Goal: Task Accomplishment & Management: Manage account settings

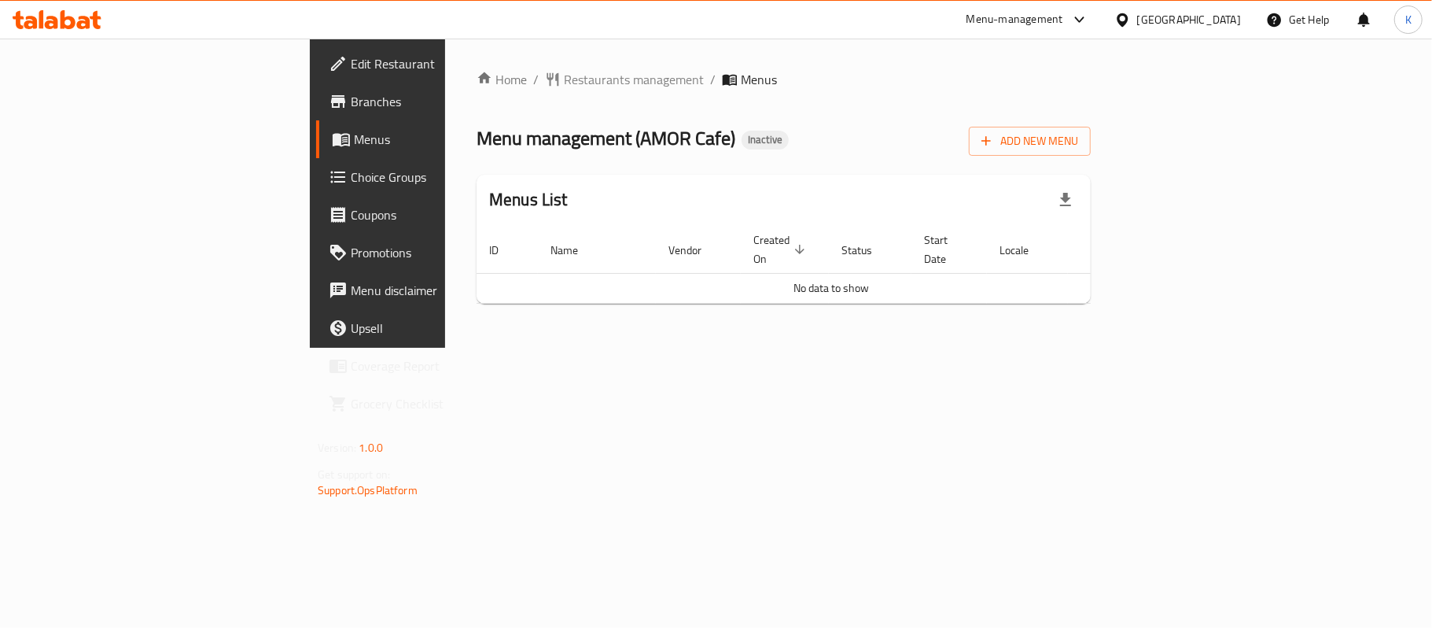
click at [1091, 171] on div "Home / Restaurants management / Menus Menu management ( AMOR Cafe ) Inactive Ad…" at bounding box center [784, 193] width 614 height 246
click at [1091, 159] on div "Home / Restaurants management / Menus Menu management ( AMOR Cafe ) Inactive Ad…" at bounding box center [784, 193] width 614 height 246
click at [1091, 156] on div "Home / Restaurants management / Menus Menu management ( AMOR Cafe ) Inactive Ad…" at bounding box center [784, 193] width 614 height 246
click at [1078, 148] on span "Add New Menu" at bounding box center [1029, 141] width 97 height 20
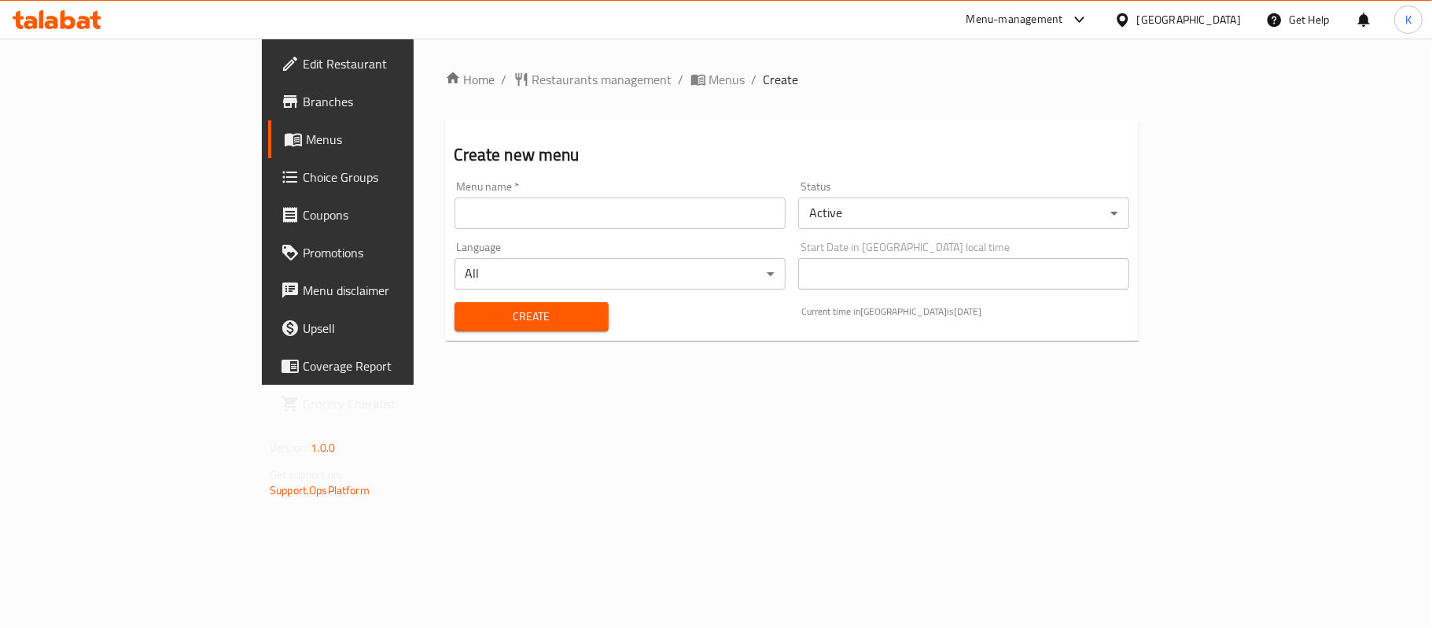
click at [543, 205] on input "text" at bounding box center [620, 212] width 331 height 31
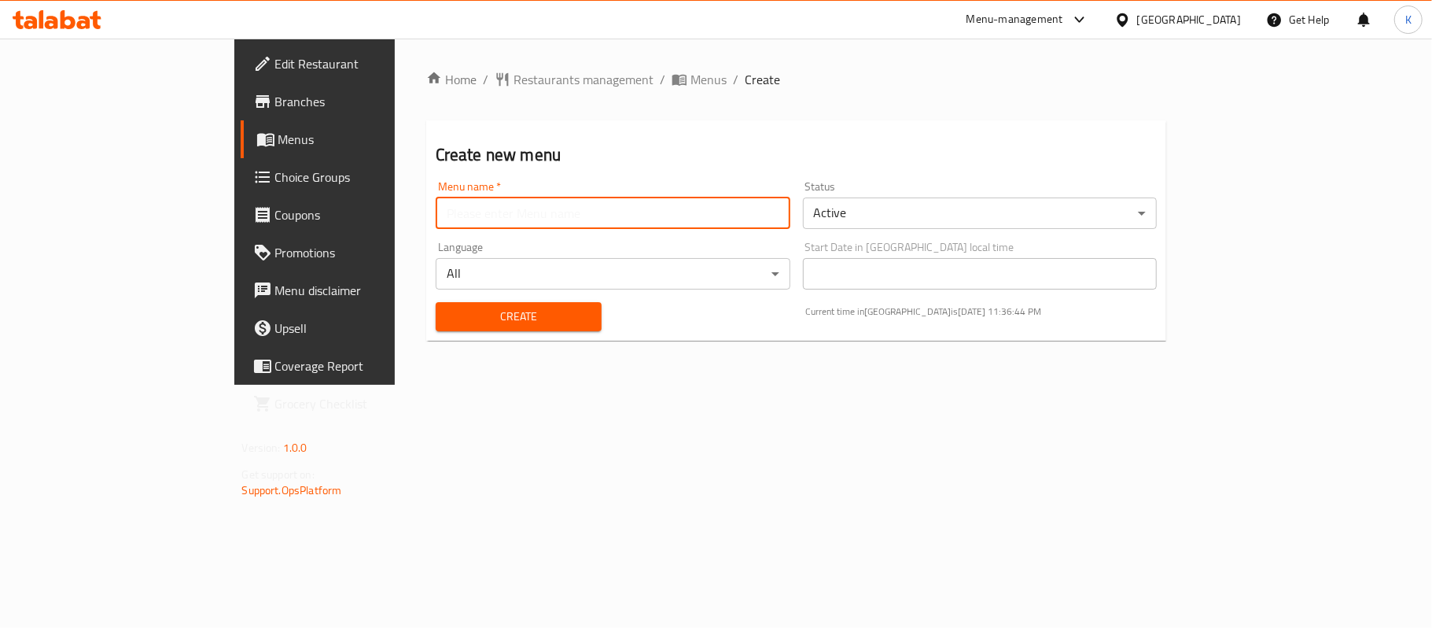
type input "Menu"
click at [466, 315] on span "Create" at bounding box center [518, 317] width 141 height 20
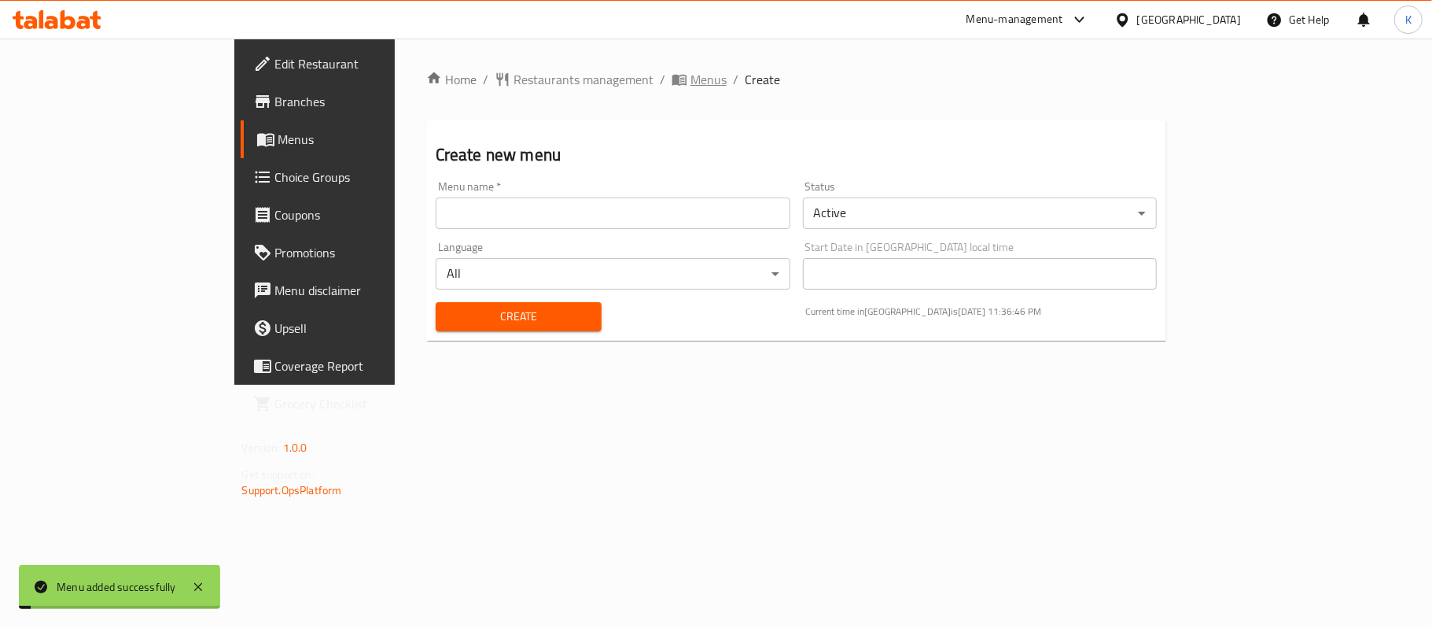
click at [691, 83] on span "Menus" at bounding box center [709, 79] width 36 height 19
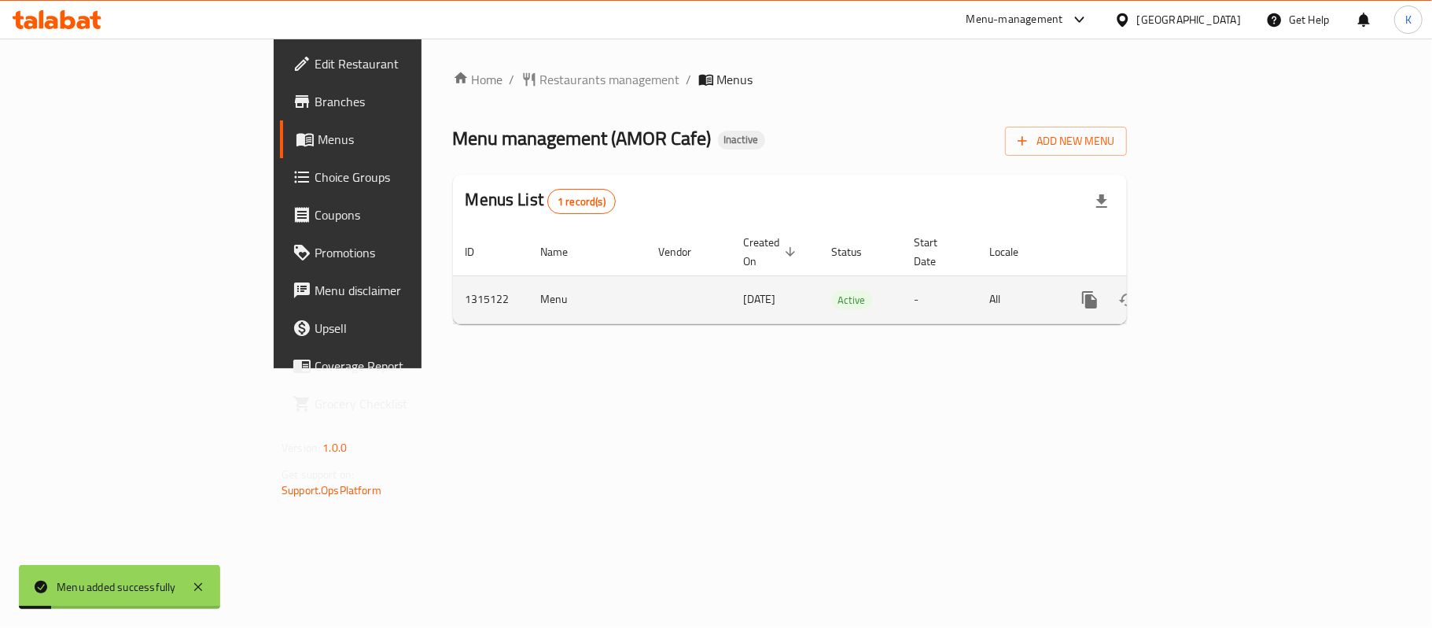
click at [1213, 290] on icon "enhanced table" at bounding box center [1203, 299] width 19 height 19
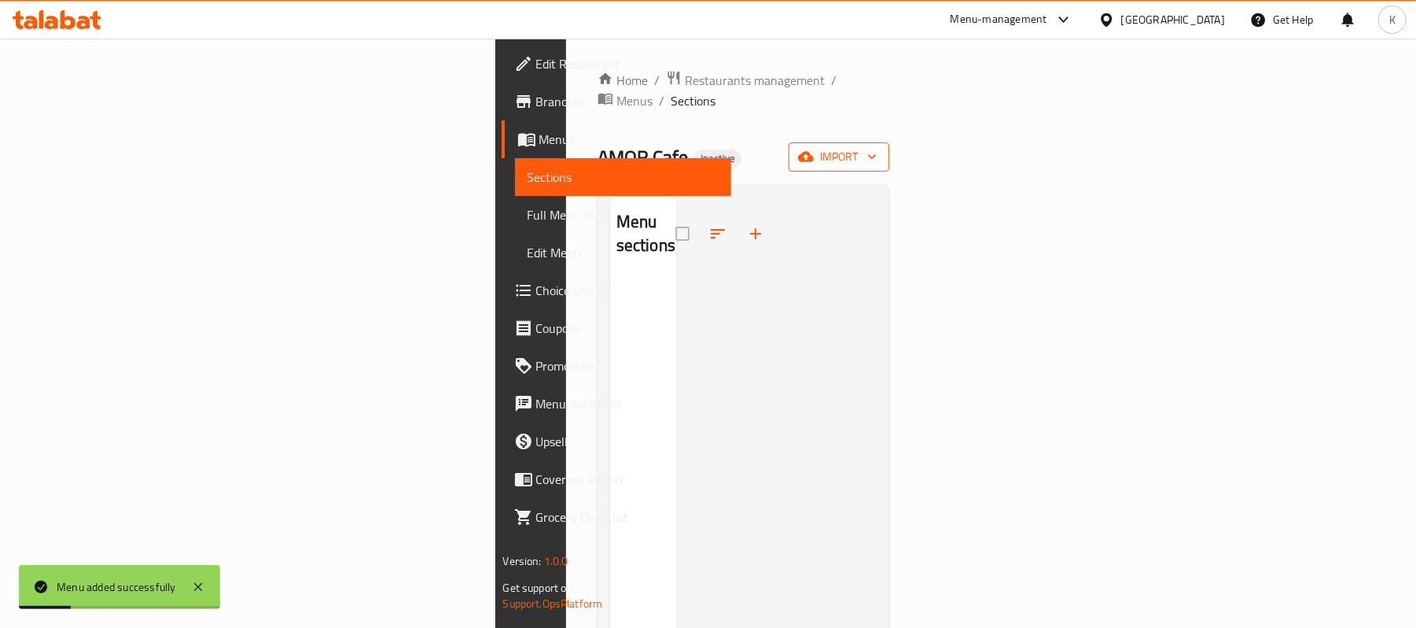
click at [889, 149] on button "import" at bounding box center [839, 156] width 101 height 29
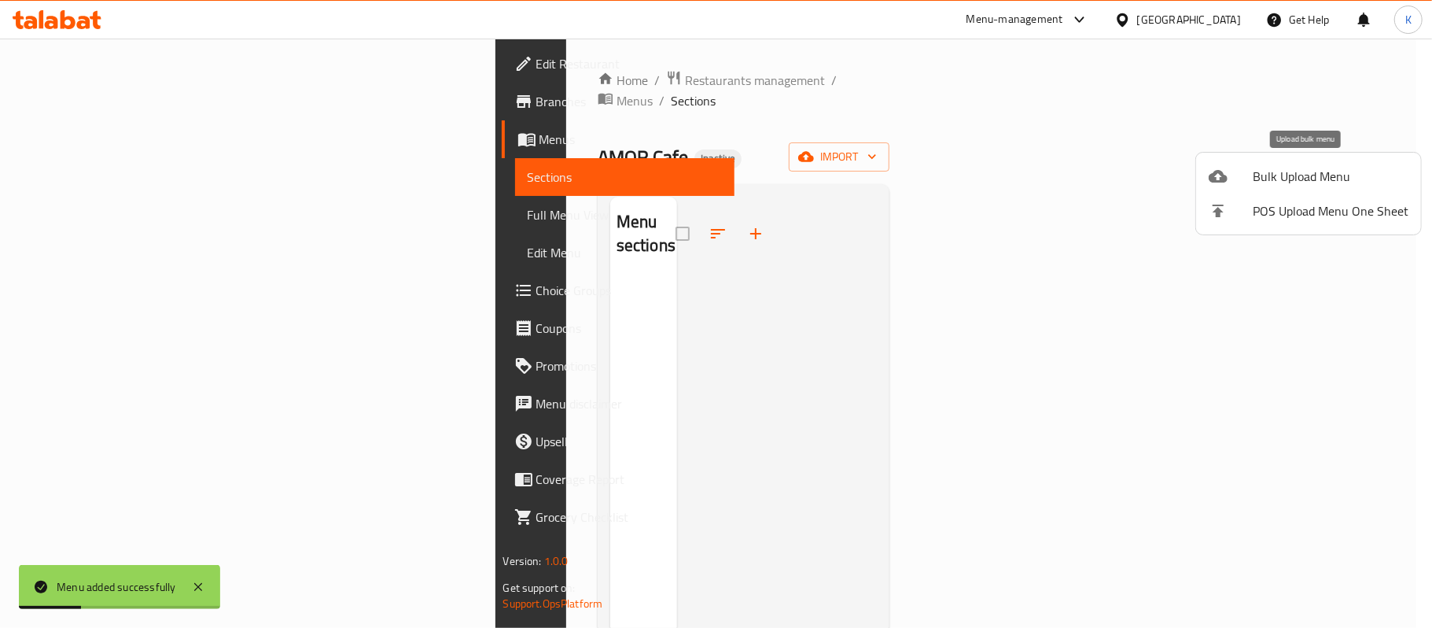
click at [1263, 189] on li "Bulk Upload Menu" at bounding box center [1308, 176] width 225 height 35
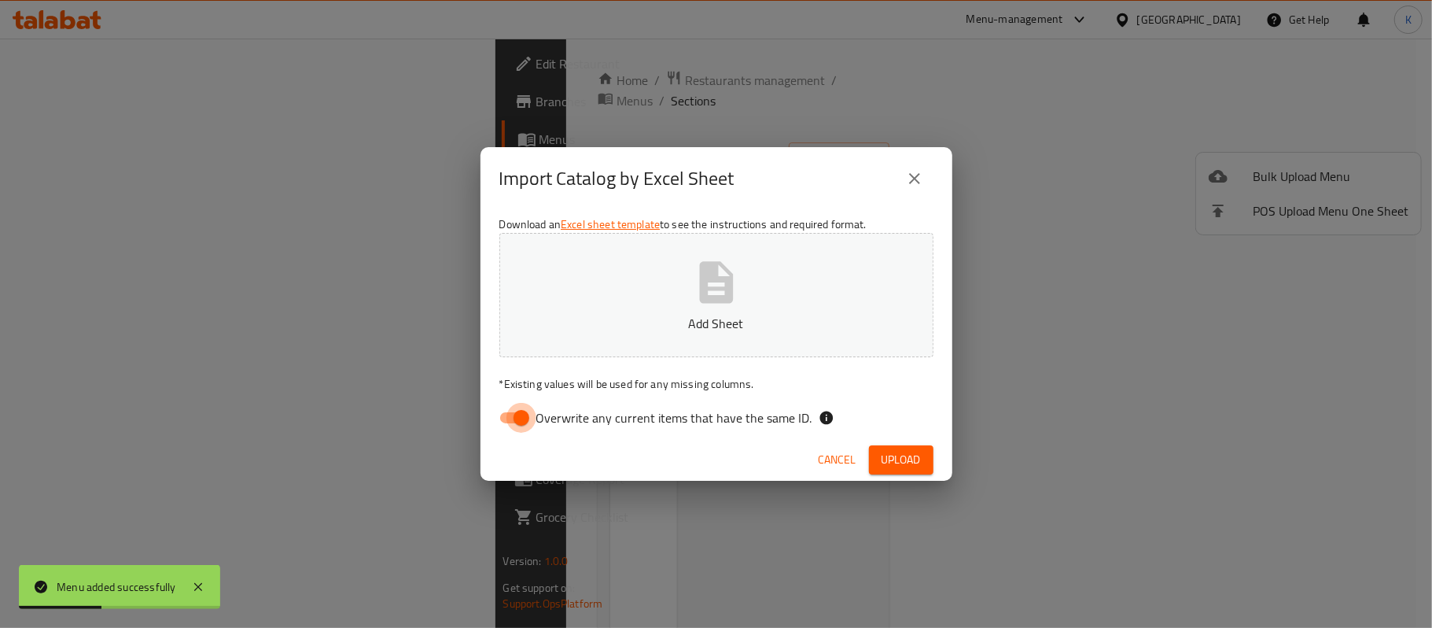
click at [517, 423] on input "Overwrite any current items that have the same ID." at bounding box center [522, 418] width 90 height 30
checkbox input "false"
click at [568, 334] on button "Add Sheet" at bounding box center [716, 295] width 434 height 124
click at [923, 454] on button "Upload" at bounding box center [901, 459] width 64 height 29
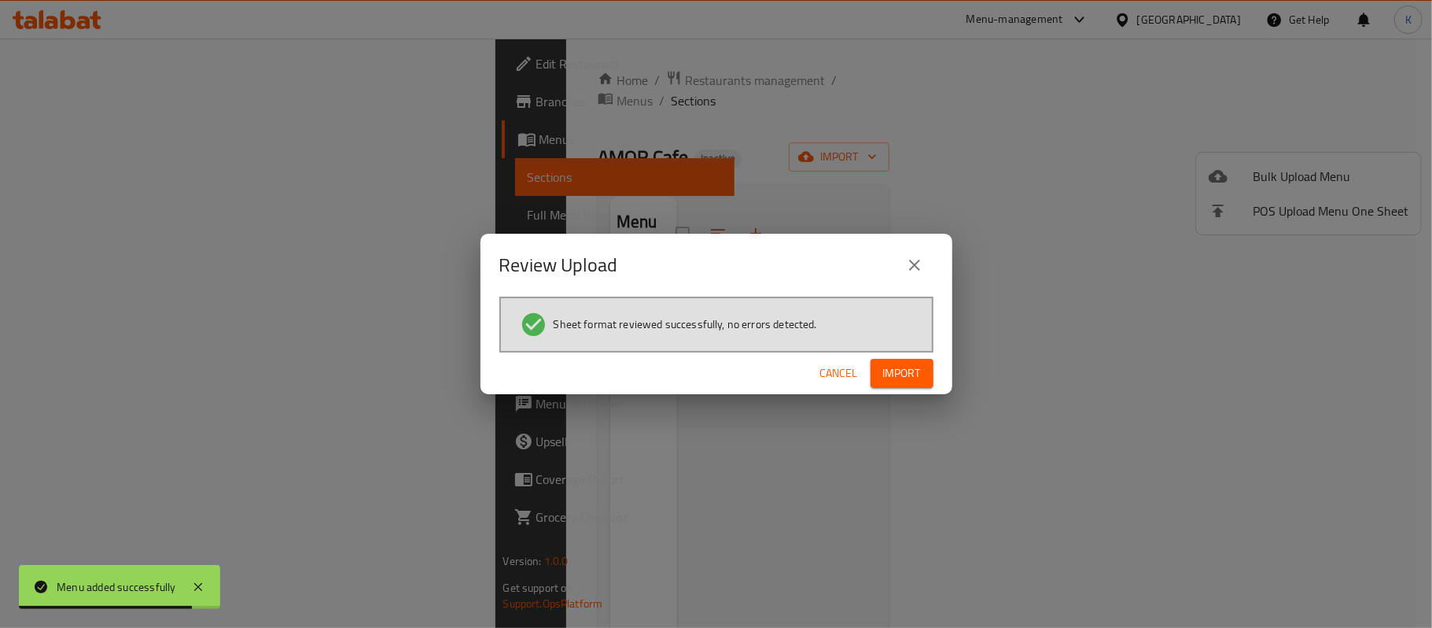
click at [897, 377] on span "Import" at bounding box center [902, 373] width 38 height 20
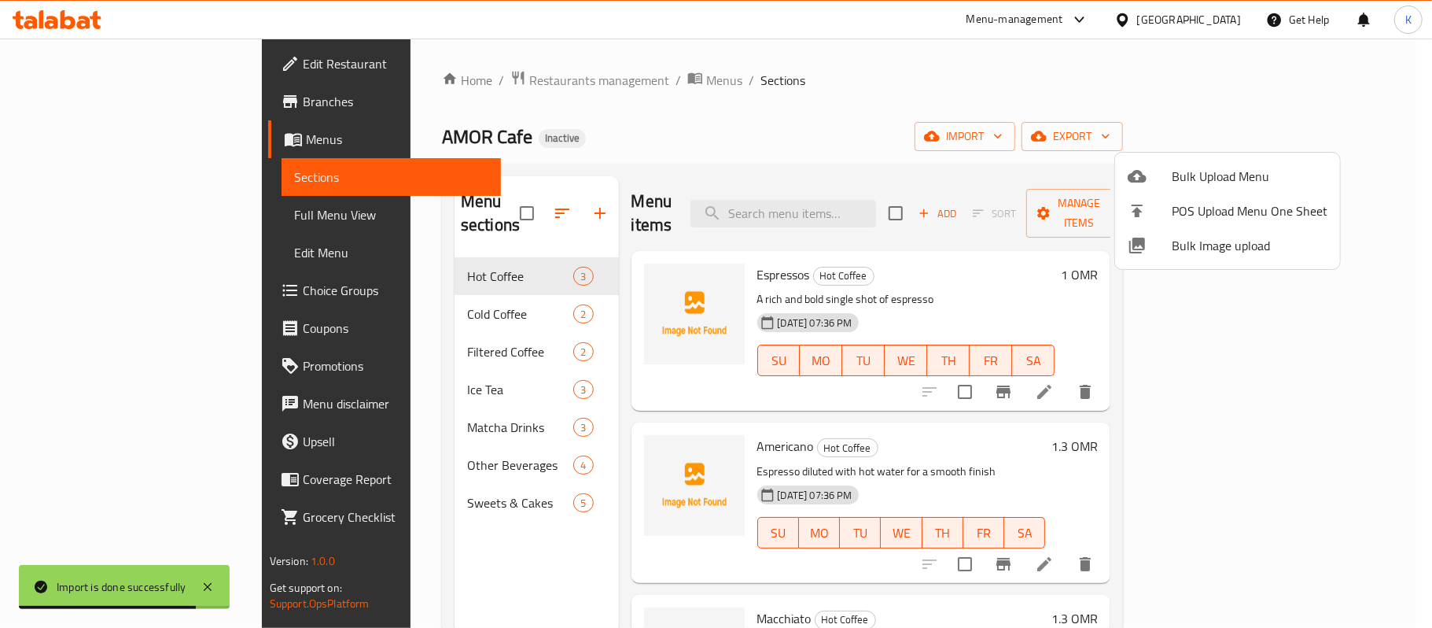
click at [850, 118] on div at bounding box center [716, 314] width 1432 height 628
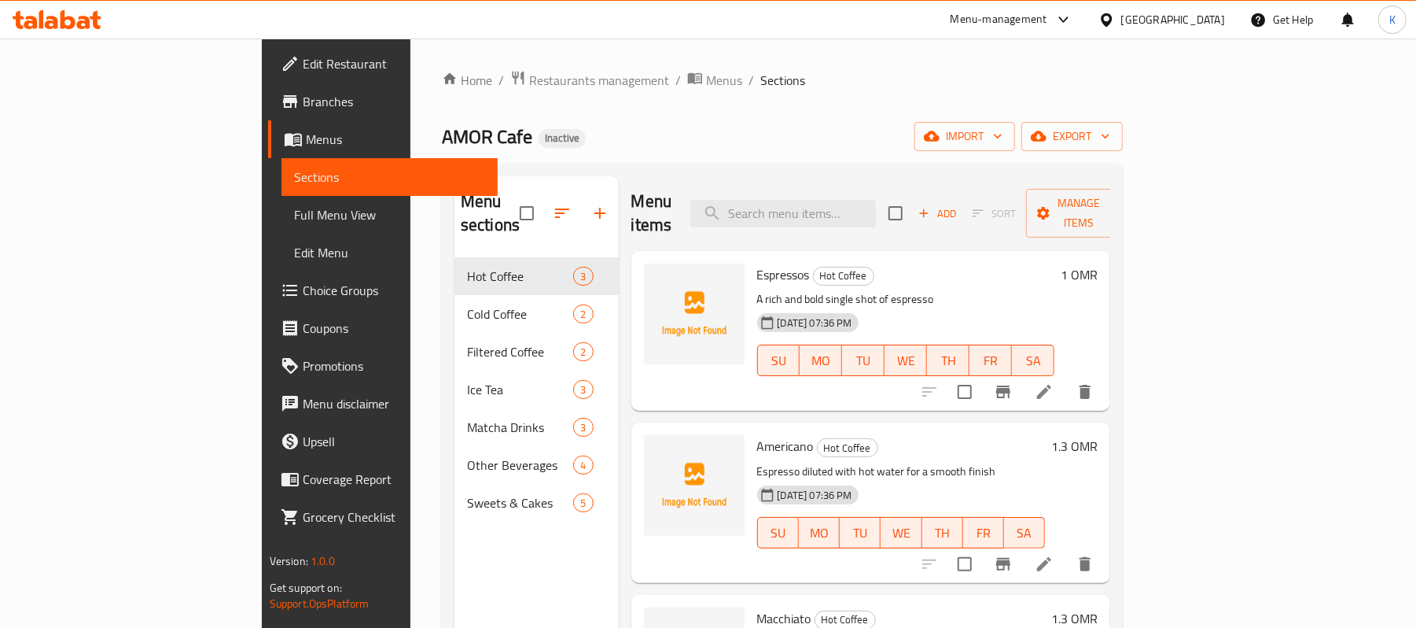
click at [303, 107] on span "Branches" at bounding box center [394, 101] width 183 height 19
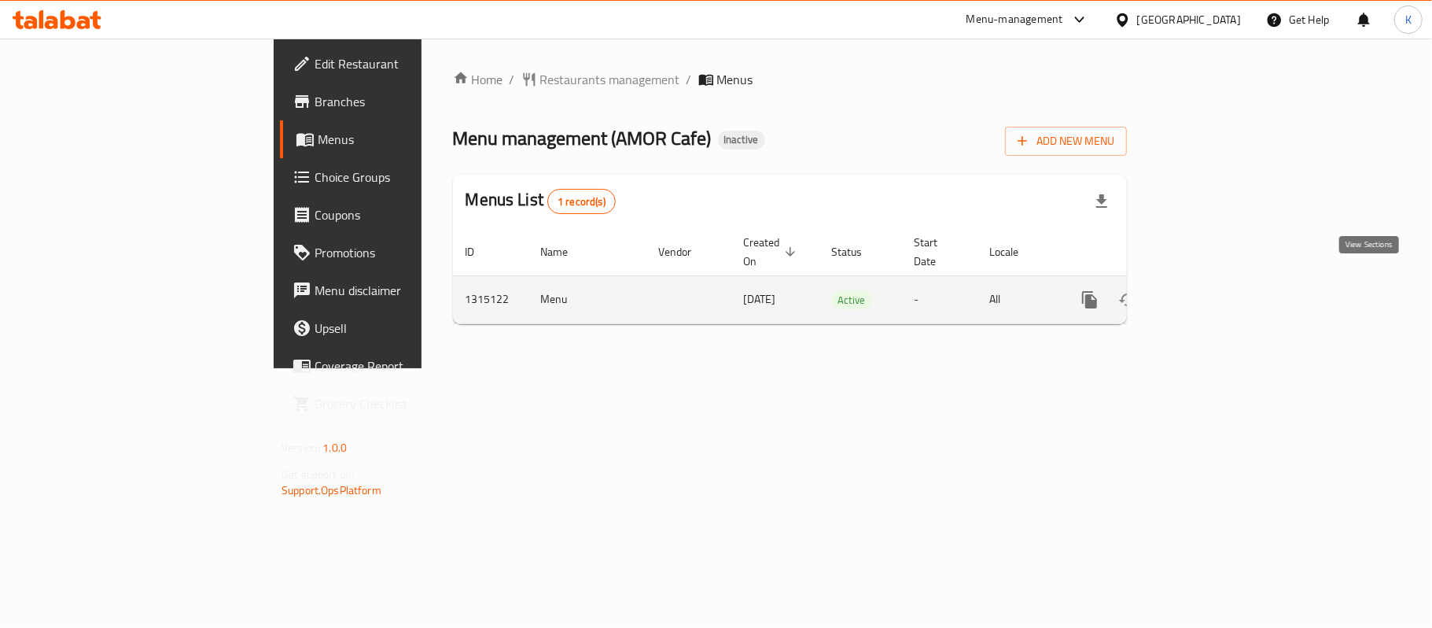
click at [1213, 290] on icon "enhanced table" at bounding box center [1203, 299] width 19 height 19
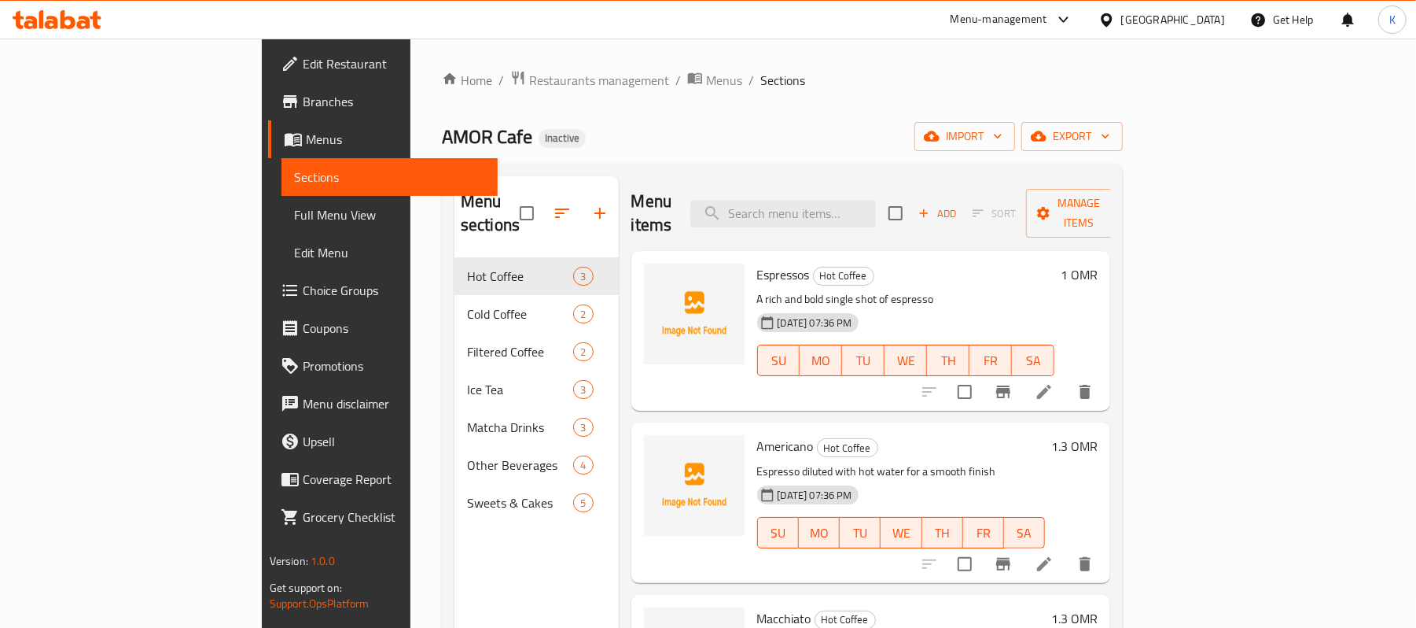
click at [282, 198] on link "Full Menu View" at bounding box center [390, 215] width 217 height 38
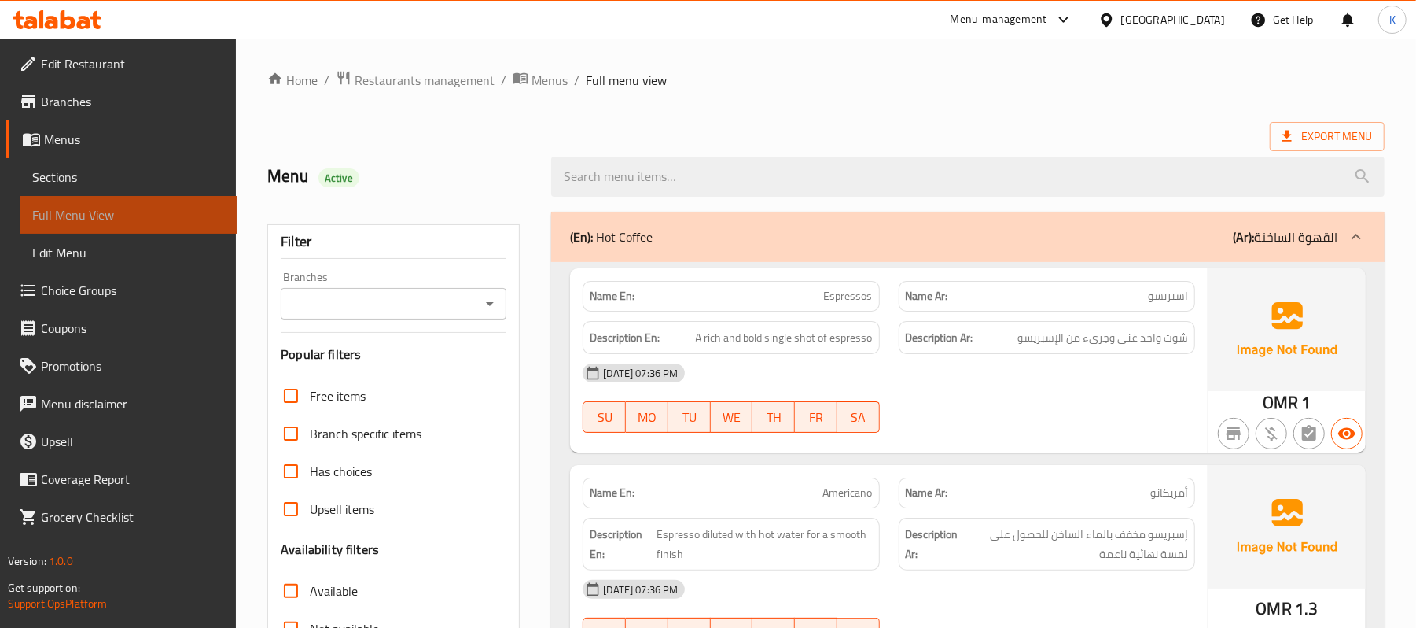
click at [83, 200] on link "Full Menu View" at bounding box center [128, 215] width 217 height 38
click at [756, 220] on div "(En): Hot Coffee (Ar): القهوة الساخنة" at bounding box center [968, 237] width 834 height 50
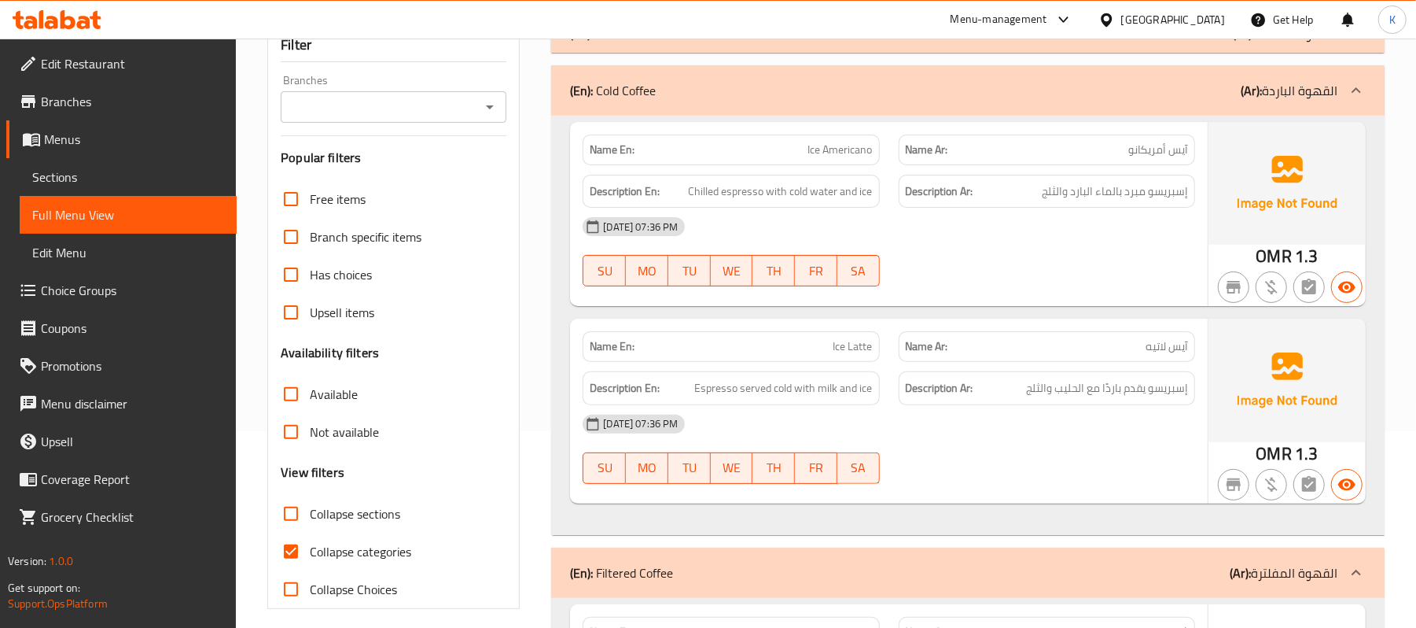
scroll to position [244, 0]
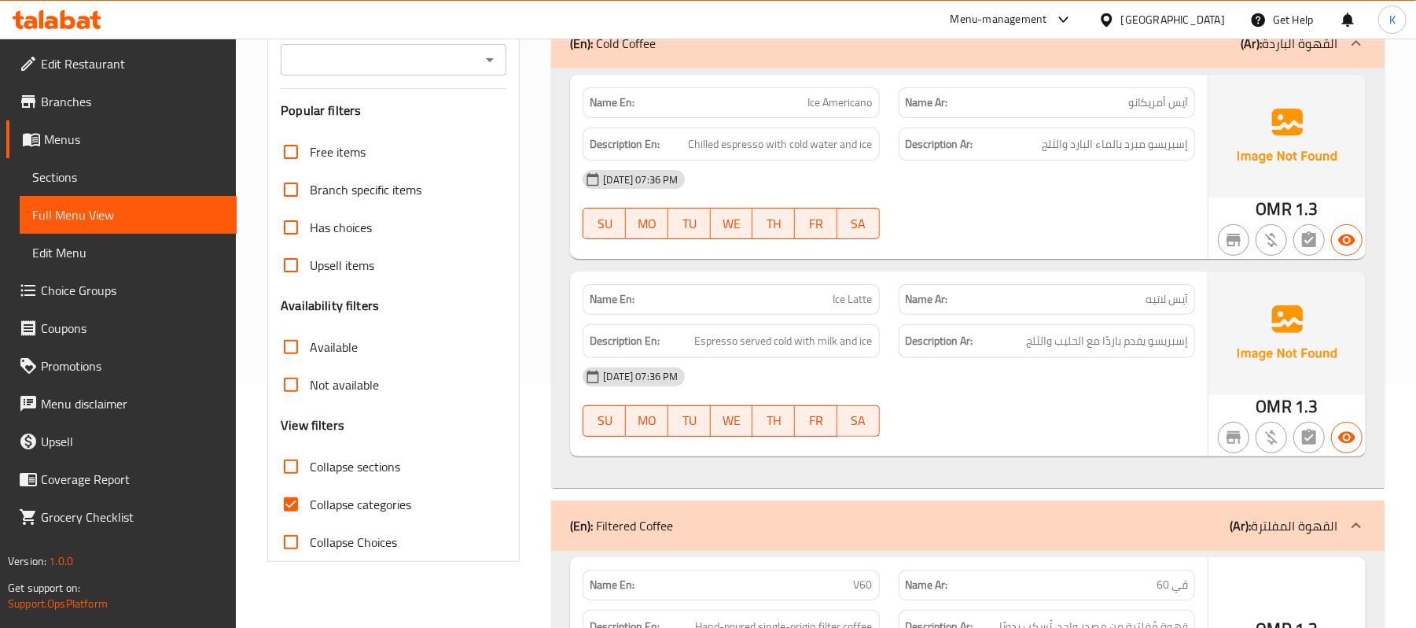
click at [832, 64] on div "(En): Cold Coffee (Ar): القهوة الباردة" at bounding box center [968, 43] width 834 height 50
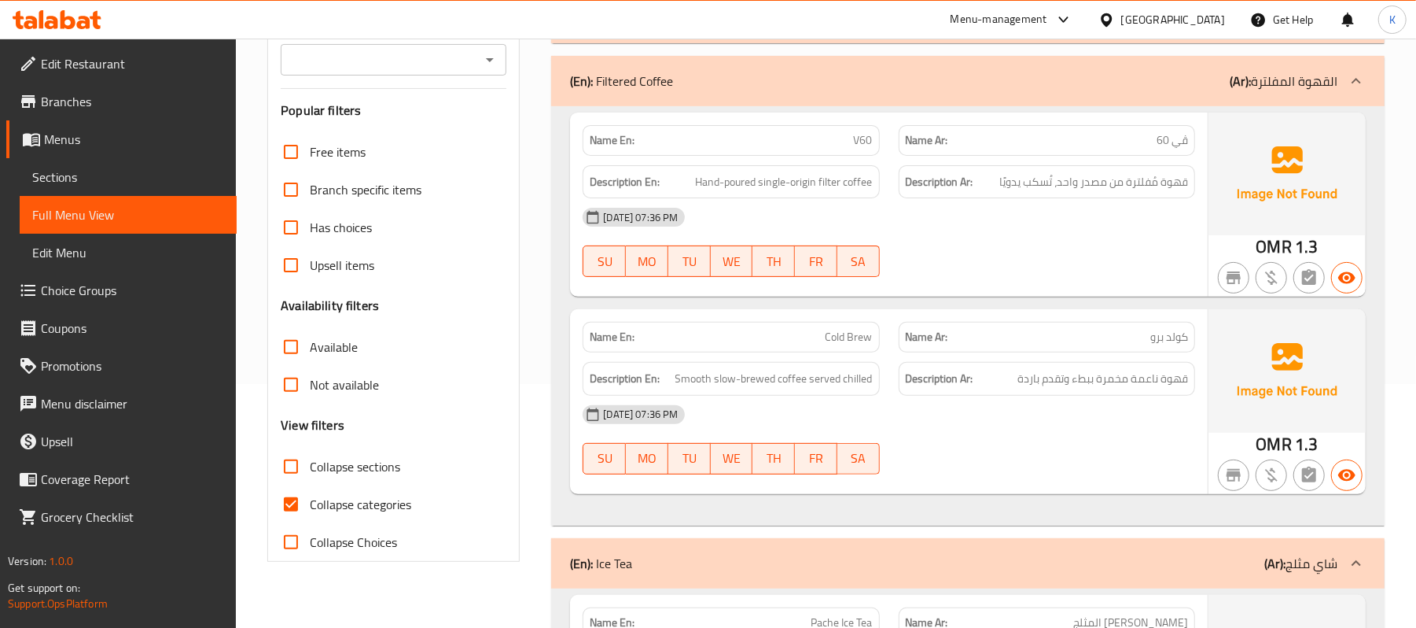
click at [845, 96] on div "(En): Filtered Coffee (Ar): القهوة المفلترة" at bounding box center [968, 81] width 834 height 50
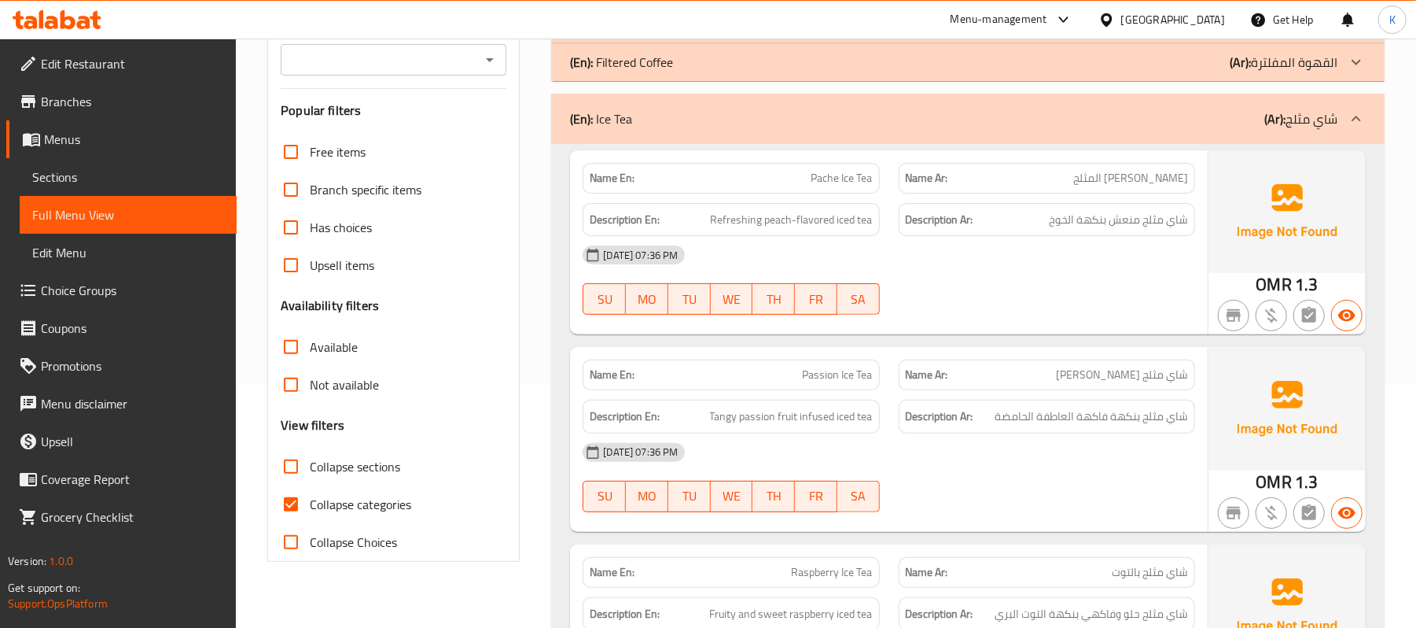
click at [813, 170] on span "Pache Ice Tea" at bounding box center [842, 178] width 61 height 17
copy span "Pache Ice Tea"
click at [812, 373] on span "Passion Ice Tea" at bounding box center [838, 374] width 70 height 17
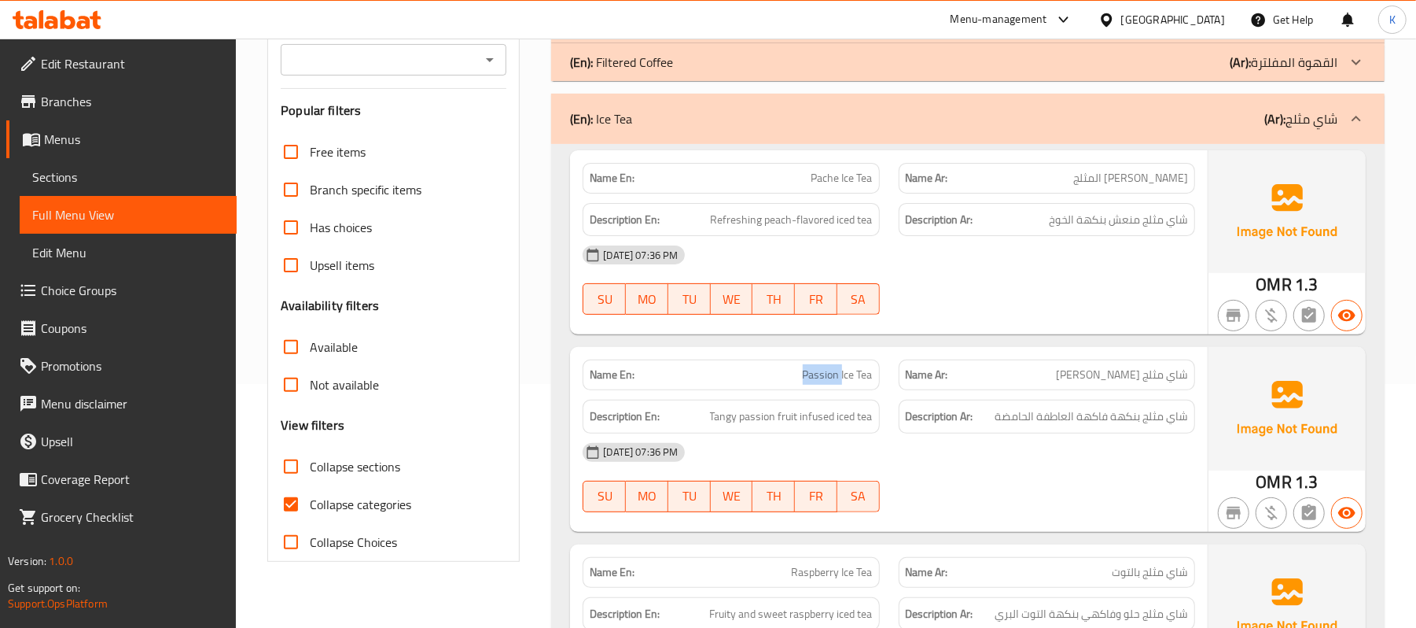
click at [812, 373] on span "Passion Ice Tea" at bounding box center [838, 374] width 70 height 17
copy span "Passion Ice Tea"
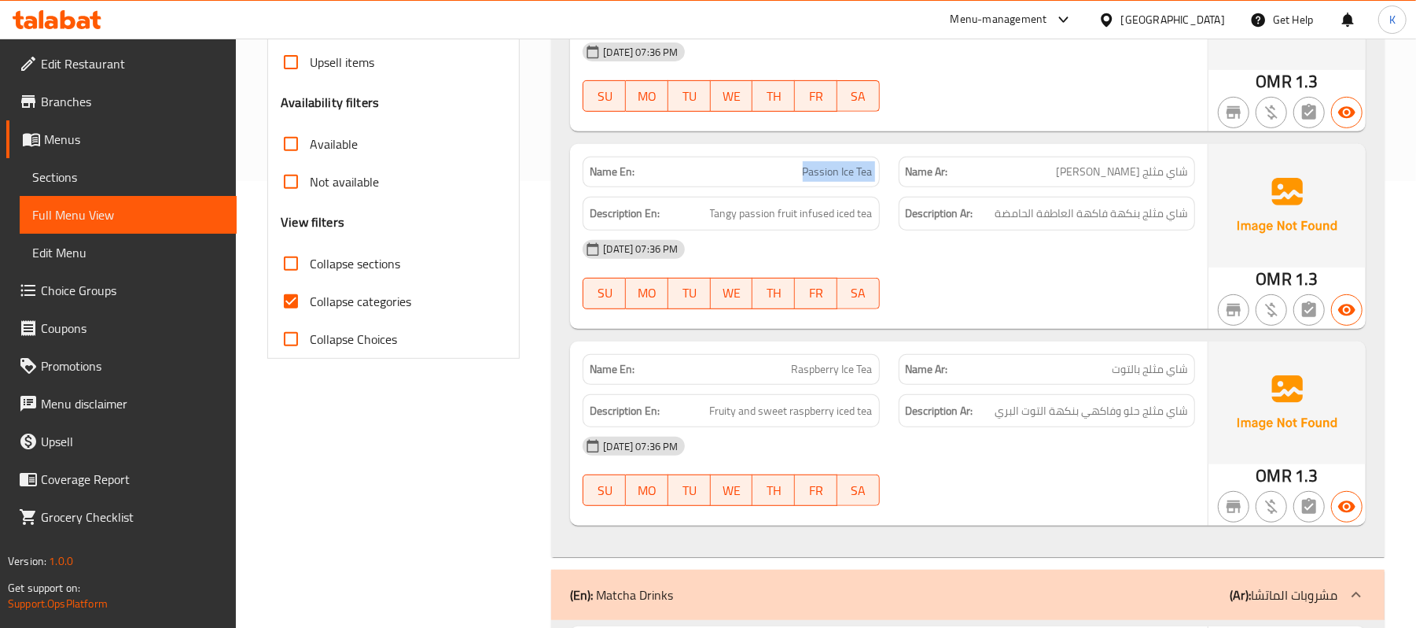
scroll to position [489, 0]
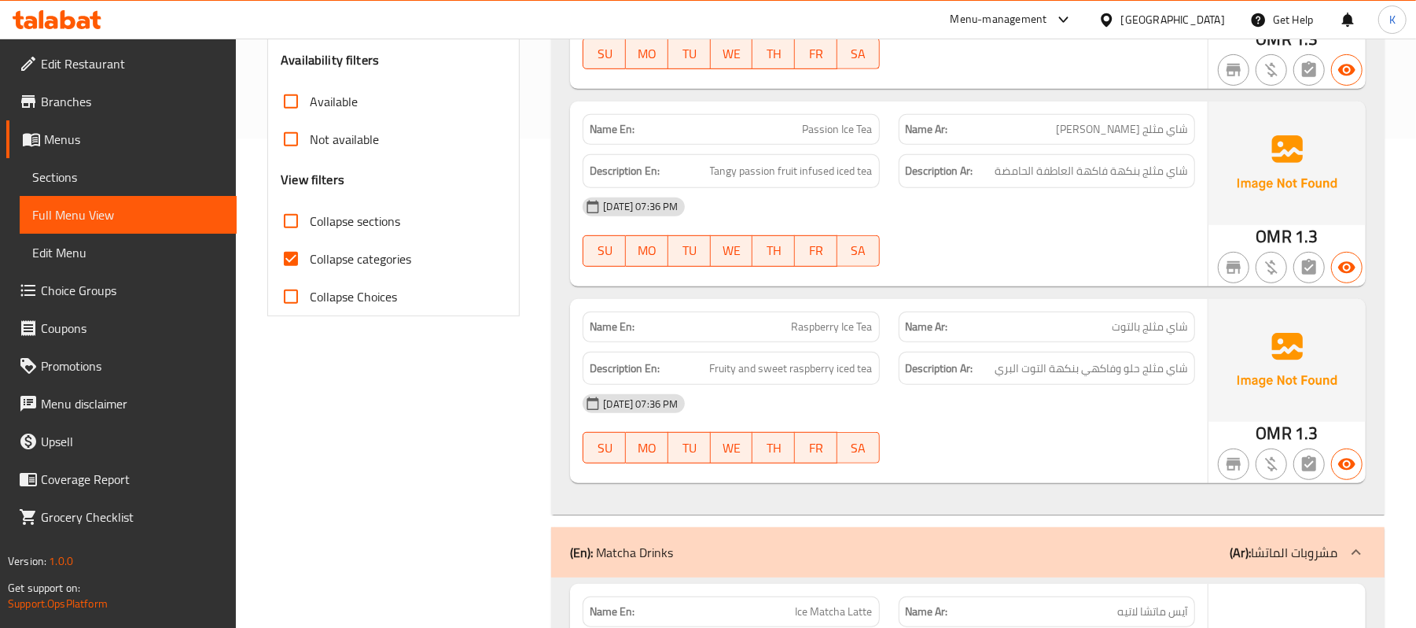
click at [785, 308] on div "Name En: Raspberry Ice Tea" at bounding box center [730, 327] width 315 height 50
copy span "Raspberry Ice Tea"
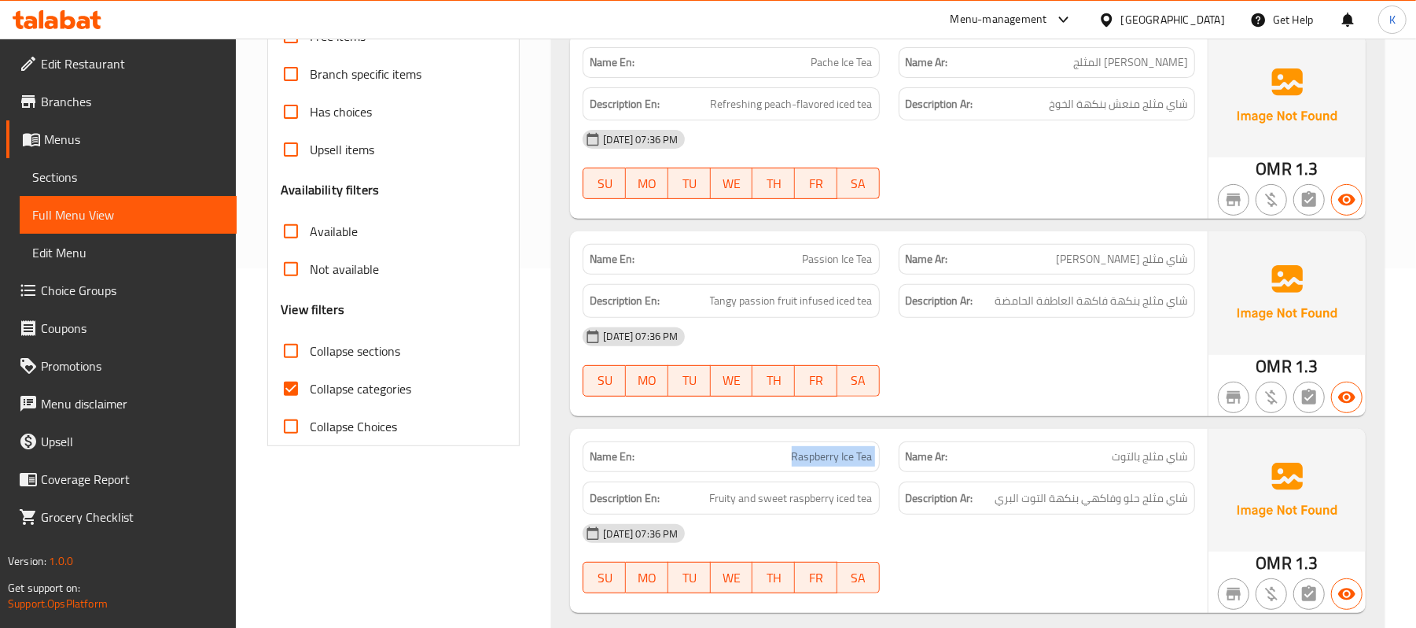
scroll to position [244, 0]
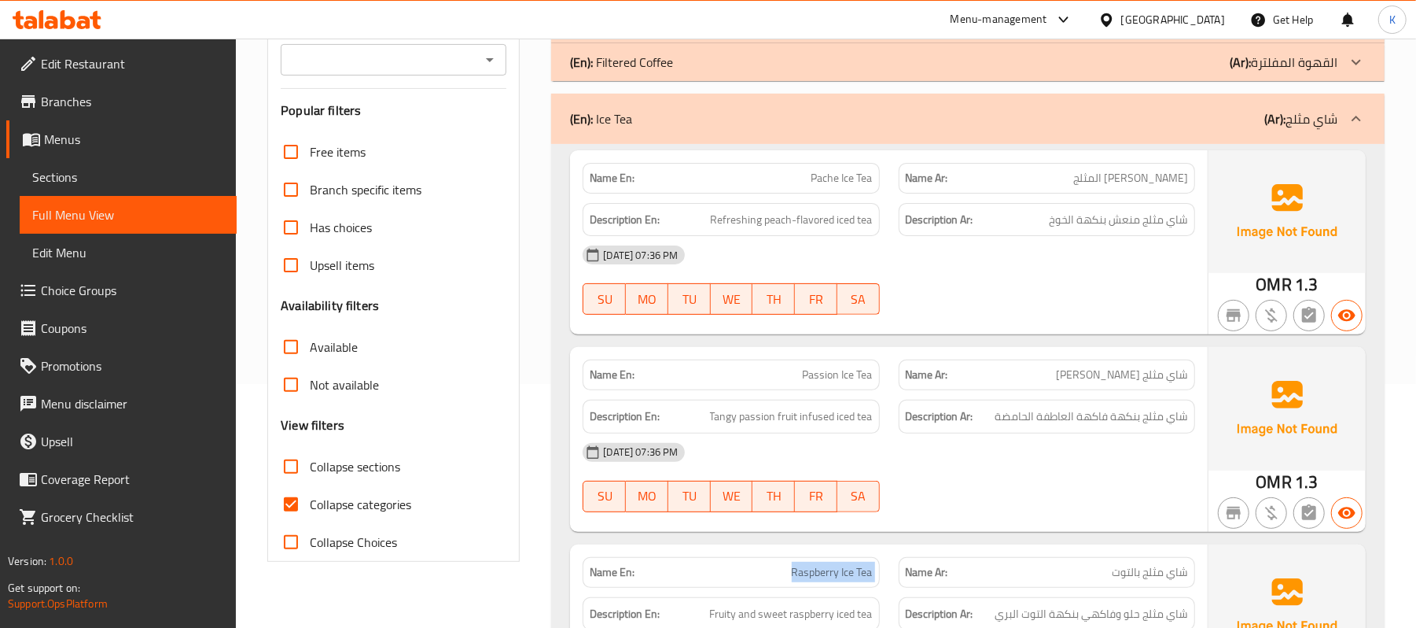
click at [823, 131] on div "(En): Ice Tea (Ar): شاي مثلج" at bounding box center [968, 119] width 834 height 50
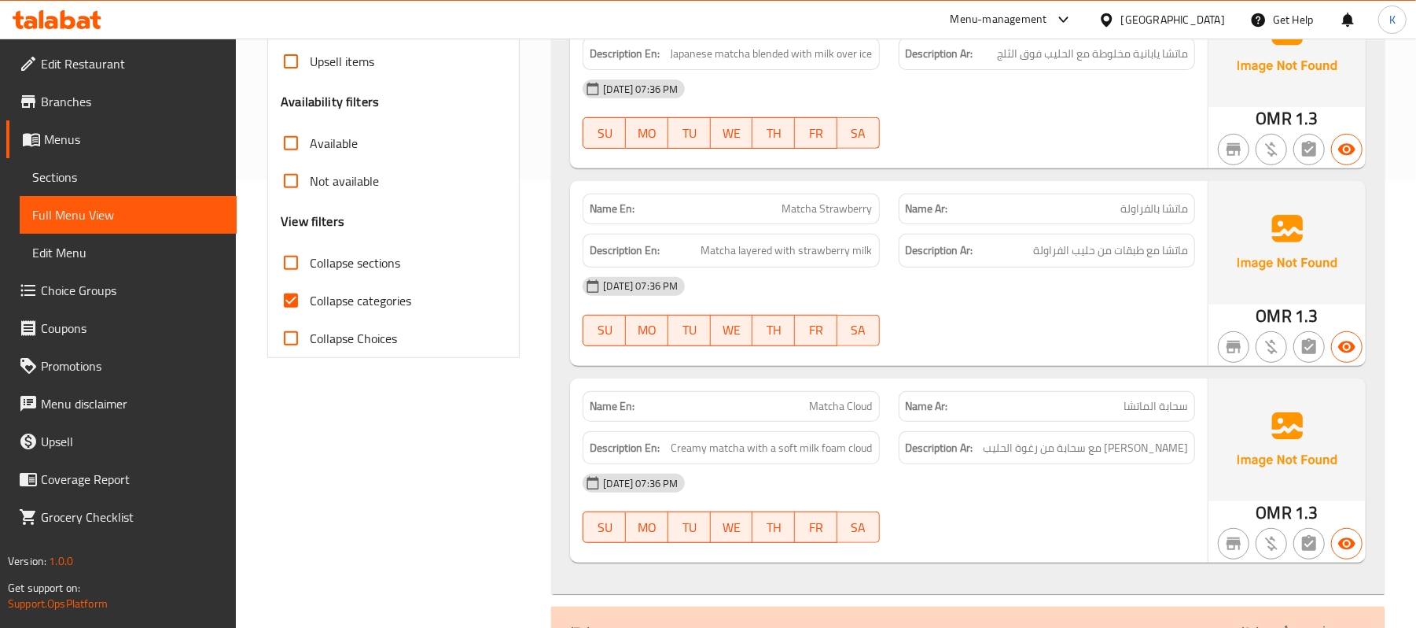
scroll to position [489, 0]
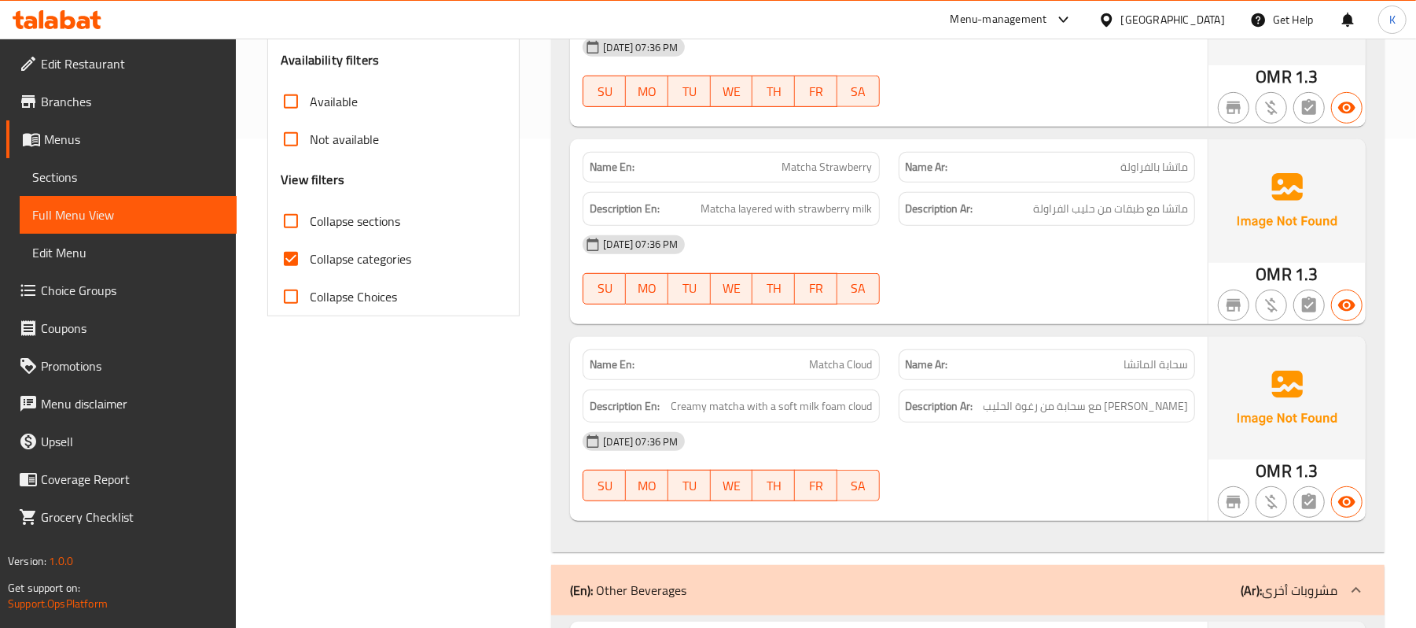
click at [812, 370] on span "Matcha Cloud" at bounding box center [841, 364] width 63 height 17
copy span "Matcha Cloud"
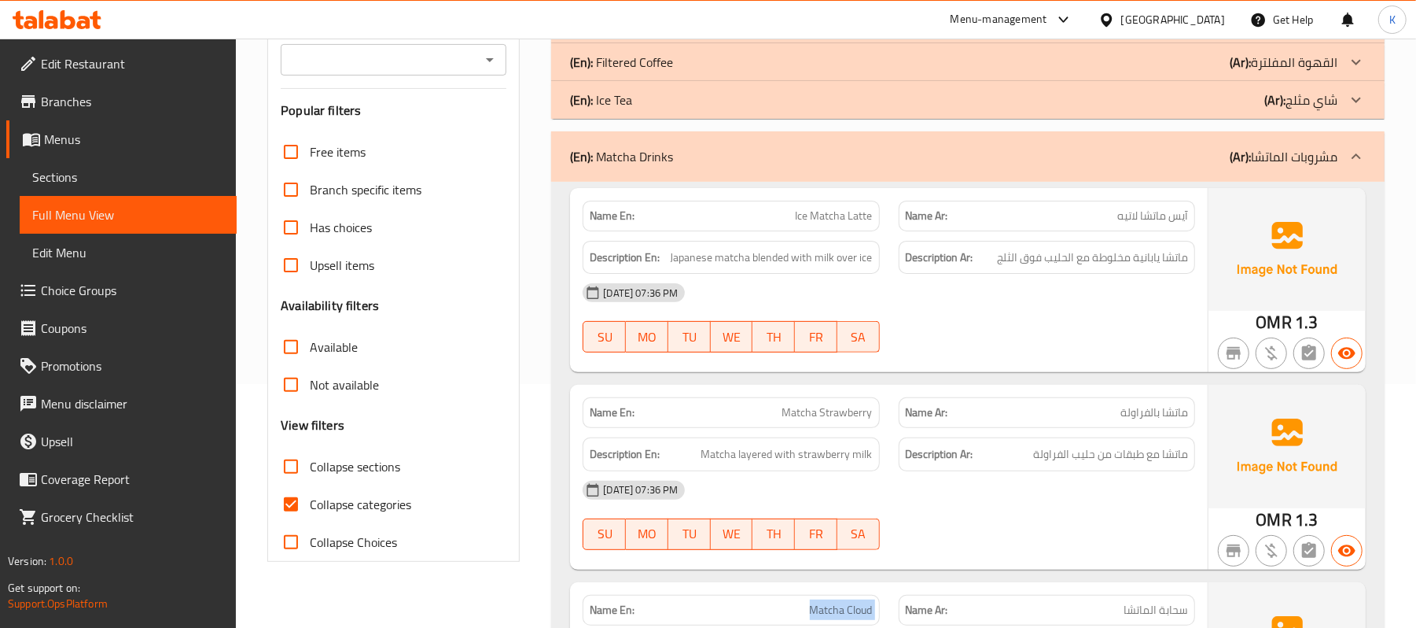
click at [868, 176] on div "(En): Matcha Drinks (Ar): مشروبات الماتشا" at bounding box center [968, 156] width 834 height 50
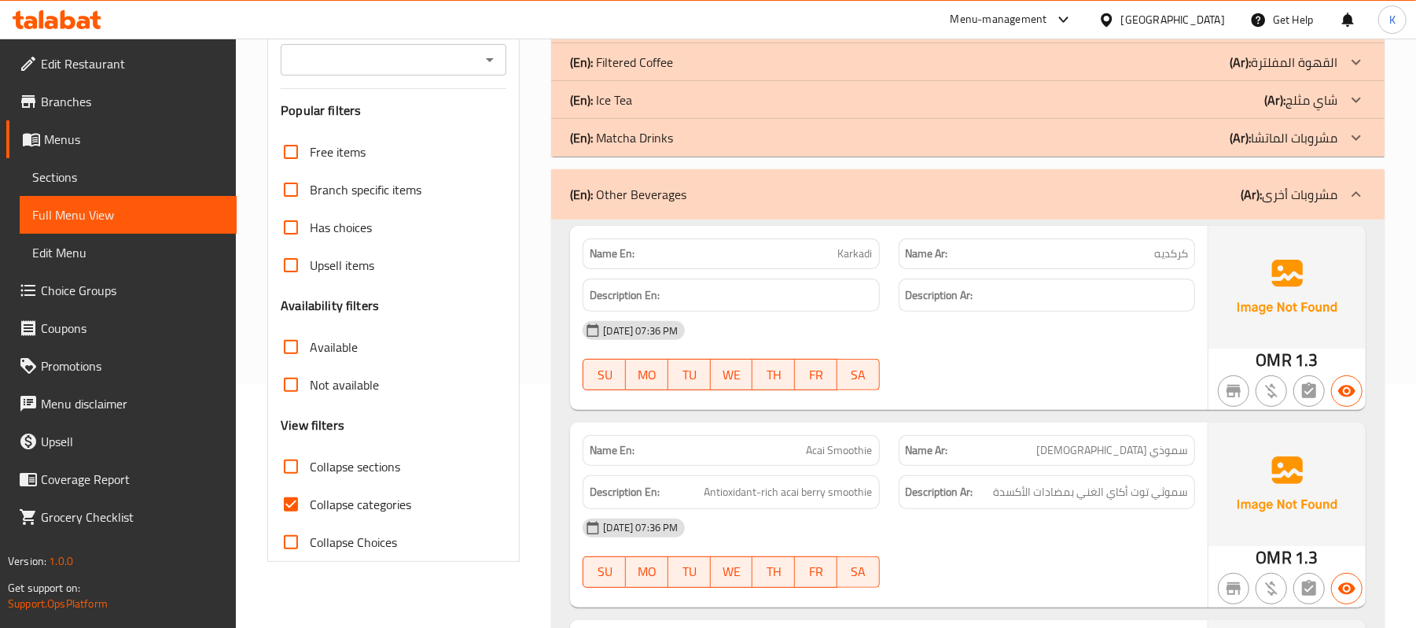
click at [1027, 348] on div "29-09-2025 07:36 PM" at bounding box center [889, 330] width 632 height 38
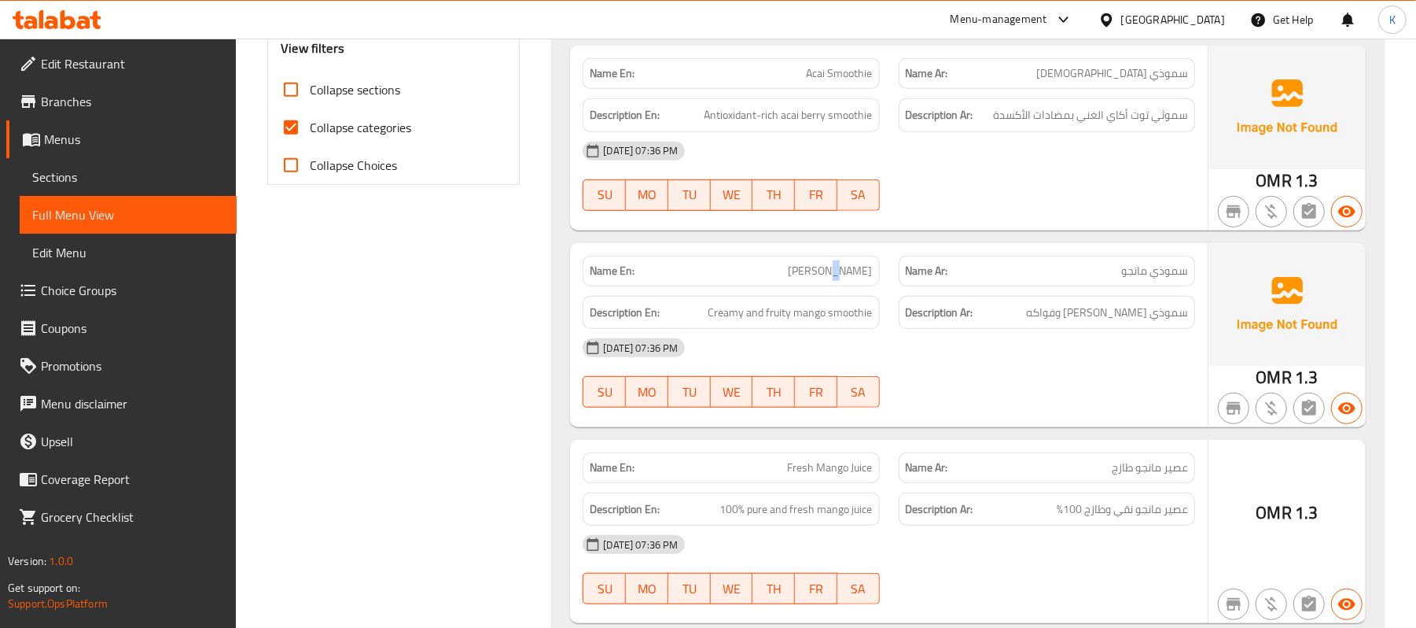
click at [838, 249] on div "Name En: Mango Smoothie" at bounding box center [730, 271] width 315 height 50
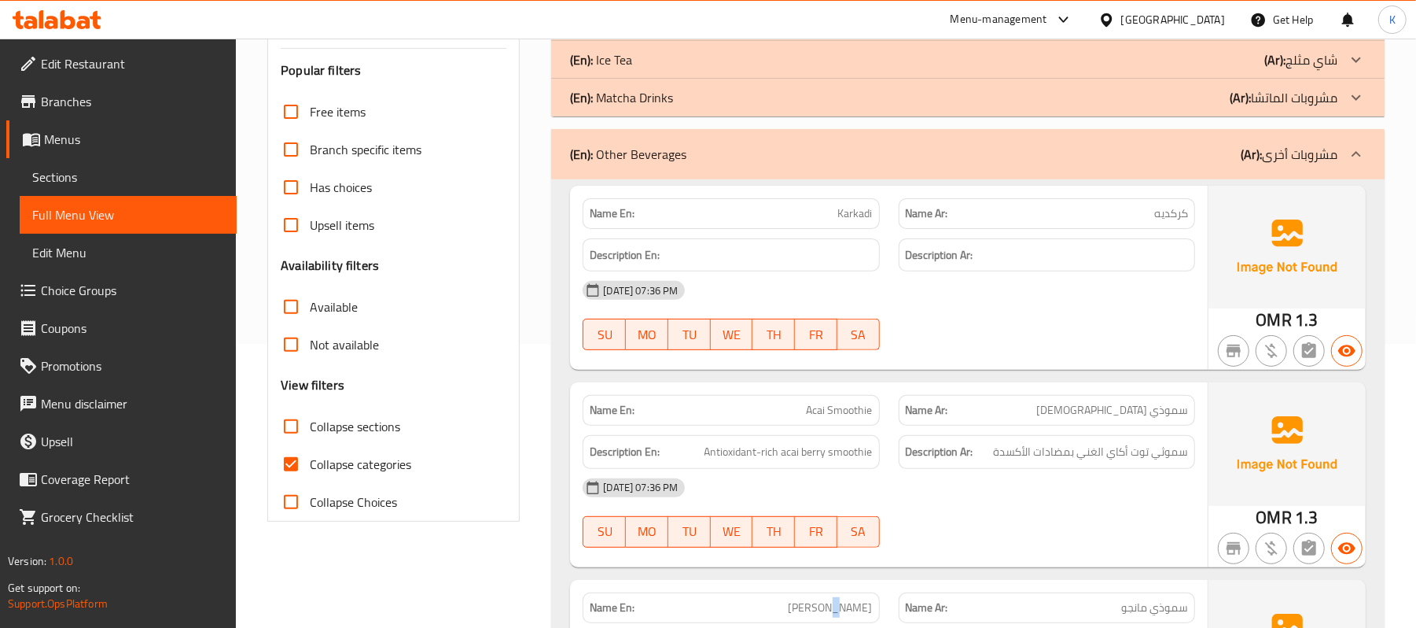
scroll to position [0, 0]
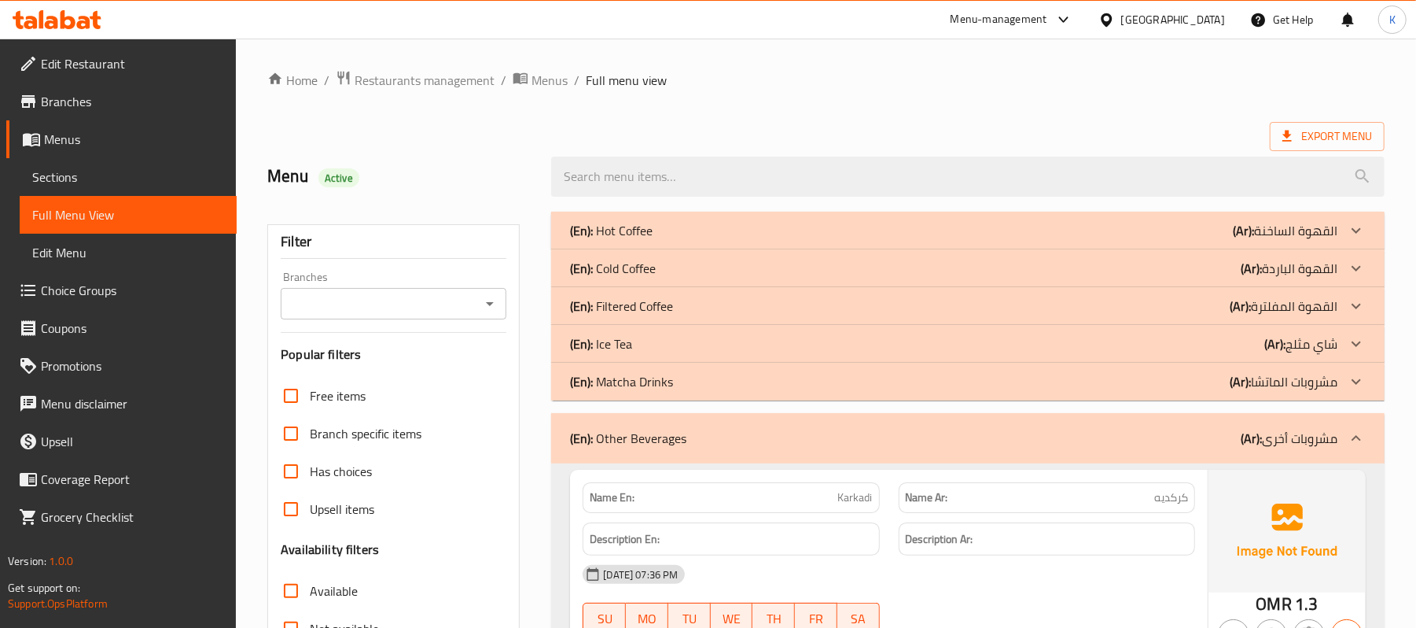
click at [837, 504] on p "Name En: Karkadi" at bounding box center [731, 497] width 282 height 17
click at [837, 505] on p "Name En: Karkadi" at bounding box center [731, 497] width 282 height 17
copy span "Karkadi"
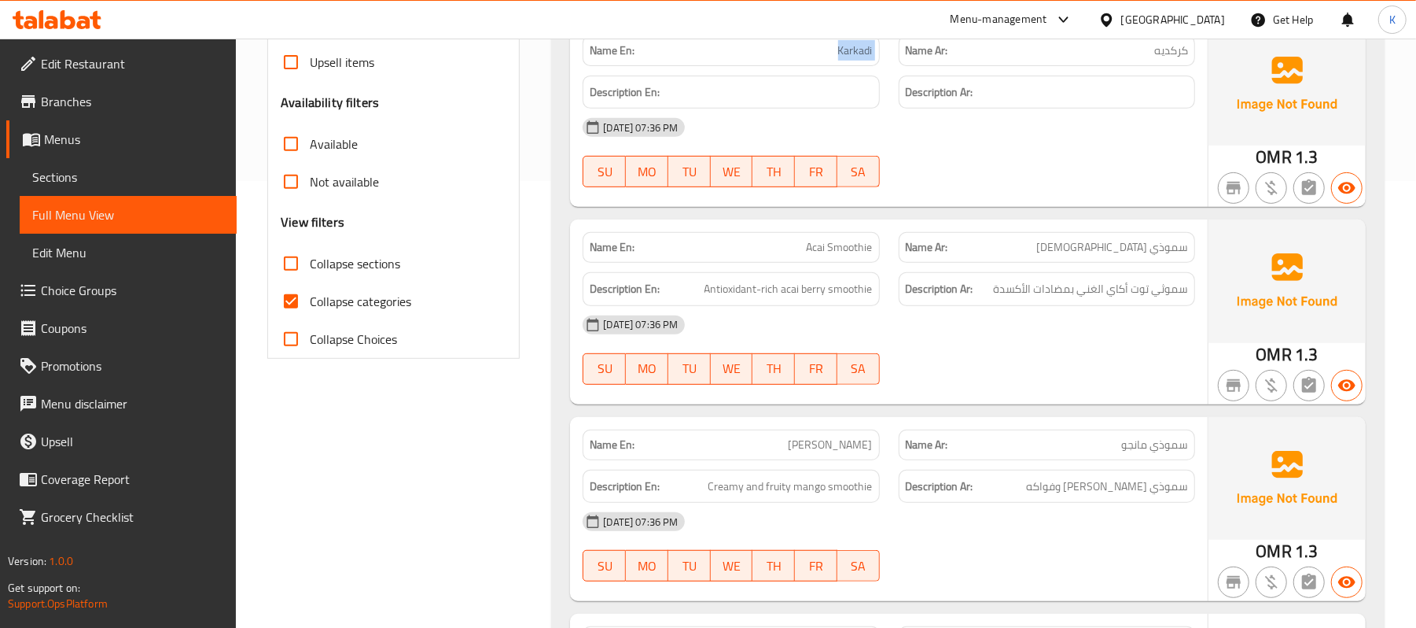
scroll to position [489, 0]
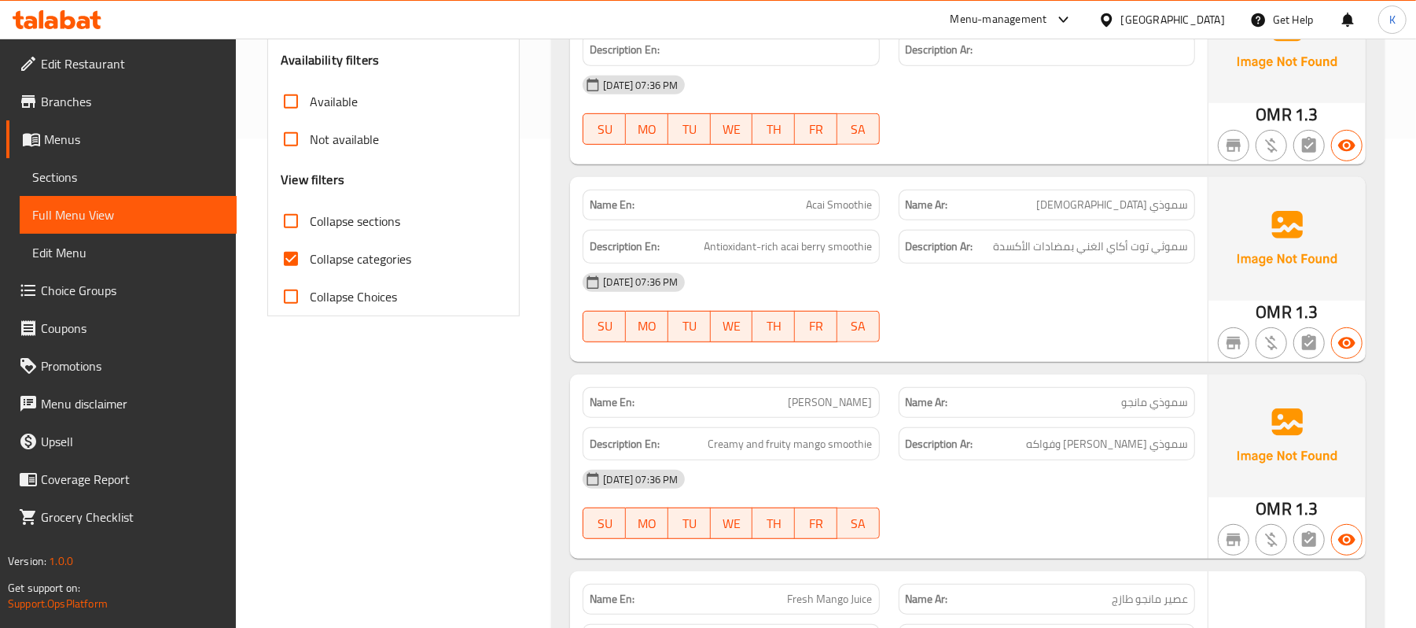
click at [889, 237] on div "Description Ar: سموثي توت أكاي الغني بمضادات الأكسدة" at bounding box center [1046, 246] width 315 height 53
click at [851, 217] on div "Name En: Acai Smoothie" at bounding box center [731, 205] width 296 height 31
click at [849, 215] on div "Name En: Acai Smoothie" at bounding box center [731, 205] width 296 height 31
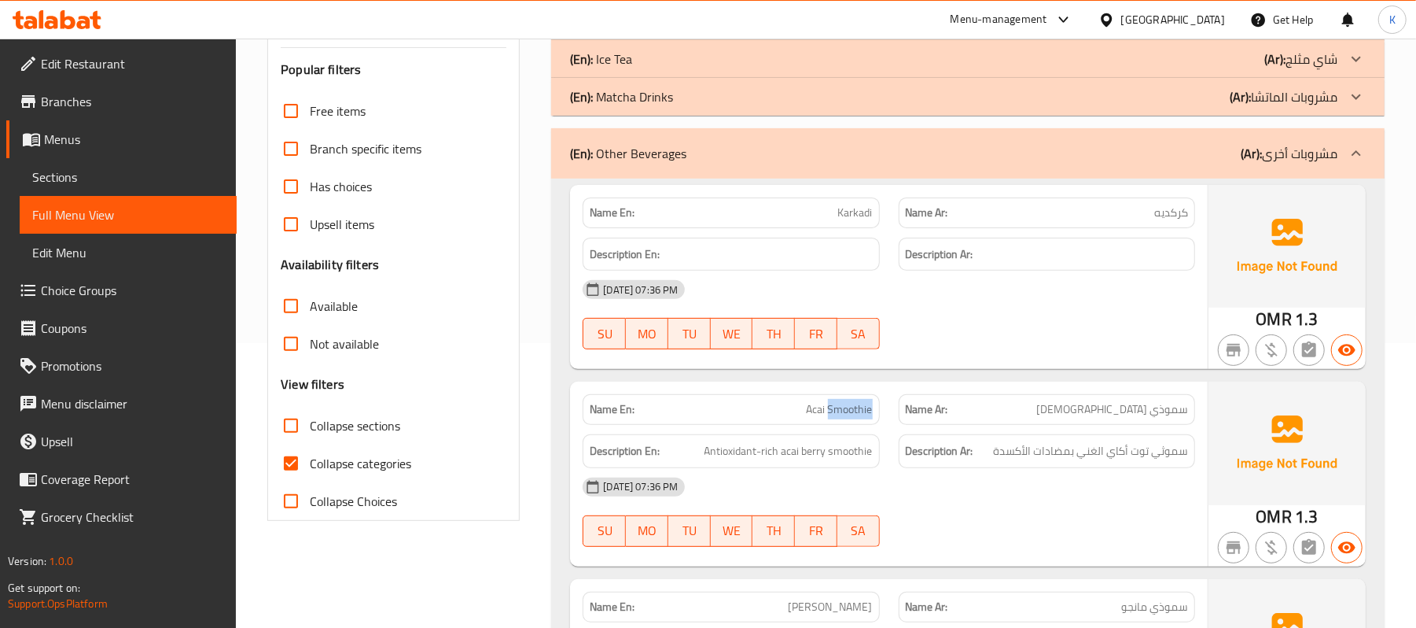
scroll to position [244, 0]
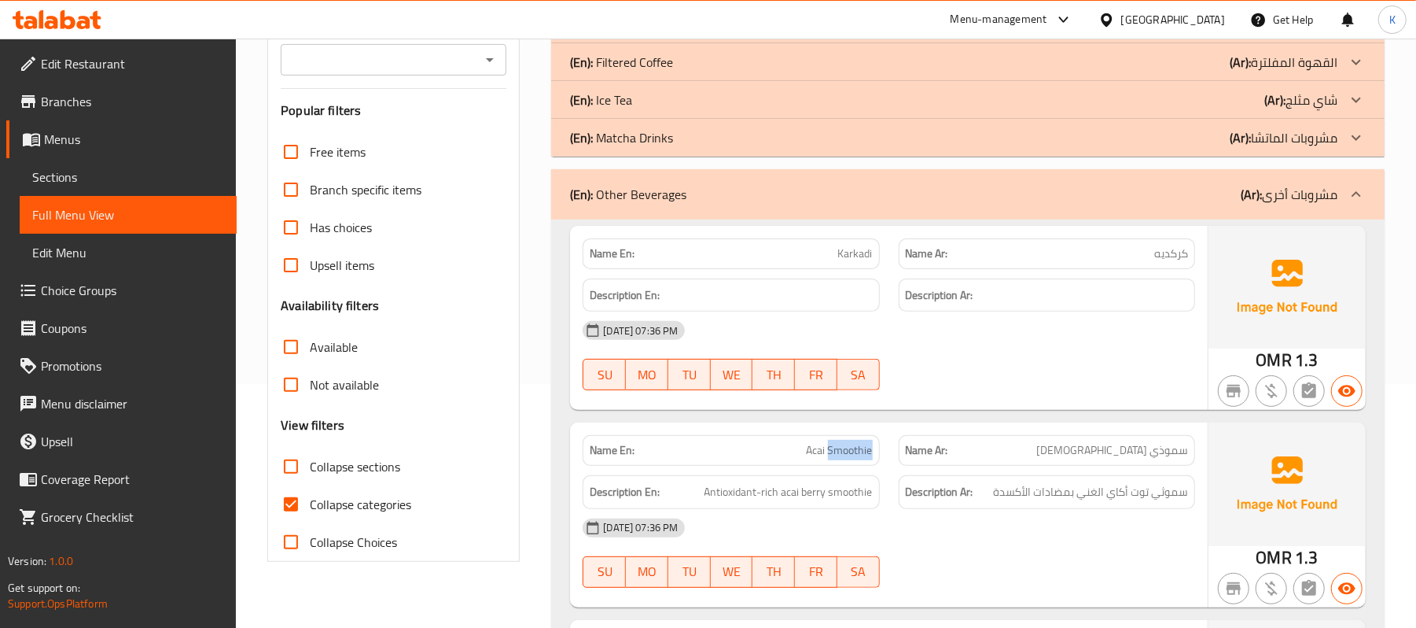
click at [840, 438] on div "Name En: Acai Smoothie" at bounding box center [731, 450] width 296 height 31
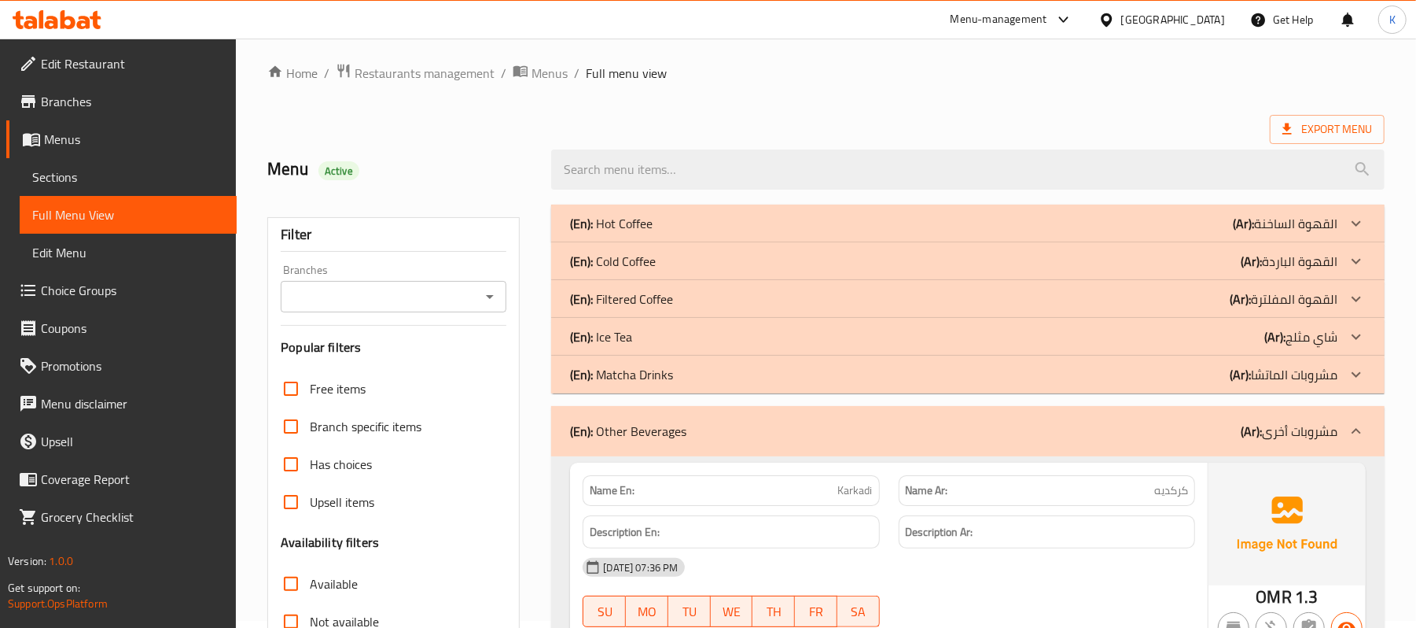
scroll to position [0, 0]
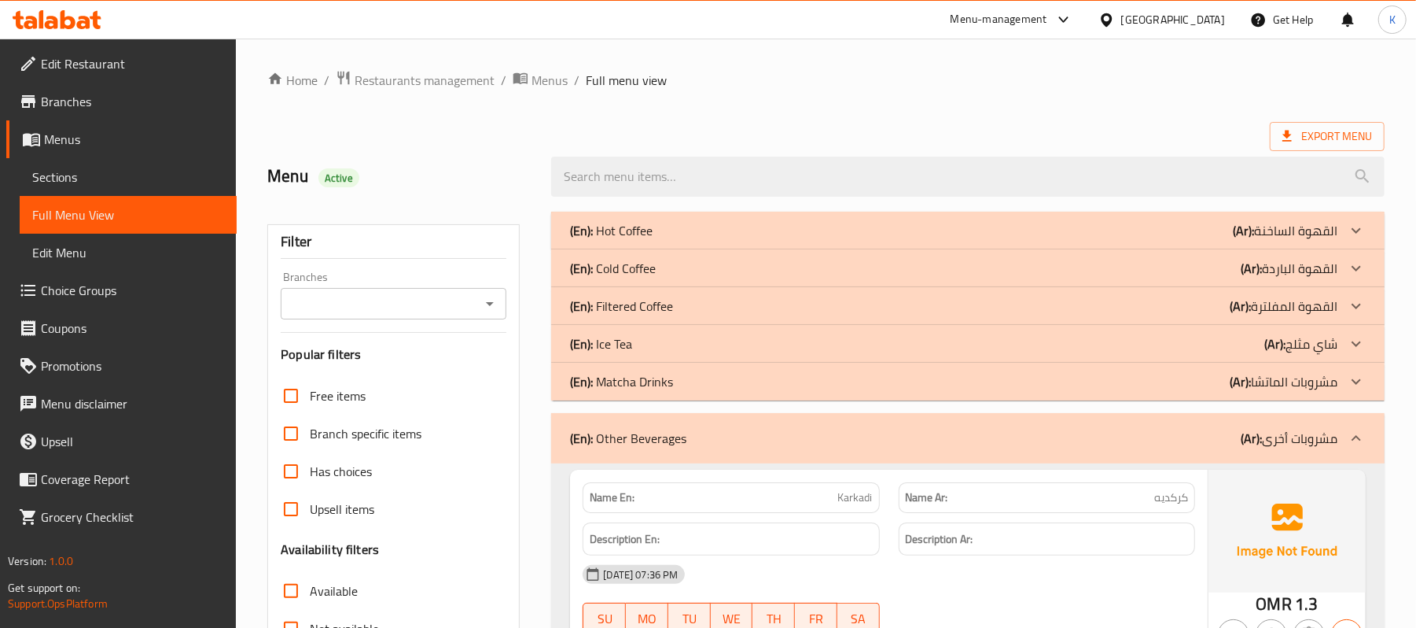
click at [872, 439] on div "(En): Other Beverages (Ar): مشروبات أخرى" at bounding box center [954, 438] width 768 height 19
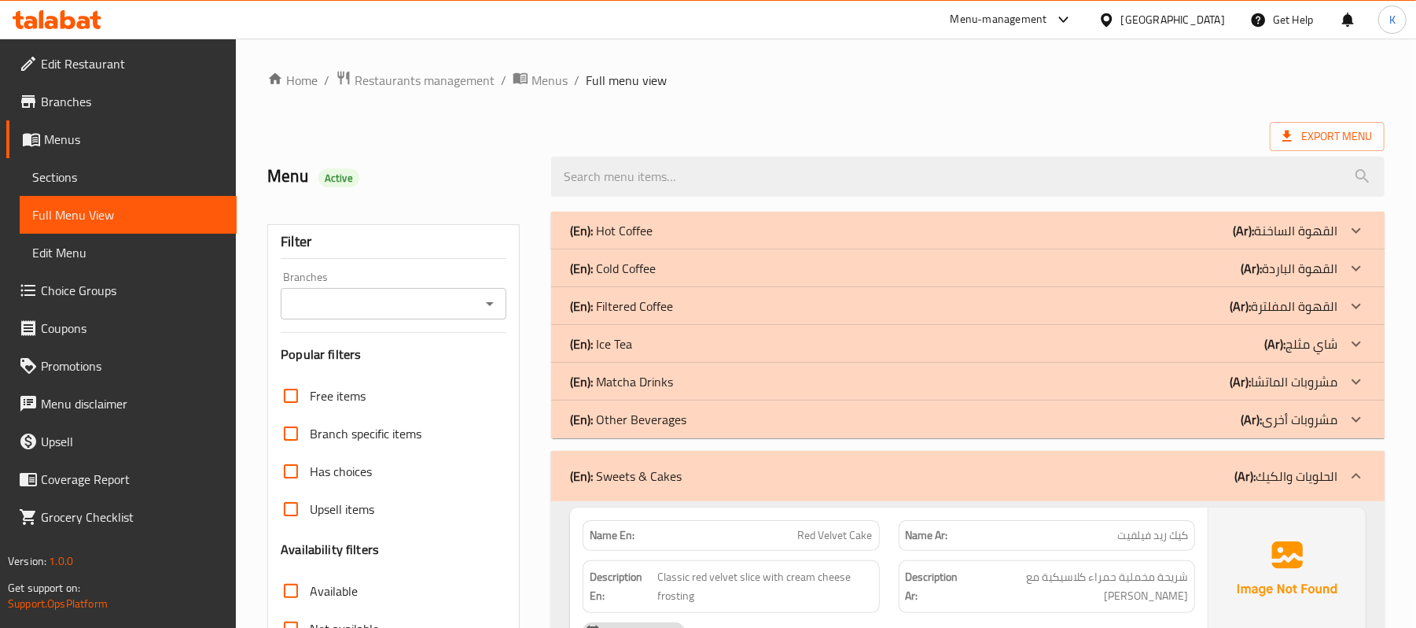
click at [593, 395] on div "(En): Matcha Drinks (Ar): مشروبات الماتشا" at bounding box center [968, 382] width 834 height 38
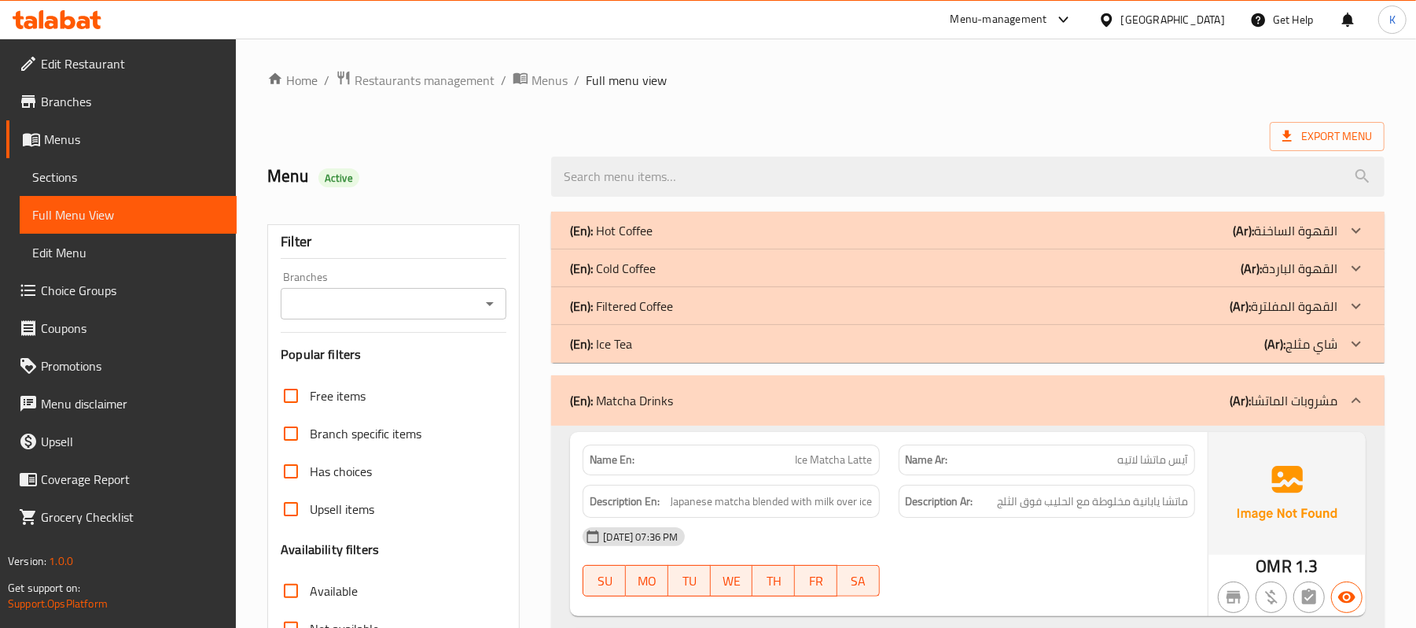
click at [192, 182] on span "Sections" at bounding box center [128, 177] width 192 height 19
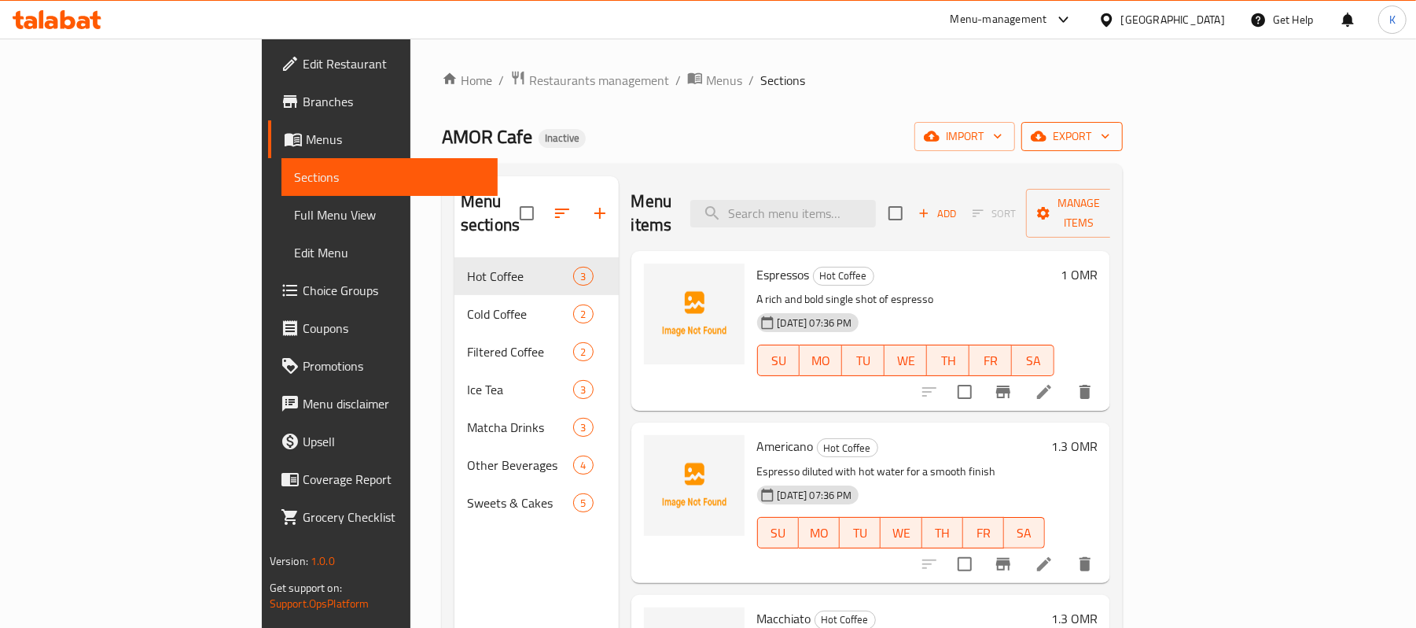
click at [1110, 142] on span "export" at bounding box center [1072, 137] width 76 height 20
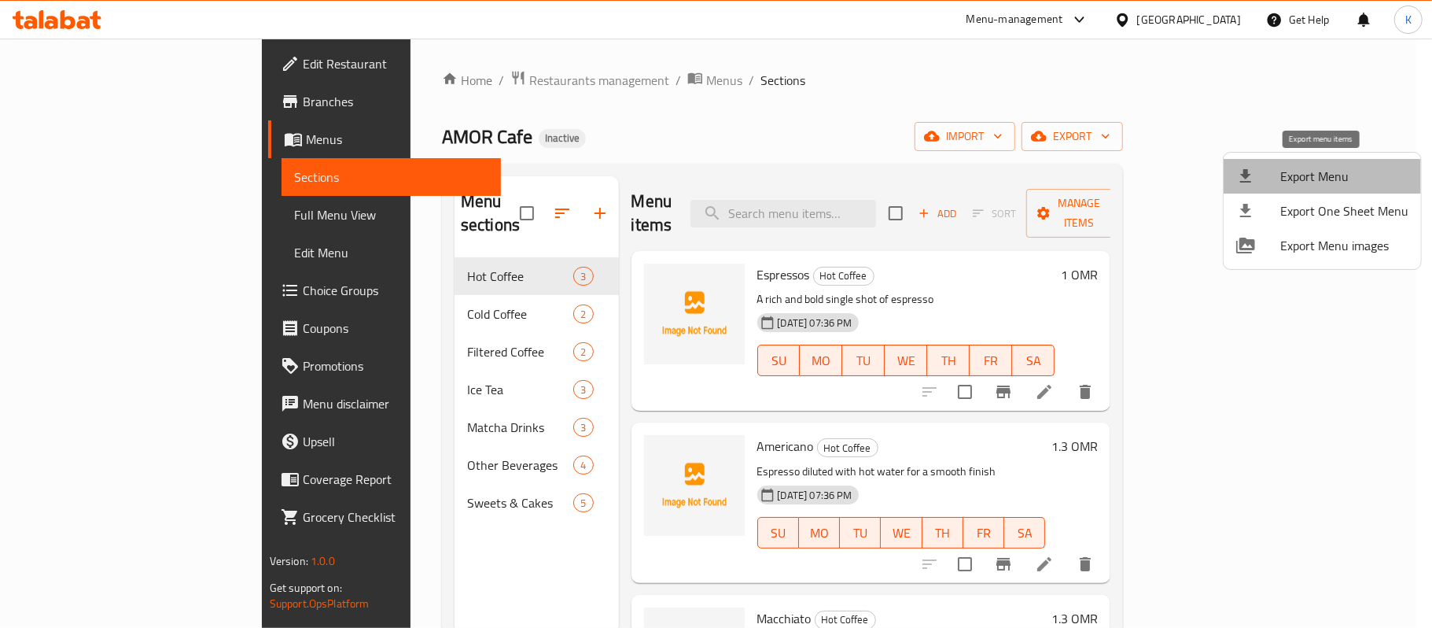
click at [1343, 171] on span "Export Menu" at bounding box center [1344, 176] width 128 height 19
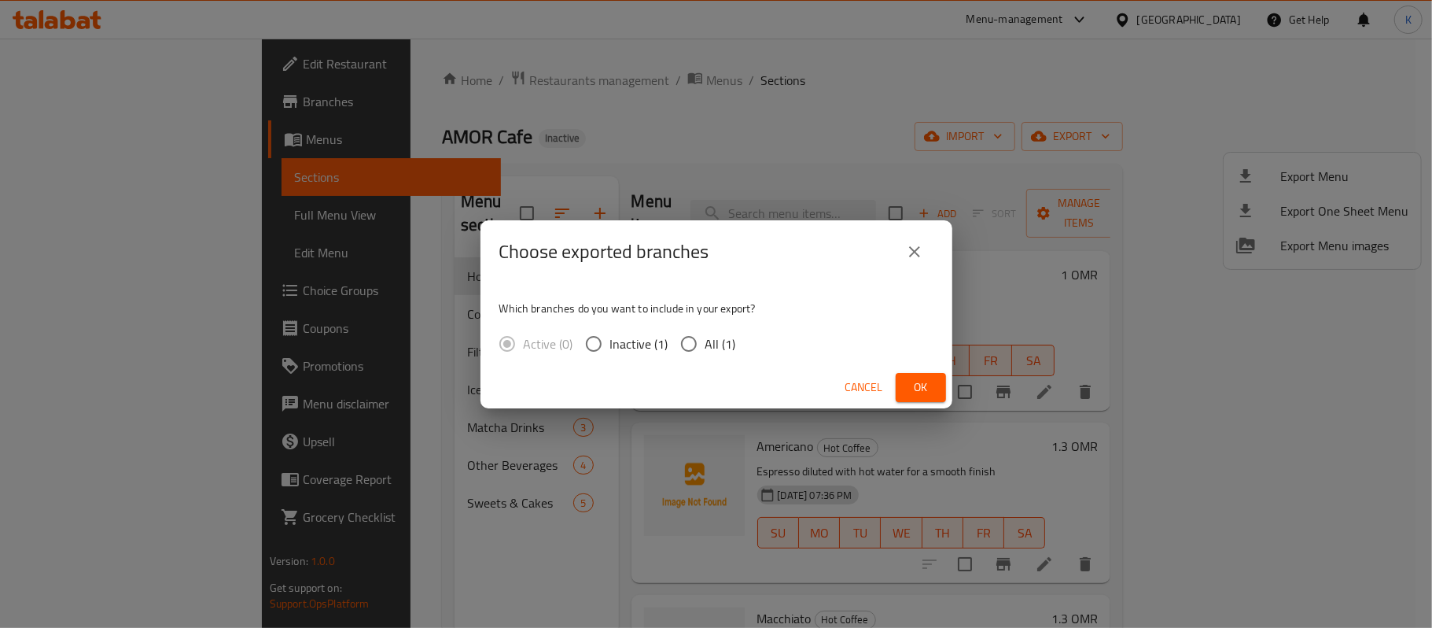
click at [724, 344] on span "All (1)" at bounding box center [720, 343] width 31 height 19
click at [705, 344] on input "All (1)" at bounding box center [688, 343] width 33 height 33
radio input "true"
click at [919, 391] on span "Ok" at bounding box center [920, 387] width 25 height 20
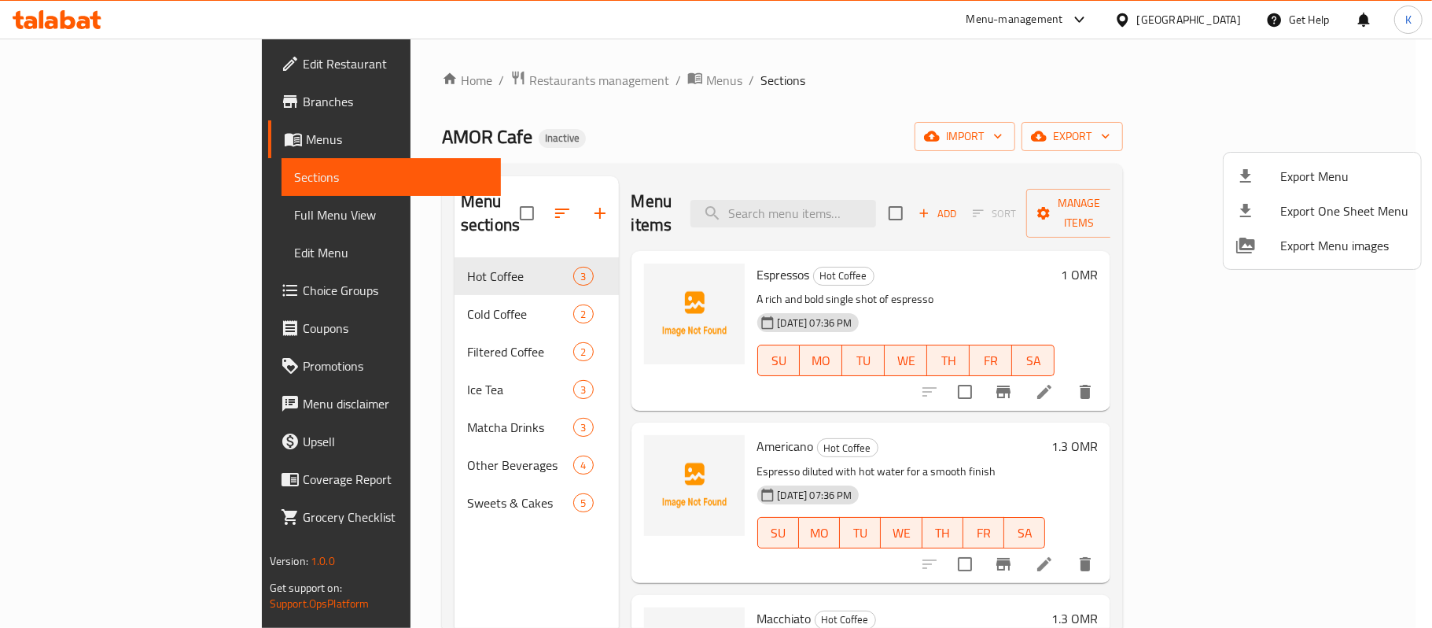
click at [134, 220] on div at bounding box center [716, 314] width 1432 height 628
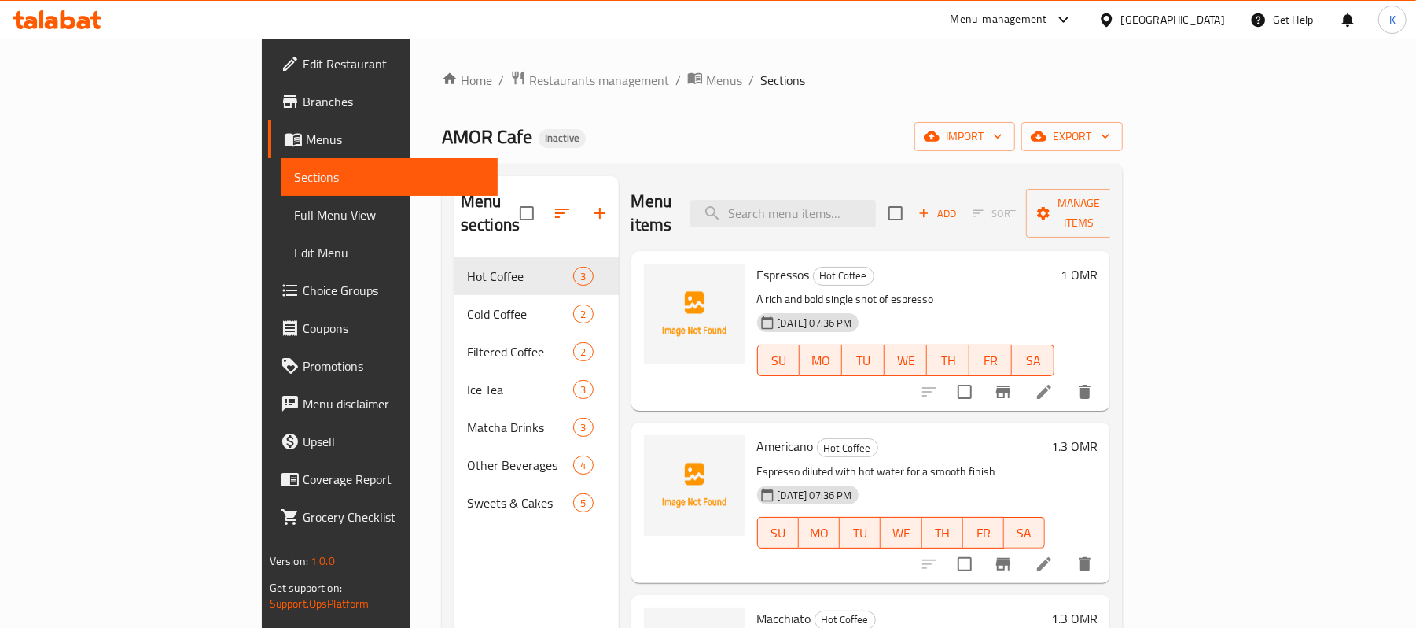
click at [294, 220] on span "Full Menu View" at bounding box center [390, 214] width 192 height 19
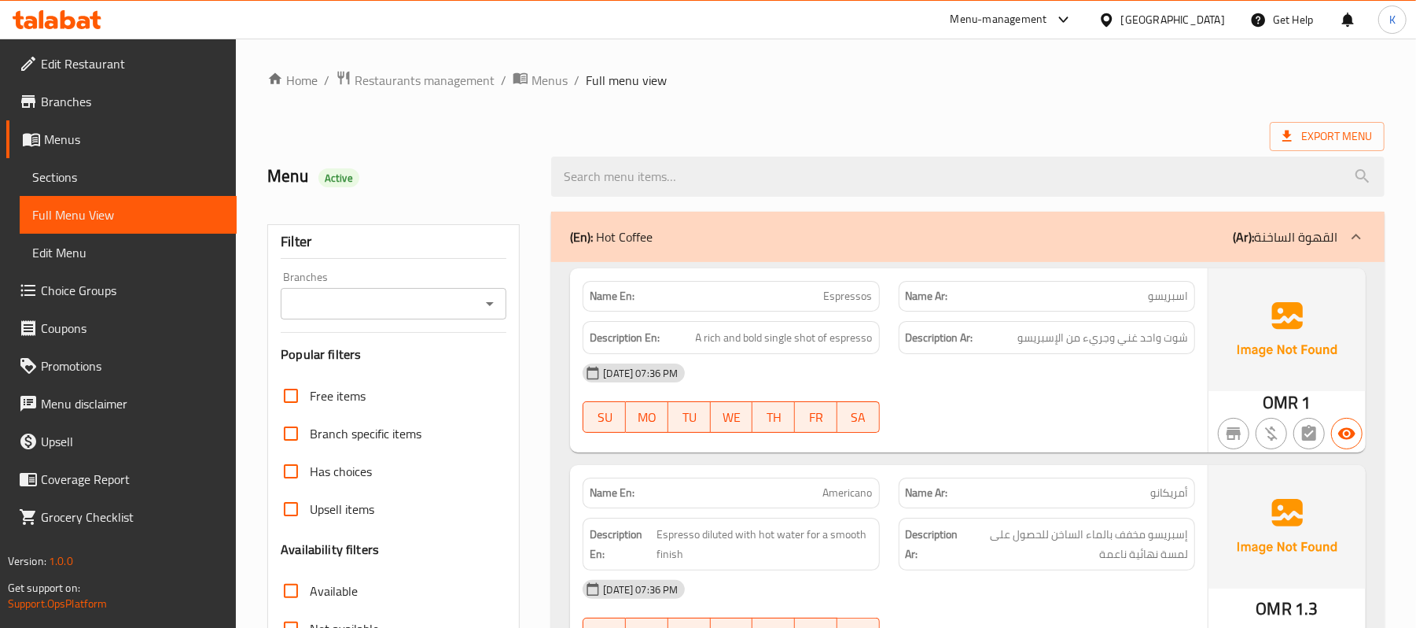
scroll to position [244, 0]
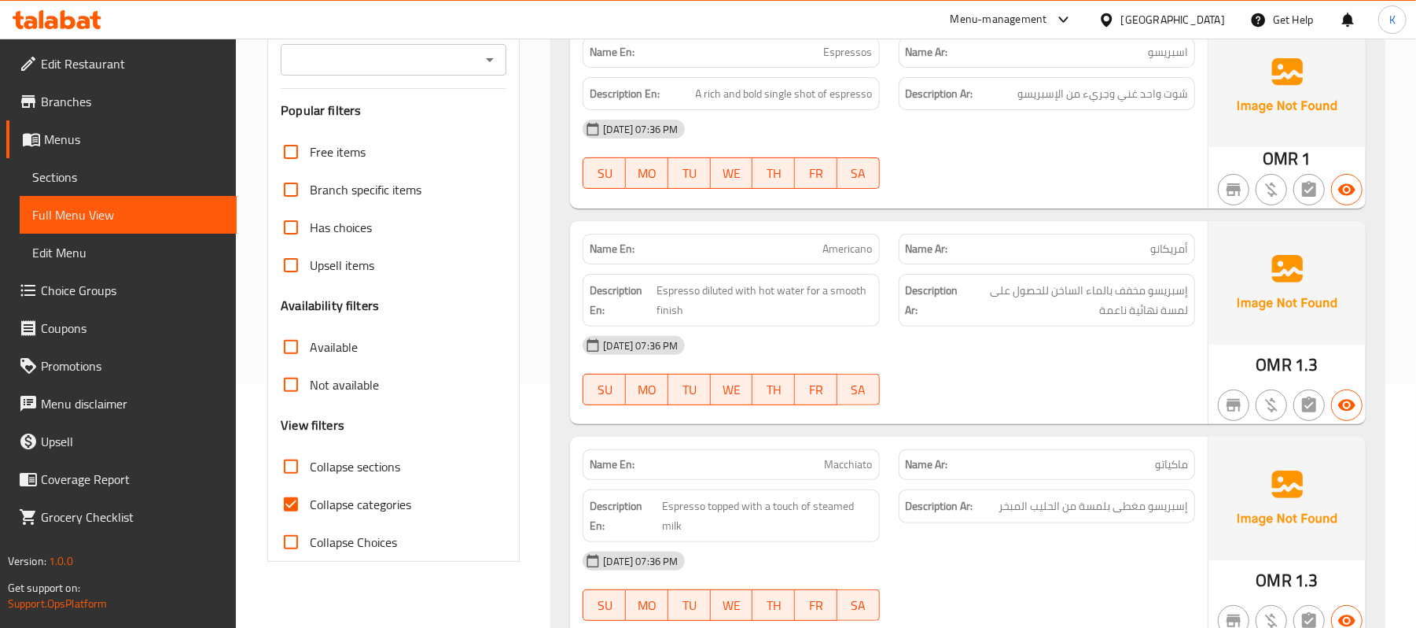
click at [315, 486] on label "Collapse categories" at bounding box center [341, 504] width 139 height 38
click at [310, 486] on input "Collapse categories" at bounding box center [291, 504] width 38 height 38
checkbox input "false"
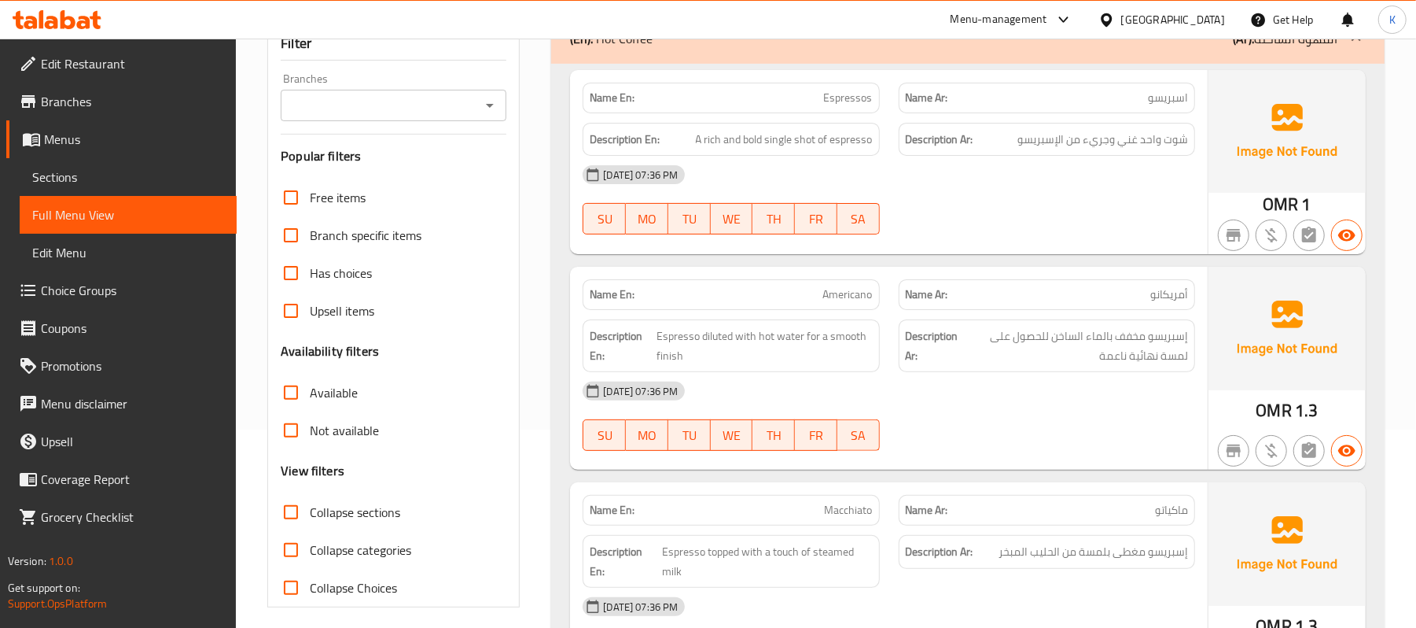
scroll to position [0, 0]
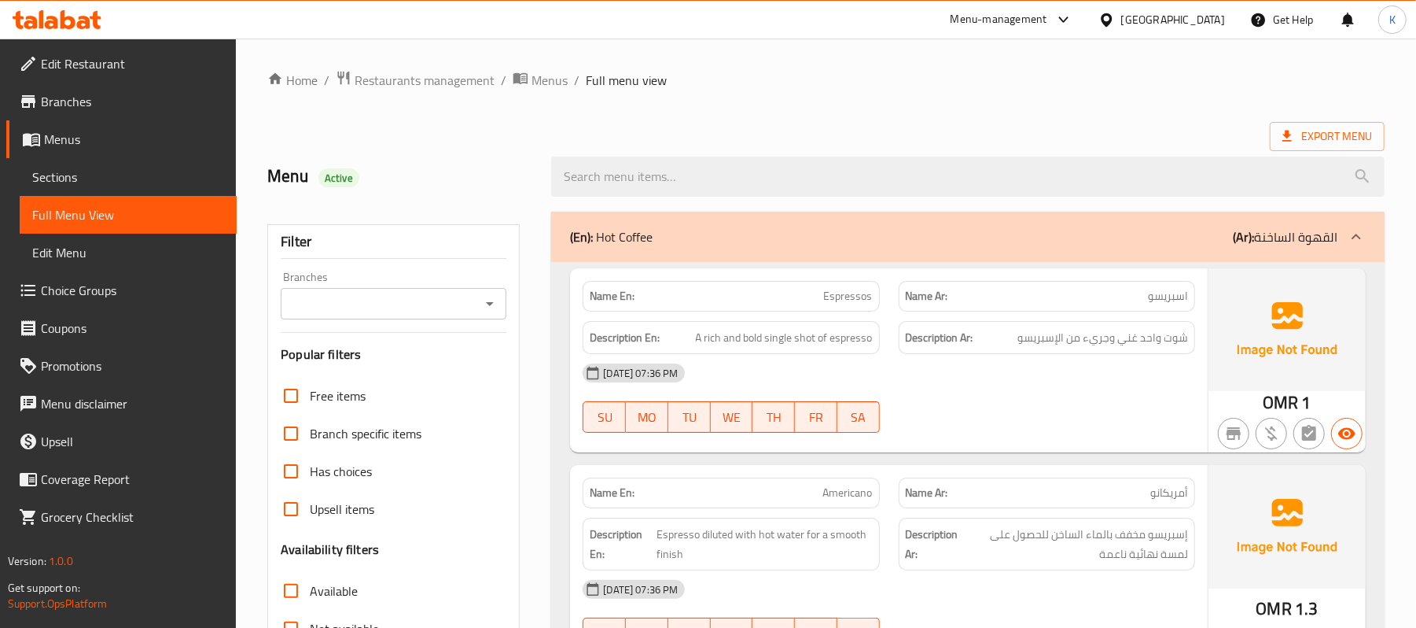
click at [961, 124] on div "Export Menu" at bounding box center [826, 136] width 1118 height 29
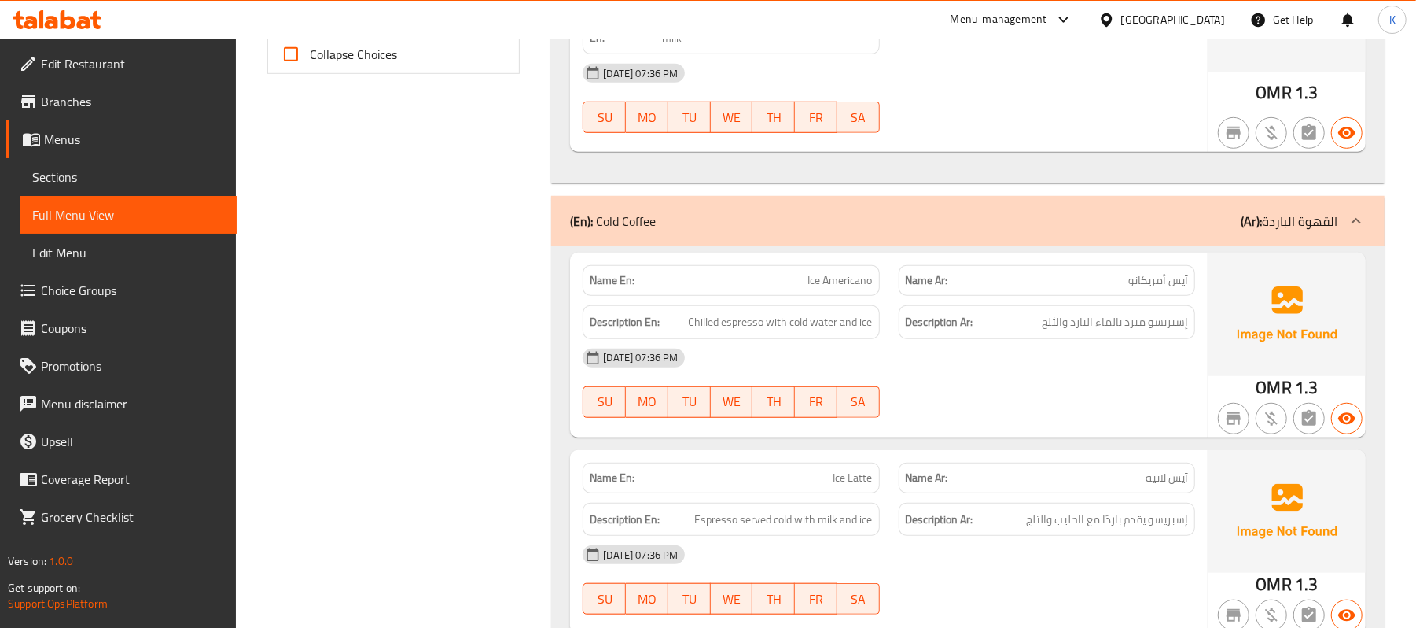
scroll to position [27, 0]
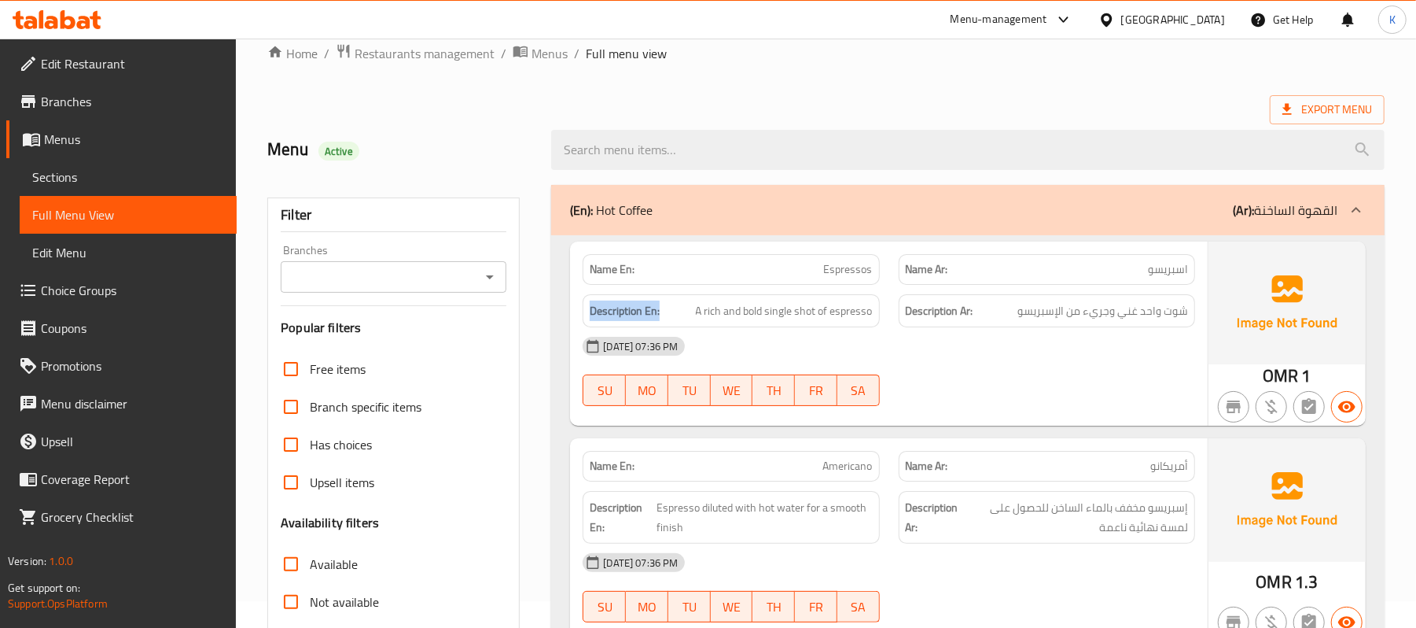
copy strong "Description En:"
drag, startPoint x: 642, startPoint y: 307, endPoint x: 591, endPoint y: 305, distance: 50.4
click at [591, 305] on h6 "Description En: A rich and bold single shot of espresso" at bounding box center [731, 311] width 282 height 20
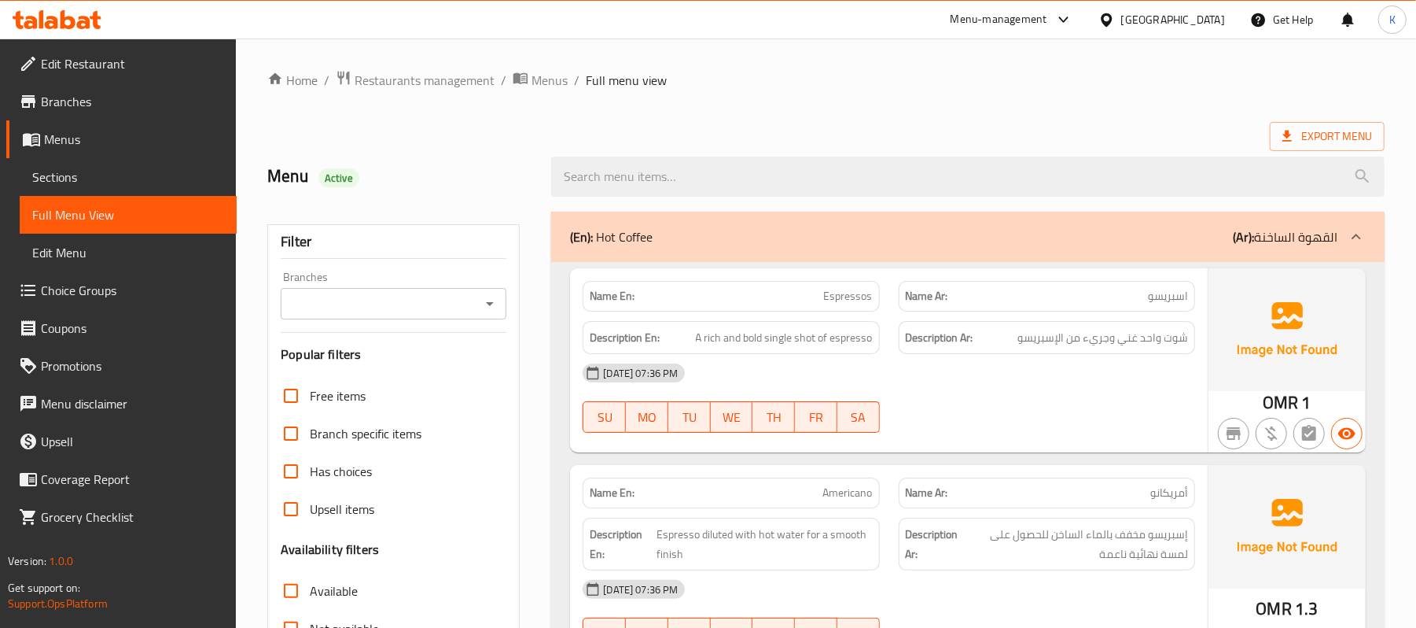
click at [120, 165] on link "Sections" at bounding box center [128, 177] width 217 height 38
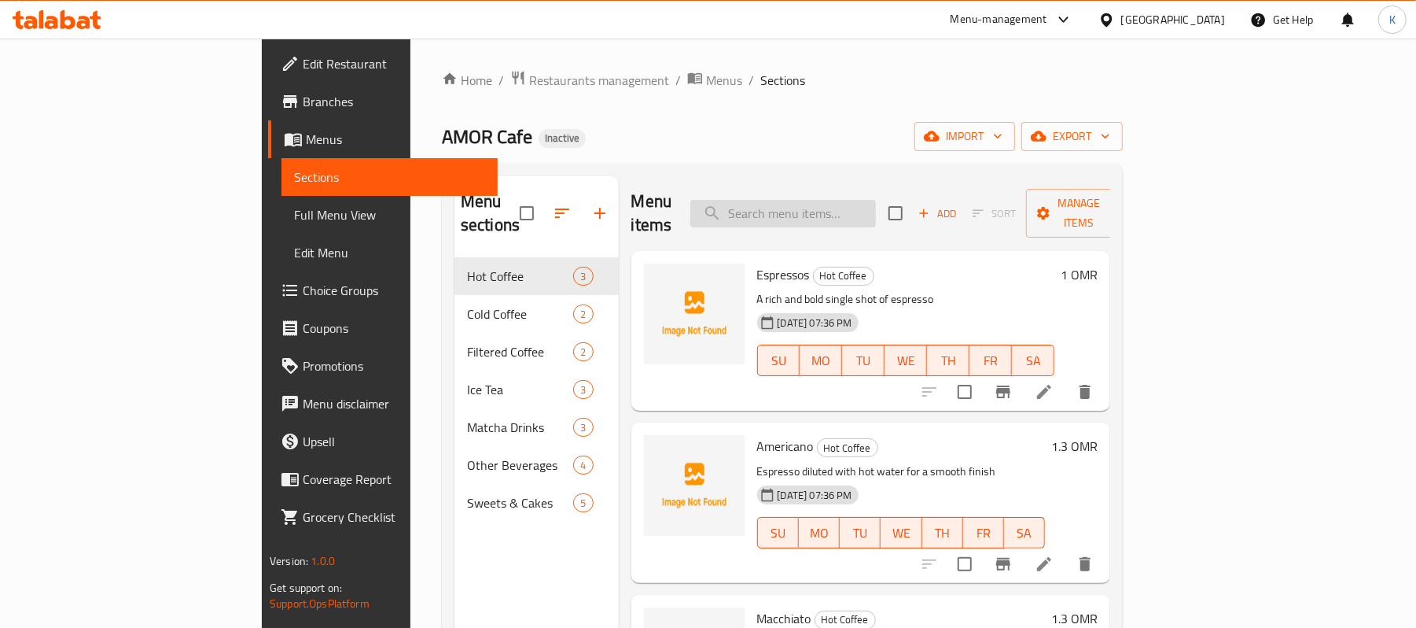
click at [876, 202] on input "search" at bounding box center [784, 214] width 186 height 28
paste input "Pache Ice Tea"
type input "Pache Ice Tea"
paste input "Pache Ice Tea"
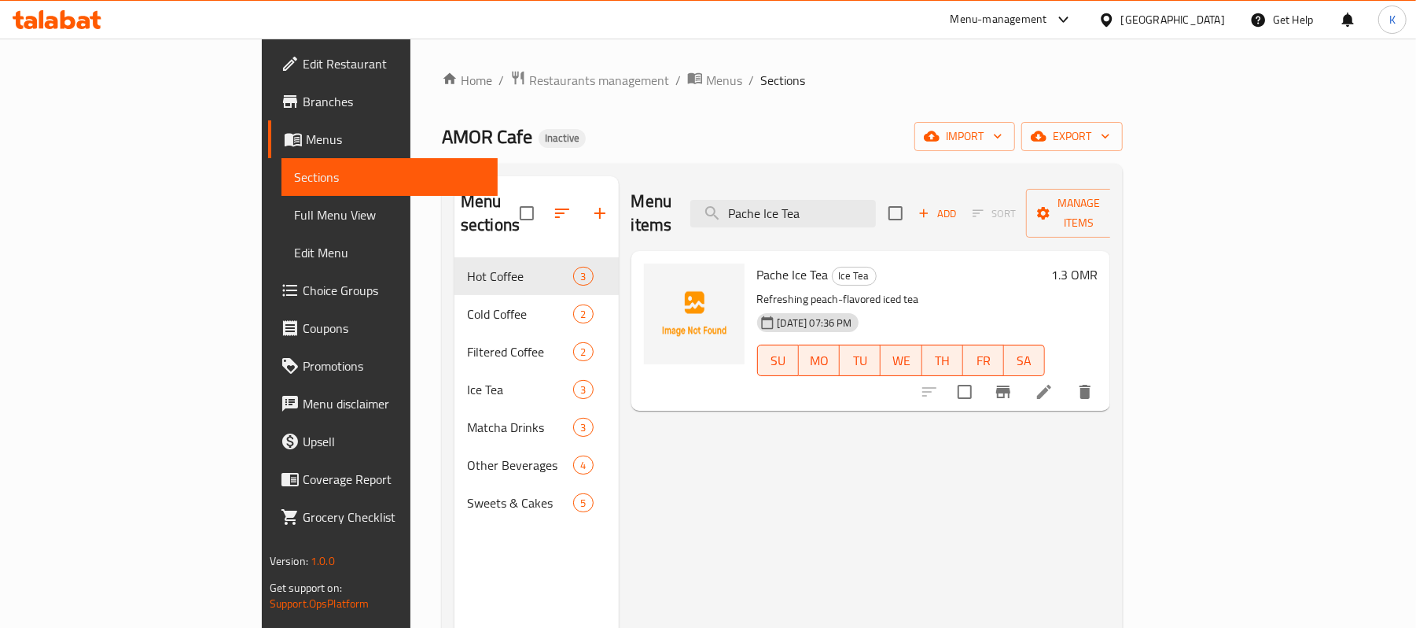
type input "Pache Ice Tea"
click at [1051, 385] on icon at bounding box center [1044, 392] width 14 height 14
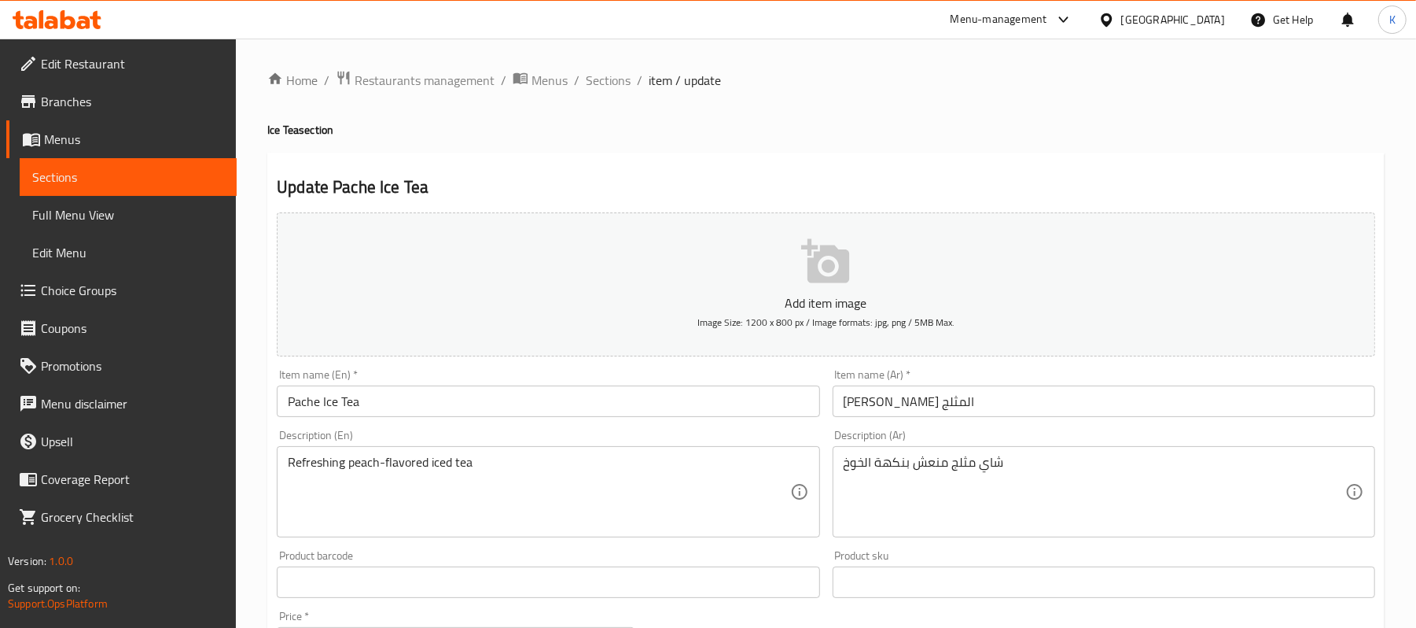
click at [304, 392] on input "Pache Ice Tea" at bounding box center [548, 400] width 543 height 31
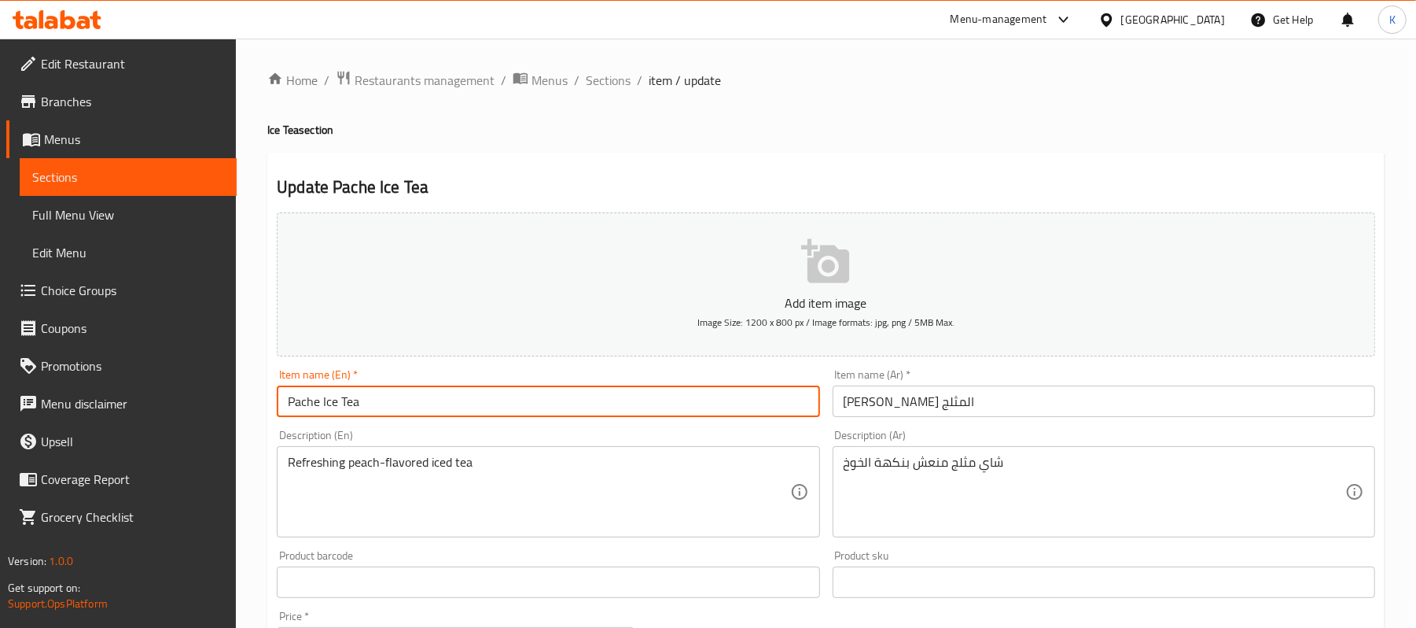
click at [304, 392] on input "Pache Ice Tea" at bounding box center [548, 400] width 543 height 31
type input "Peach Ice Tea"
click at [906, 404] on input "شاي باتشي المثلج" at bounding box center [1104, 400] width 543 height 31
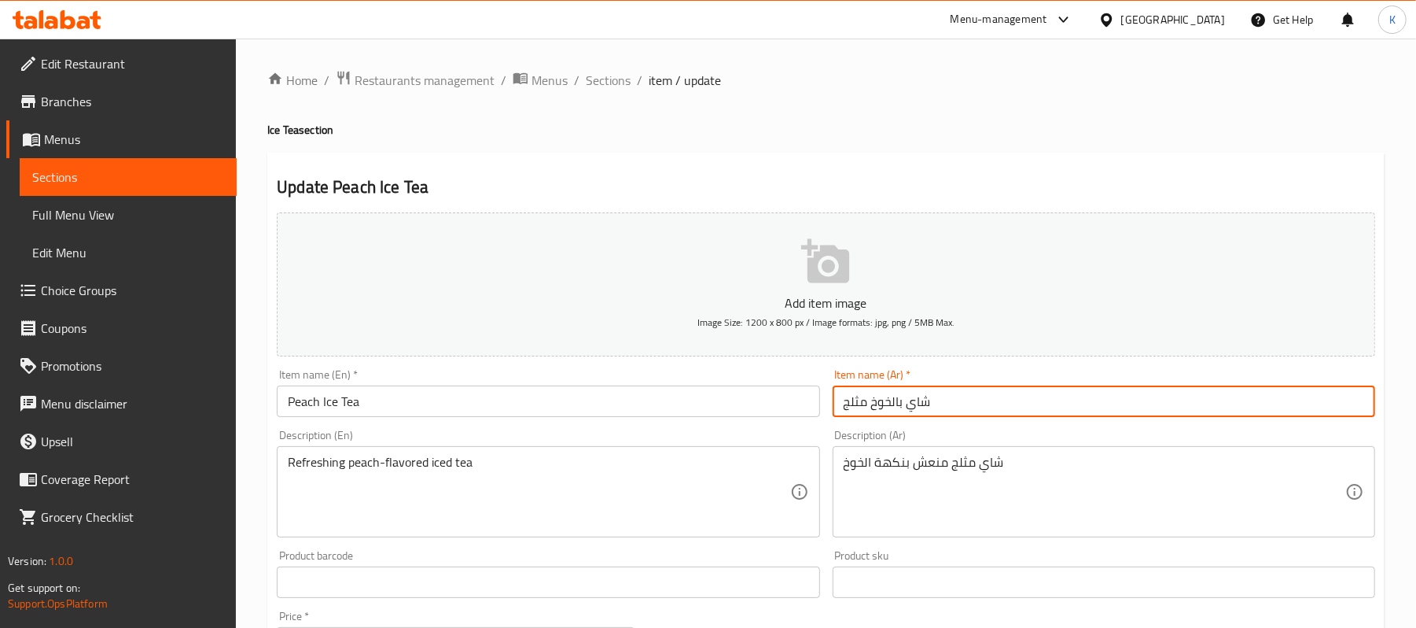
type input "شاي بالخوخ مثلج"
click at [620, 82] on span "Sections" at bounding box center [608, 80] width 45 height 19
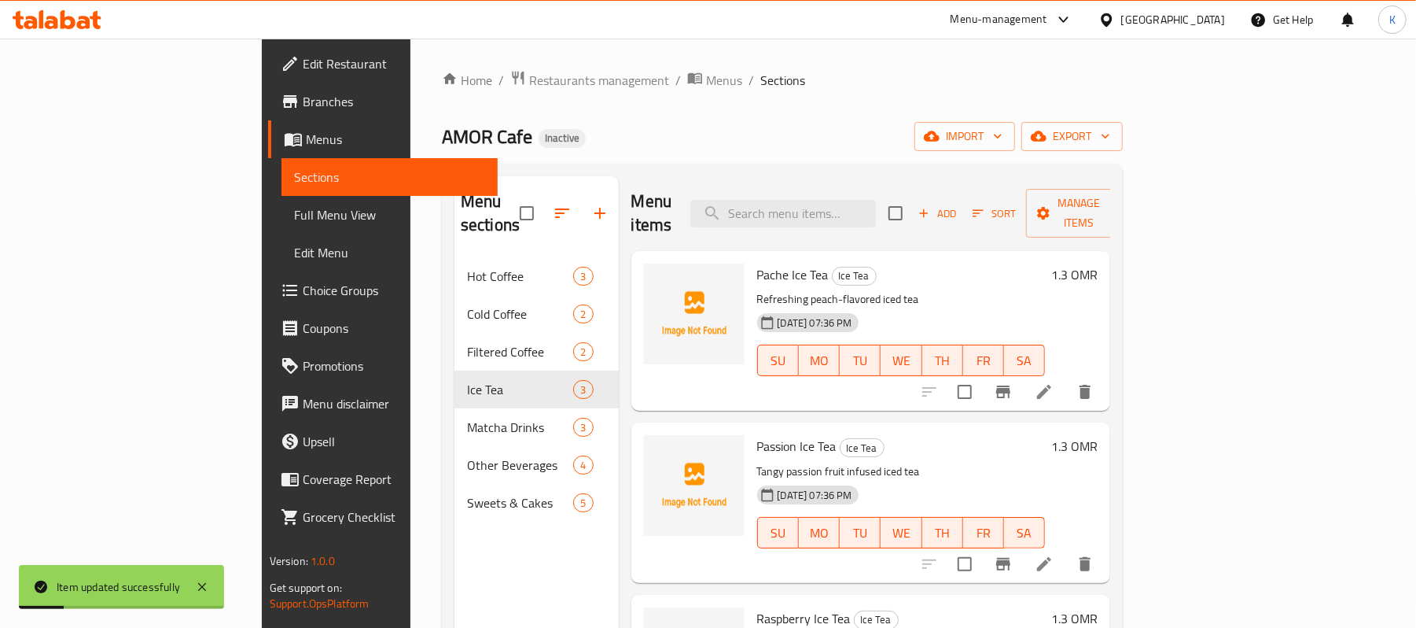
click at [845, 156] on div "Home / Restaurants management / Menus / Sections AMOR Cafe Inactive import expo…" at bounding box center [782, 443] width 681 height 746
click at [870, 200] on input "search" at bounding box center [784, 214] width 186 height 28
paste input "Passion Ice Tea"
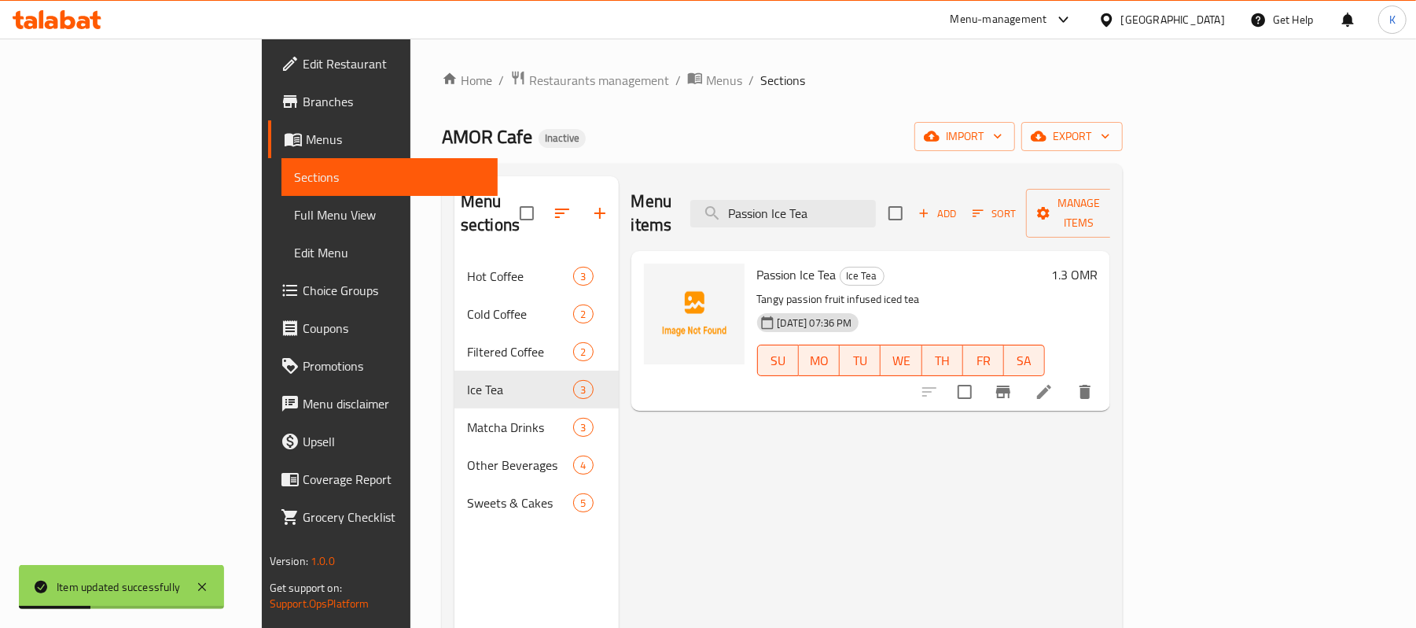
type input "Passion Ice Tea"
click at [1104, 373] on div at bounding box center [1007, 392] width 193 height 38
click at [1054, 382] on icon at bounding box center [1044, 391] width 19 height 19
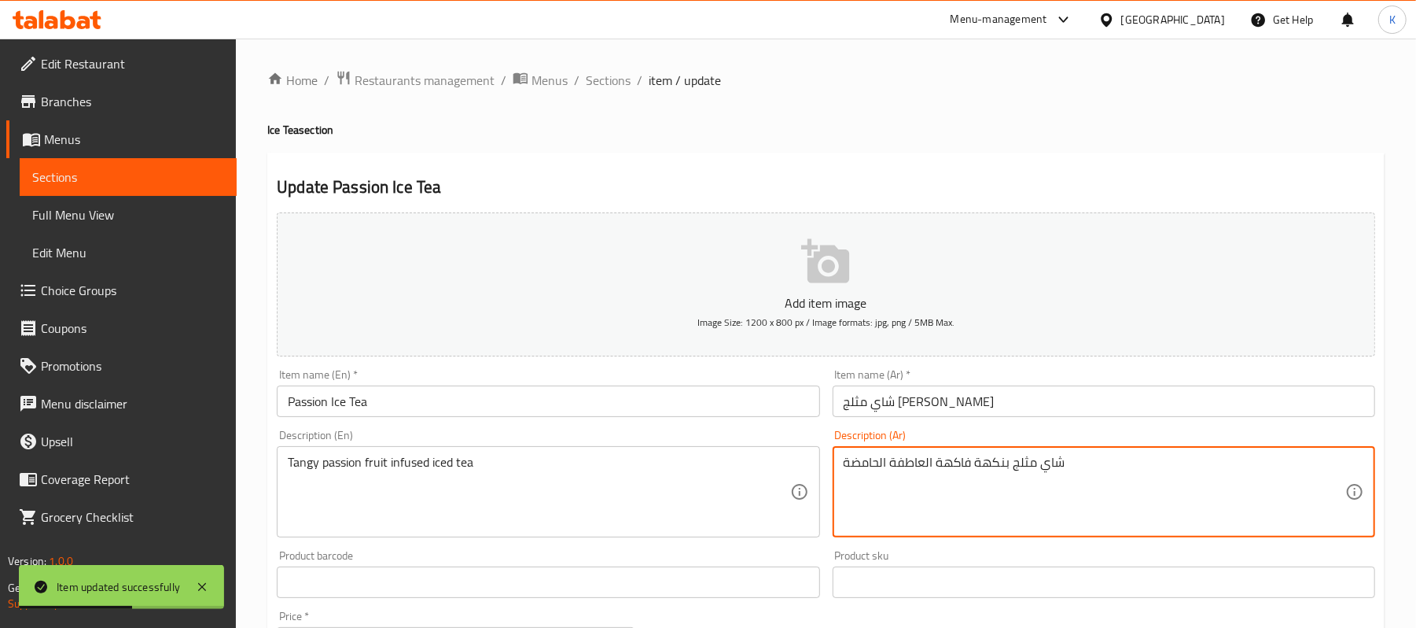
click at [959, 467] on textarea "شاي مثلج بنكهة فاكهة العاطفة الحامضة" at bounding box center [1095, 492] width 502 height 75
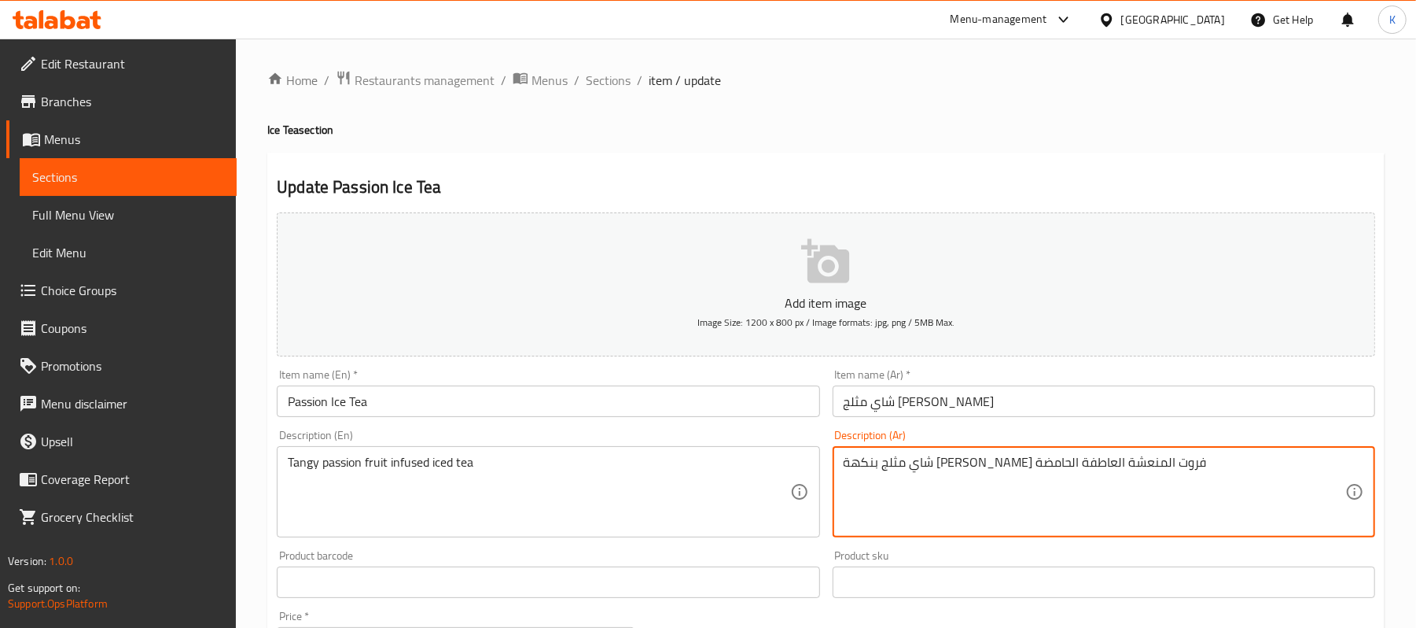
click at [907, 466] on textarea "شاي مثلج بنكهة باشن فروت المنعشة العاطفة الحامضة" at bounding box center [1095, 492] width 502 height 75
click at [860, 470] on textarea "شاي مثلج بنكهة باشن فروت المنعشة الحامضة" at bounding box center [1095, 492] width 502 height 75
click at [860, 472] on textarea "شاي مثلج بنكهة باشن فروت المنعشة الحامضة" at bounding box center [1095, 492] width 502 height 75
type textarea "شاي مثلج بنكهة باشن فروت المنعشة"
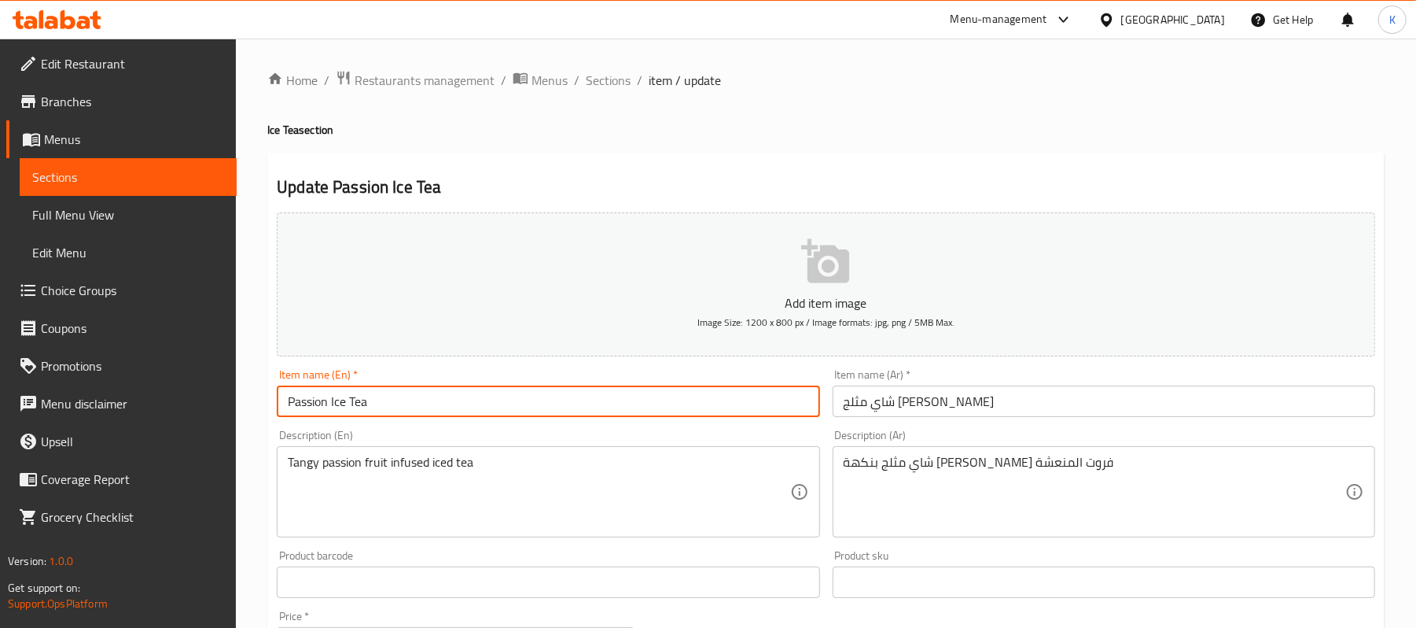
click at [800, 404] on input "Passion Ice Tea" at bounding box center [548, 400] width 543 height 31
click at [576, 80] on li "/" at bounding box center [577, 80] width 6 height 19
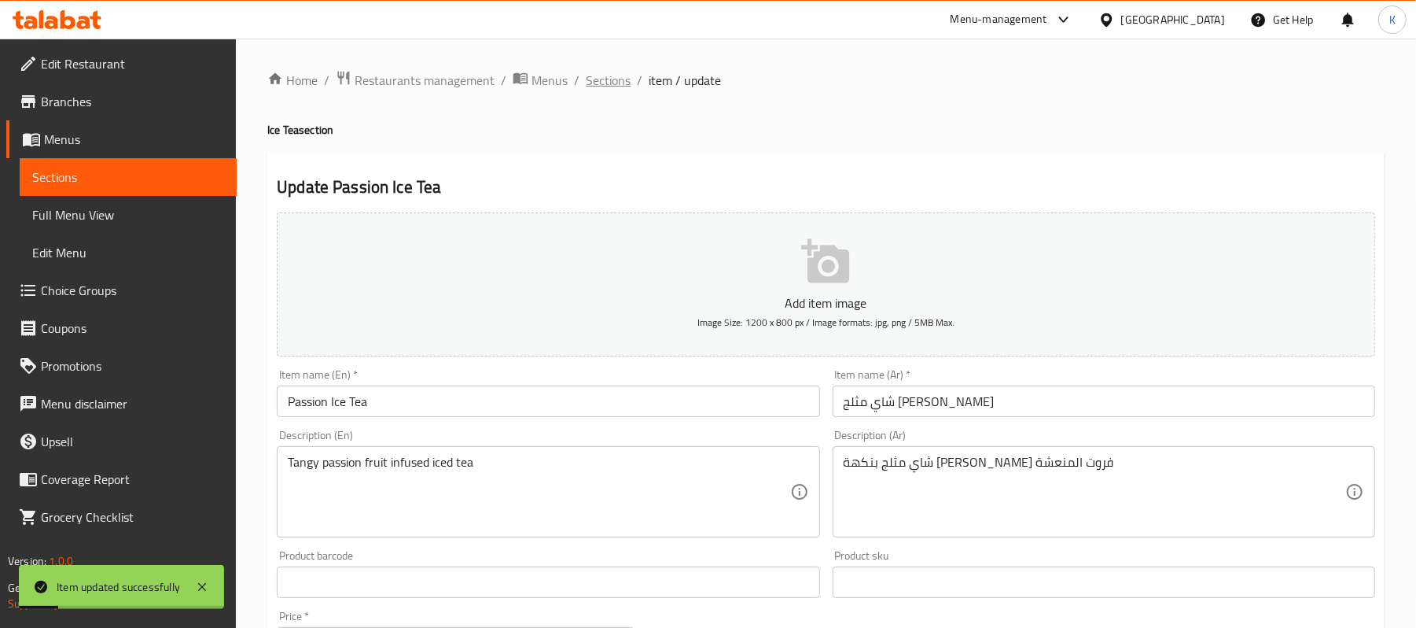
click at [602, 79] on span "Sections" at bounding box center [608, 80] width 45 height 19
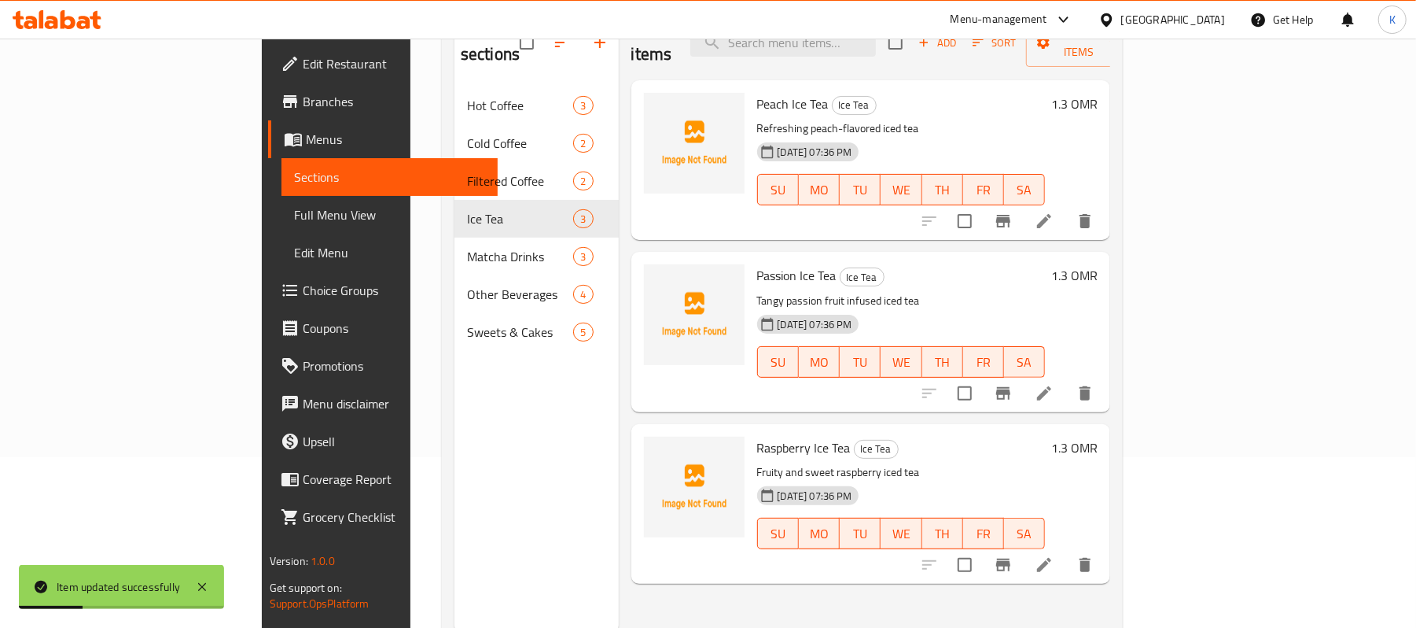
scroll to position [221, 0]
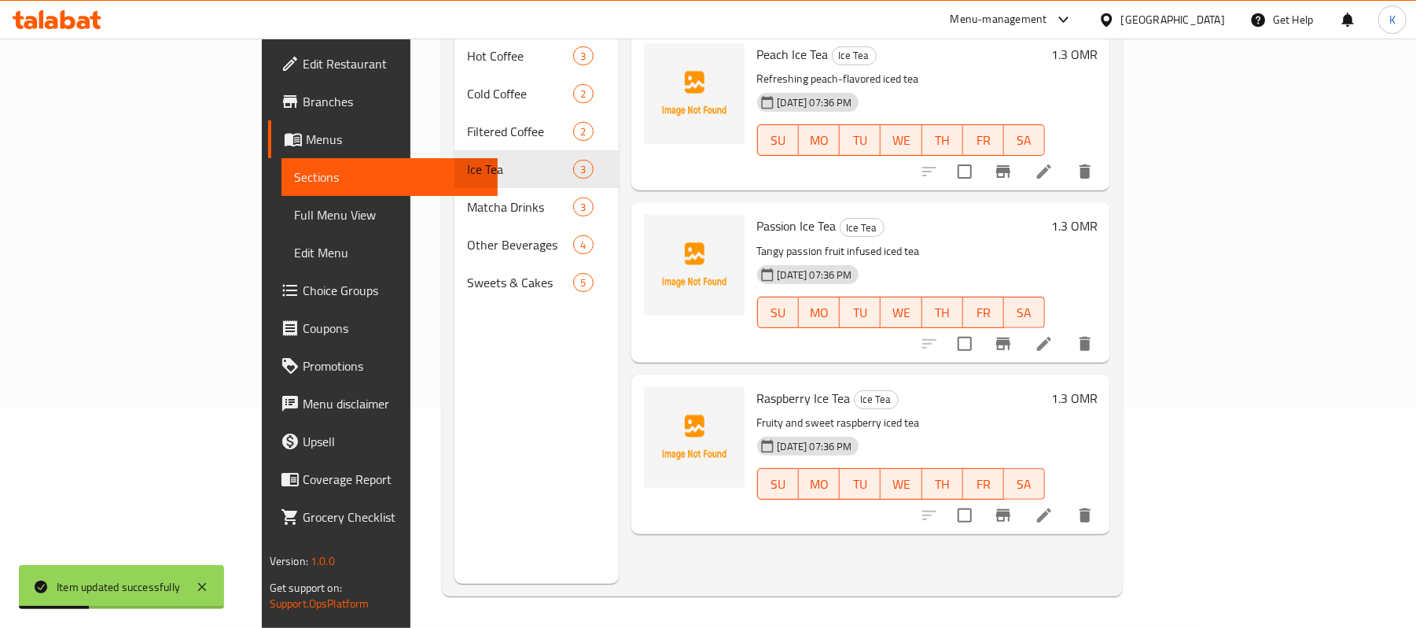
click at [1066, 501] on li at bounding box center [1044, 515] width 44 height 28
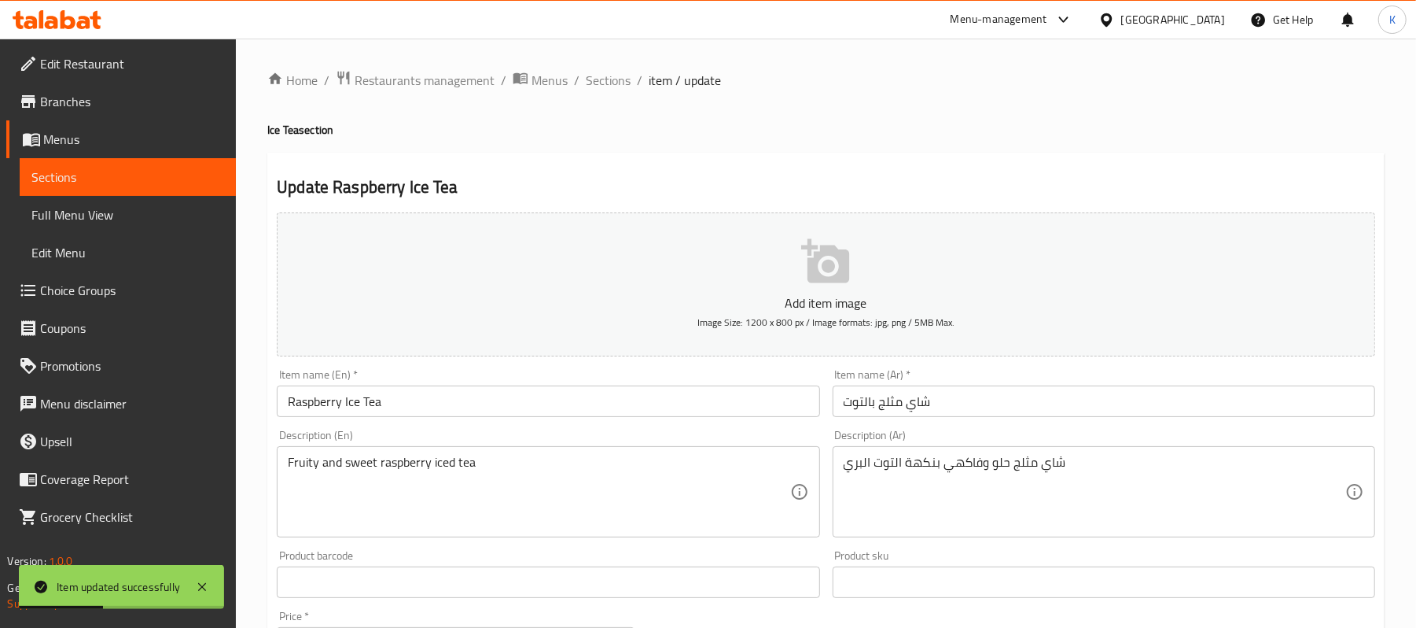
click at [1103, 400] on input "شاي مثلج بالتوت" at bounding box center [1104, 400] width 543 height 31
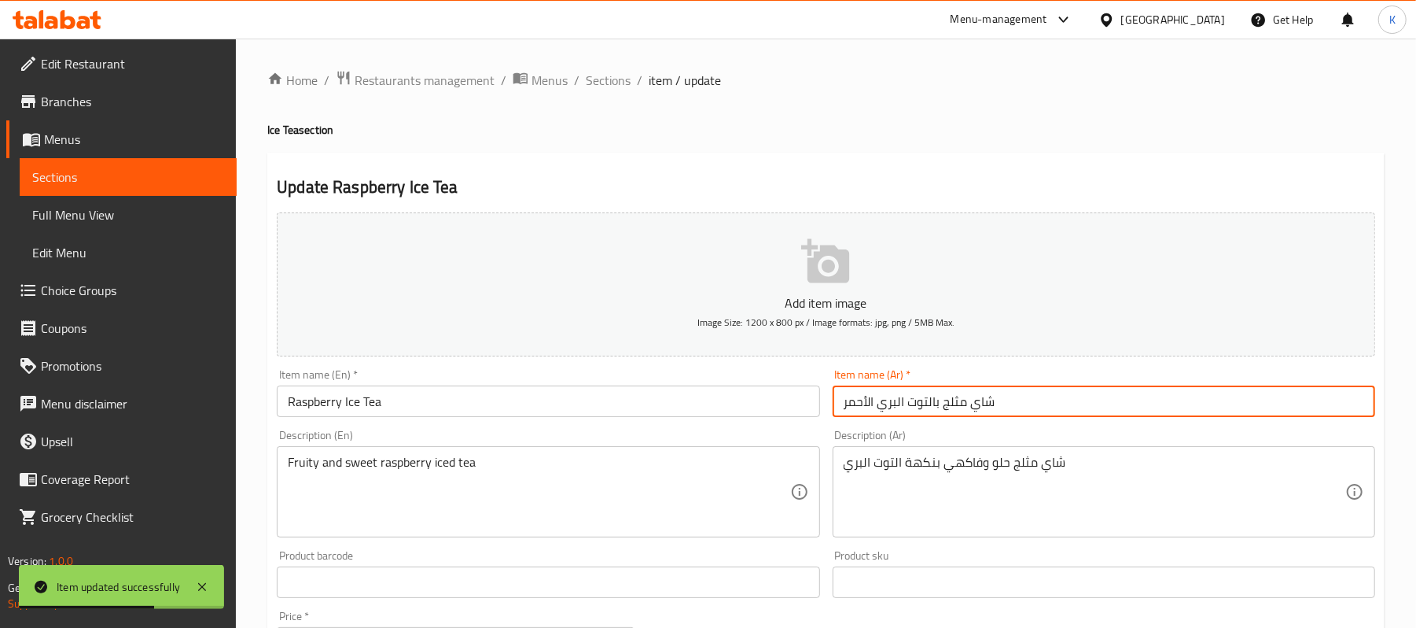
type input "شاي مثلج بالتوت البري الأحمر"
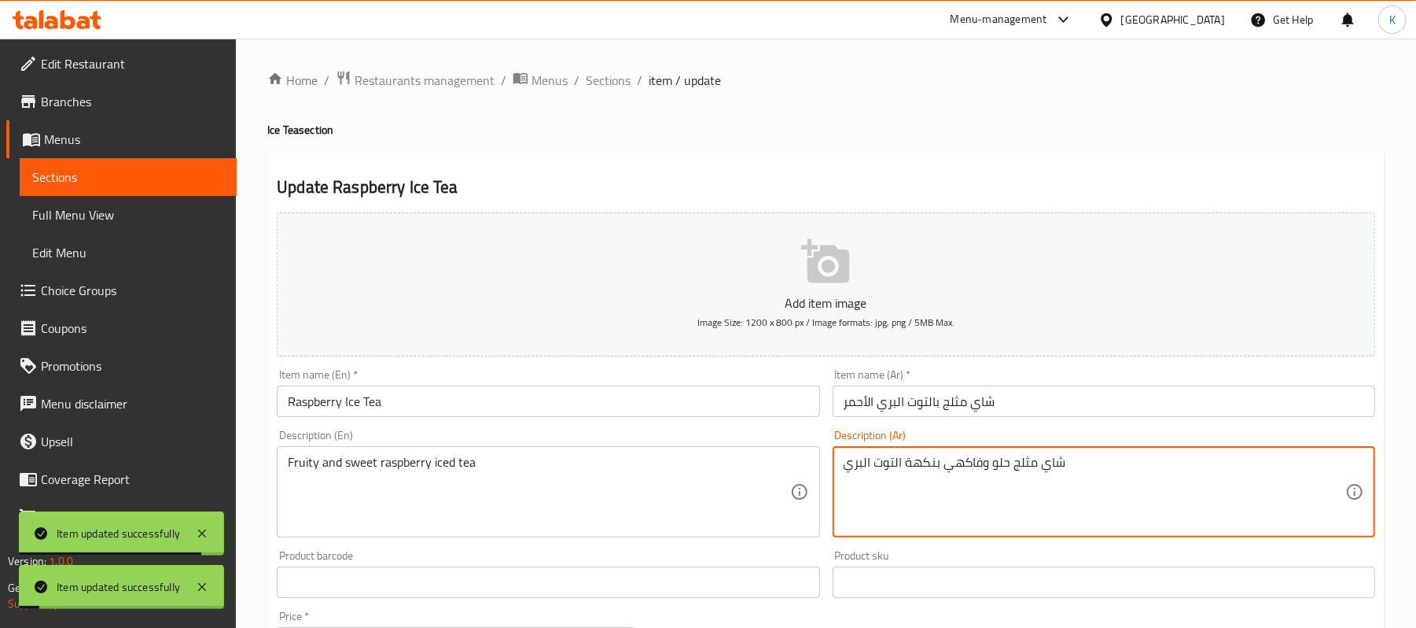
click at [1164, 502] on textarea "شاي مثلج حلو وفاكهي بنكهة التوت البري" at bounding box center [1095, 492] width 502 height 75
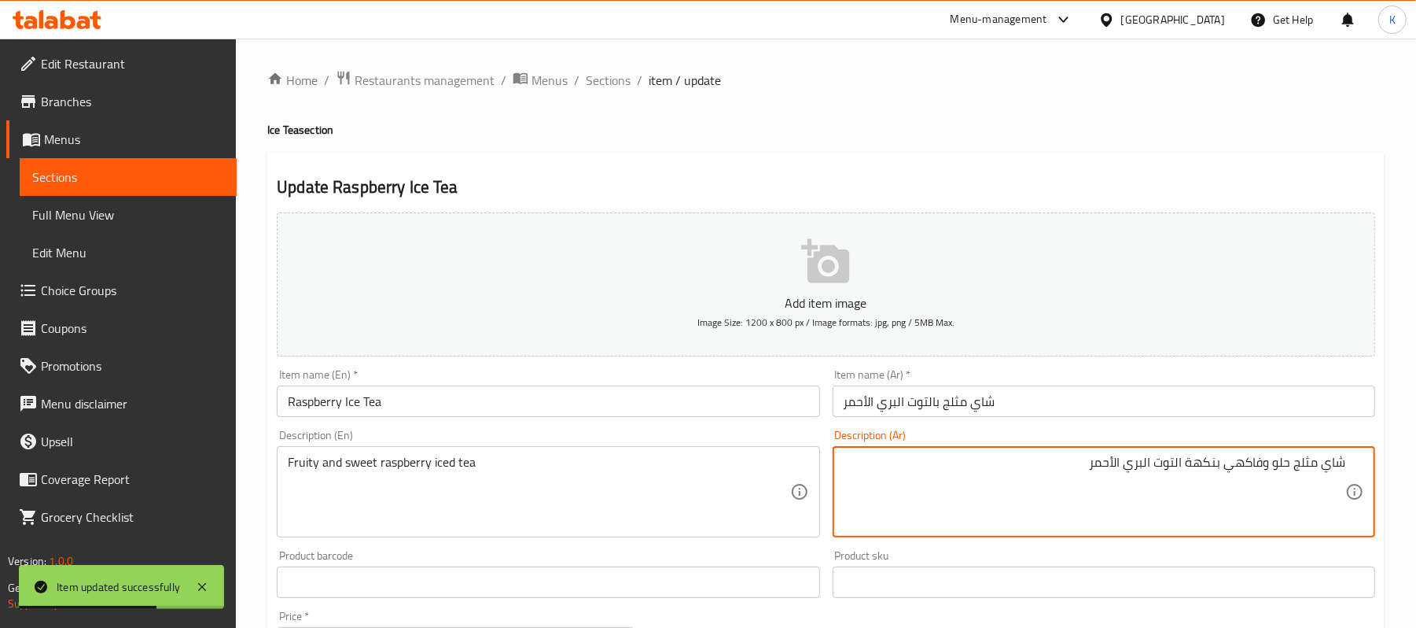
type textarea "شاي مثلج حلو وفاكهي بنكهة التوت البري الأحمر"
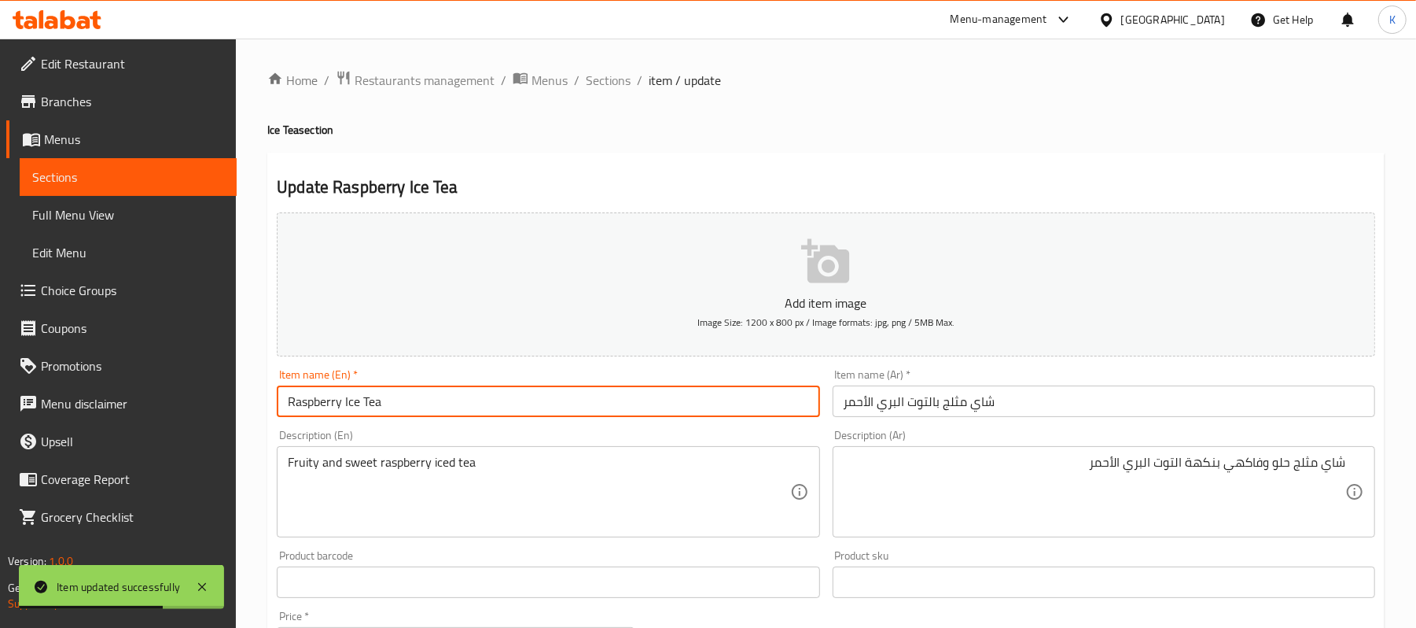
drag, startPoint x: 675, startPoint y: 389, endPoint x: 678, endPoint y: 398, distance: 9.9
click at [675, 392] on input "Raspberry Ice Tea" at bounding box center [548, 400] width 543 height 31
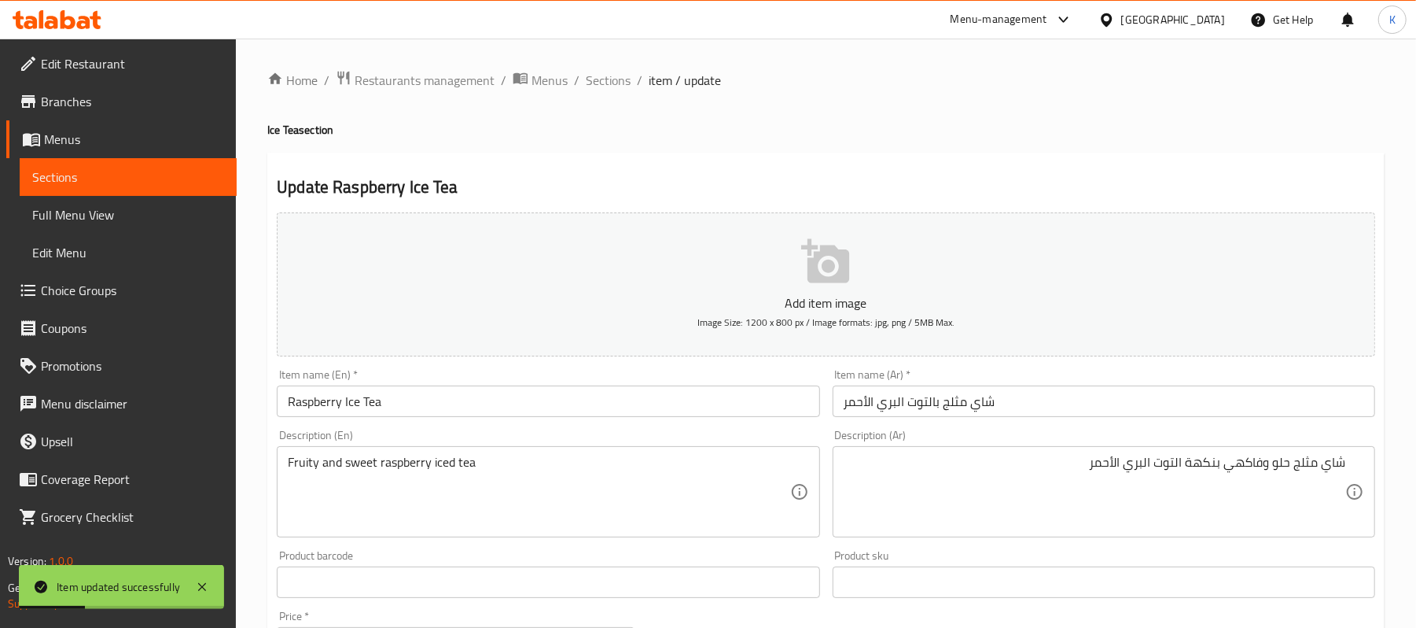
click at [643, 93] on div "Home / Restaurants management / Menus / Sections / item / update Ice Tea sectio…" at bounding box center [826, 575] width 1118 height 1010
click at [627, 83] on ol "Home / Restaurants management / Menus / Sections / item / update" at bounding box center [826, 80] width 1118 height 20
click at [626, 83] on span "Sections" at bounding box center [608, 80] width 45 height 19
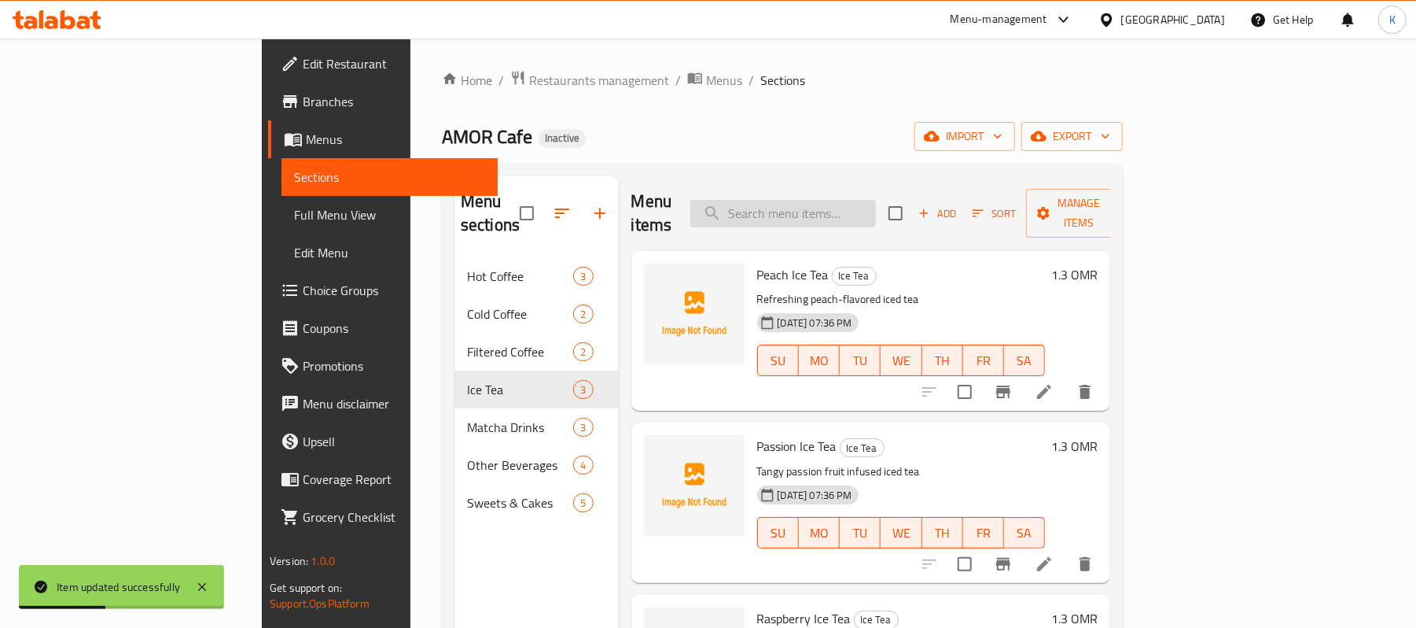
click at [876, 200] on input "search" at bounding box center [784, 214] width 186 height 28
paste input "Matcha Cloud"
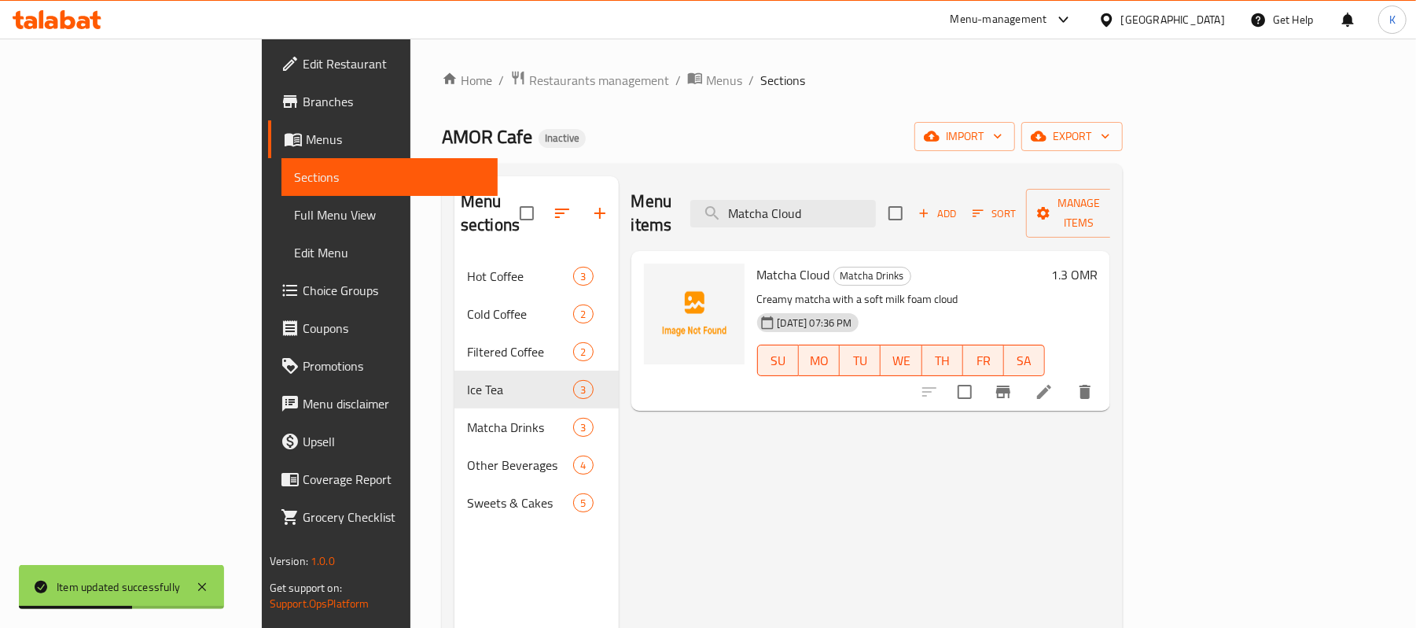
type input "Matcha Cloud"
click at [1054, 382] on icon at bounding box center [1044, 391] width 19 height 19
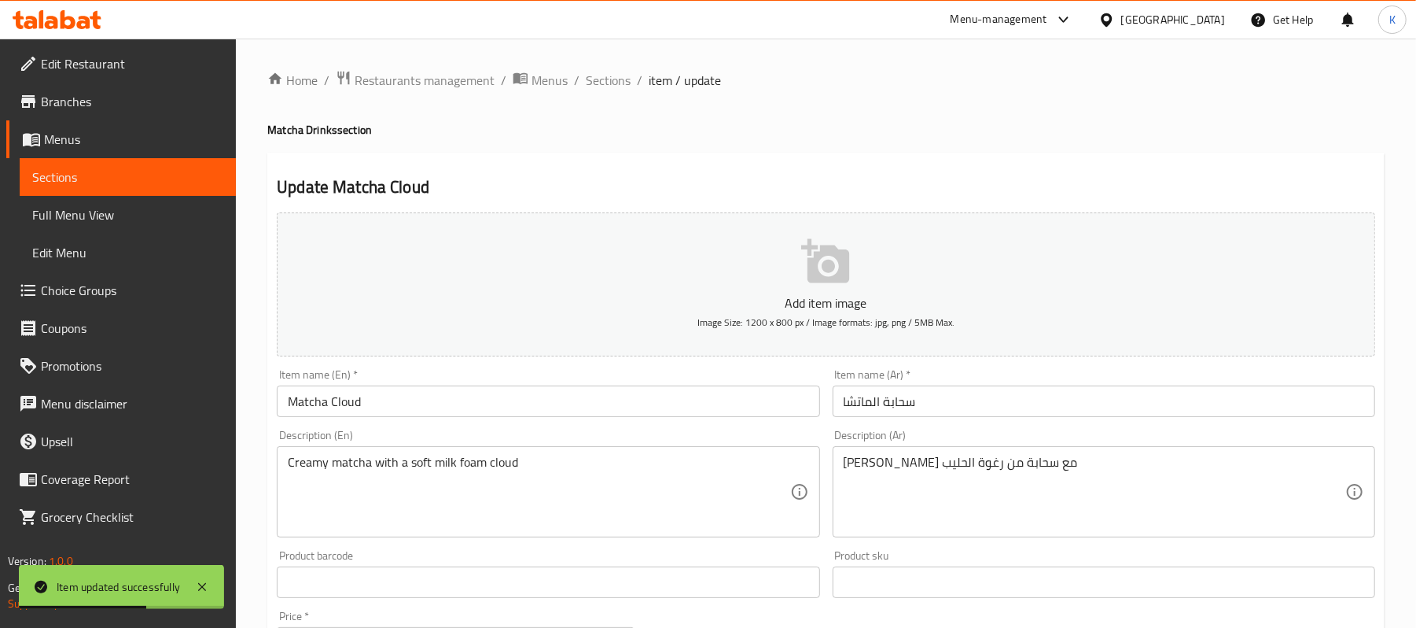
click at [963, 400] on input "سحابة الماتشا" at bounding box center [1104, 400] width 543 height 31
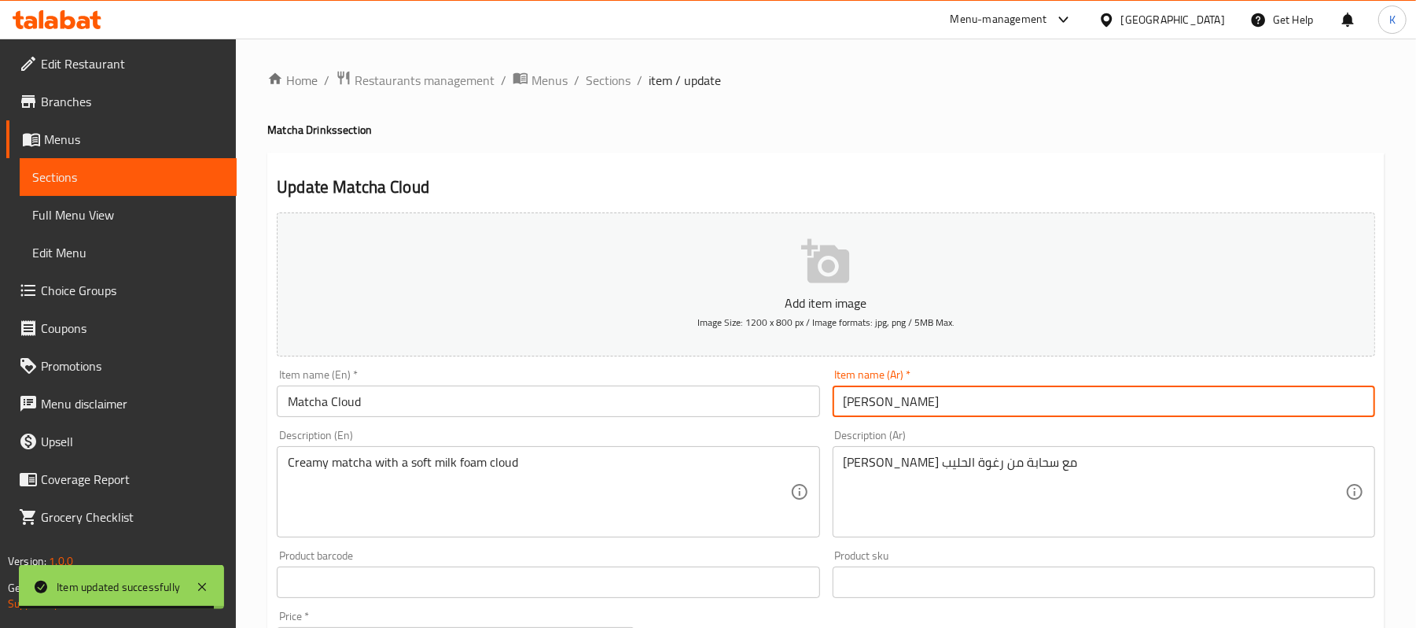
type input "ماتشا كلاود"
click at [621, 71] on span "Sections" at bounding box center [608, 80] width 45 height 19
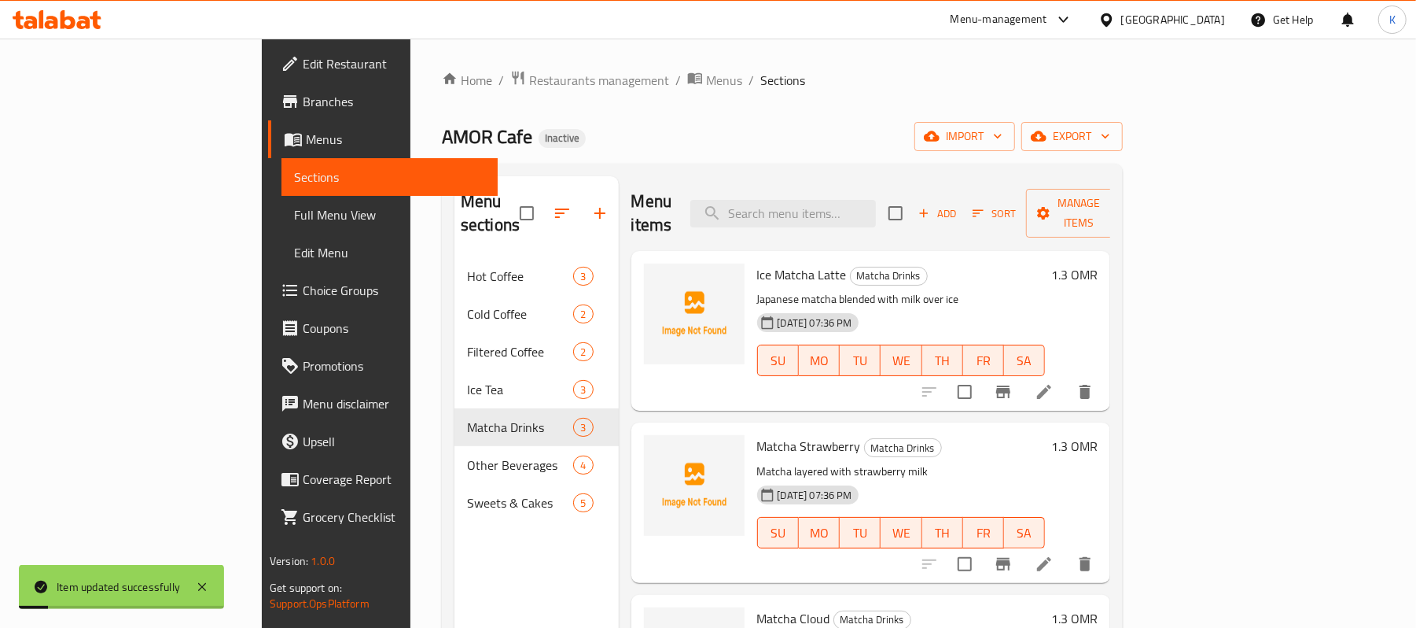
click at [760, 79] on span "Sections" at bounding box center [782, 80] width 45 height 19
click at [876, 200] on input "search" at bounding box center [784, 214] width 186 height 28
paste input "Karkadi"
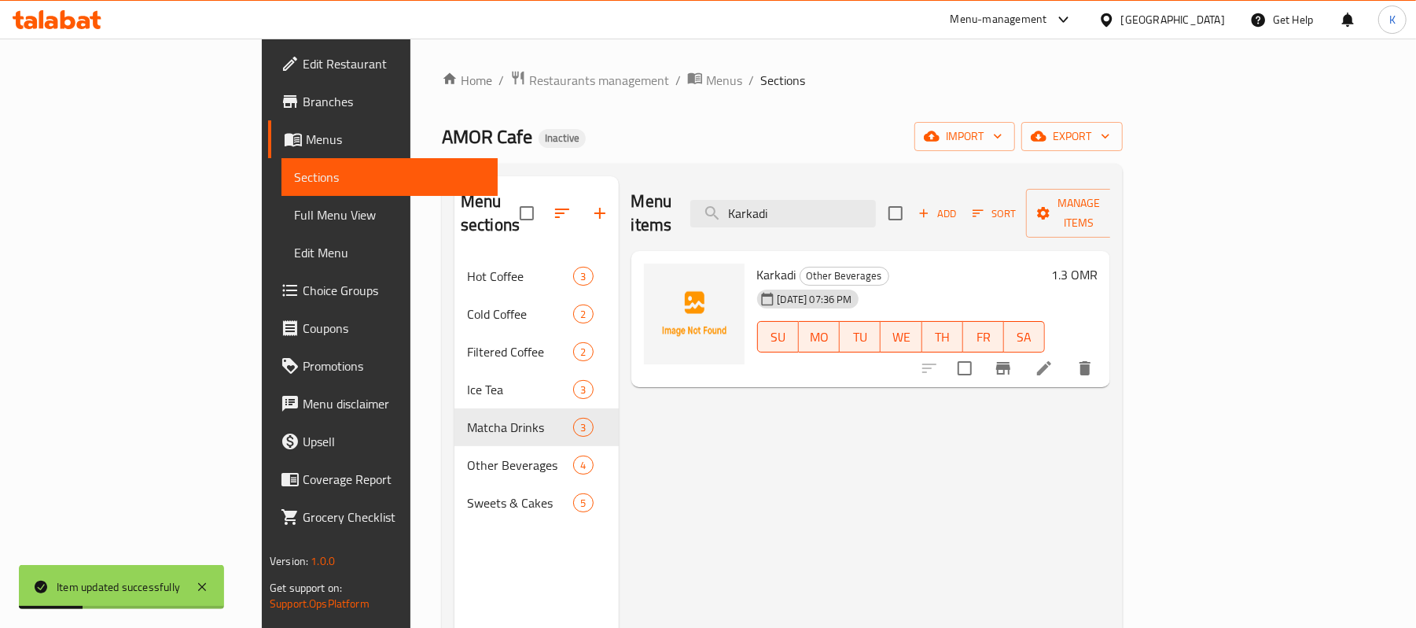
type input "Karkadi"
click at [1051, 361] on icon at bounding box center [1044, 368] width 14 height 14
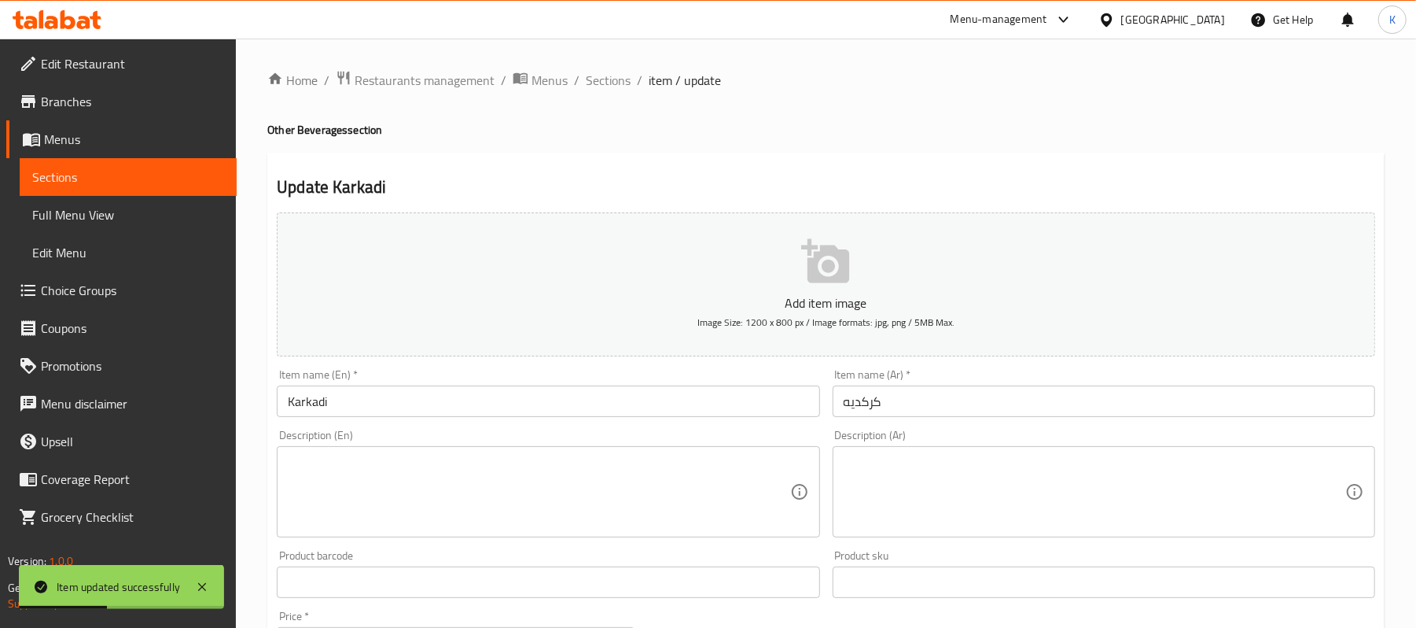
click at [649, 470] on textarea at bounding box center [539, 492] width 502 height 75
paste textarea "Cold hibiscus tea — sweet, floral, and refreshing"
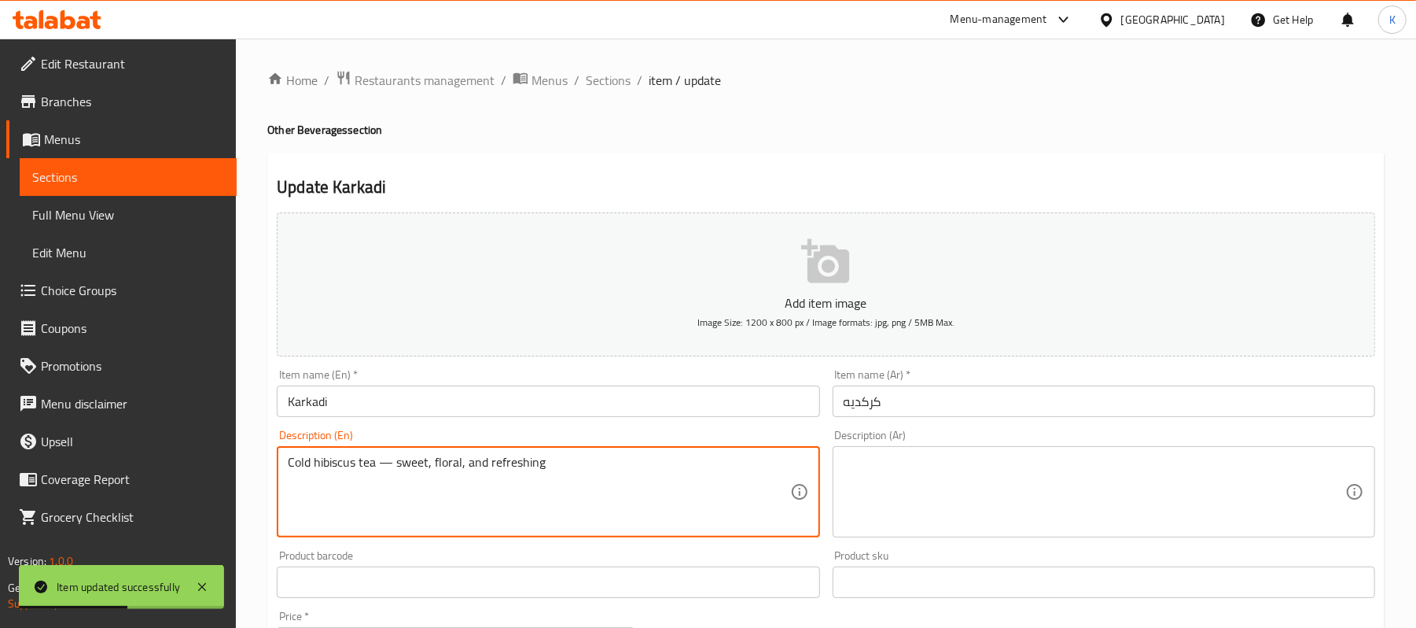
click at [393, 464] on textarea "Cold hibiscus tea — sweet, floral, and refreshing" at bounding box center [539, 492] width 502 height 75
click at [393, 466] on textarea "Cold hibiscus tea — sweet, floral, and refreshing" at bounding box center [539, 492] width 502 height 75
click at [378, 458] on textarea "Cold hibiscus tea — sweet, floral, and refreshing" at bounding box center [539, 492] width 502 height 75
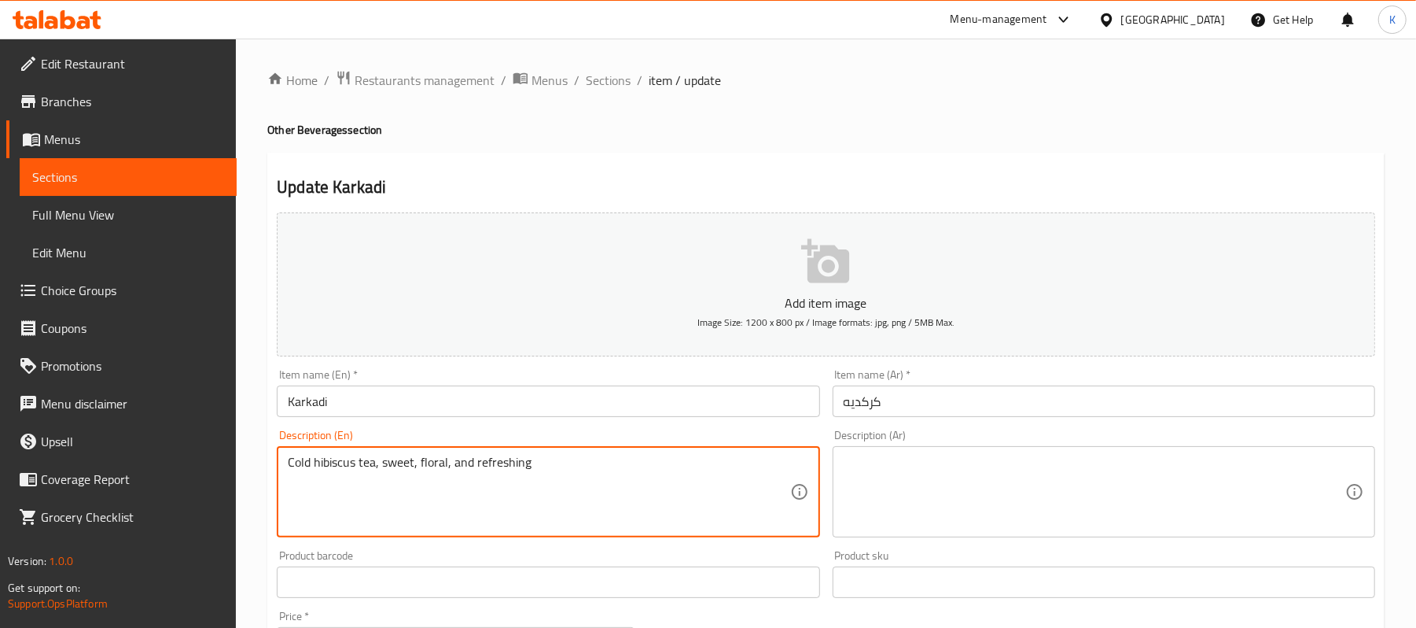
type textarea "Cold hibiscus tea, sweet, floral, and refreshing"
click at [901, 473] on textarea at bounding box center [1095, 492] width 502 height 75
paste textarea "شاي الكركديه البارد، حلو، زهري، ومنعش"
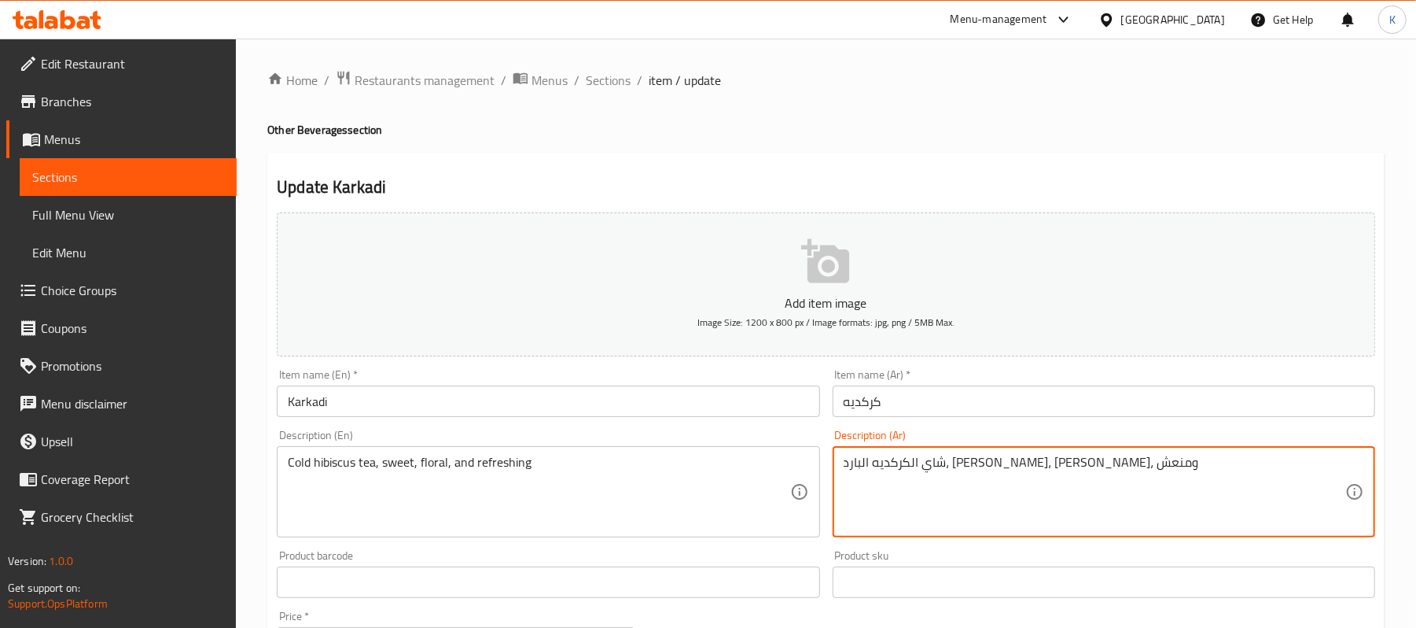
type textarea "شاي الكركديه البارد، حلو، زهري، ومنعش"
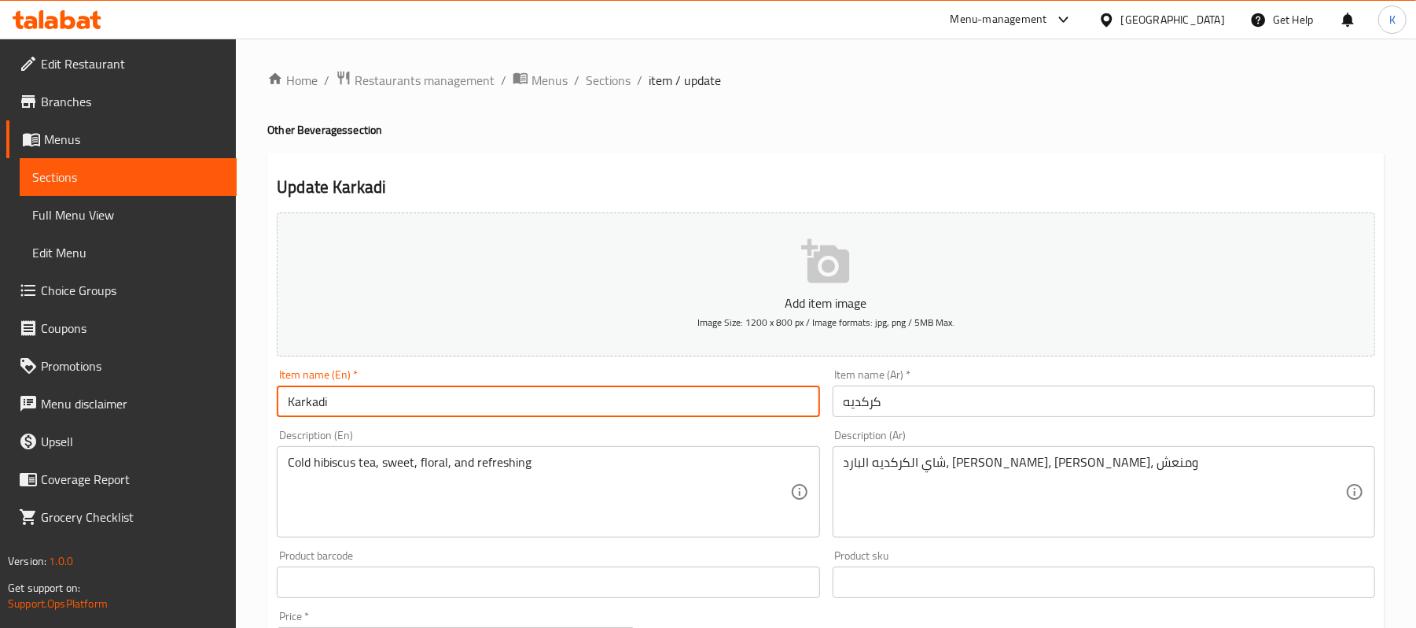
click at [595, 407] on input "Karkadi" at bounding box center [548, 400] width 543 height 31
click at [623, 88] on span "Sections" at bounding box center [608, 80] width 45 height 19
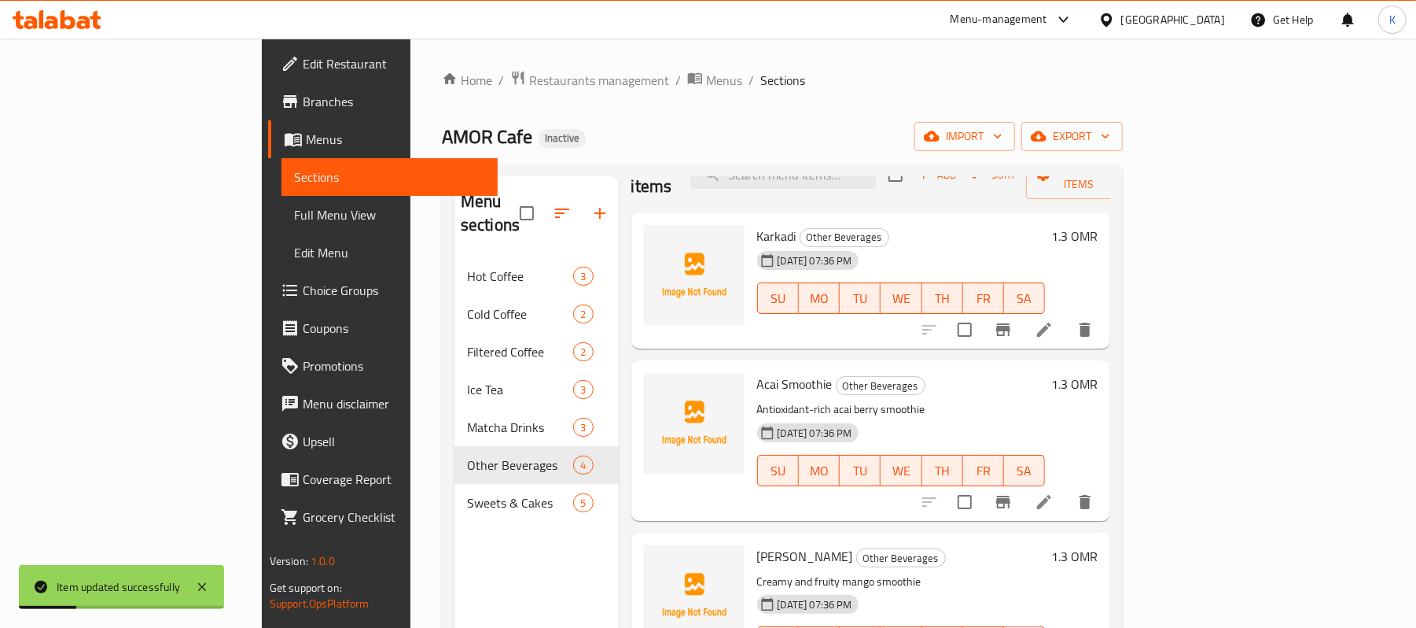
scroll to position [74, 0]
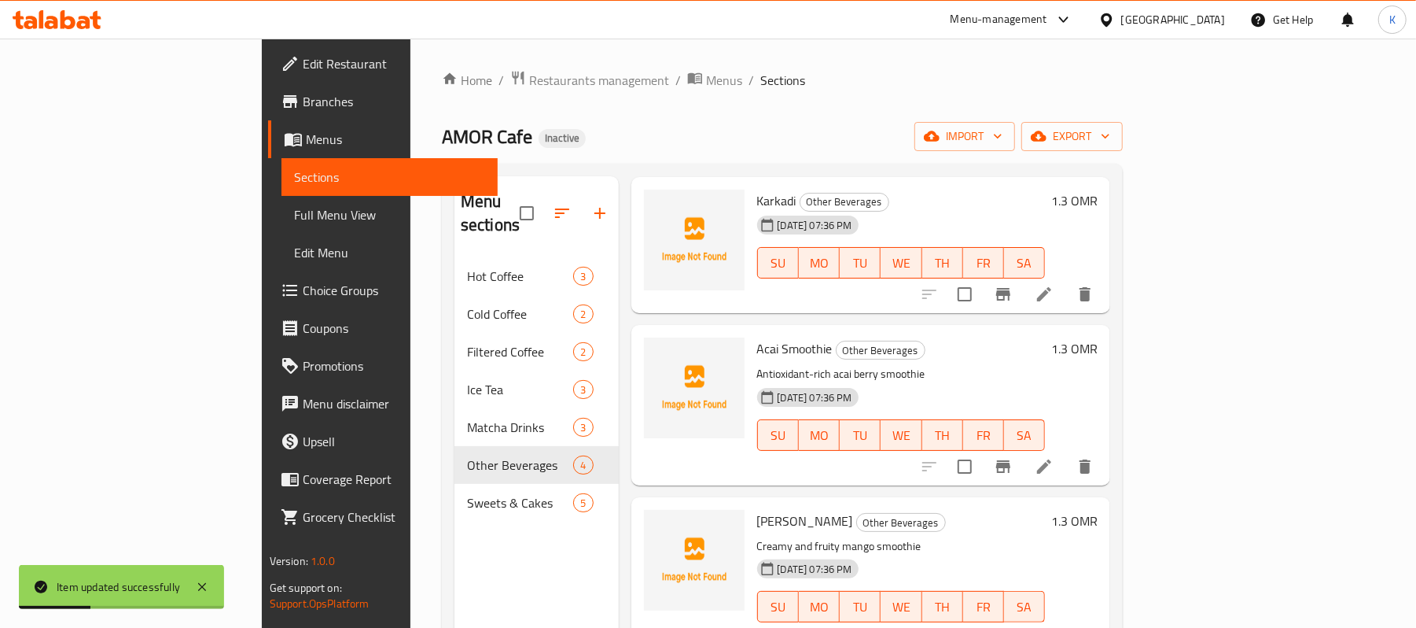
click at [1104, 458] on div at bounding box center [1007, 466] width 193 height 38
click at [1104, 447] on button "delete" at bounding box center [1085, 466] width 38 height 38
click at [1054, 457] on icon at bounding box center [1044, 466] width 19 height 19
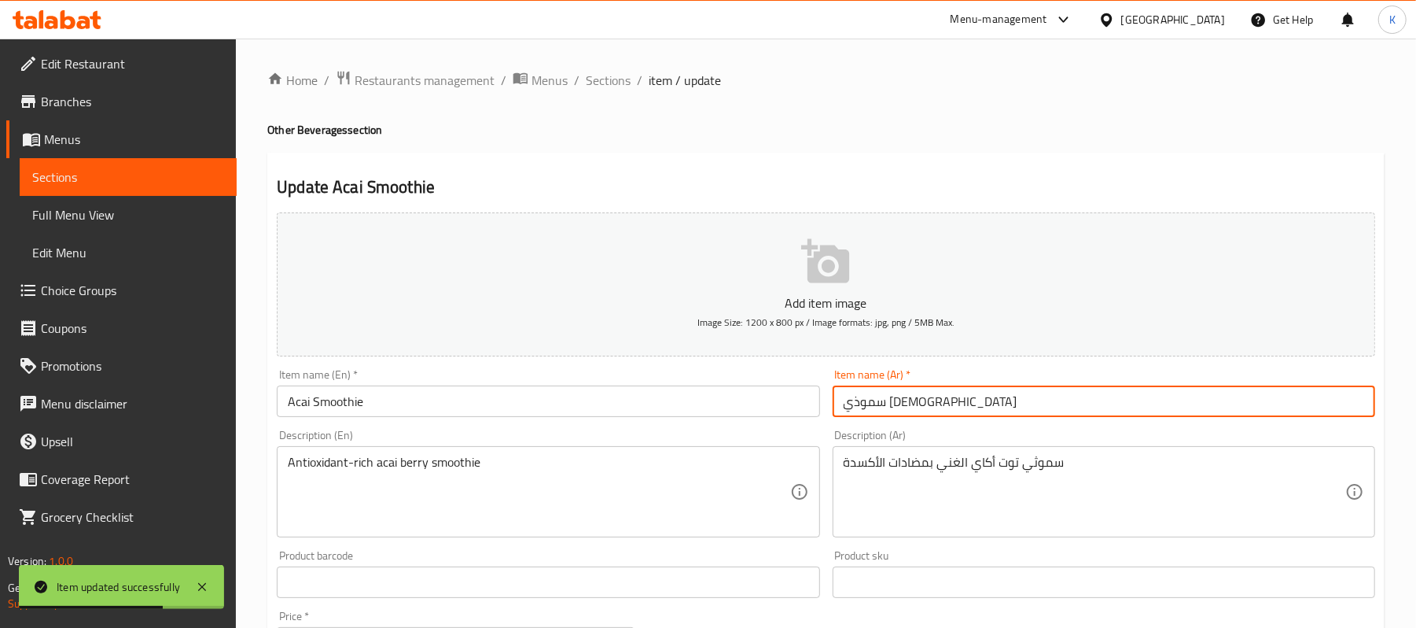
drag, startPoint x: 875, startPoint y: 412, endPoint x: 722, endPoint y: 413, distance: 152.6
click at [722, 413] on div "Add item image Image Size: 1200 x 800 px / Image formats: jpg, png / 5MB Max. I…" at bounding box center [826, 545] width 1111 height 678
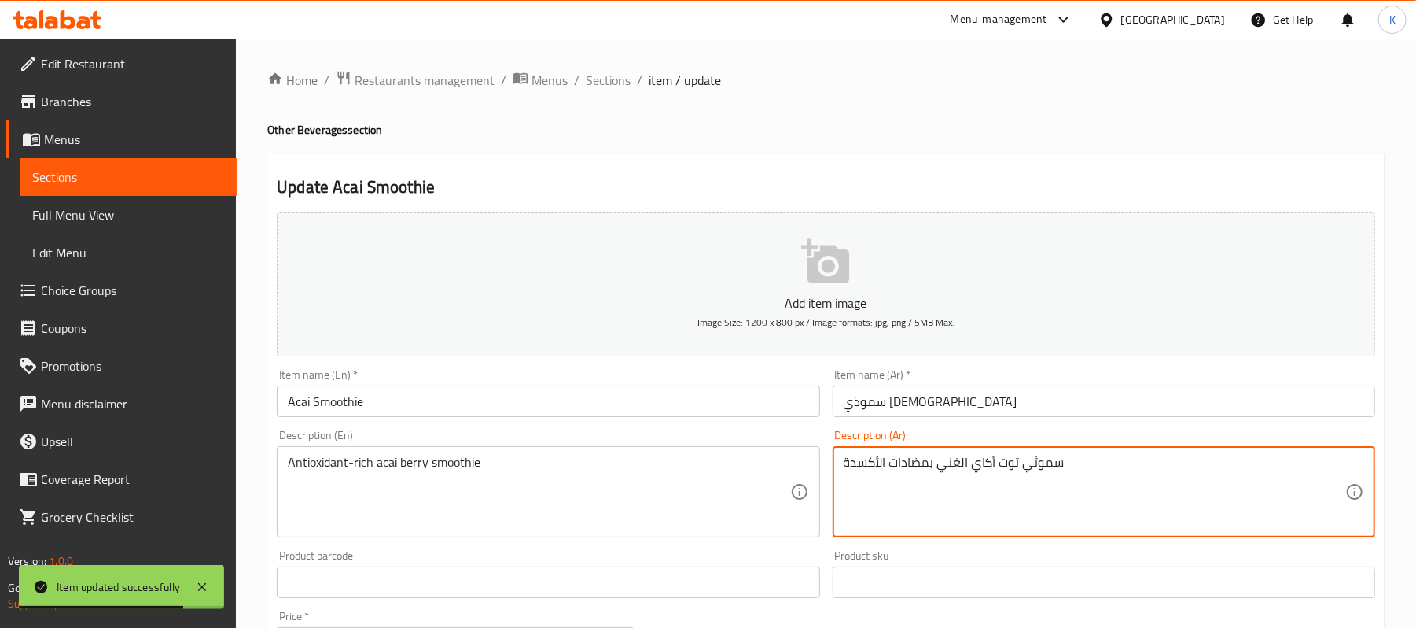
click at [985, 467] on textarea "سموثي توت أكاي الغني بمضادات الأكسدة" at bounding box center [1095, 492] width 502 height 75
paste textarea "ساي"
type textarea "سموثي توت أساي الغني بمضادات الأكسدة"
click at [497, 385] on div "Item name (En)   * Acai Smoothie Item name (En) *" at bounding box center [548, 393] width 543 height 48
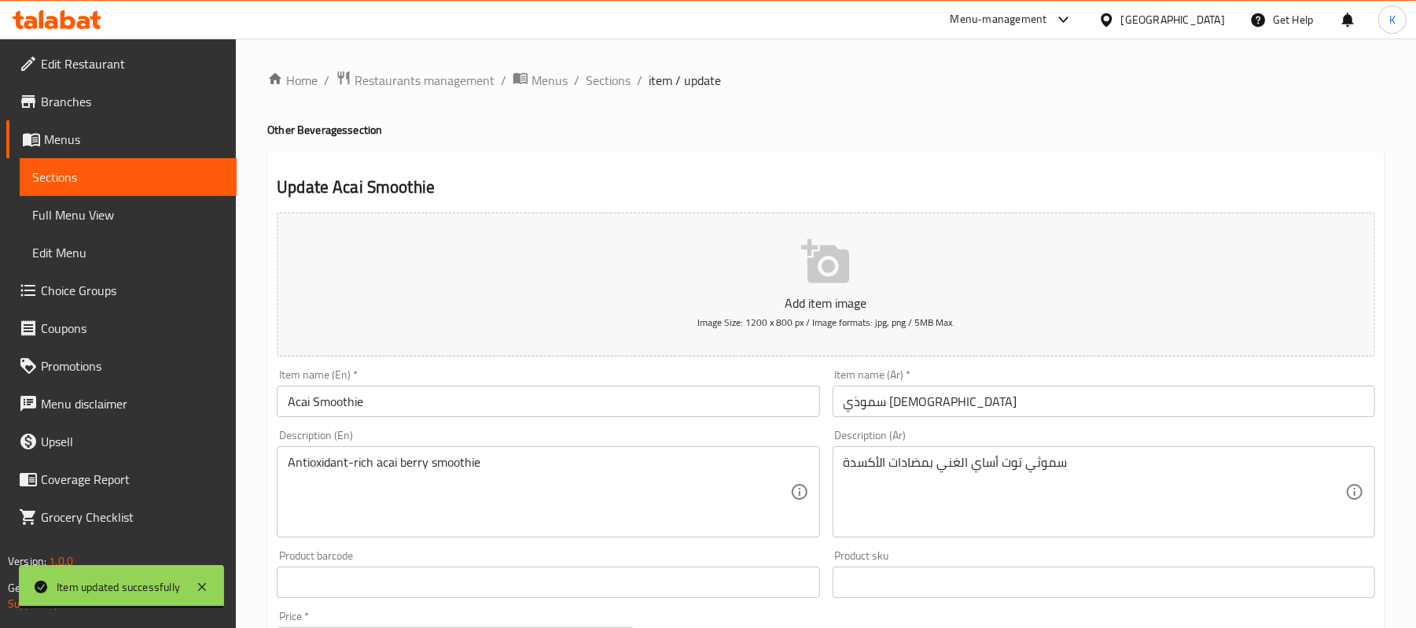
click at [506, 398] on input "Acai Smoothie" at bounding box center [548, 400] width 543 height 31
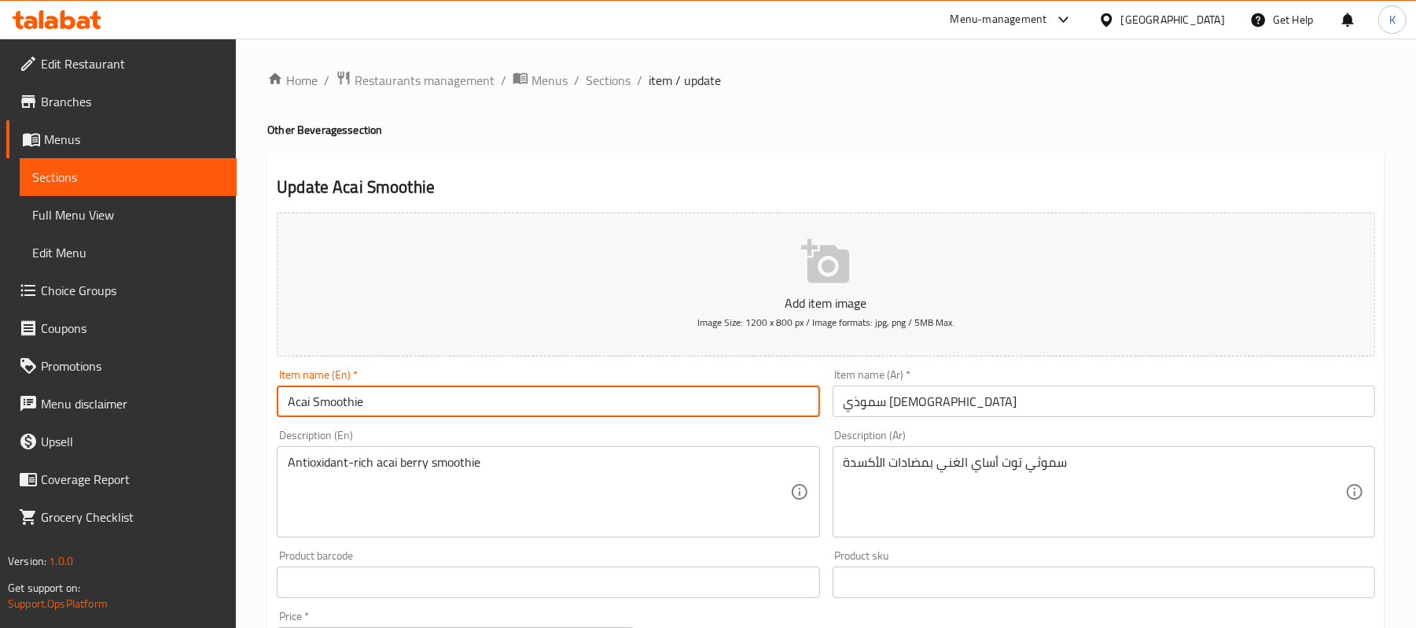
click at [177, 63] on span "Edit Restaurant" at bounding box center [132, 63] width 183 height 19
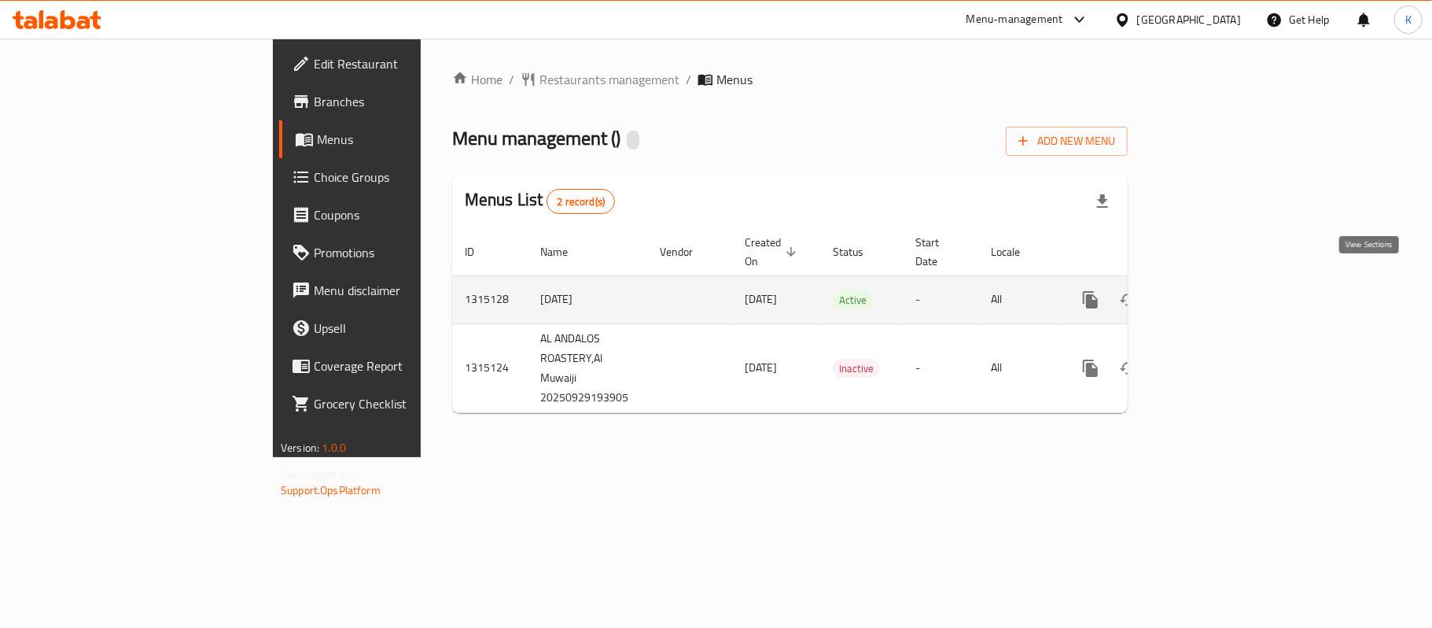
click at [1213, 291] on icon "enhanced table" at bounding box center [1204, 299] width 19 height 19
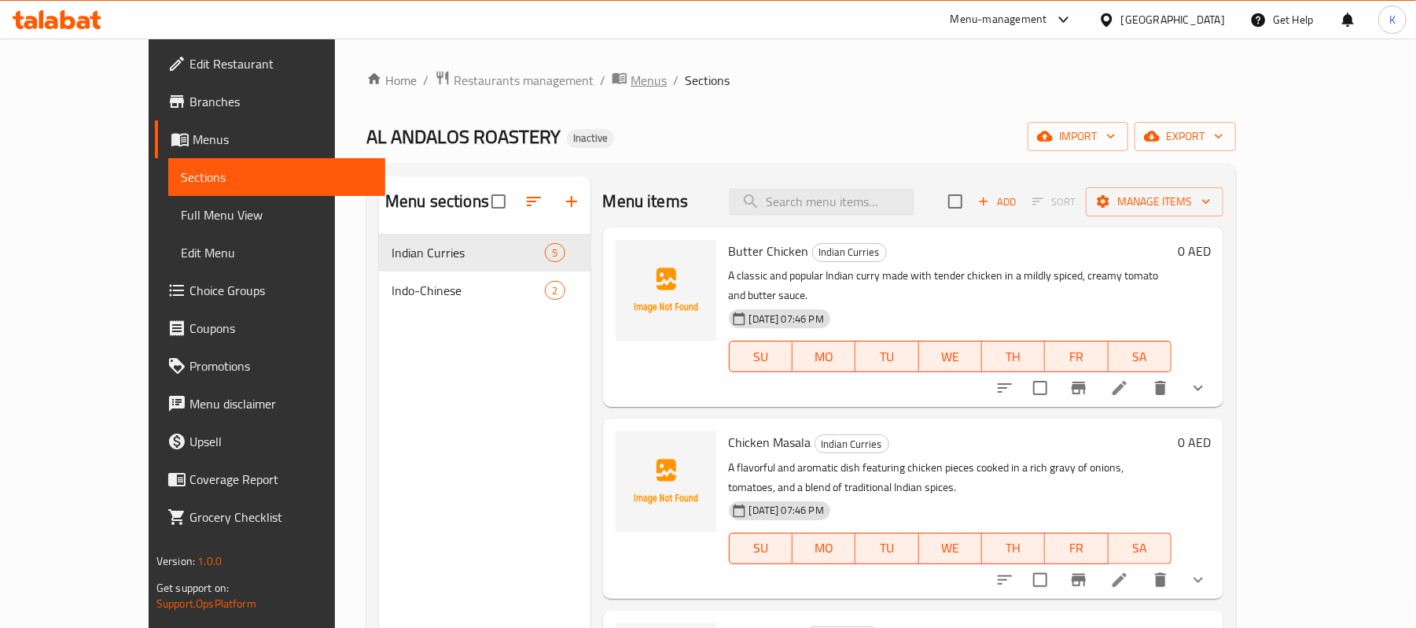
click at [631, 85] on span "Menus" at bounding box center [649, 80] width 36 height 19
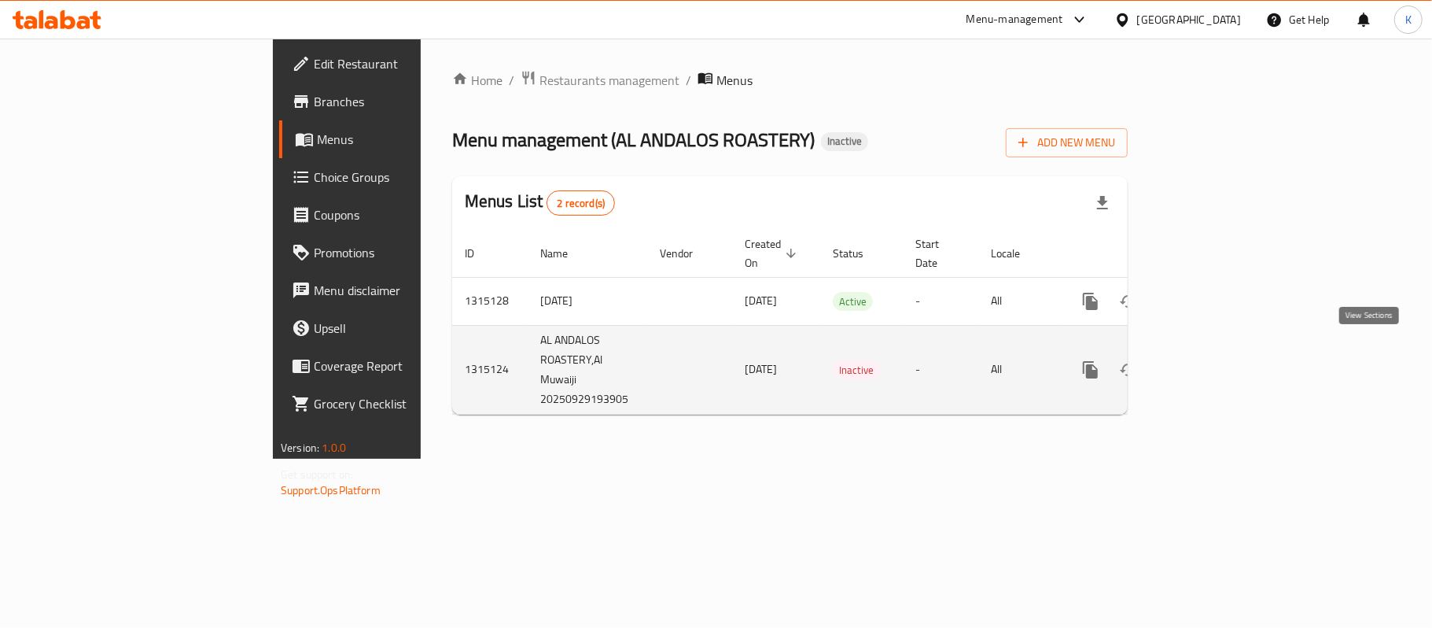
click at [1213, 360] on icon "enhanced table" at bounding box center [1204, 369] width 19 height 19
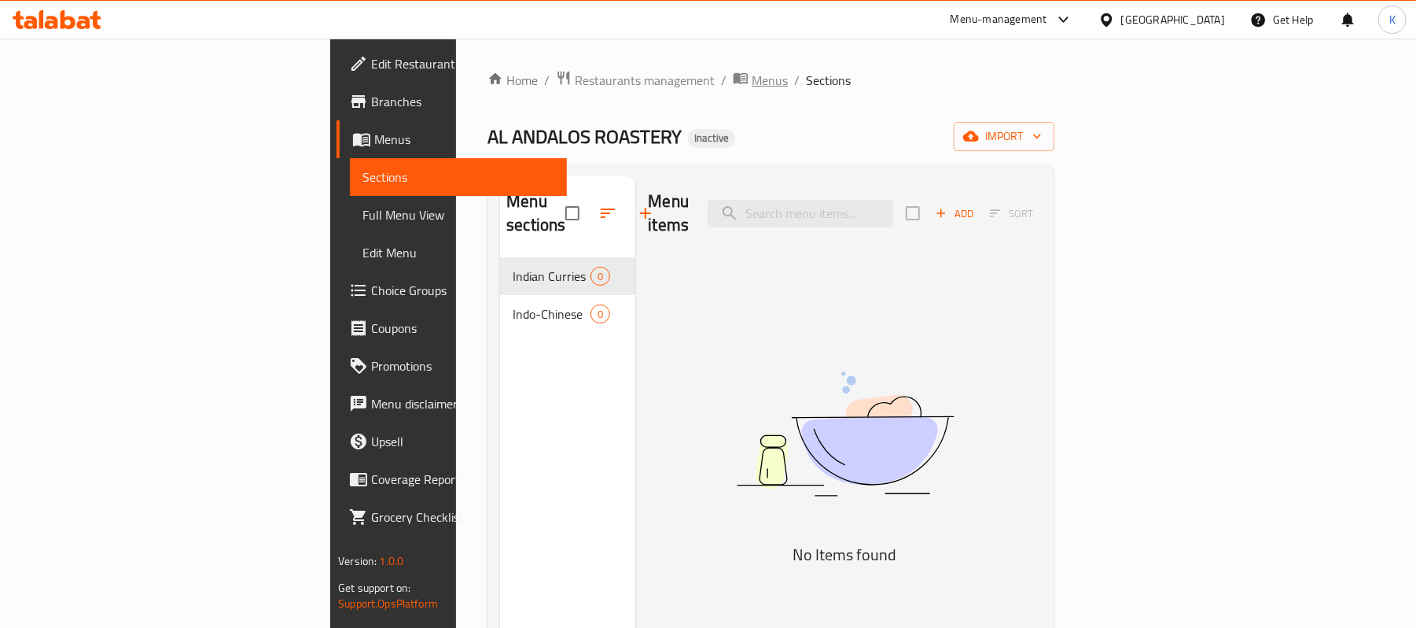
click at [752, 82] on span "Menus" at bounding box center [770, 80] width 36 height 19
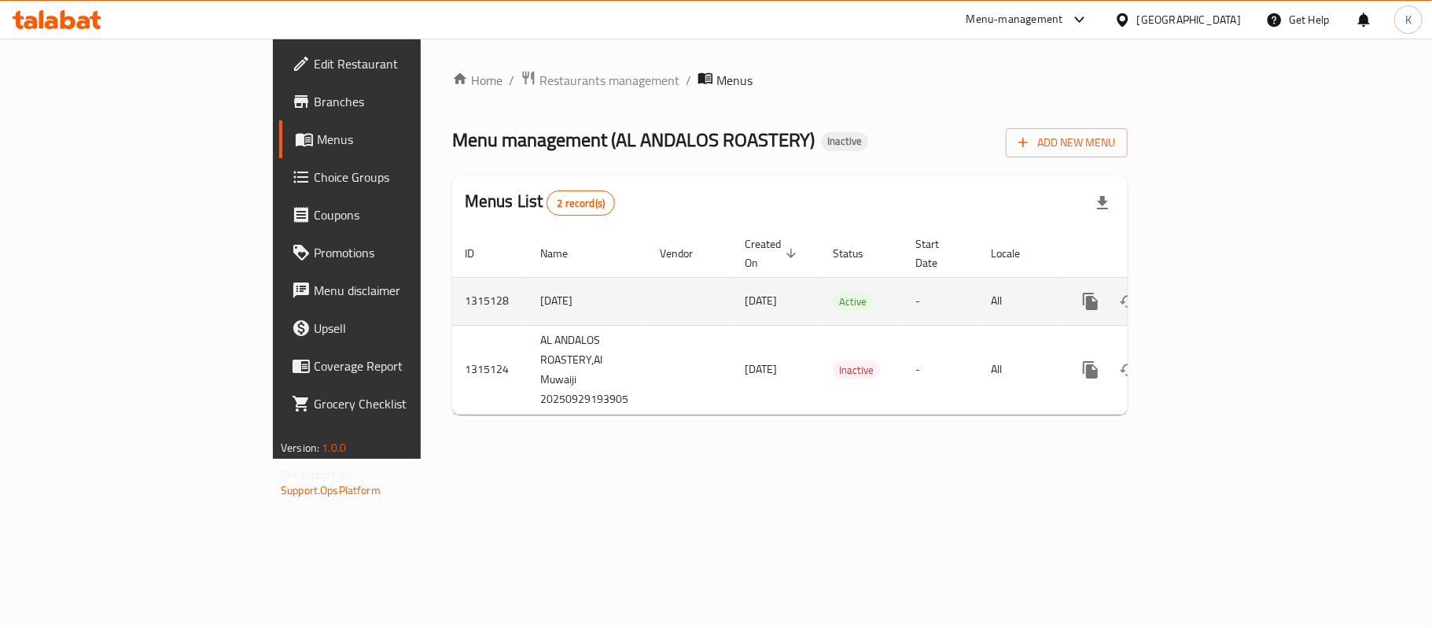
click at [1223, 302] on link "enhanced table" at bounding box center [1204, 301] width 38 height 38
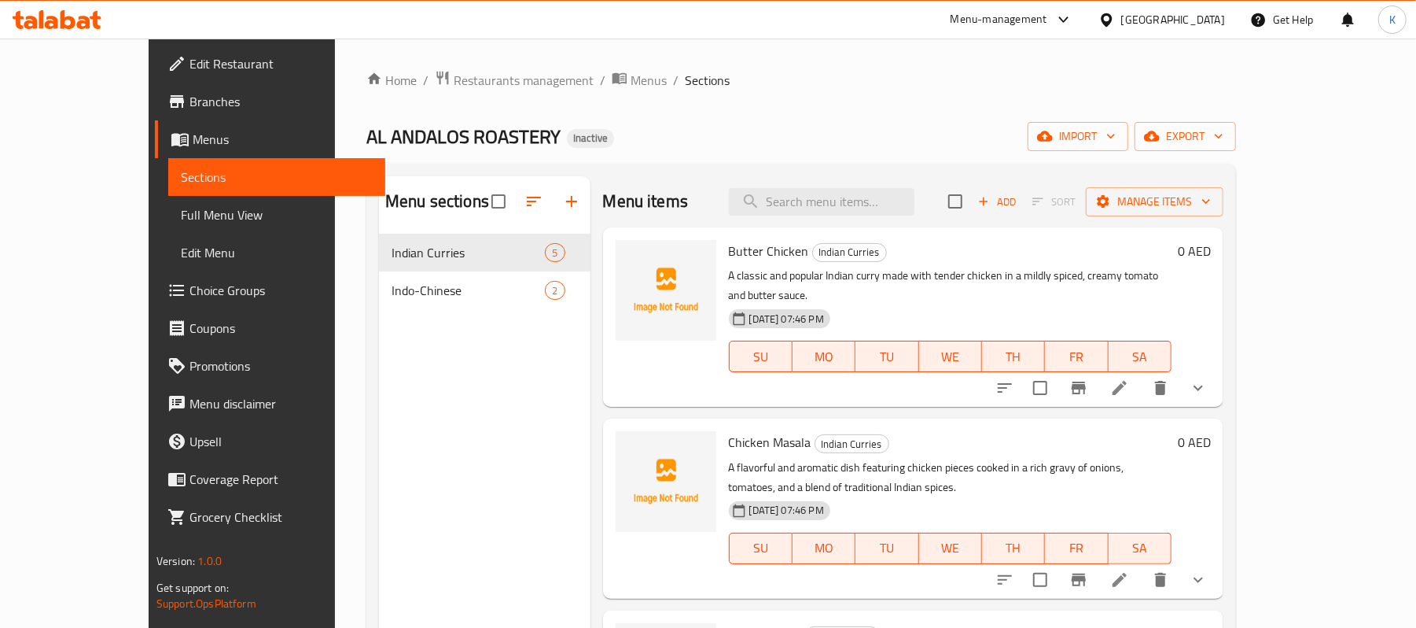
click at [181, 214] on span "Full Menu View" at bounding box center [277, 214] width 192 height 19
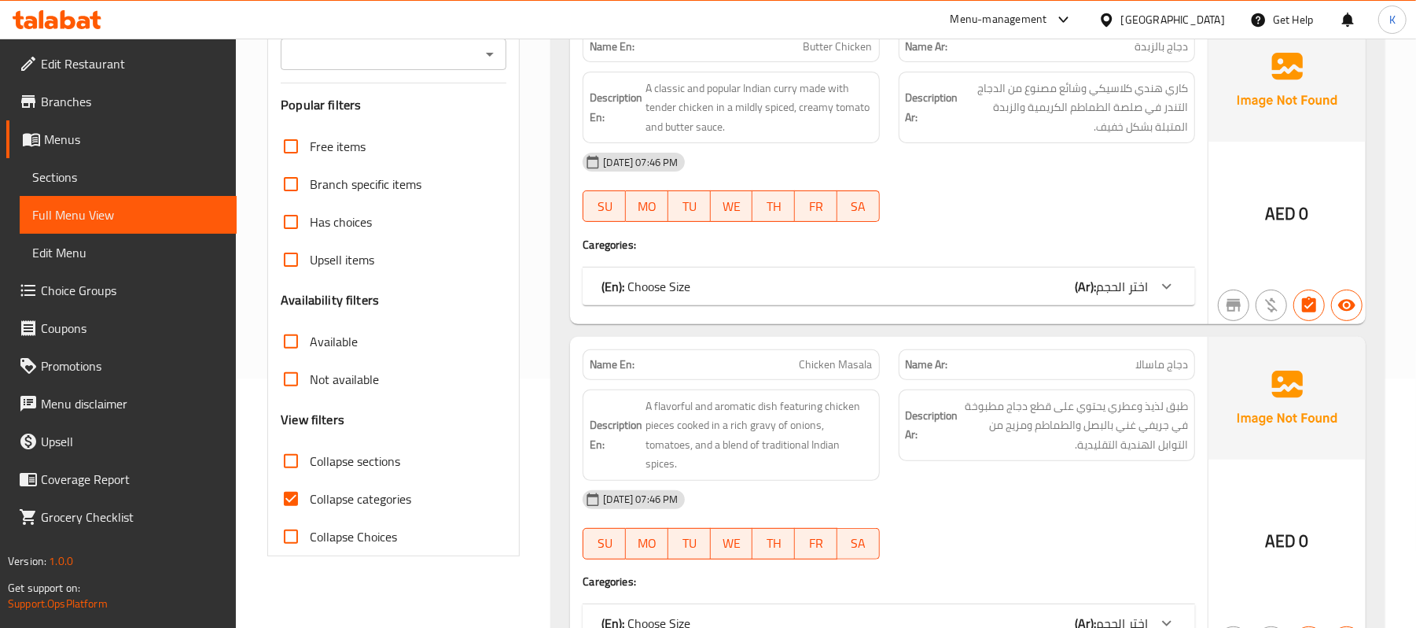
scroll to position [489, 0]
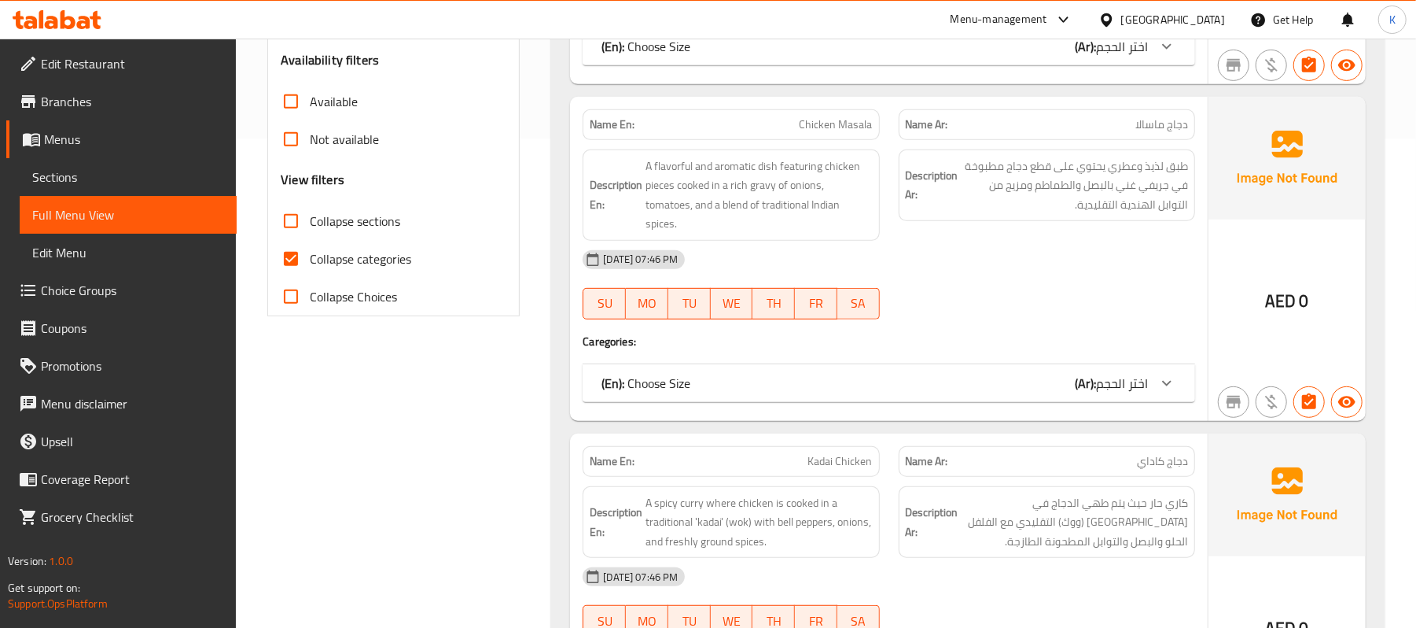
click at [418, 262] on div "Collapse categories" at bounding box center [394, 259] width 226 height 38
click at [400, 256] on span "Collapse categories" at bounding box center [360, 258] width 101 height 19
click at [310, 256] on input "Collapse categories" at bounding box center [291, 259] width 38 height 38
checkbox input "false"
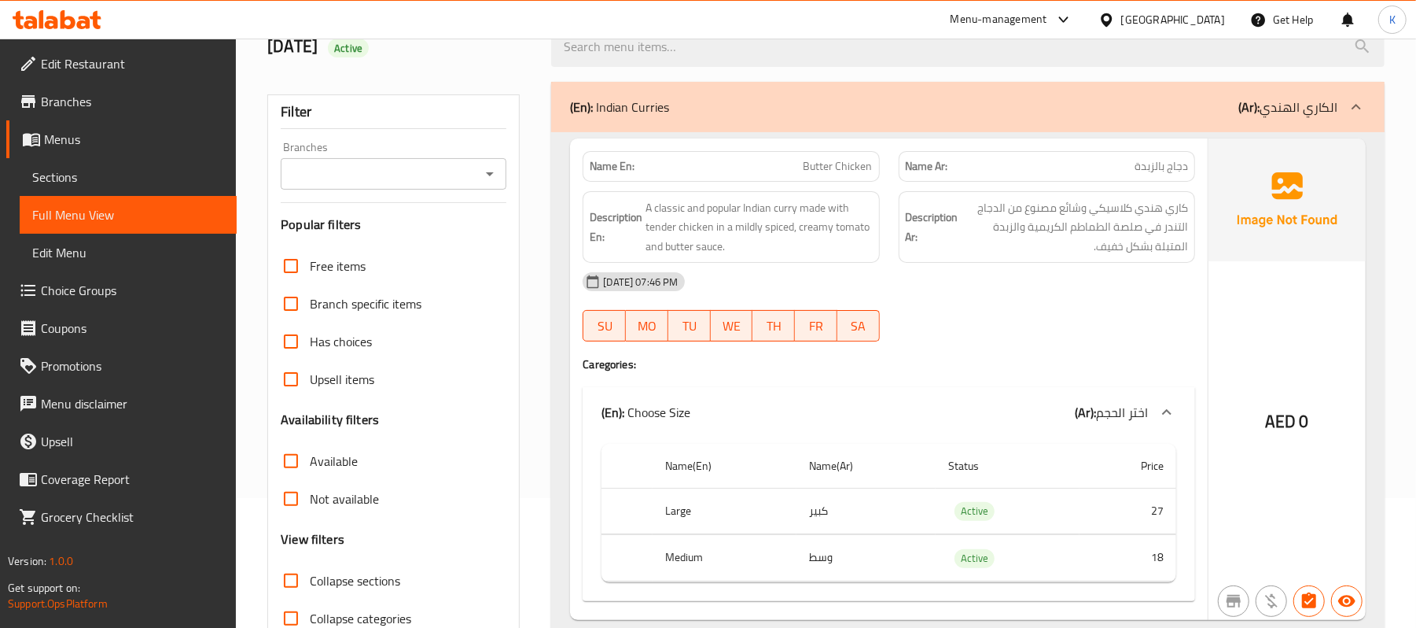
scroll to position [0, 0]
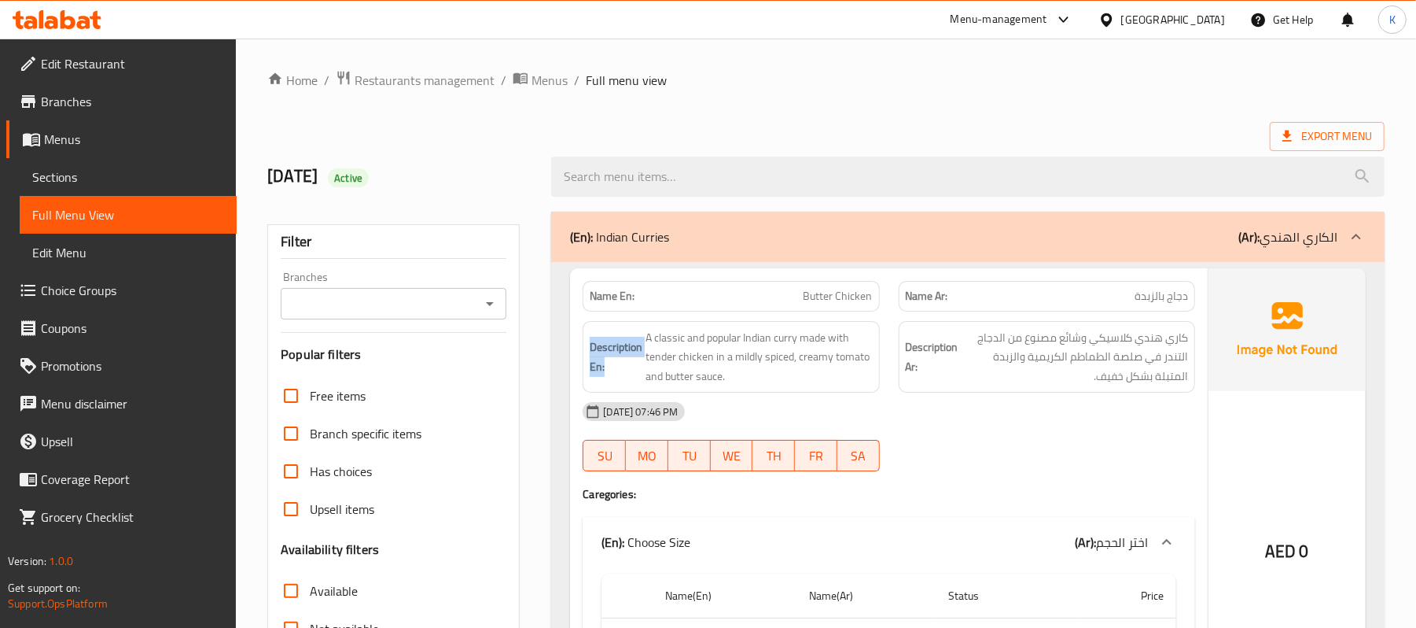
click at [591, 350] on strong "Description En:" at bounding box center [616, 356] width 53 height 39
copy strong "Description En:"
type button "3"
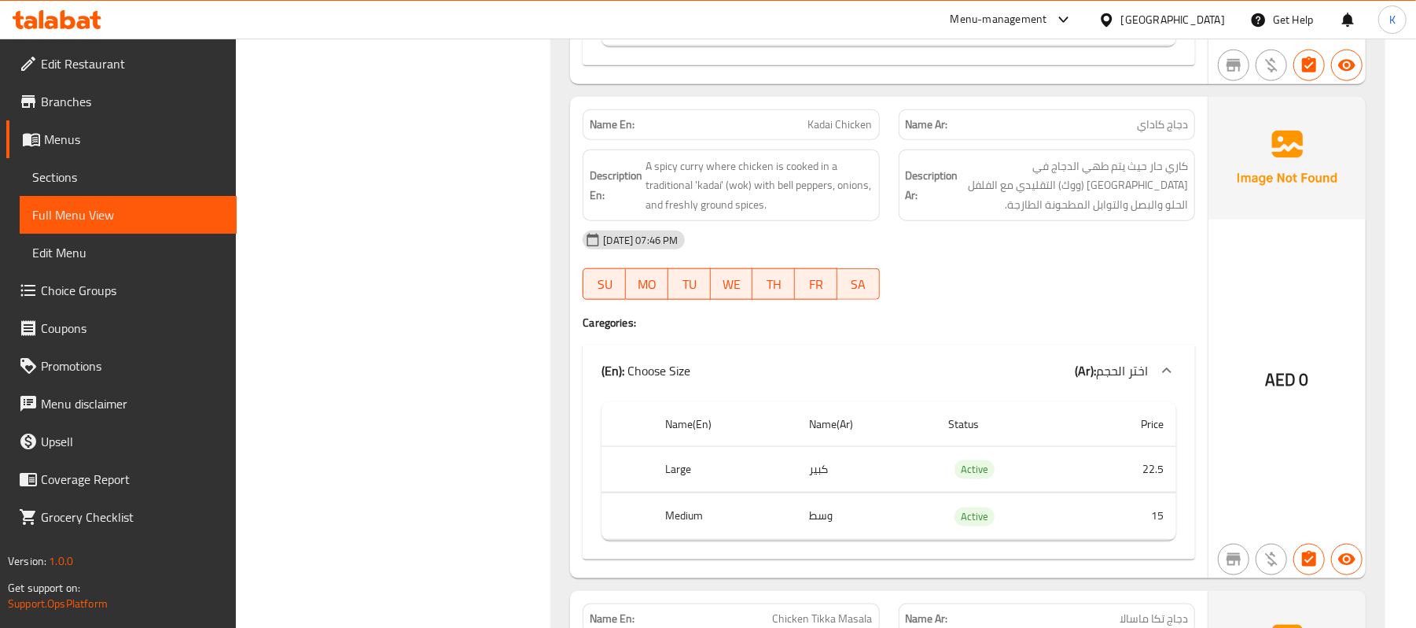
scroll to position [1224, 0]
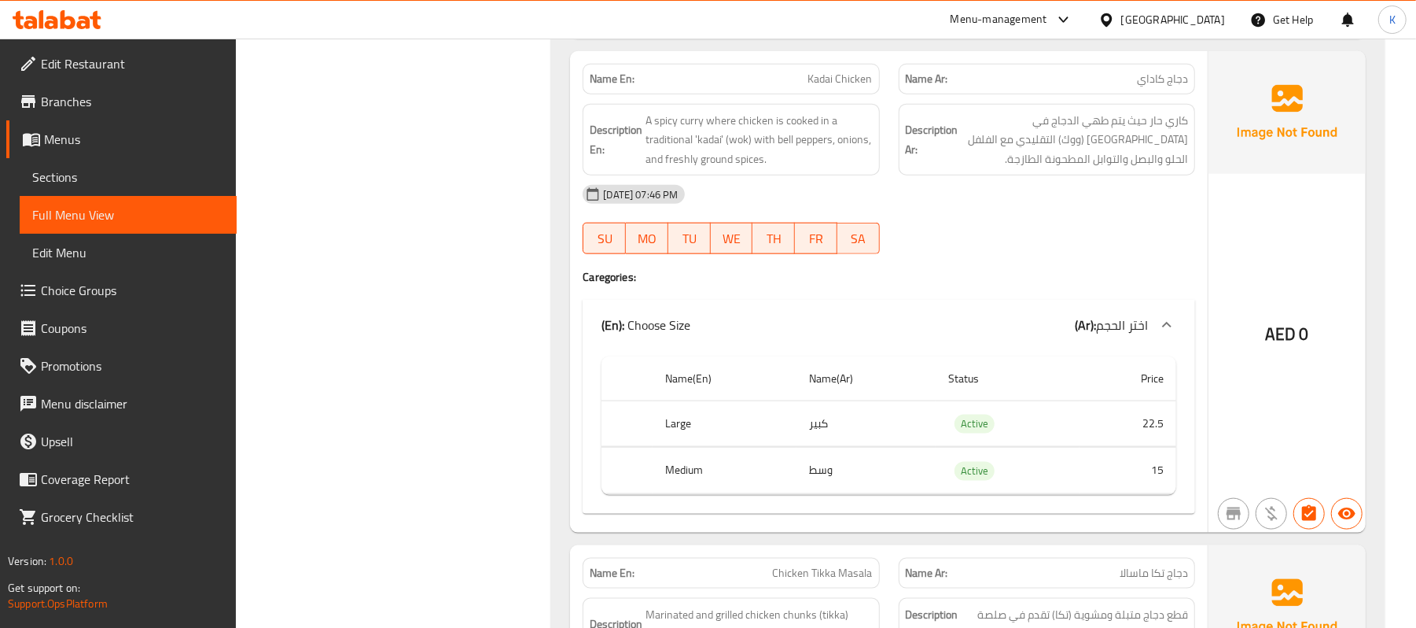
click at [985, 169] on span "كاري حار حيث يتم طهي الدجاج في [GEOGRAPHIC_DATA] (ووك) التقليدي مع الفلفل الحلو…" at bounding box center [1075, 140] width 226 height 58
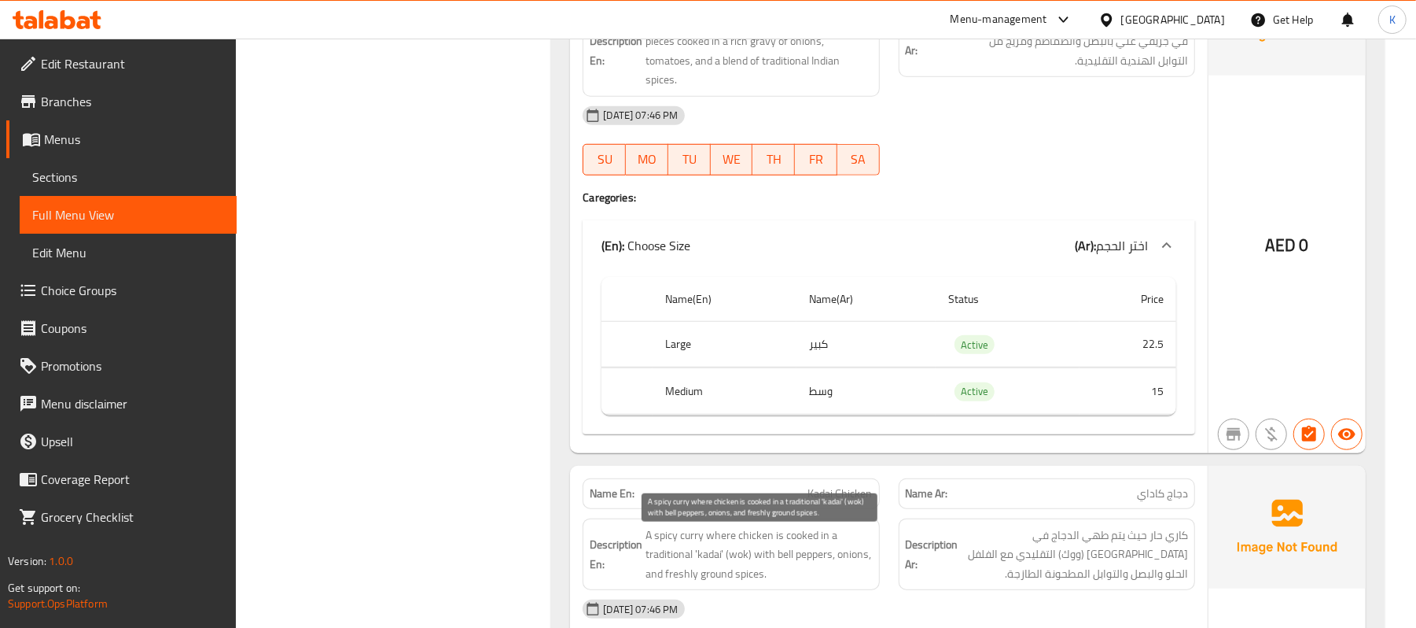
scroll to position [0, 0]
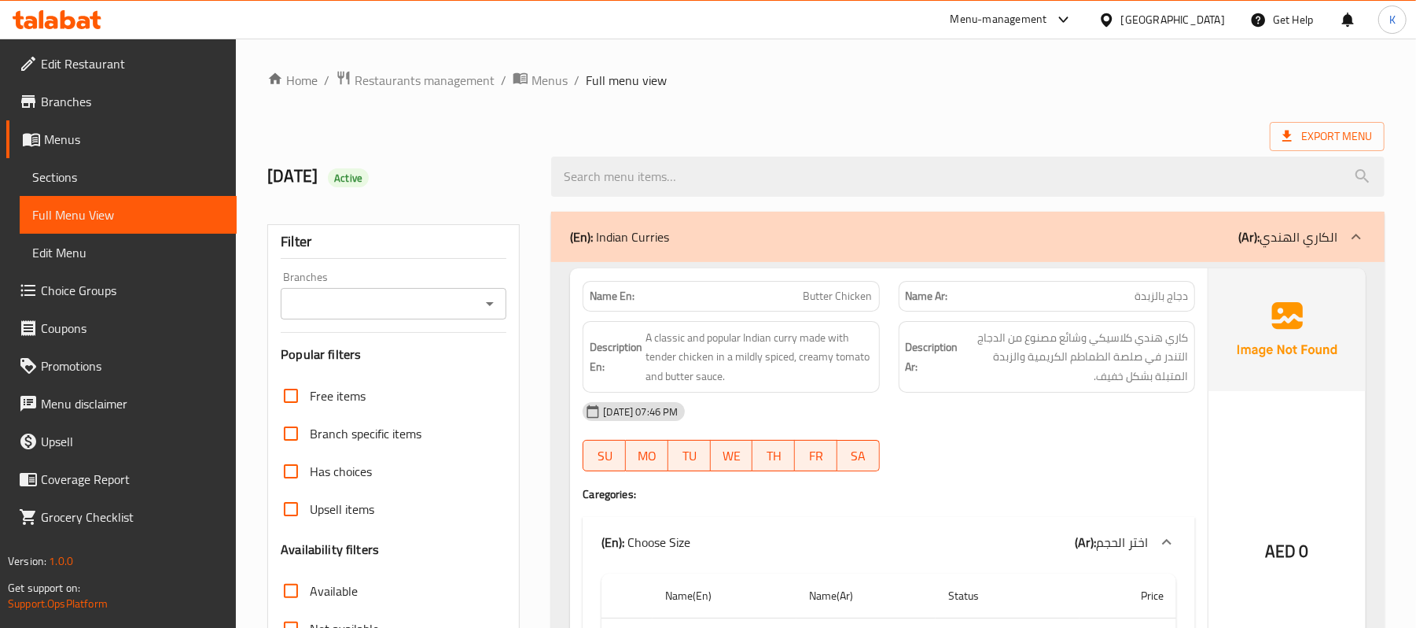
click at [694, 233] on div "(En): Indian Curries (Ar): الكاري الهندي" at bounding box center [954, 236] width 768 height 19
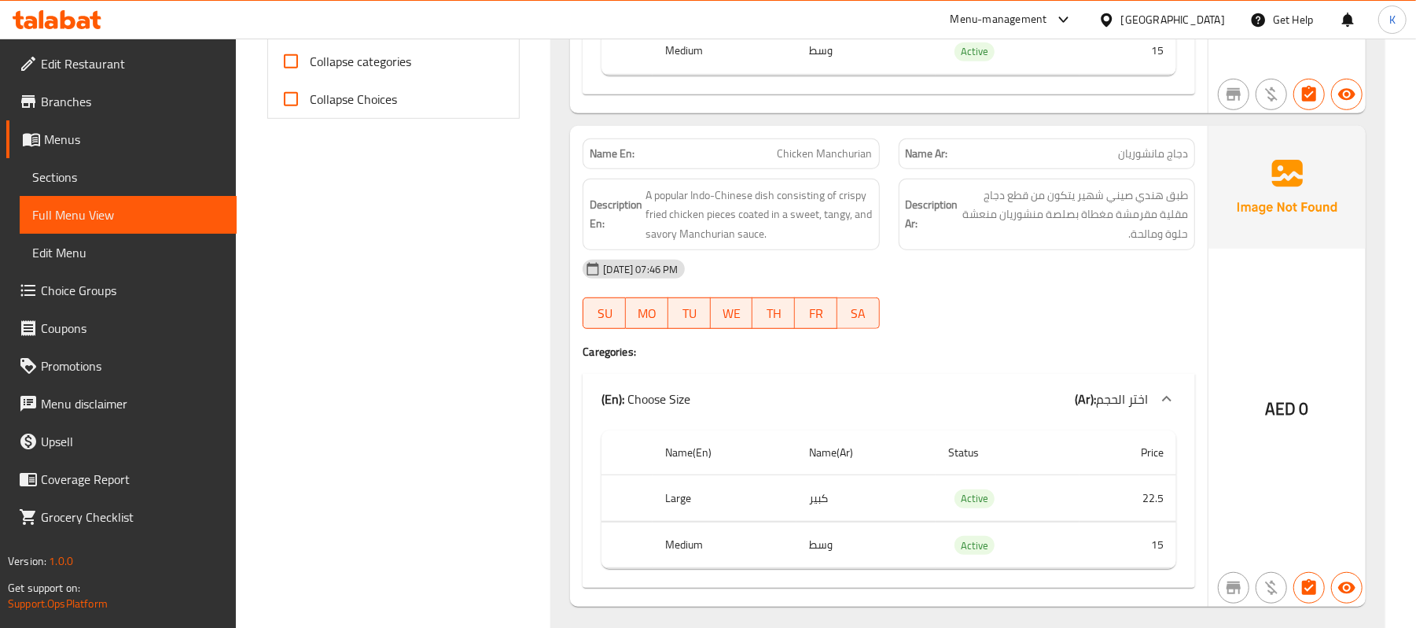
scroll to position [734, 0]
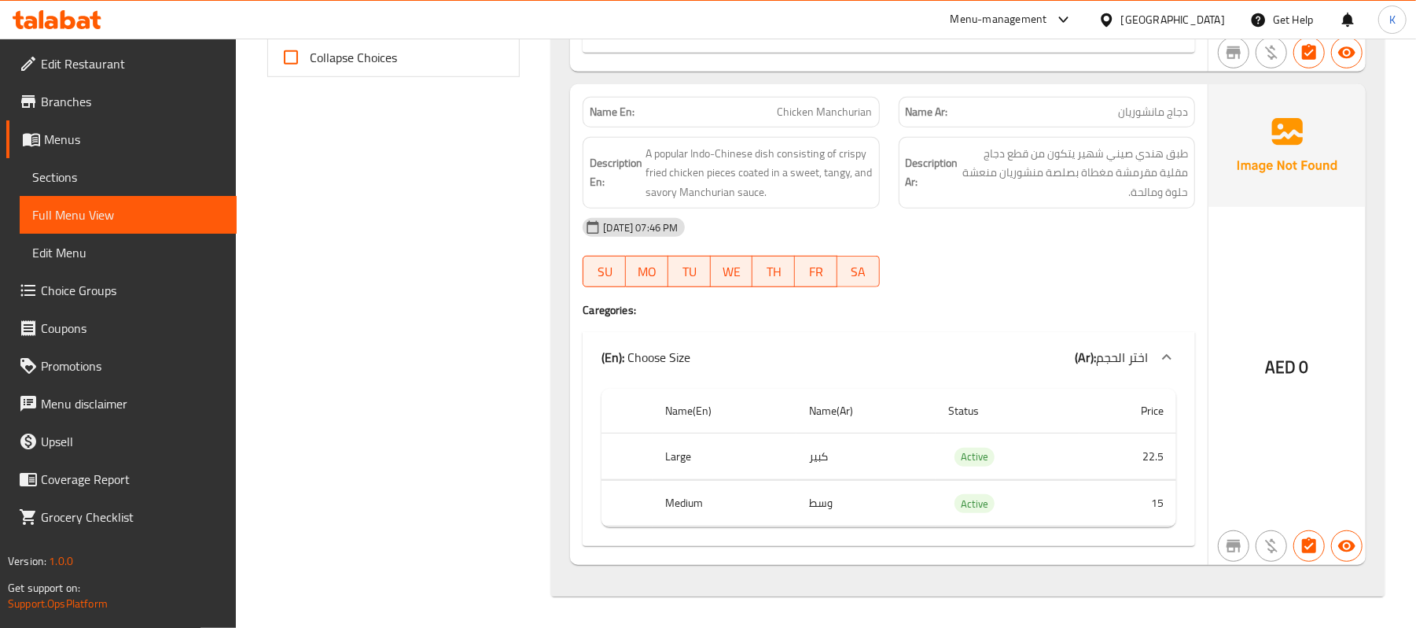
click at [970, 266] on div "29-09-2025 07:46 PM SU MO TU WE TH FR SA" at bounding box center [889, 252] width 632 height 88
drag, startPoint x: 52, startPoint y: 183, endPoint x: 139, endPoint y: 177, distance: 87.5
click at [52, 183] on span "Sections" at bounding box center [128, 177] width 192 height 19
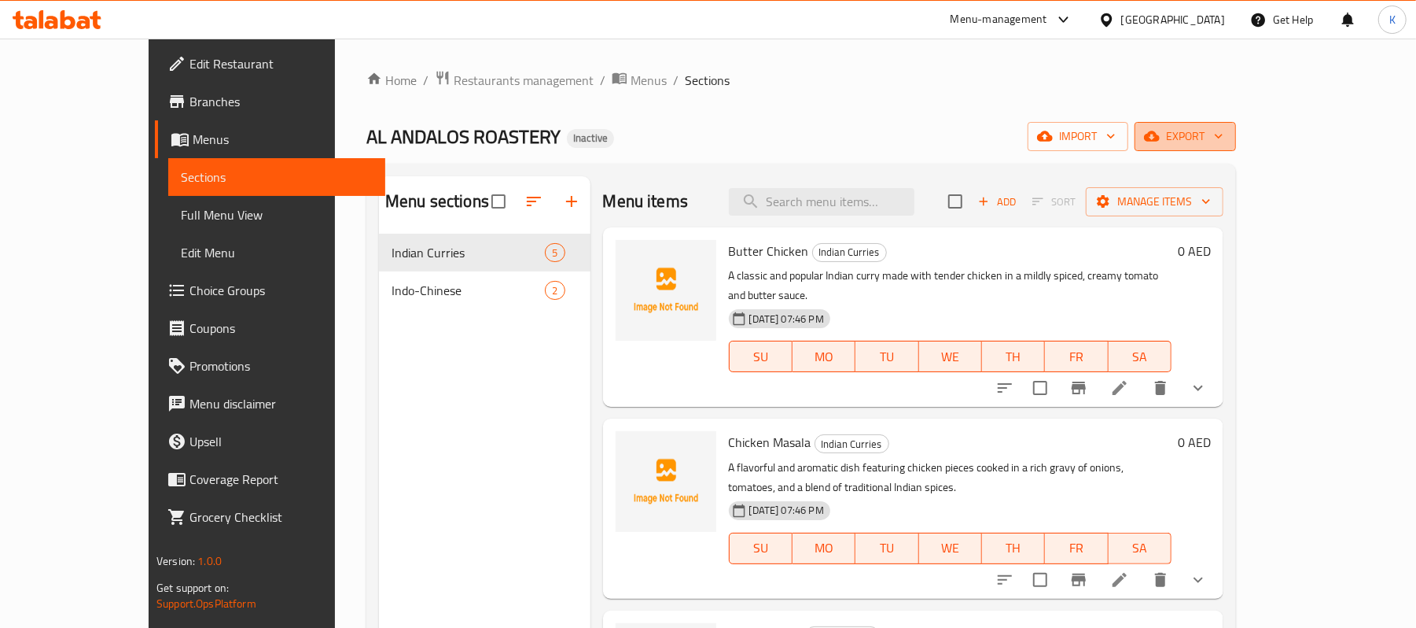
click at [1236, 127] on button "export" at bounding box center [1185, 136] width 101 height 29
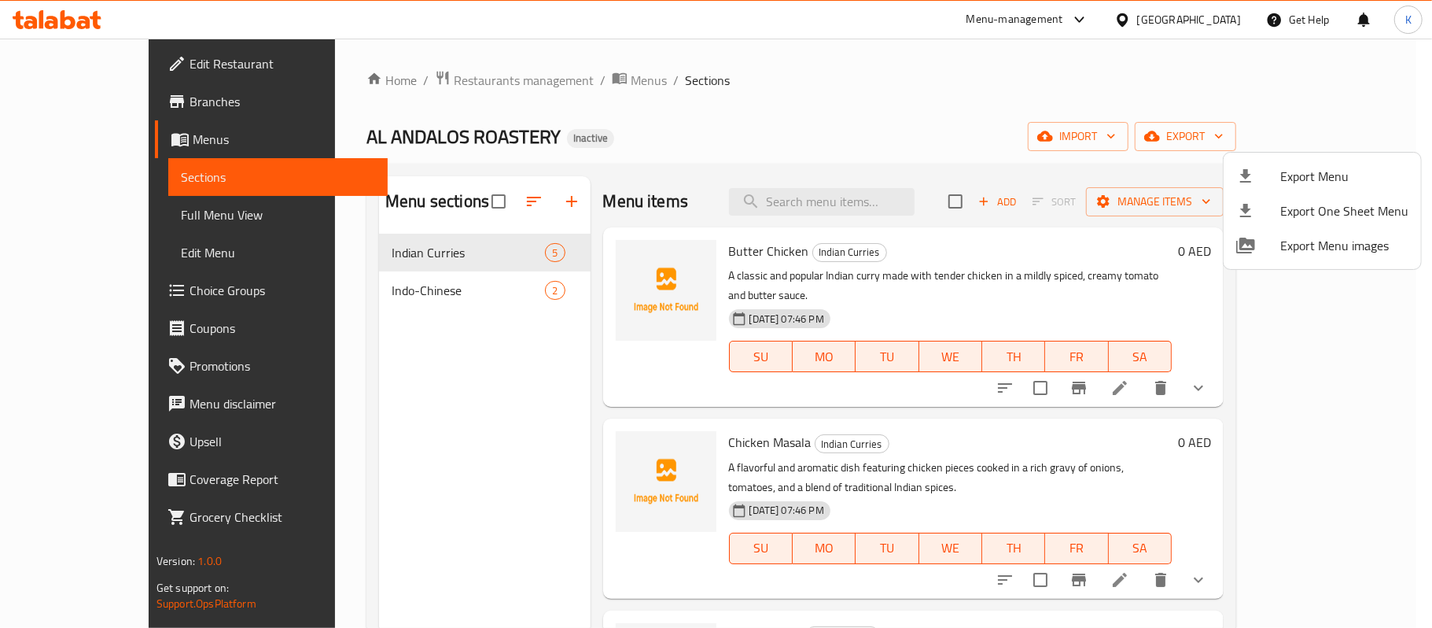
click at [1319, 167] on span "Export Menu" at bounding box center [1344, 176] width 128 height 19
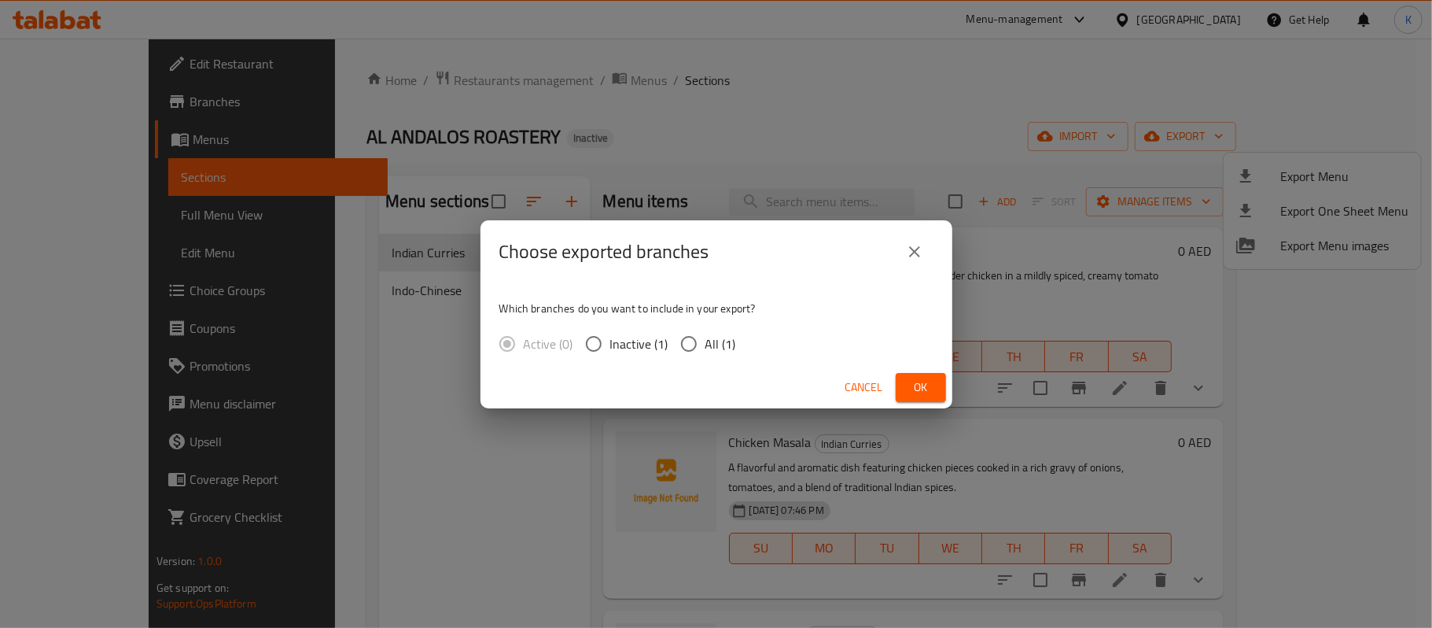
click at [720, 343] on span "All (1)" at bounding box center [720, 343] width 31 height 19
click at [705, 343] on input "All (1)" at bounding box center [688, 343] width 33 height 33
radio input "true"
click at [912, 378] on span "Ok" at bounding box center [920, 387] width 25 height 20
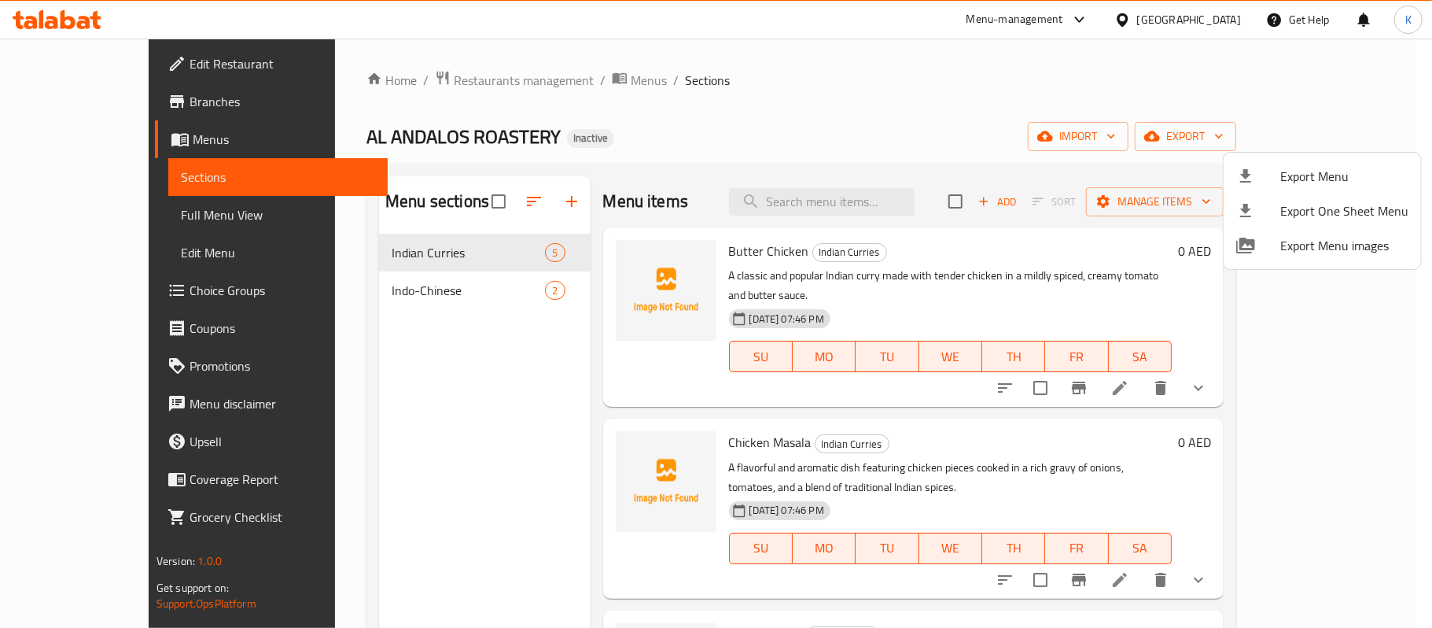
click at [153, 214] on div at bounding box center [716, 314] width 1432 height 628
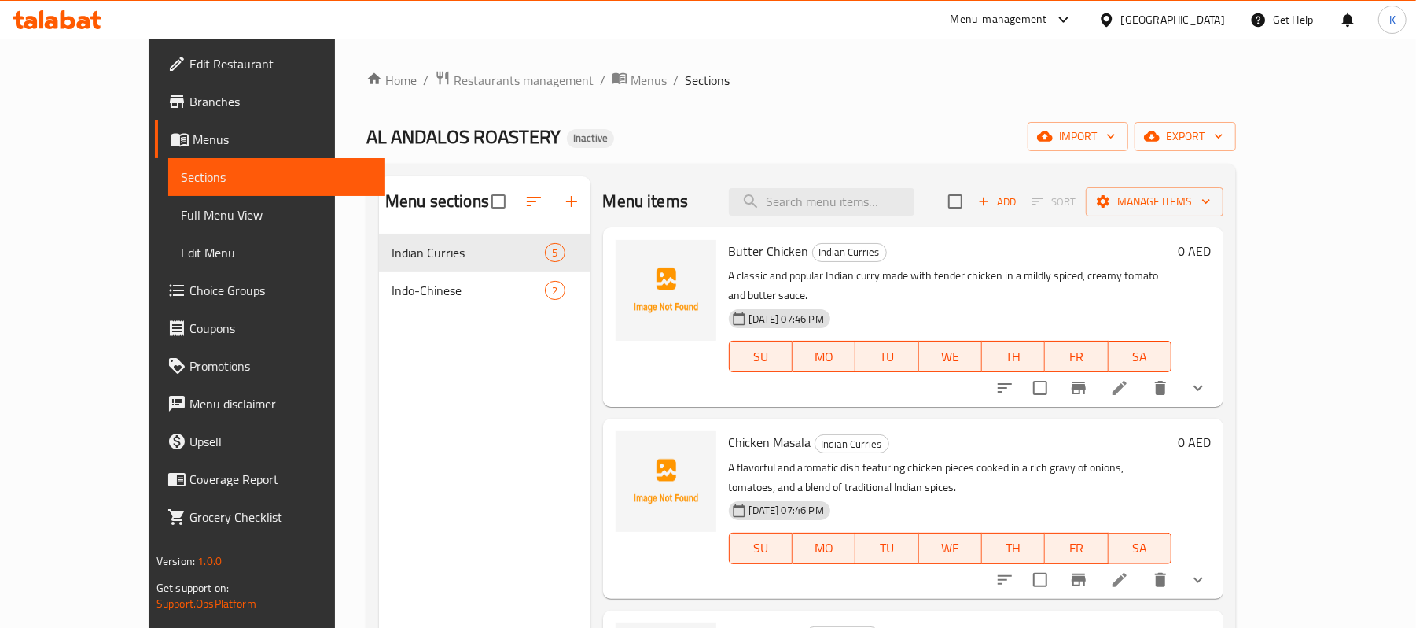
drag, startPoint x: 174, startPoint y: 214, endPoint x: 208, endPoint y: 246, distance: 46.7
click at [181, 212] on span "Full Menu View" at bounding box center [277, 214] width 192 height 19
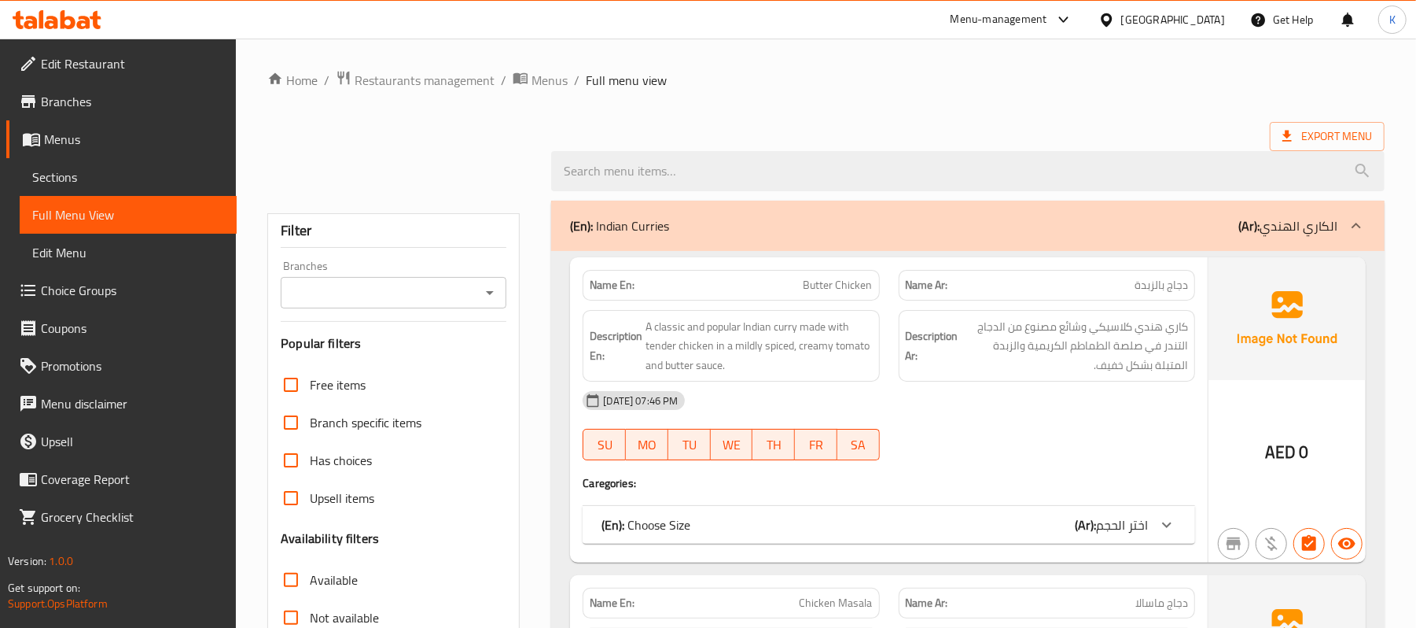
scroll to position [244, 0]
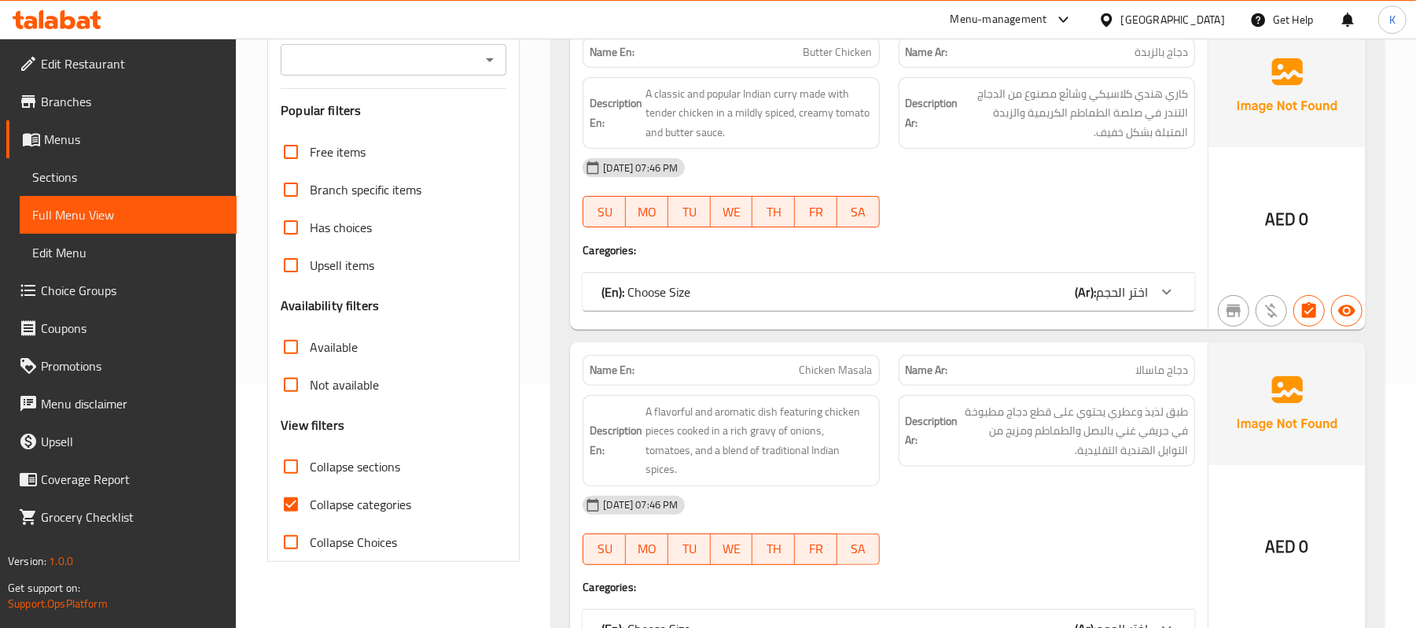
click at [332, 504] on span "Collapse categories" at bounding box center [360, 504] width 101 height 19
click at [310, 504] on input "Collapse categories" at bounding box center [291, 504] width 38 height 38
checkbox input "false"
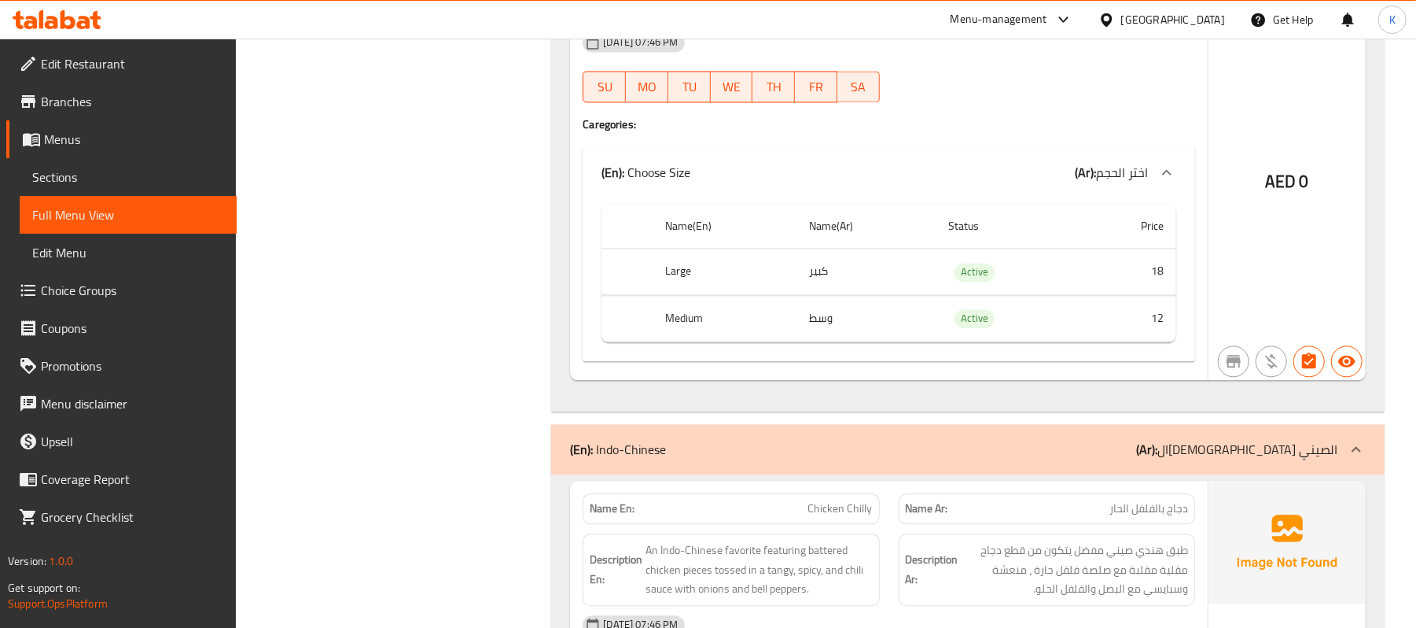
scroll to position [2446, 0]
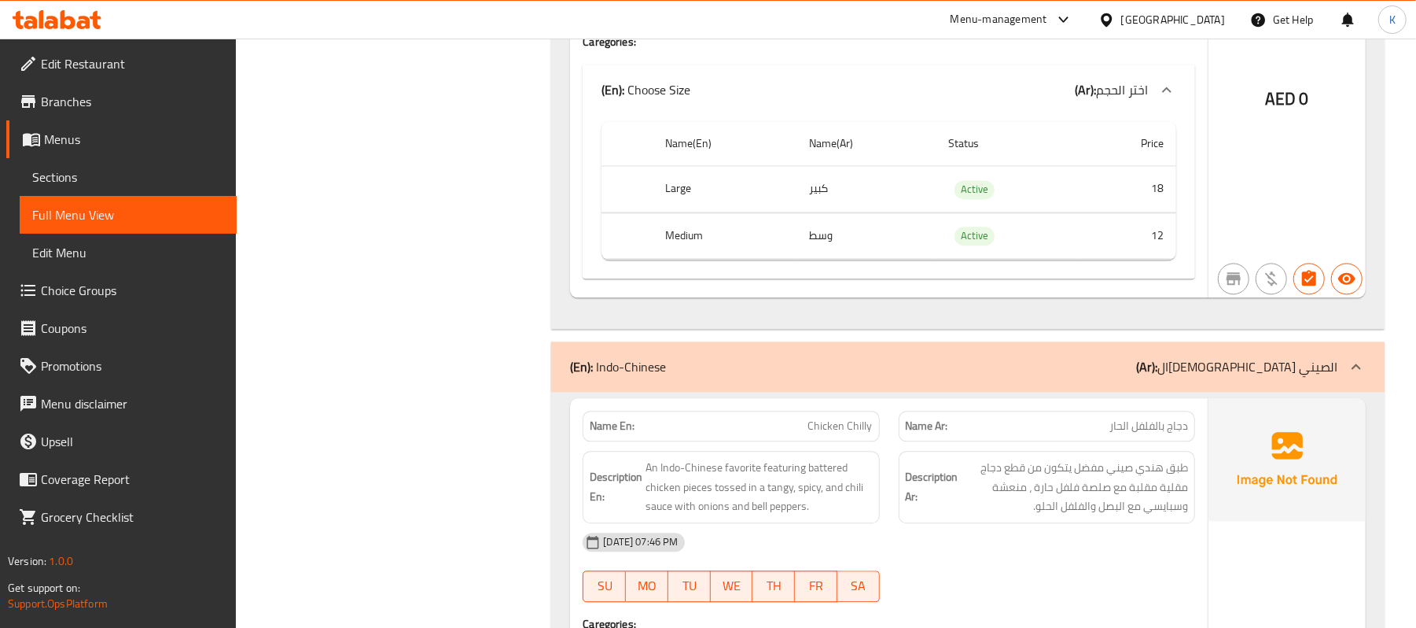
drag, startPoint x: 510, startPoint y: 458, endPoint x: 464, endPoint y: 226, distance: 235.7
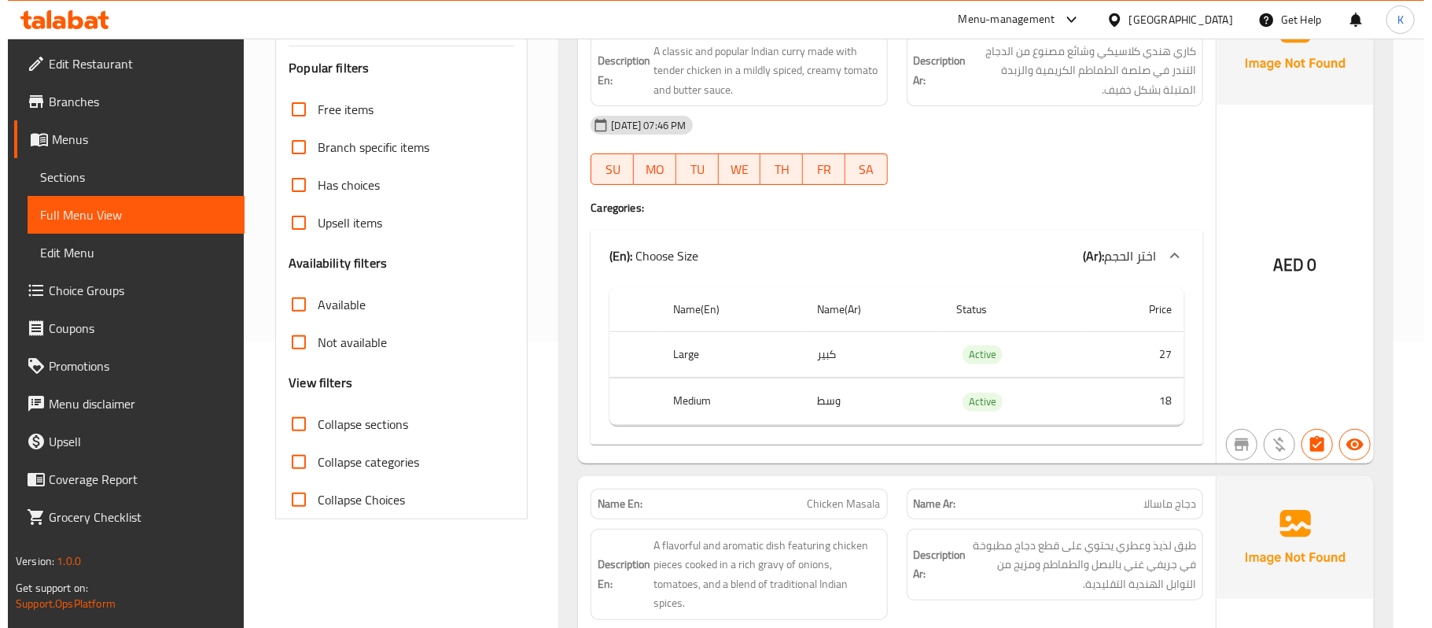
scroll to position [0, 0]
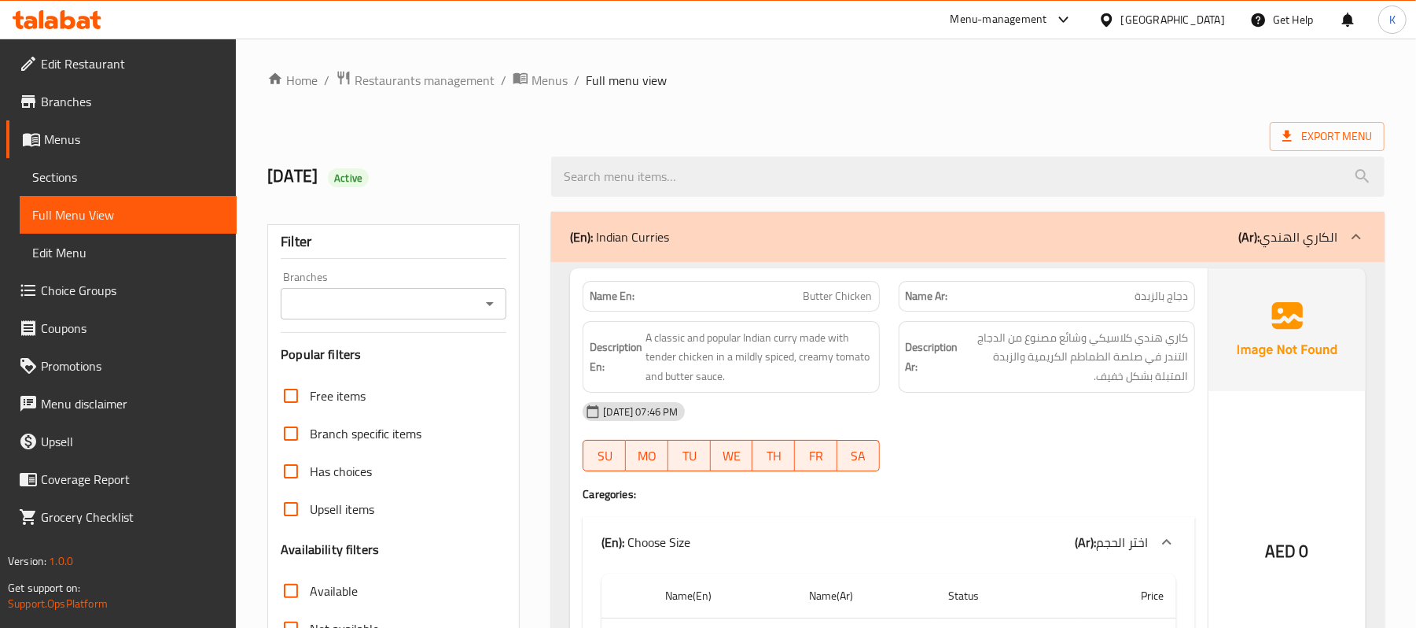
click at [683, 137] on div "Export Menu" at bounding box center [826, 136] width 1118 height 29
click at [189, 51] on link "Edit Restaurant" at bounding box center [121, 64] width 230 height 38
click at [187, 54] on span "Edit Restaurant" at bounding box center [132, 63] width 183 height 19
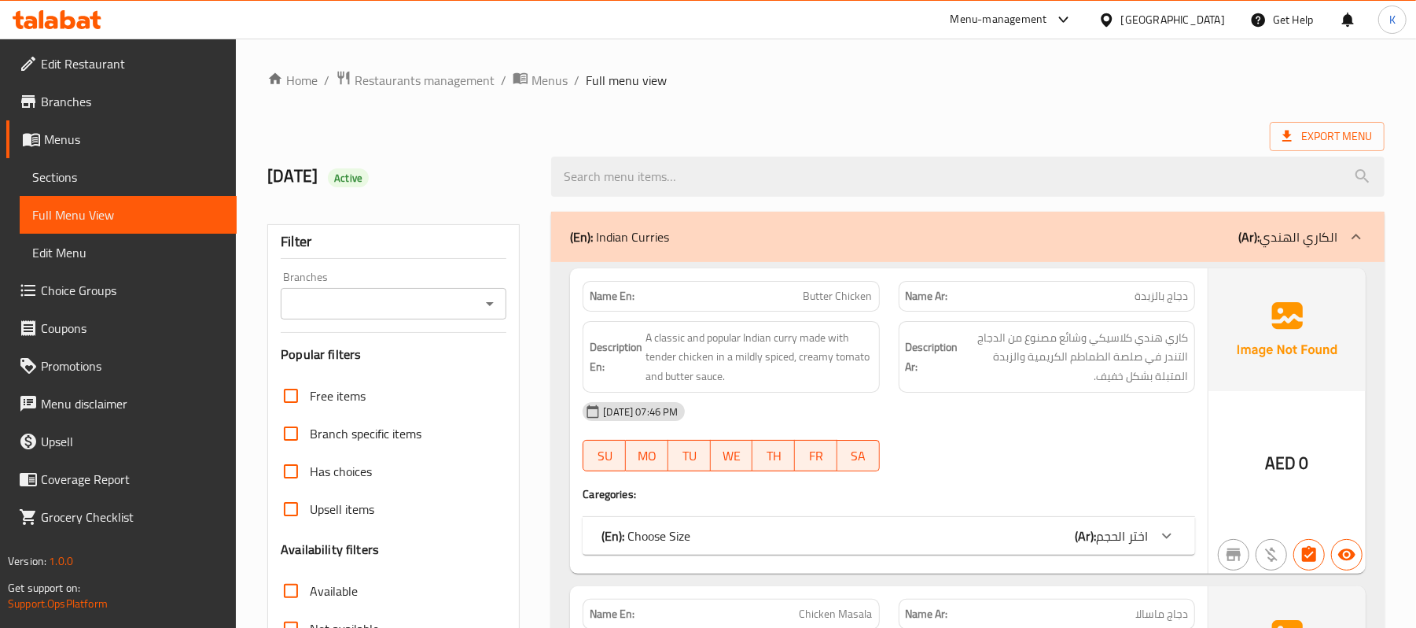
click at [87, 177] on span "Sections" at bounding box center [128, 177] width 192 height 19
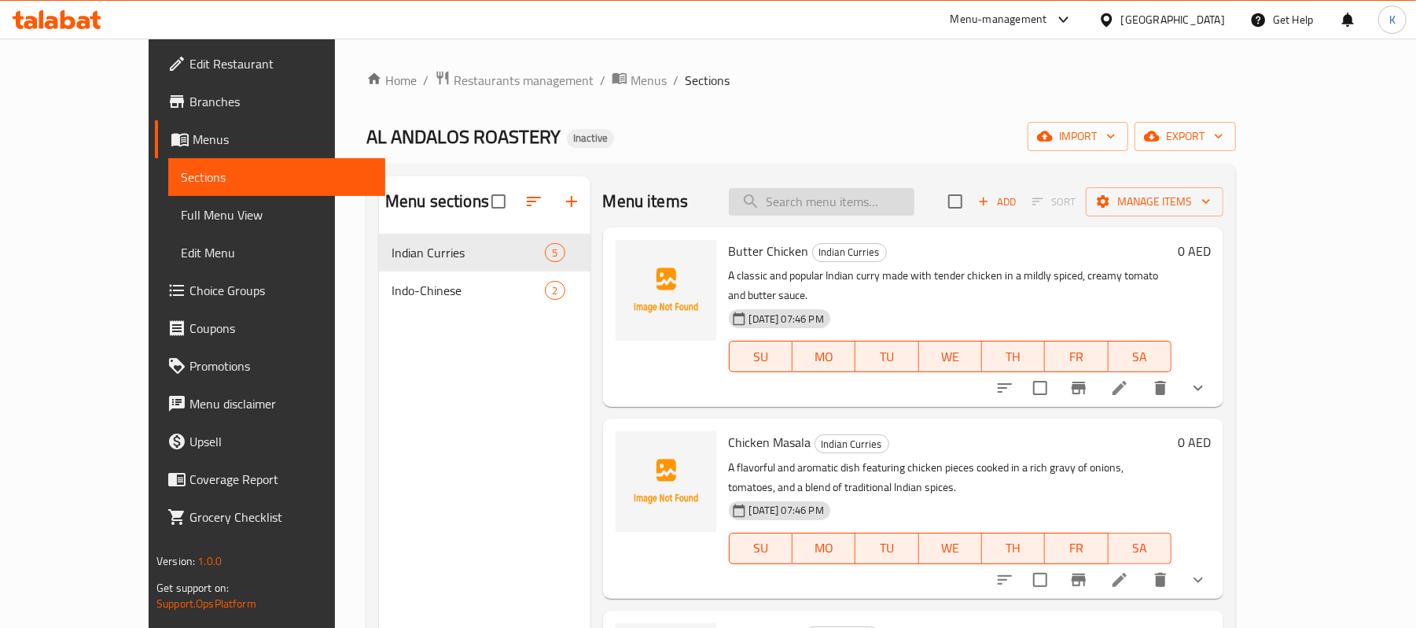
drag, startPoint x: 945, startPoint y: 212, endPoint x: 928, endPoint y: 209, distance: 17.6
click at [915, 212] on input "search" at bounding box center [822, 202] width 186 height 28
click at [915, 204] on input "search" at bounding box center [822, 202] width 186 height 28
paste input "An Indo-Chinese favorite featuring battered chicken pieces tossed in a tangy, s…"
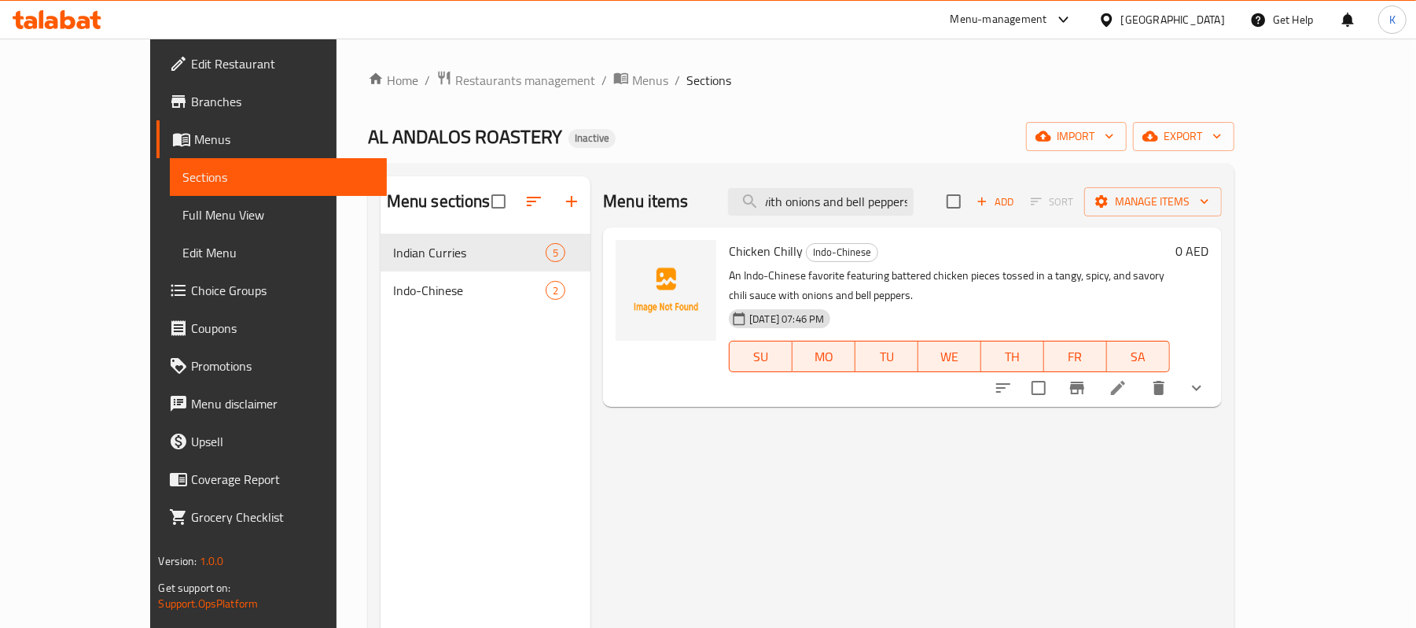
type input "An Indo-Chinese favorite featuring battered chicken pieces tossed in a tangy, s…"
click at [1140, 374] on li at bounding box center [1118, 388] width 44 height 28
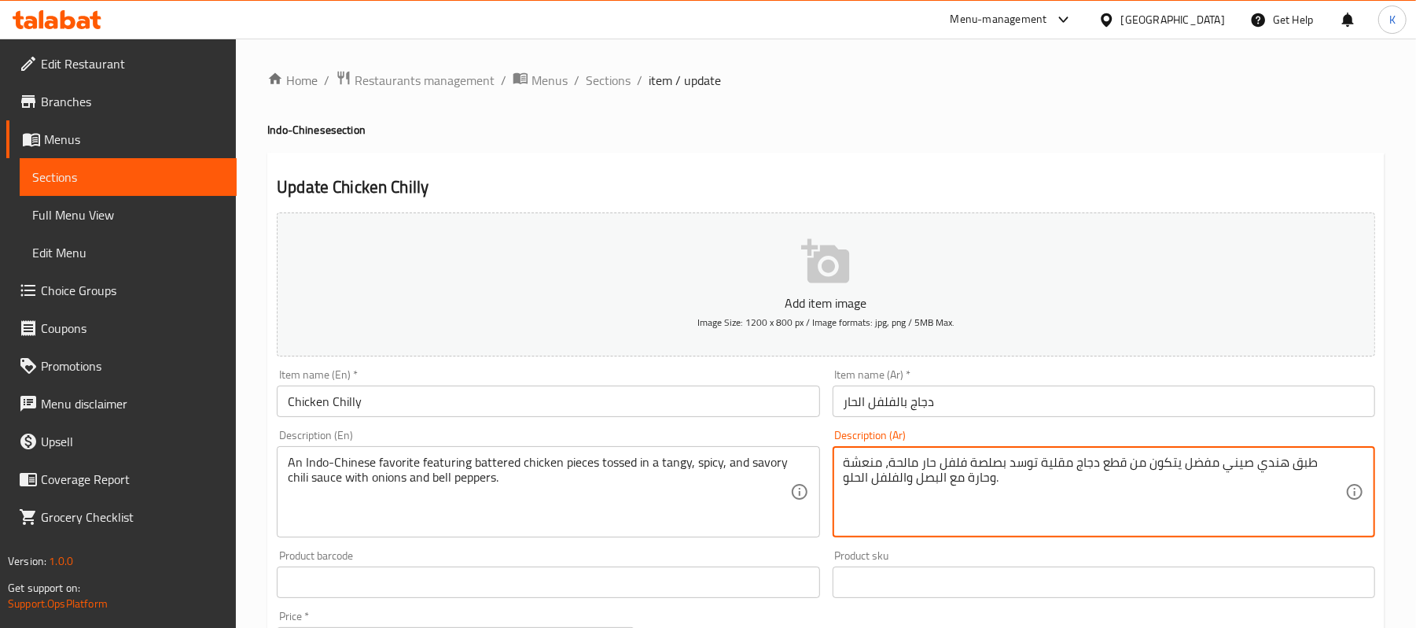
click at [1055, 470] on textarea "طبق هندي صيني مفضل يتكون من قطع دجاج مقلية توسد بصلصة فلفل حار مالحة، منعشة وحا…" at bounding box center [1095, 492] width 502 height 75
click at [898, 466] on textarea "طبق هندي صيني مفضل يتكون من قطع دجاج مقلية مقلبة مع صلصة فلفل حار مالحة، منعشة …" at bounding box center [1095, 492] width 502 height 75
type textarea "طبق هندي صيني مفضل يتكون من قطع دجاج مقلية مقلبة مع صلصة فلفل حار ، منعشة وحارة…"
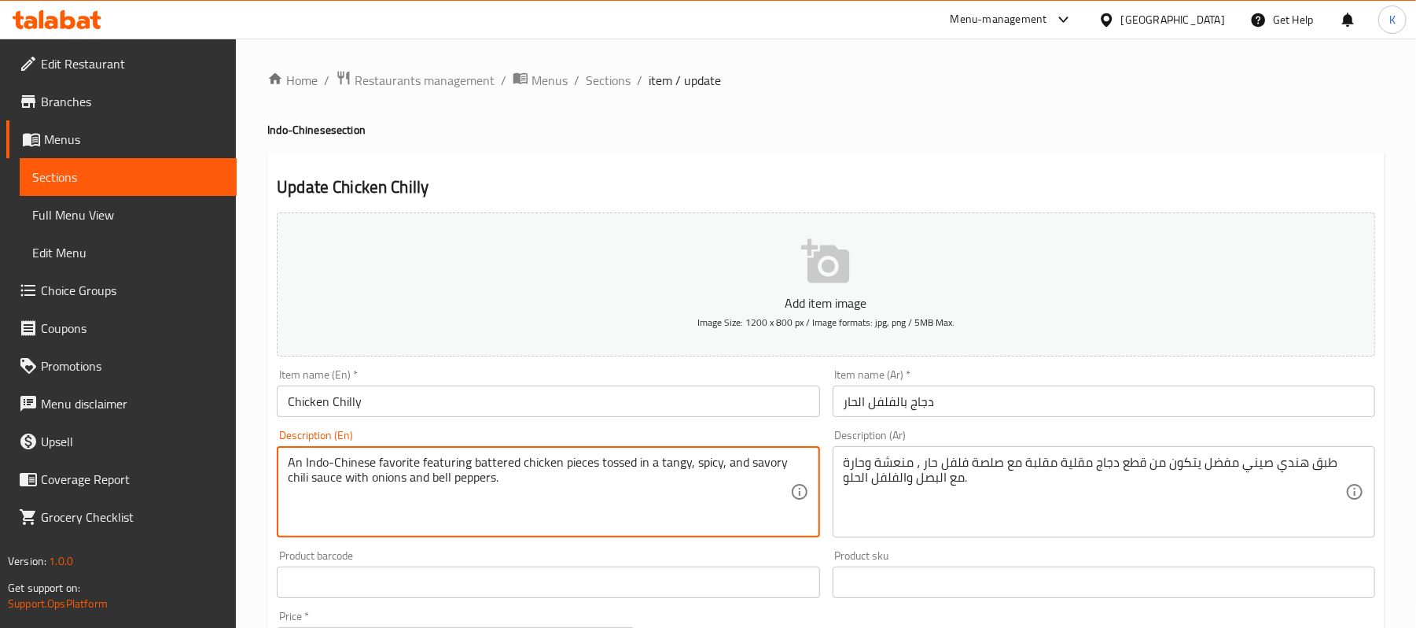
click at [760, 463] on textarea "An Indo-Chinese favorite featuring battered chicken pieces tossed in a tangy, s…" at bounding box center [539, 492] width 502 height 75
click at [736, 464] on textarea "An Indo-Chinese favorite featuring battered chicken pieces tossed in a tangy, s…" at bounding box center [539, 492] width 502 height 75
click at [743, 478] on textarea "An Indo-Chinese favorite featuring battered chicken pieces tossed in a tangy, s…" at bounding box center [539, 492] width 502 height 75
type textarea "An Indo-Chinese favorite featuring battered chicken pieces tossed in a tangy, s…"
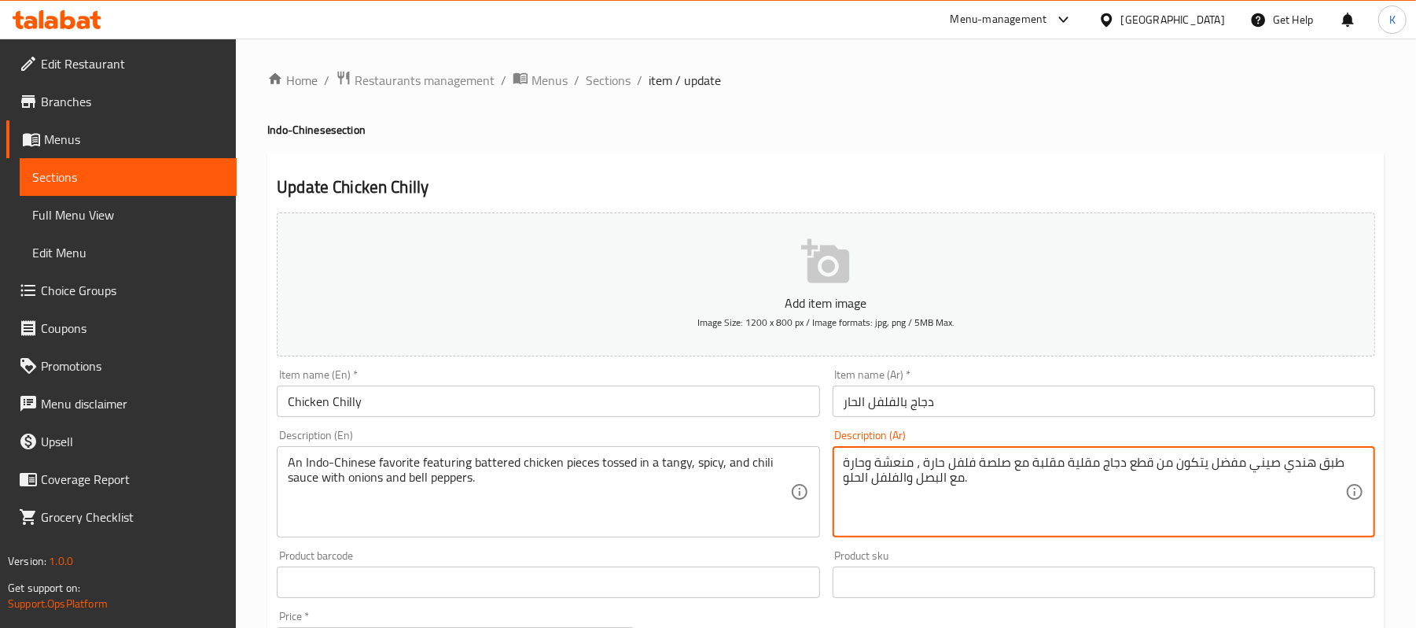
click at [856, 466] on textarea "طبق هندي صيني مفضل يتكون من قطع دجاج مقلية مقلبة مع صلصة فلفل حارة ، منعشة وحار…" at bounding box center [1095, 492] width 502 height 75
type textarea "طبق هندي صيني مفضل يتكون من قطع دجاج مقلية مقلبة مع صلصة فلفل حارة ، منعشة وسبا…"
click at [757, 420] on div "Item name (En)   * Chicken Chilly Item name (En) *" at bounding box center [548, 393] width 555 height 61
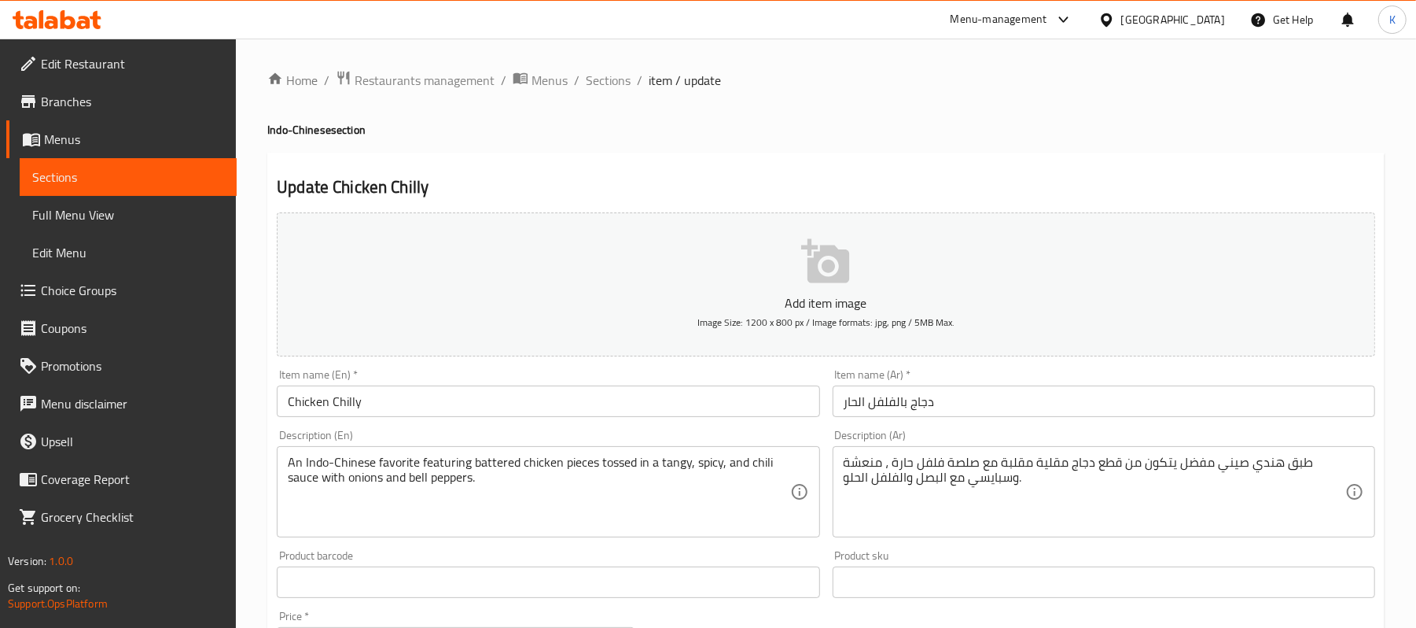
click at [757, 403] on input "Chicken Chilly" at bounding box center [548, 400] width 543 height 31
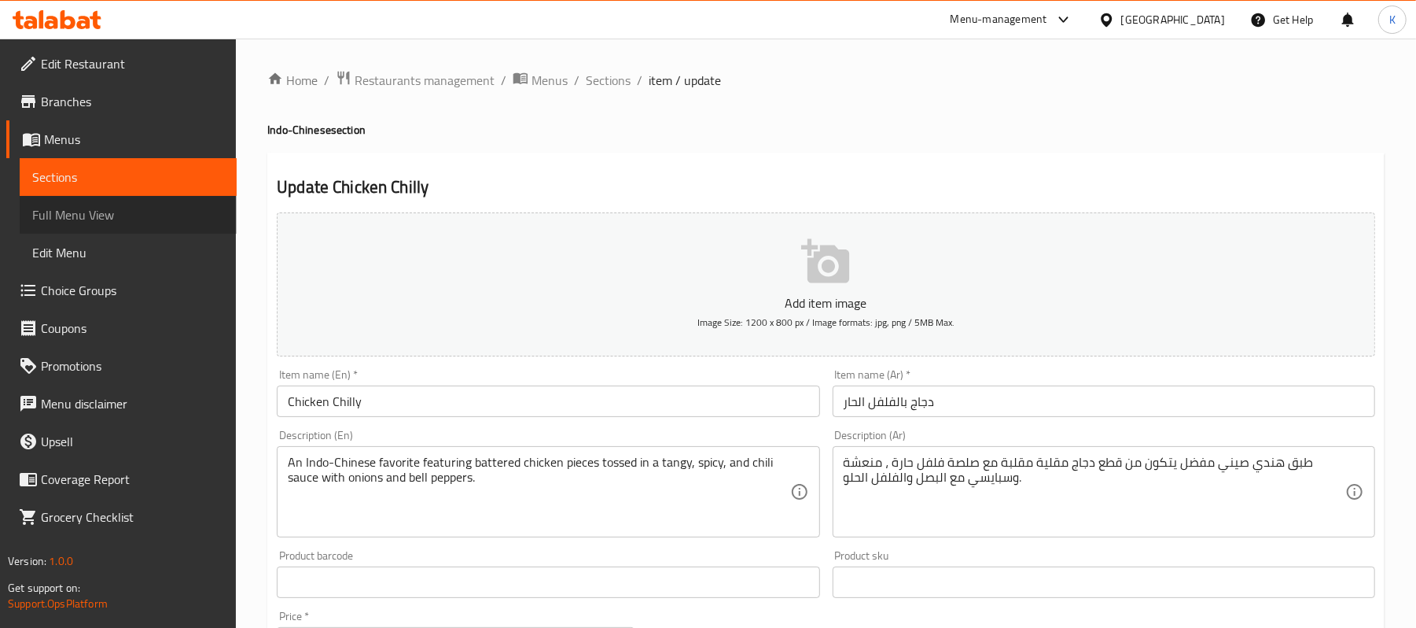
click at [124, 212] on span "Full Menu View" at bounding box center [128, 214] width 192 height 19
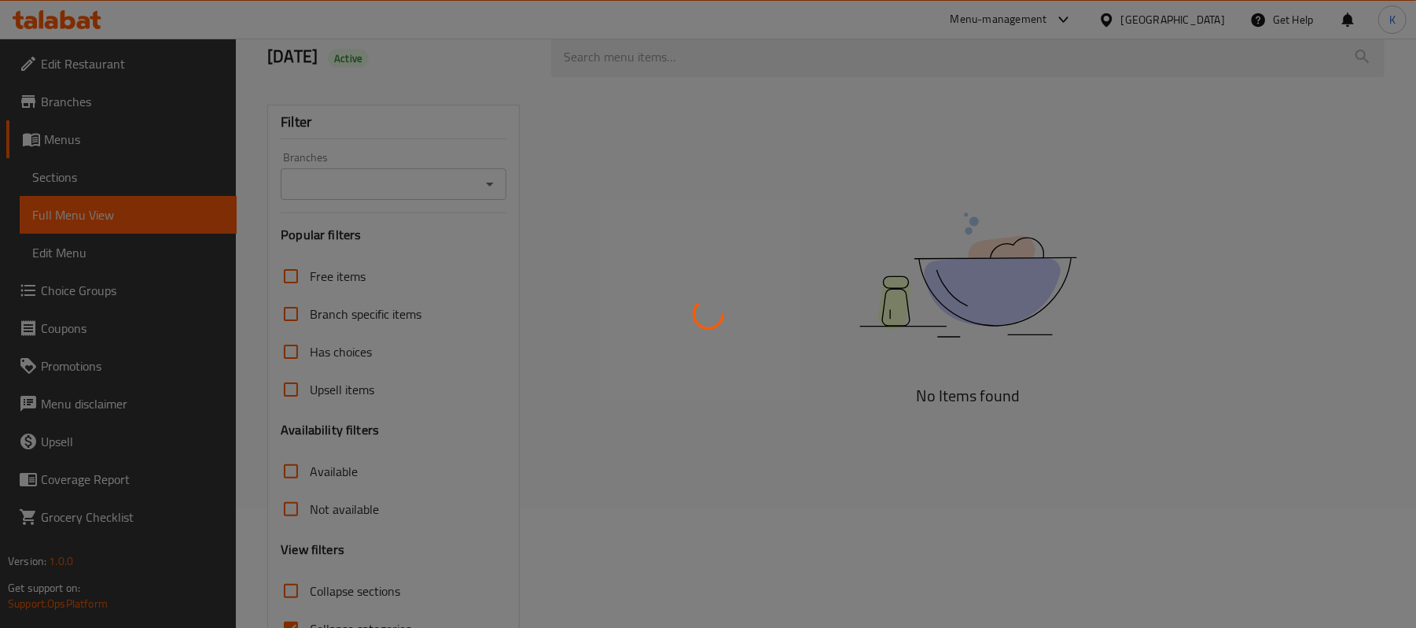
scroll to position [199, 0]
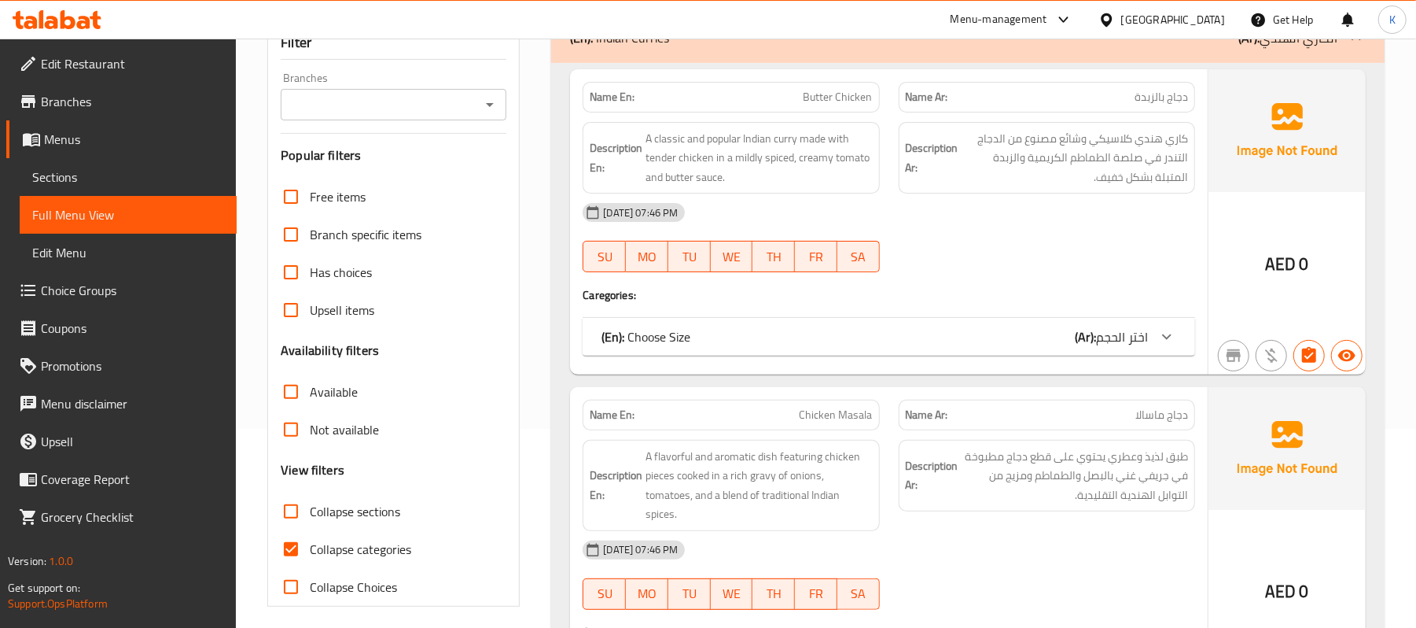
click at [327, 552] on span "Collapse categories" at bounding box center [360, 549] width 101 height 19
click at [310, 552] on input "Collapse categories" at bounding box center [291, 549] width 38 height 38
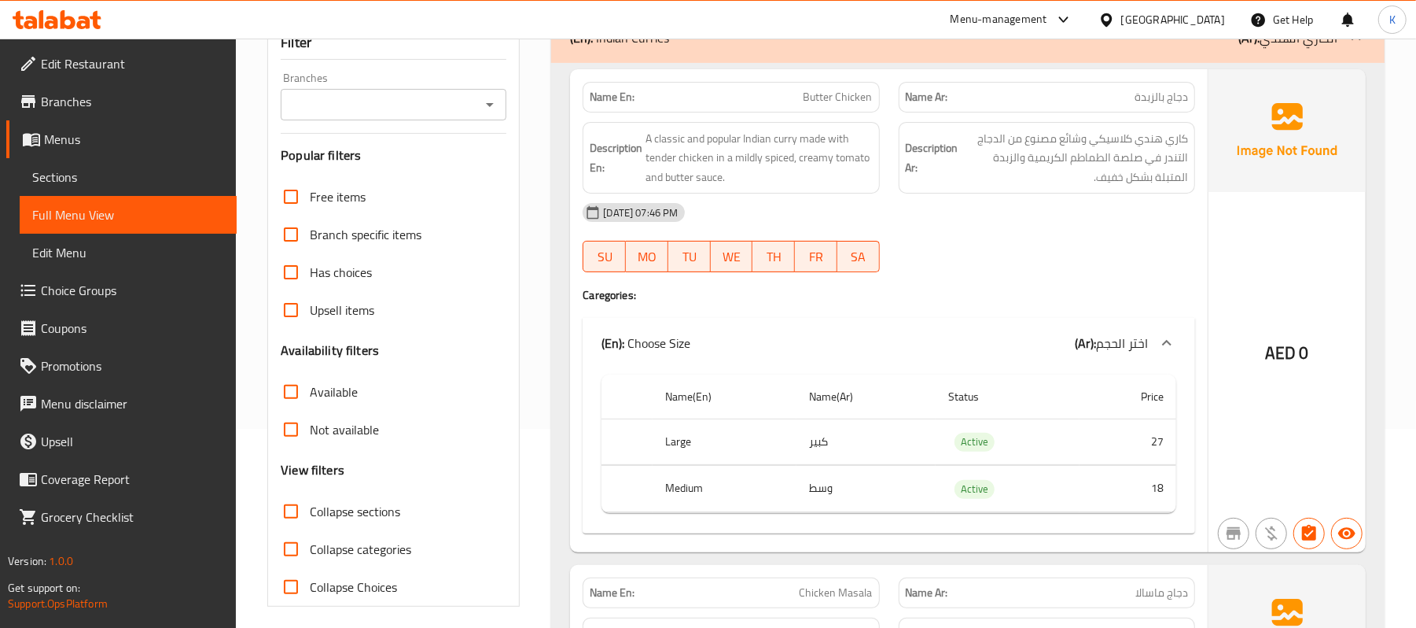
click at [327, 552] on span "Collapse categories" at bounding box center [360, 549] width 101 height 19
click at [310, 552] on input "Collapse categories" at bounding box center [291, 549] width 38 height 38
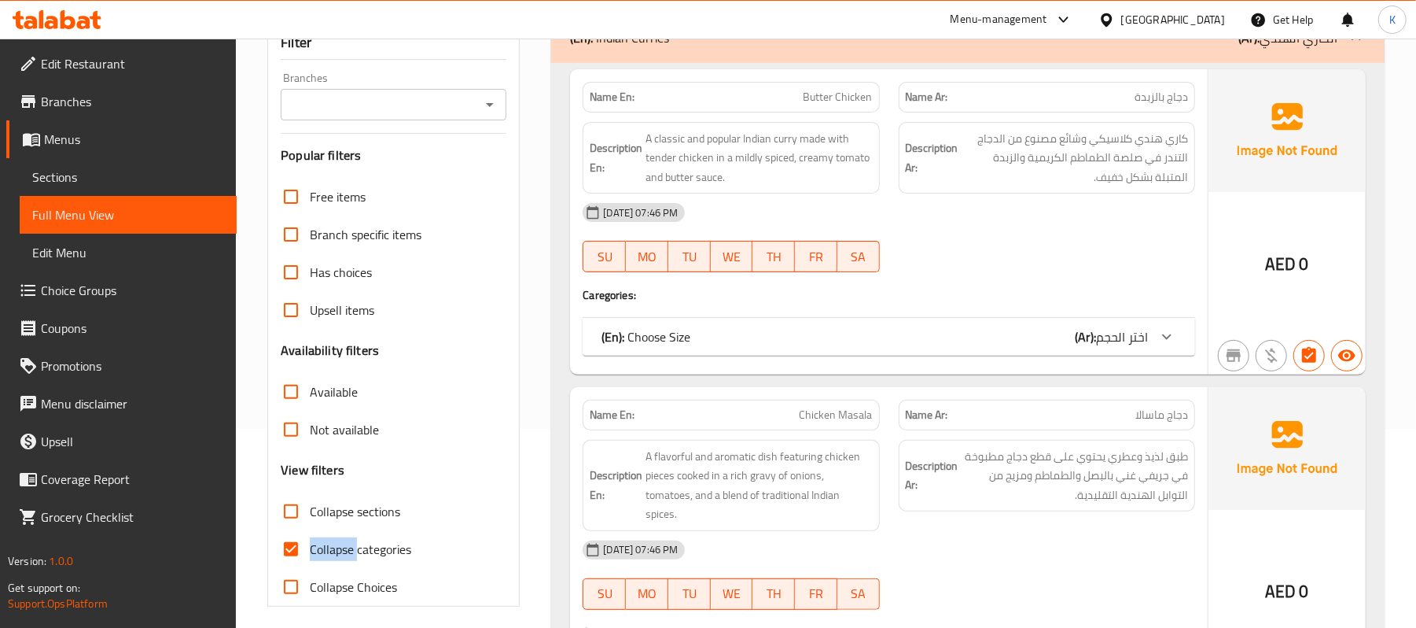
click at [325, 557] on span "Collapse categories" at bounding box center [360, 549] width 101 height 19
click at [310, 557] on input "Collapse categories" at bounding box center [291, 549] width 38 height 38
checkbox input "false"
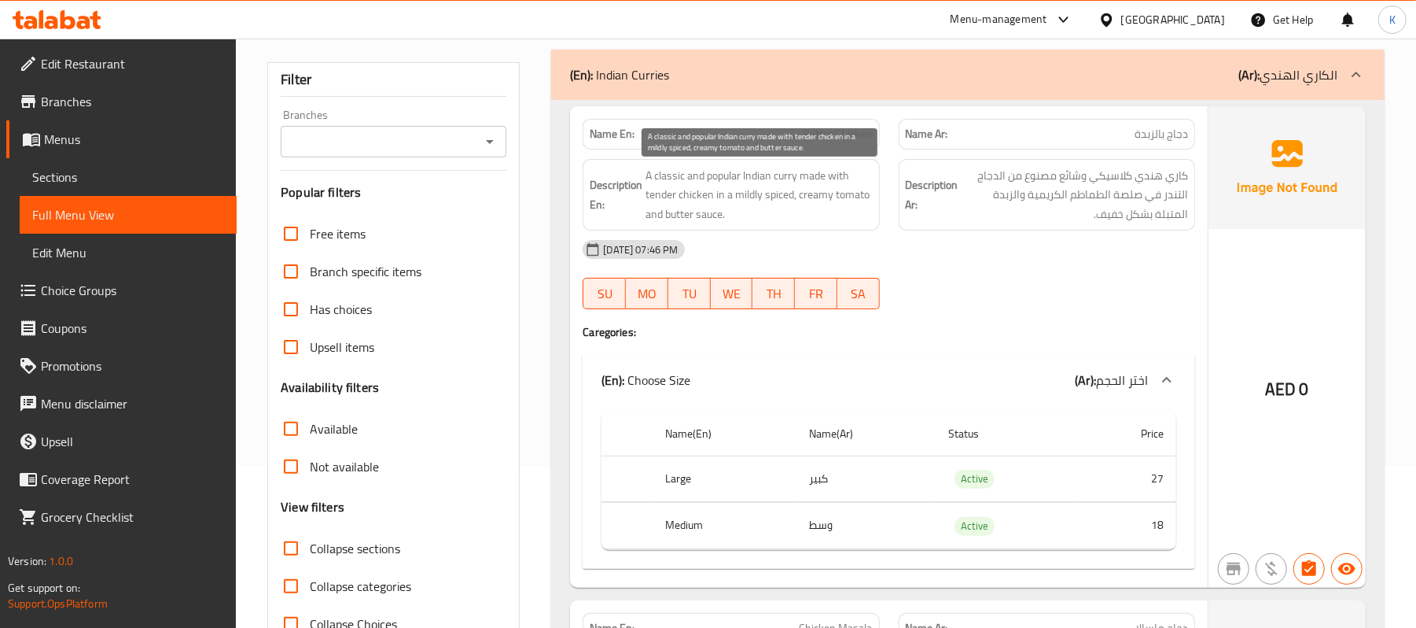
scroll to position [244, 0]
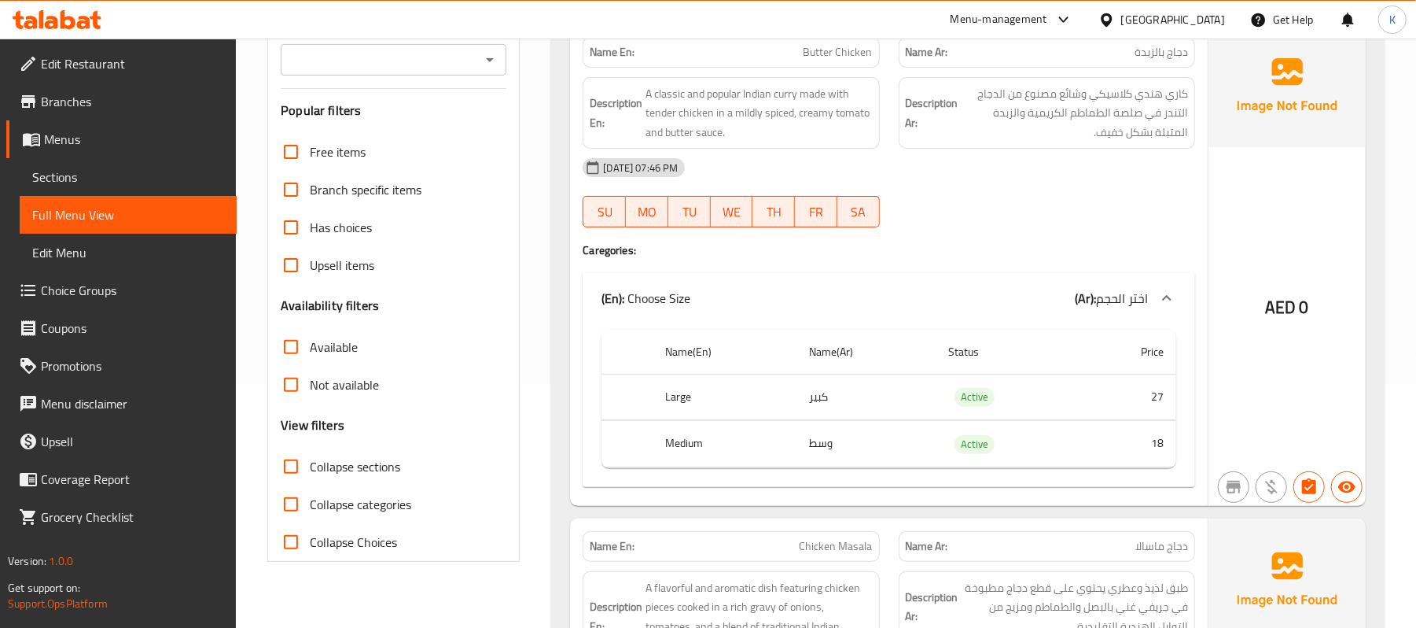
click at [171, 175] on span "Sections" at bounding box center [128, 177] width 192 height 19
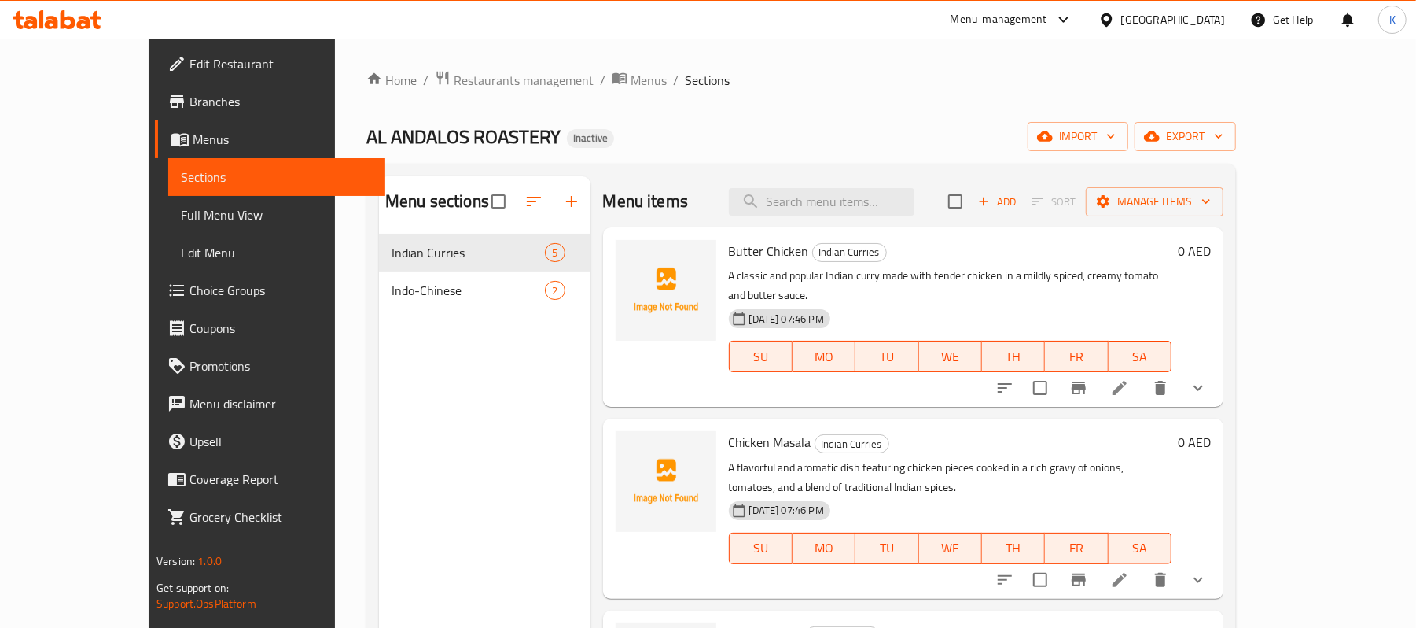
click at [568, 83] on ol "Home / Restaurants management / Menus / Sections" at bounding box center [801, 80] width 870 height 20
click at [569, 77] on ol "Home / Restaurants management / Menus / Sections" at bounding box center [801, 80] width 870 height 20
click at [631, 80] on span "Menus" at bounding box center [649, 80] width 36 height 19
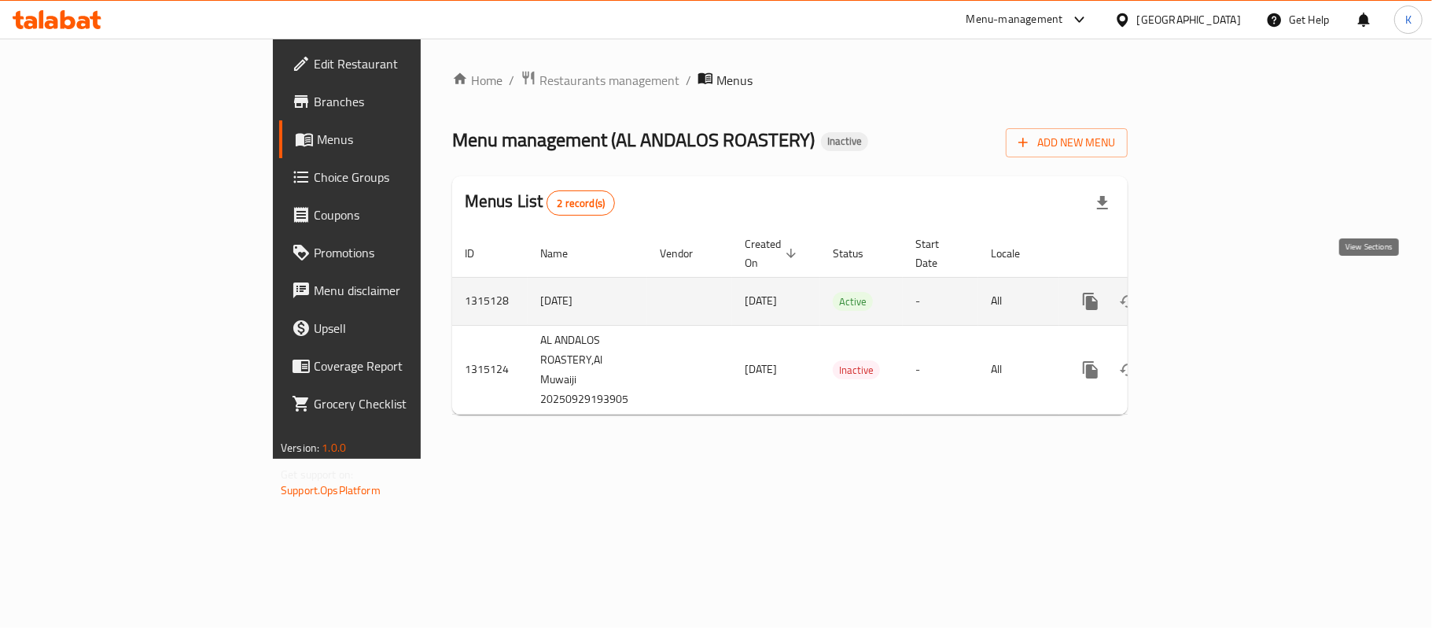
click at [1213, 292] on icon "enhanced table" at bounding box center [1204, 301] width 19 height 19
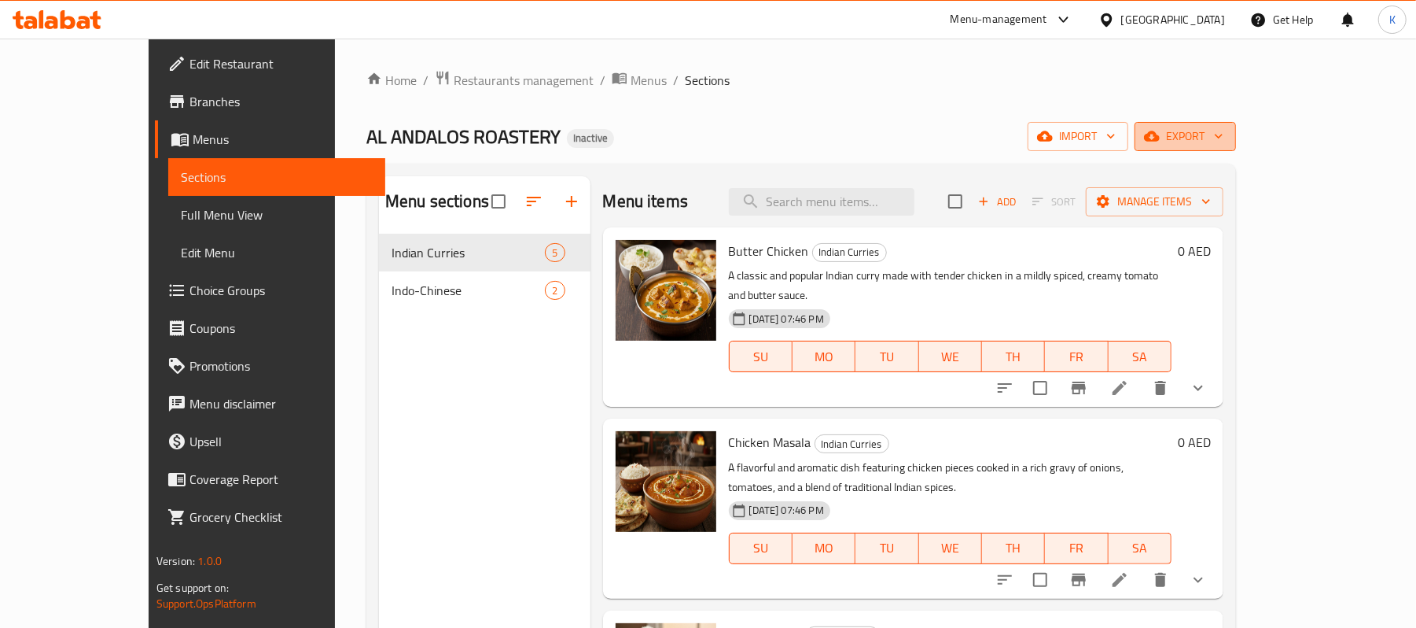
click at [1224, 129] on span "export" at bounding box center [1185, 137] width 76 height 20
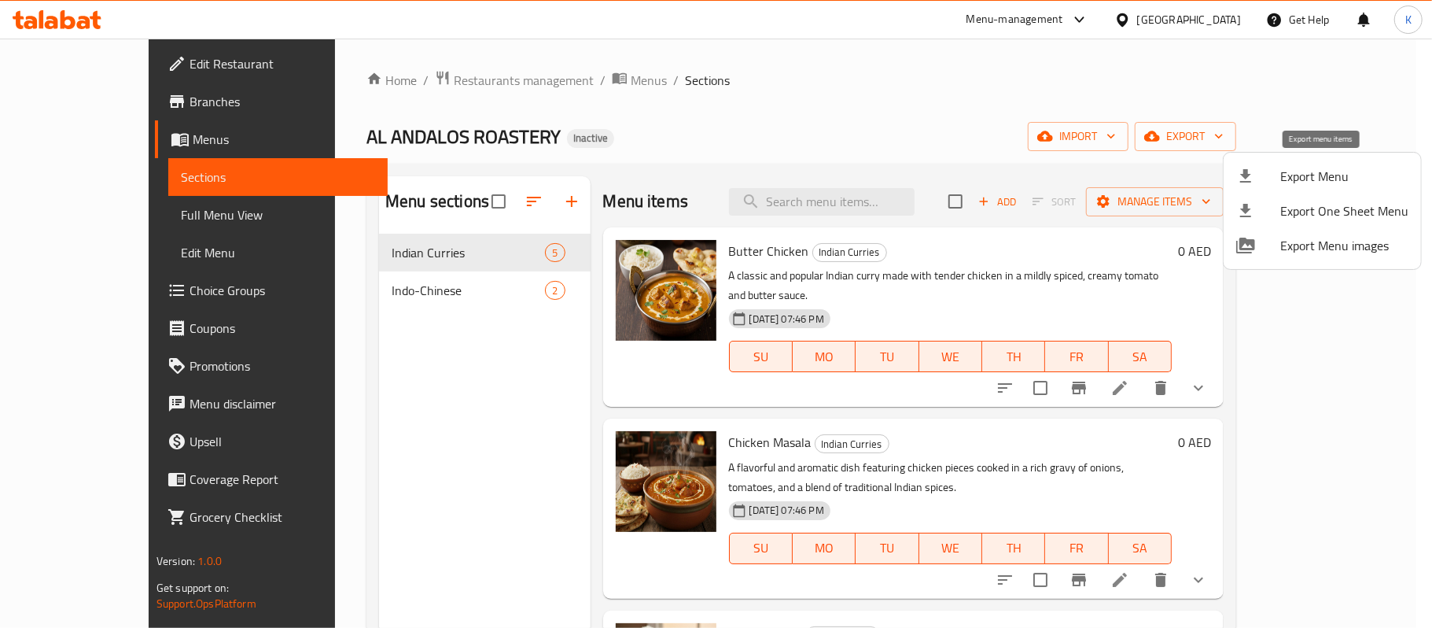
click at [1342, 189] on li "Export Menu" at bounding box center [1322, 176] width 197 height 35
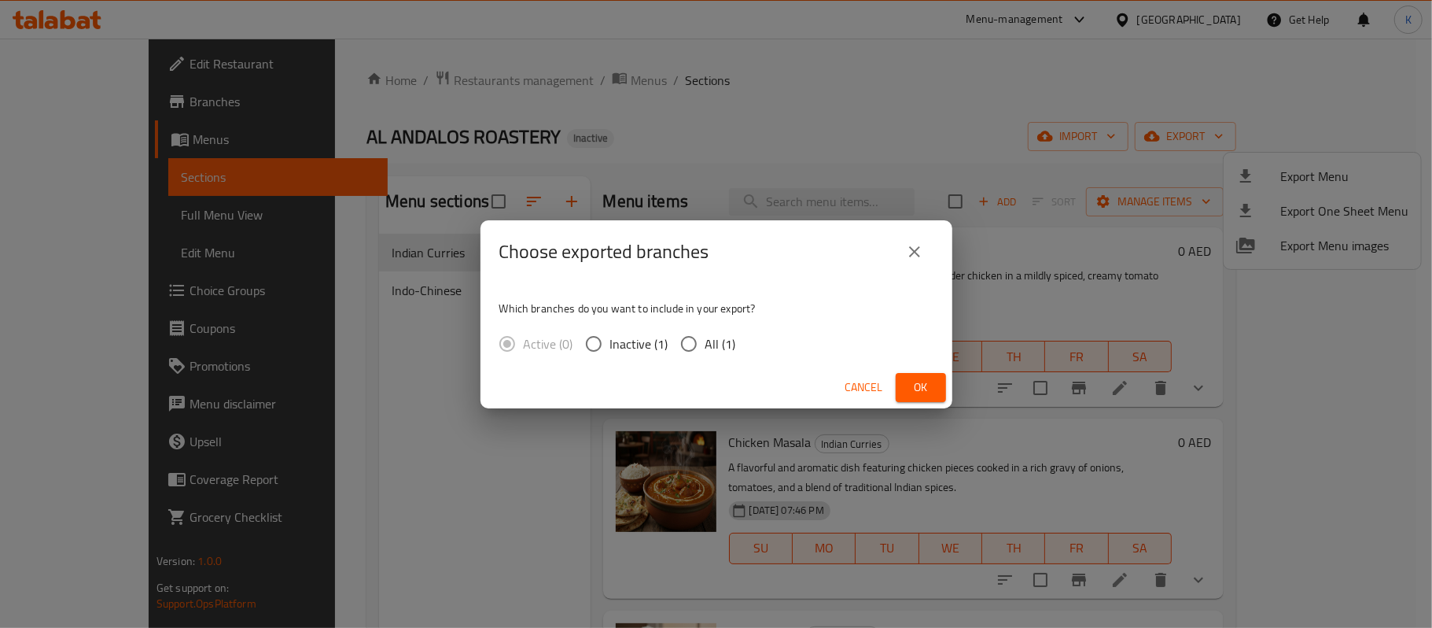
click at [713, 349] on span "All (1)" at bounding box center [720, 343] width 31 height 19
click at [705, 349] on input "All (1)" at bounding box center [688, 343] width 33 height 33
radio input "true"
click at [917, 391] on span "Ok" at bounding box center [920, 387] width 25 height 20
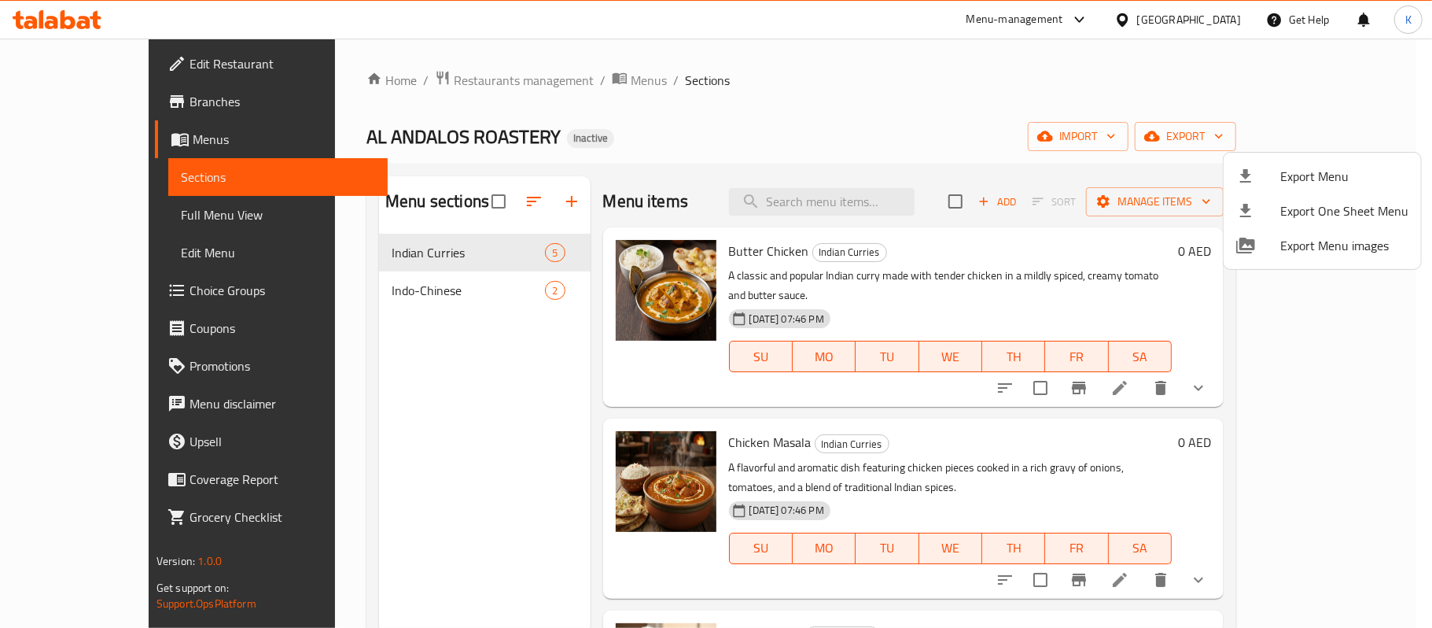
click at [1152, 13] on div at bounding box center [716, 314] width 1432 height 628
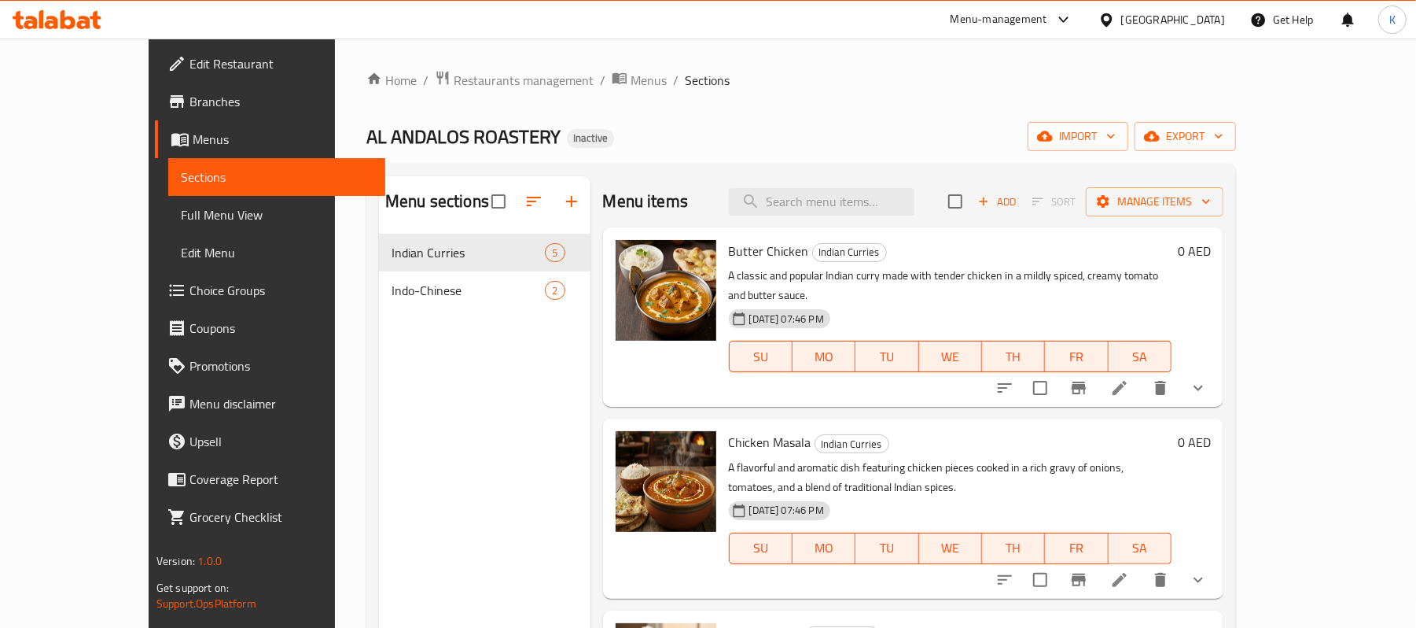
click at [57, 20] on icon at bounding box center [51, 22] width 13 height 13
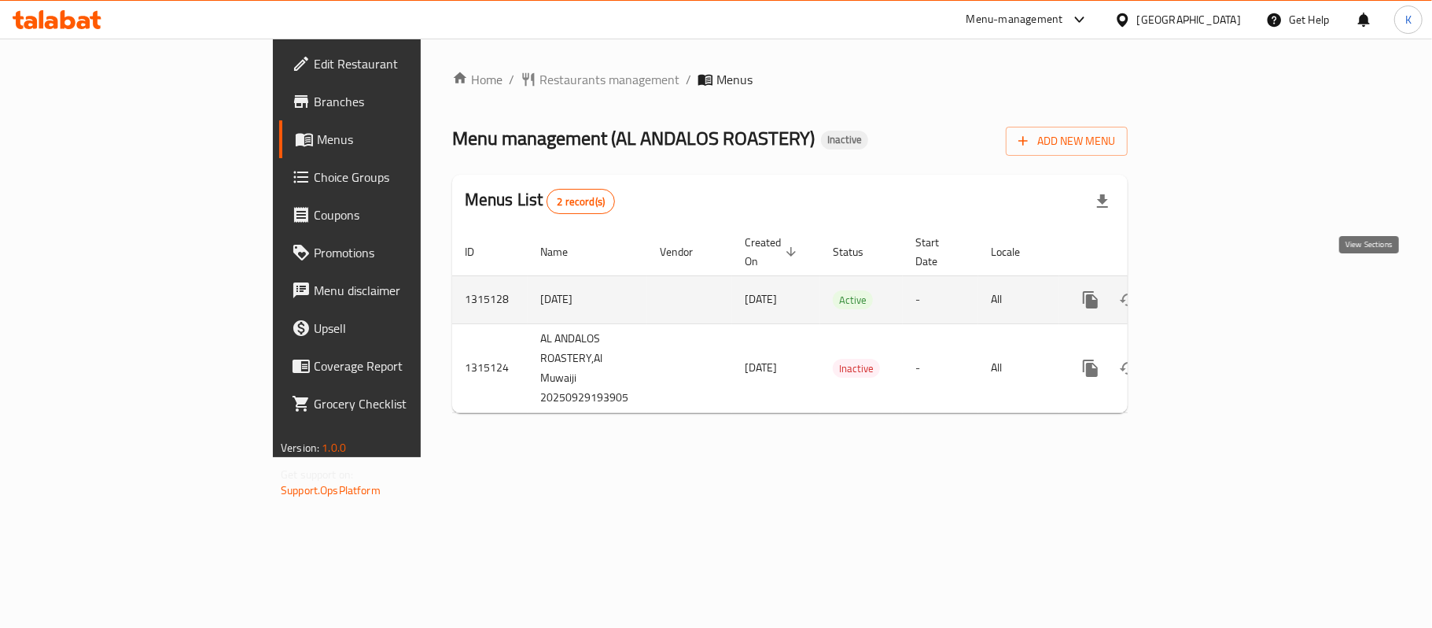
click at [1211, 293] on icon "enhanced table" at bounding box center [1204, 300] width 14 height 14
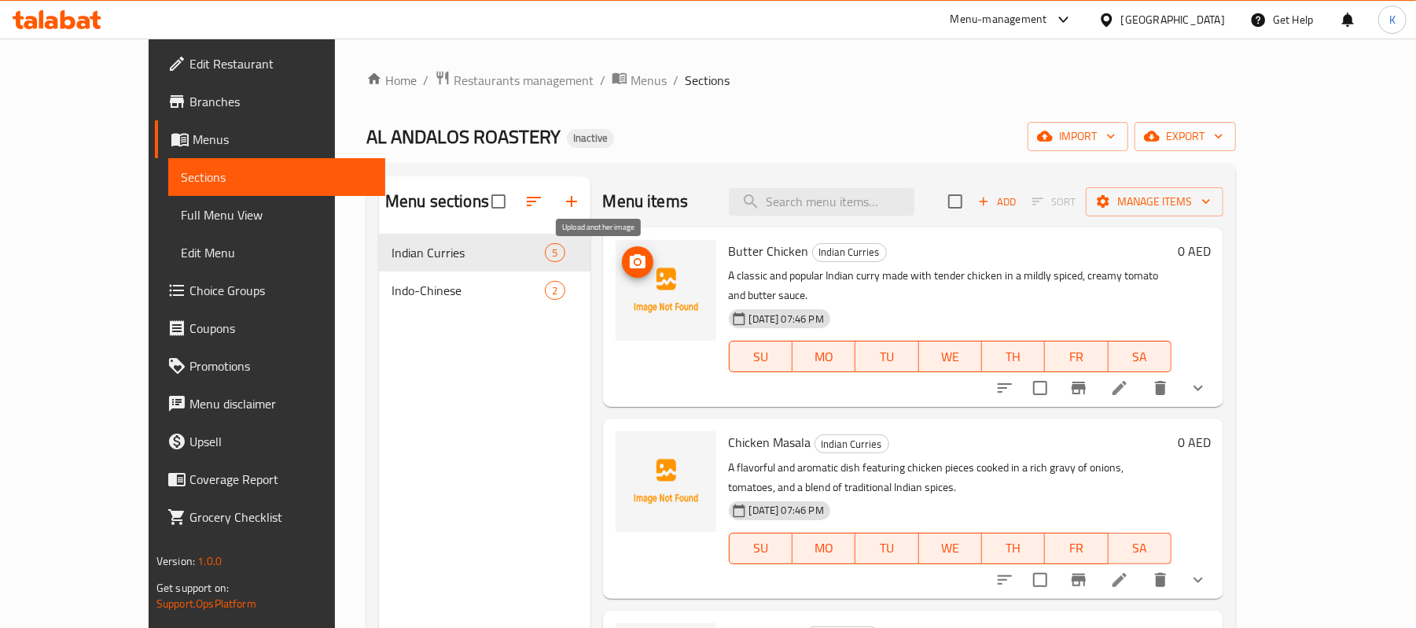
click at [622, 264] on span "upload picture" at bounding box center [637, 261] width 31 height 19
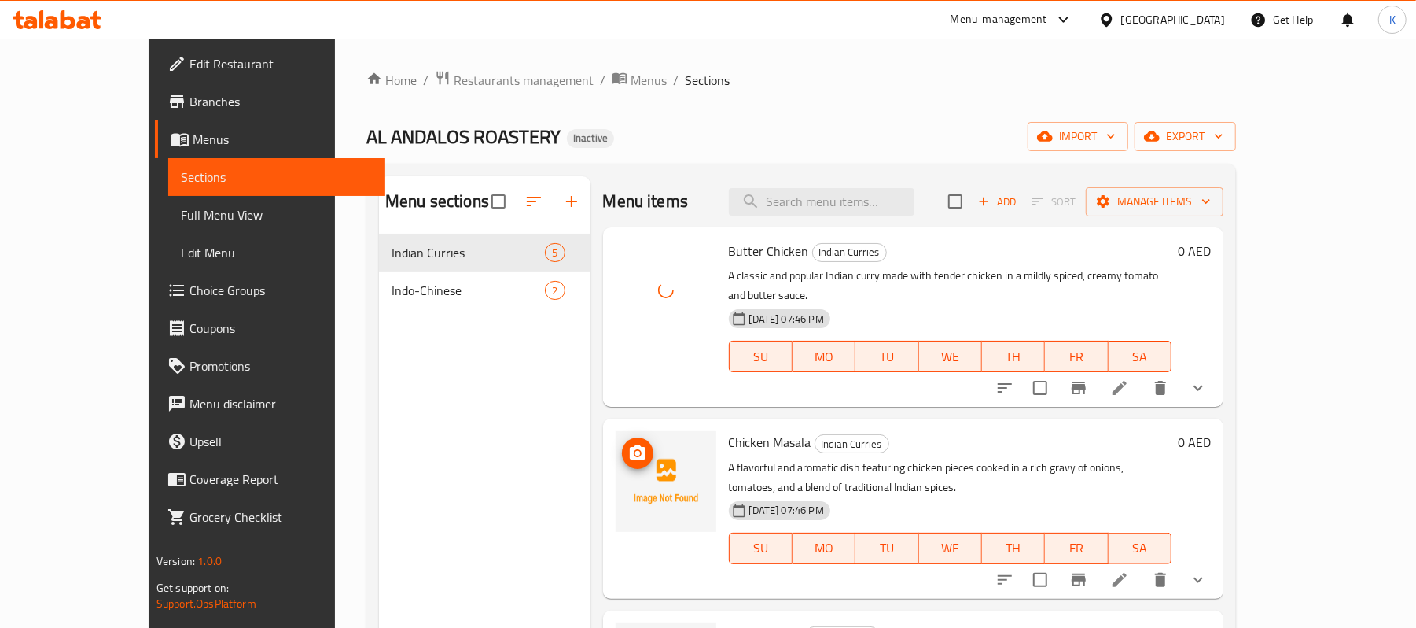
click at [632, 440] on img at bounding box center [666, 481] width 101 height 101
click at [630, 445] on icon "upload picture" at bounding box center [638, 452] width 16 height 14
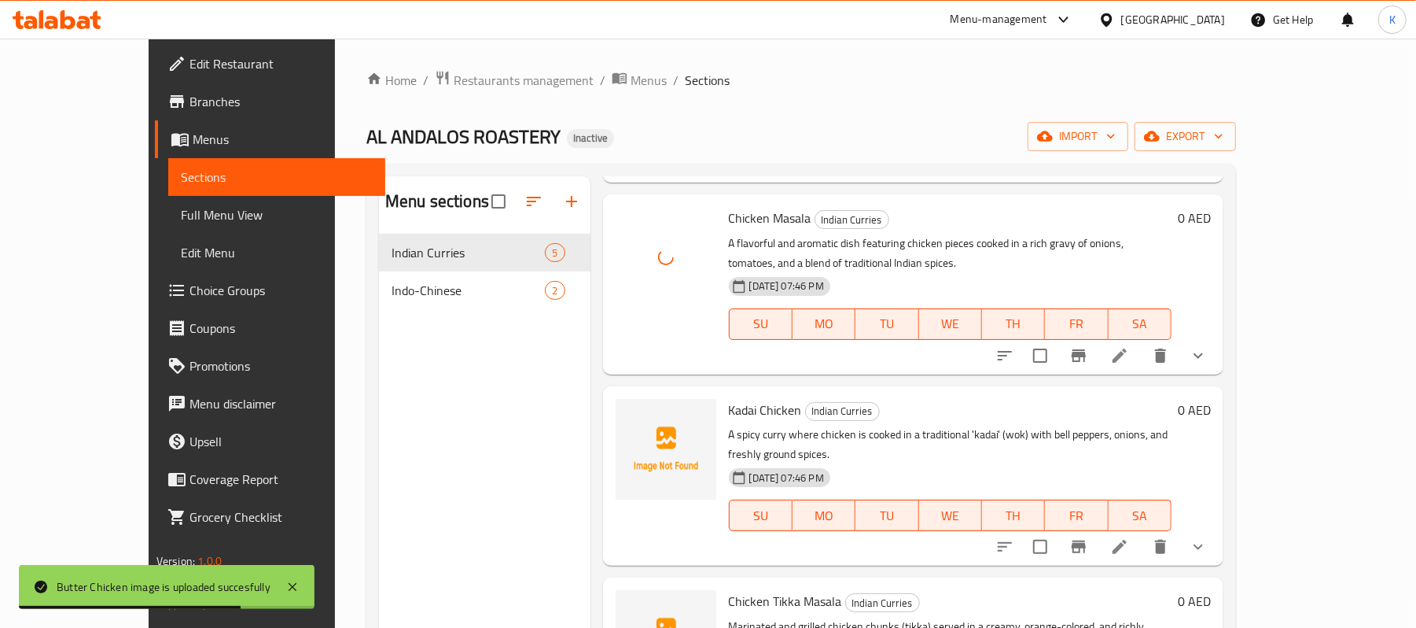
scroll to position [244, 0]
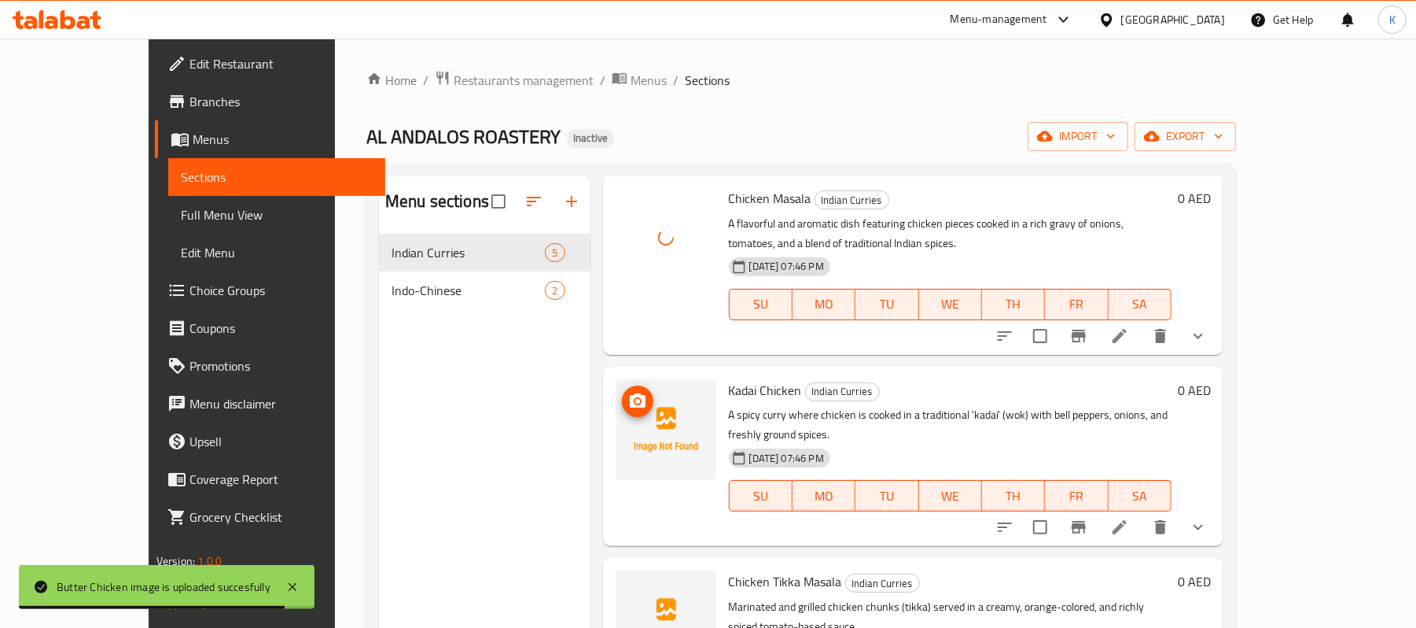
click at [628, 392] on icon "upload picture" at bounding box center [637, 401] width 19 height 19
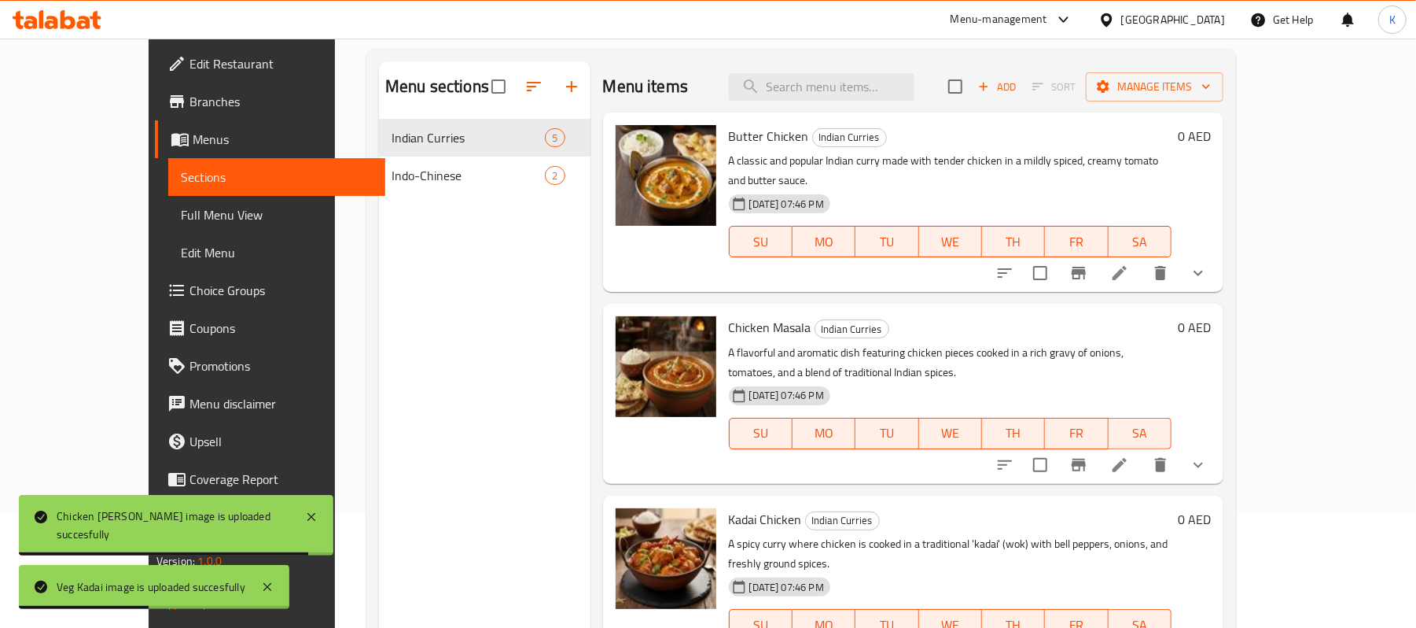
scroll to position [0, 0]
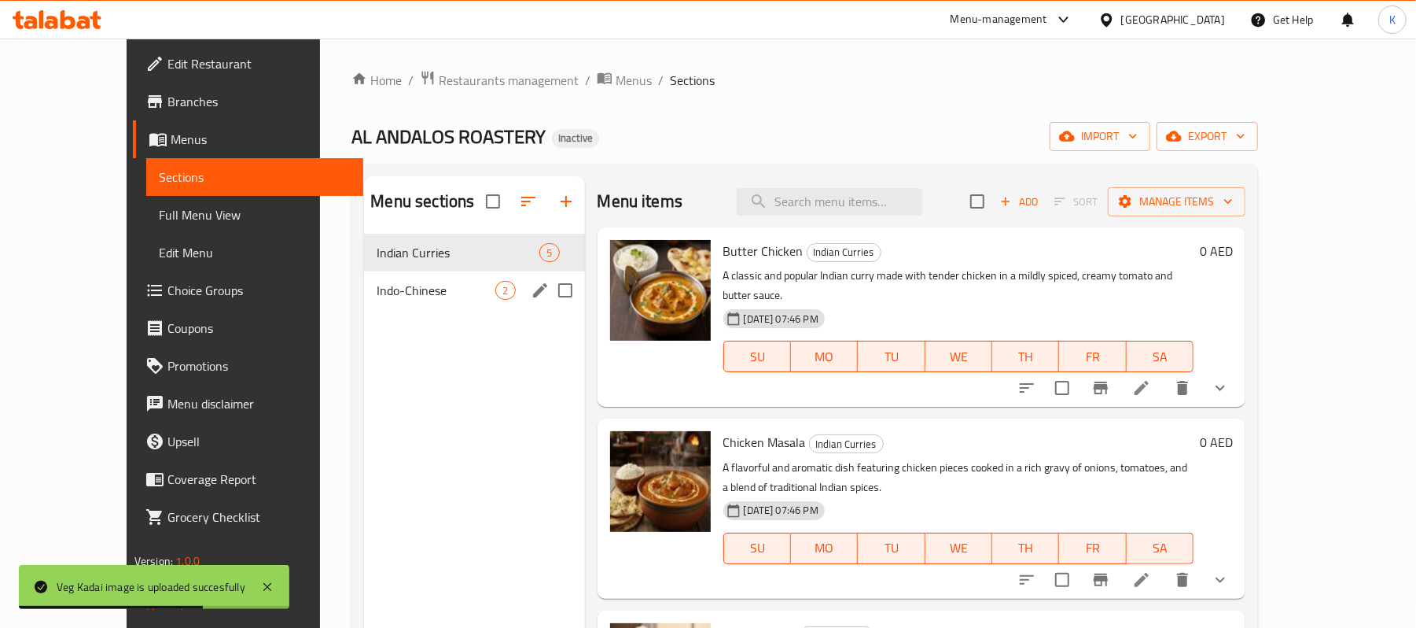
click at [377, 294] on span "Indo-Chinese" at bounding box center [436, 290] width 119 height 19
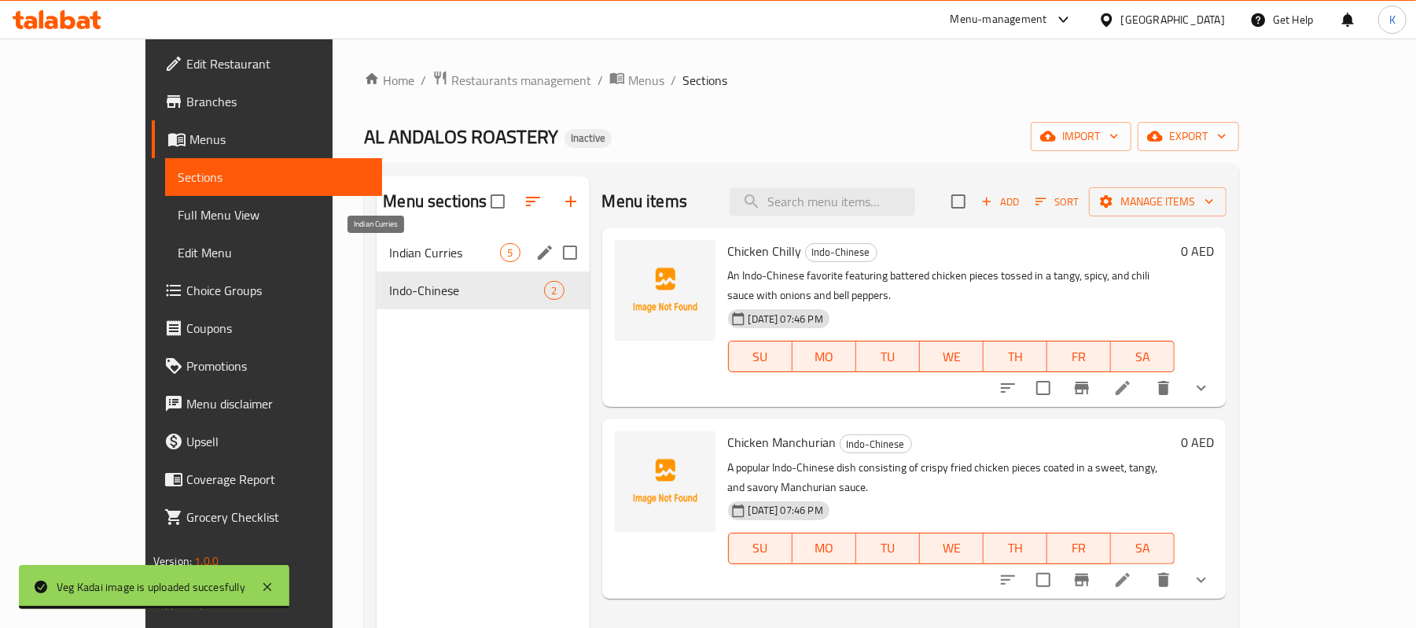
click at [441, 250] on span "Indian Curries" at bounding box center [444, 252] width 111 height 19
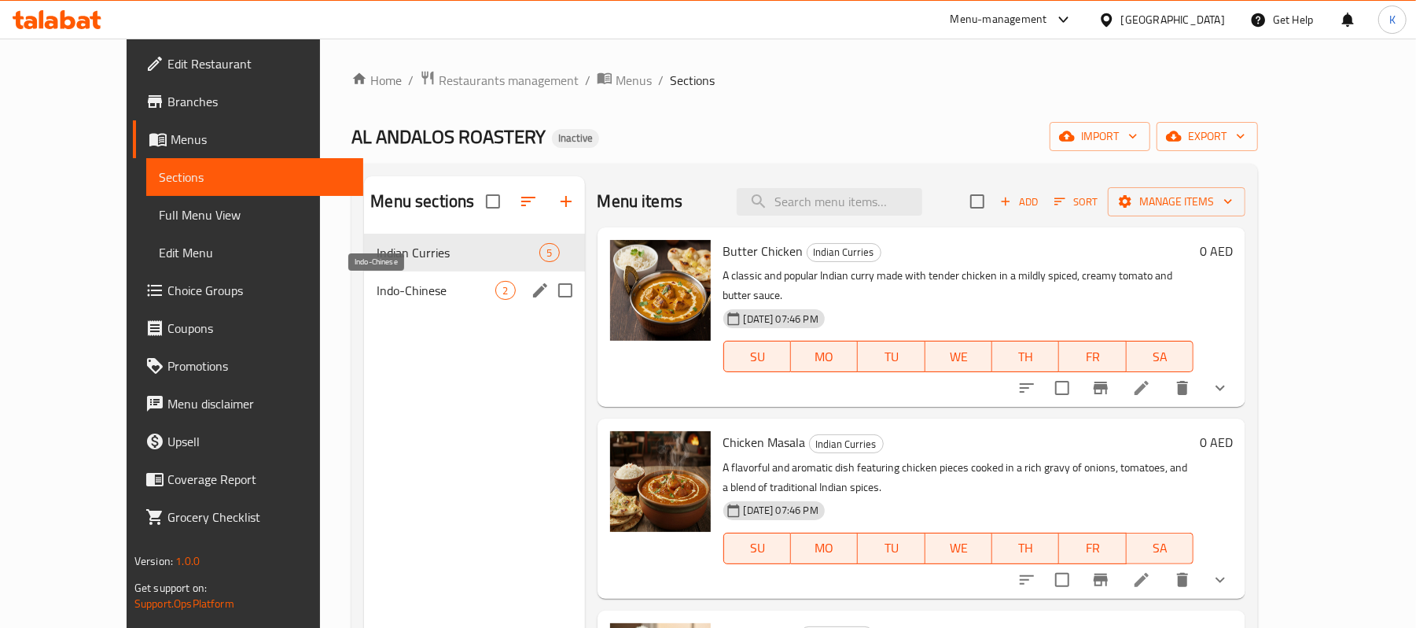
click at [404, 285] on span "Indo-Chinese" at bounding box center [436, 290] width 119 height 19
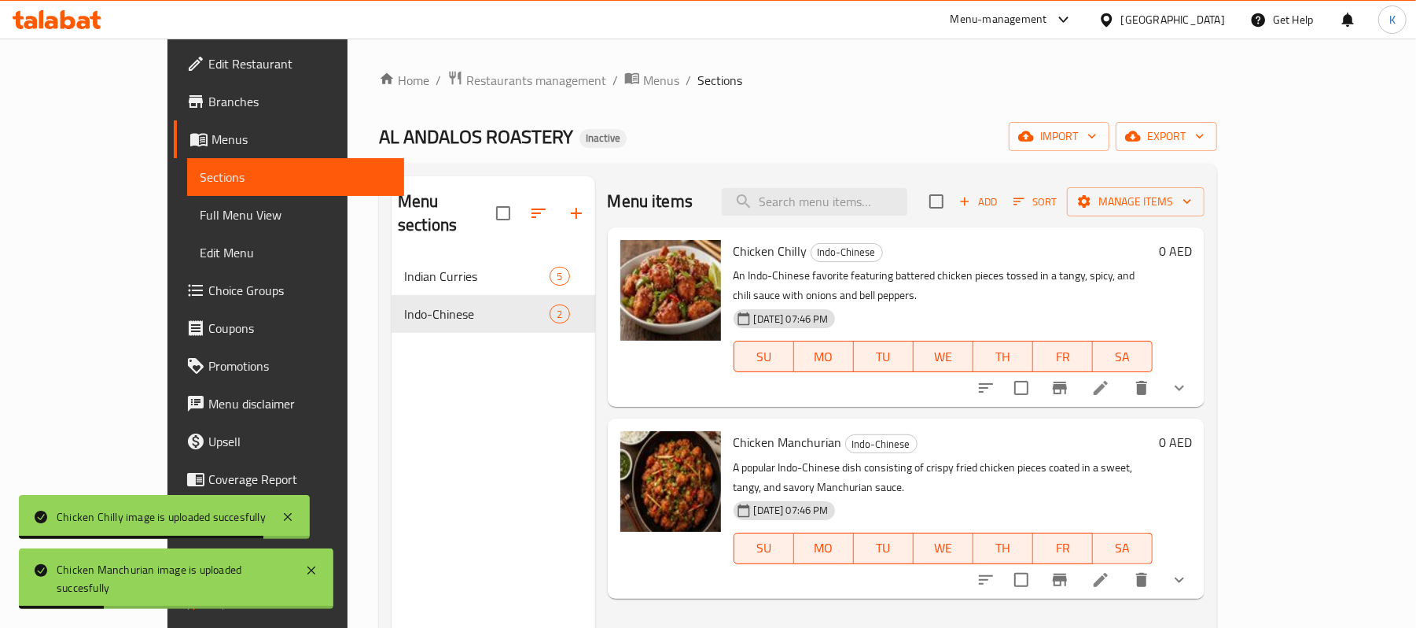
click at [200, 221] on span "Full Menu View" at bounding box center [296, 214] width 192 height 19
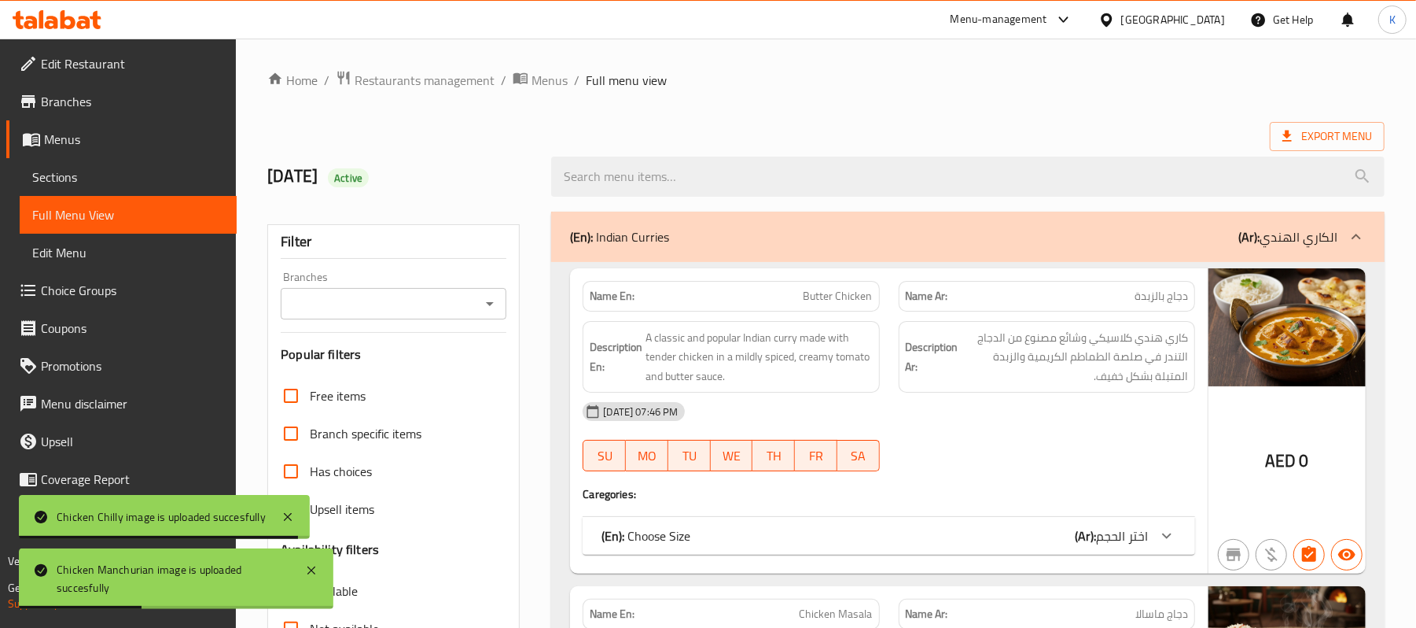
scroll to position [489, 0]
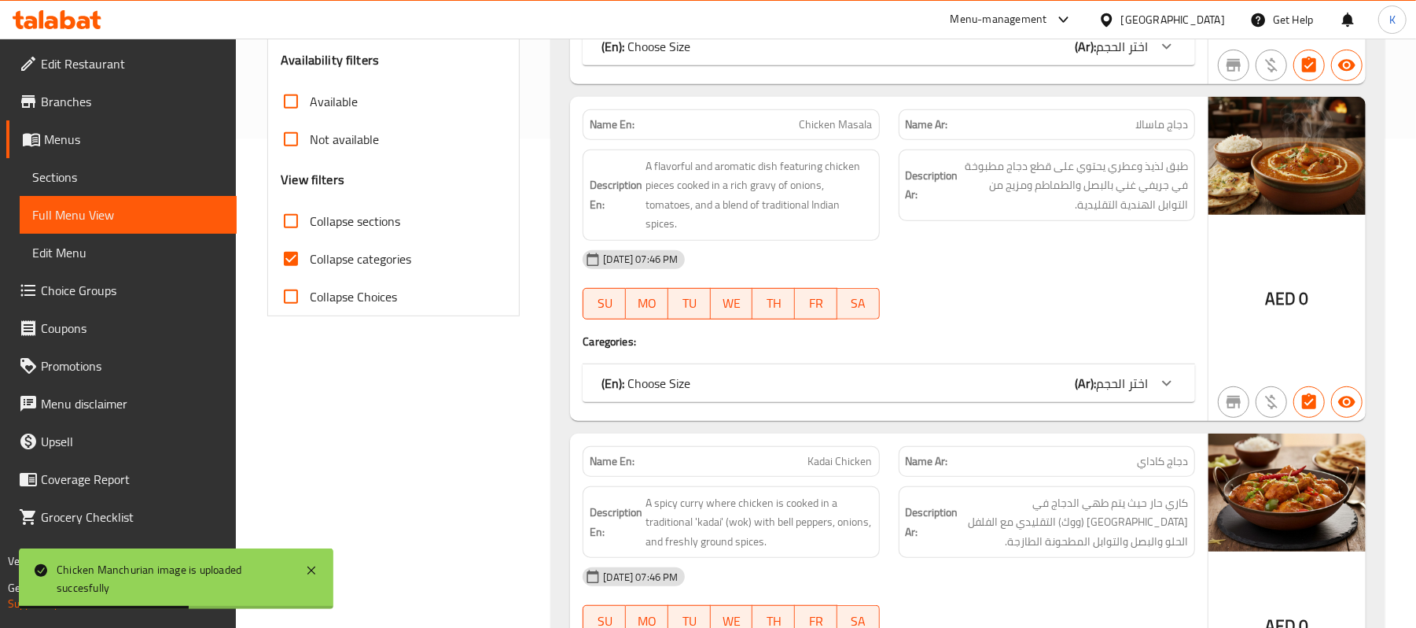
click at [355, 258] on span "Collapse categories" at bounding box center [360, 258] width 101 height 19
click at [310, 258] on input "Collapse categories" at bounding box center [291, 259] width 38 height 38
checkbox input "false"
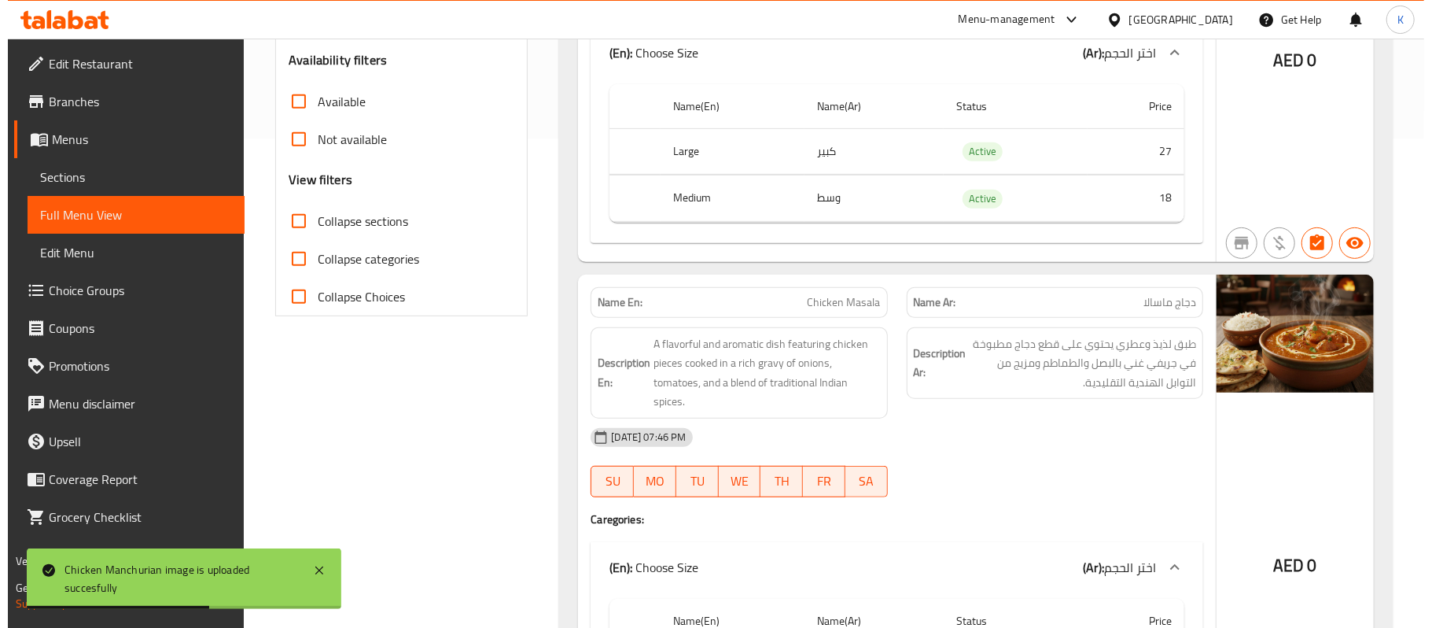
scroll to position [0, 0]
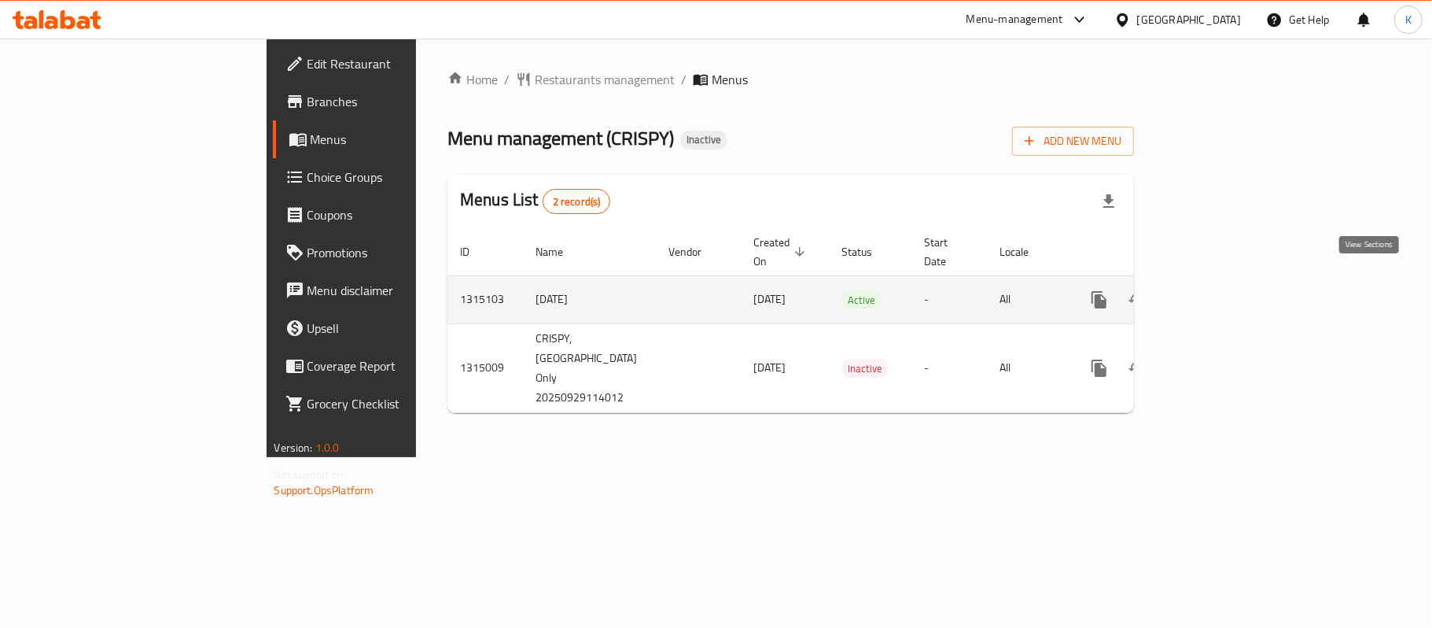
click at [1232, 286] on link "enhanced table" at bounding box center [1213, 300] width 38 height 38
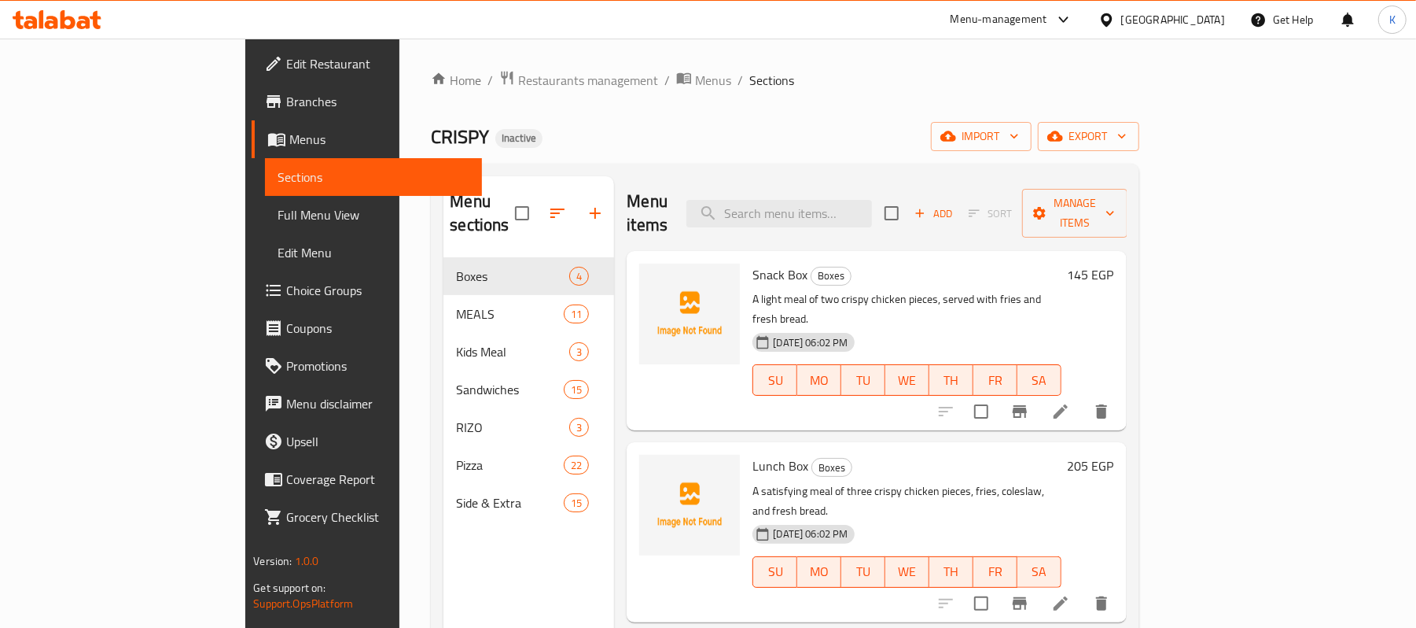
click at [278, 212] on span "Full Menu View" at bounding box center [374, 214] width 192 height 19
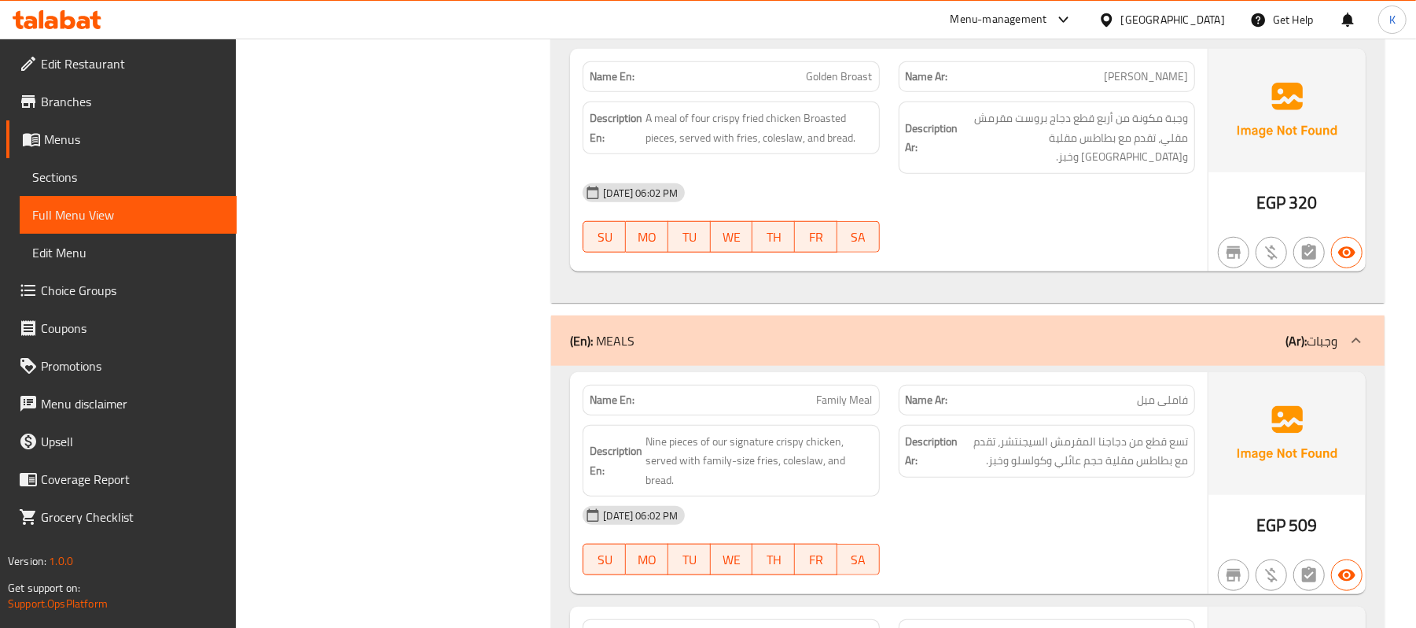
scroll to position [489, 0]
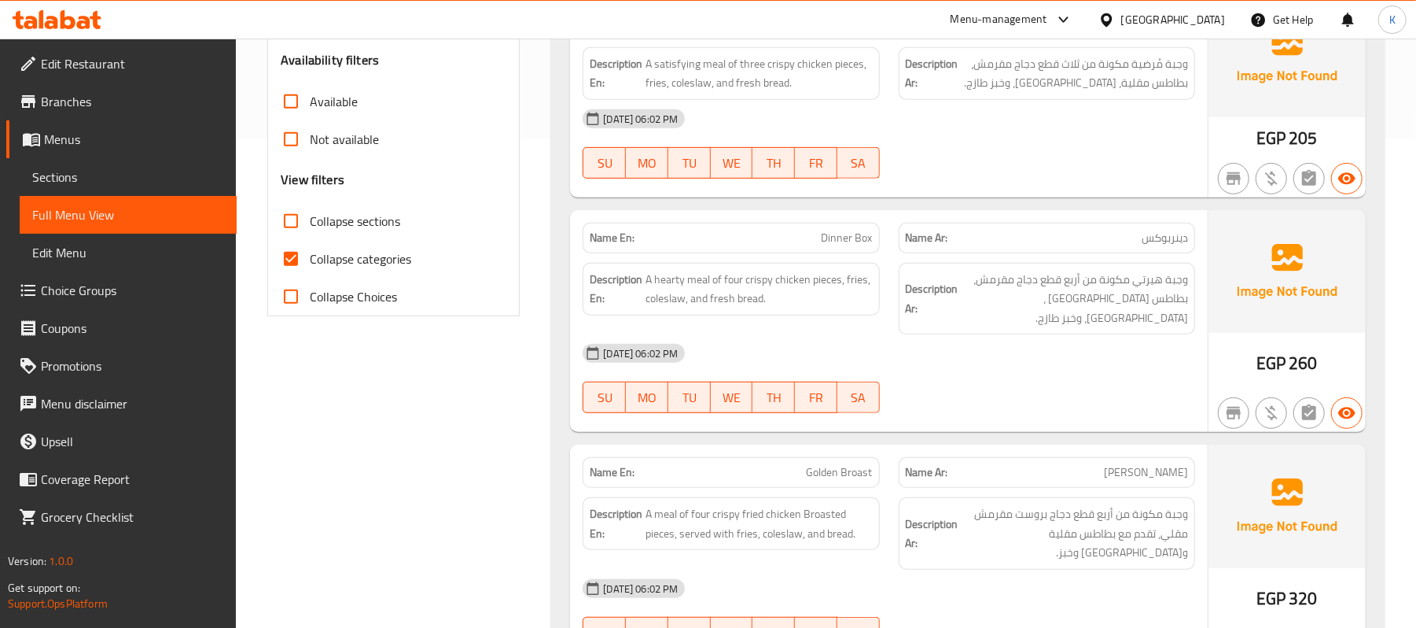
click at [366, 264] on span "Collapse categories" at bounding box center [360, 258] width 101 height 19
click at [310, 264] on input "Collapse categories" at bounding box center [291, 259] width 38 height 38
checkbox input "false"
drag, startPoint x: 611, startPoint y: 303, endPoint x: 592, endPoint y: 288, distance: 24.1
click at [589, 288] on div "Description En: A hearty meal of four crispy chicken pieces, fries, coleslaw, a…" at bounding box center [731, 289] width 296 height 53
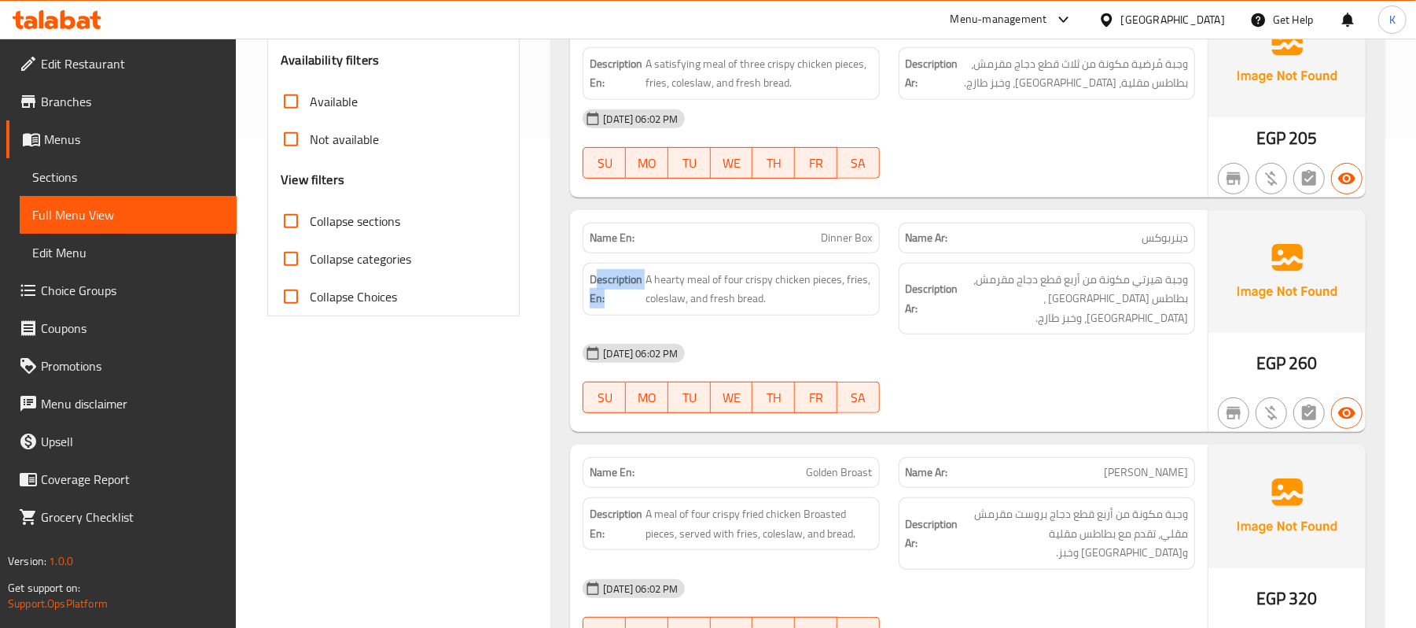
copy strong "escription En:"
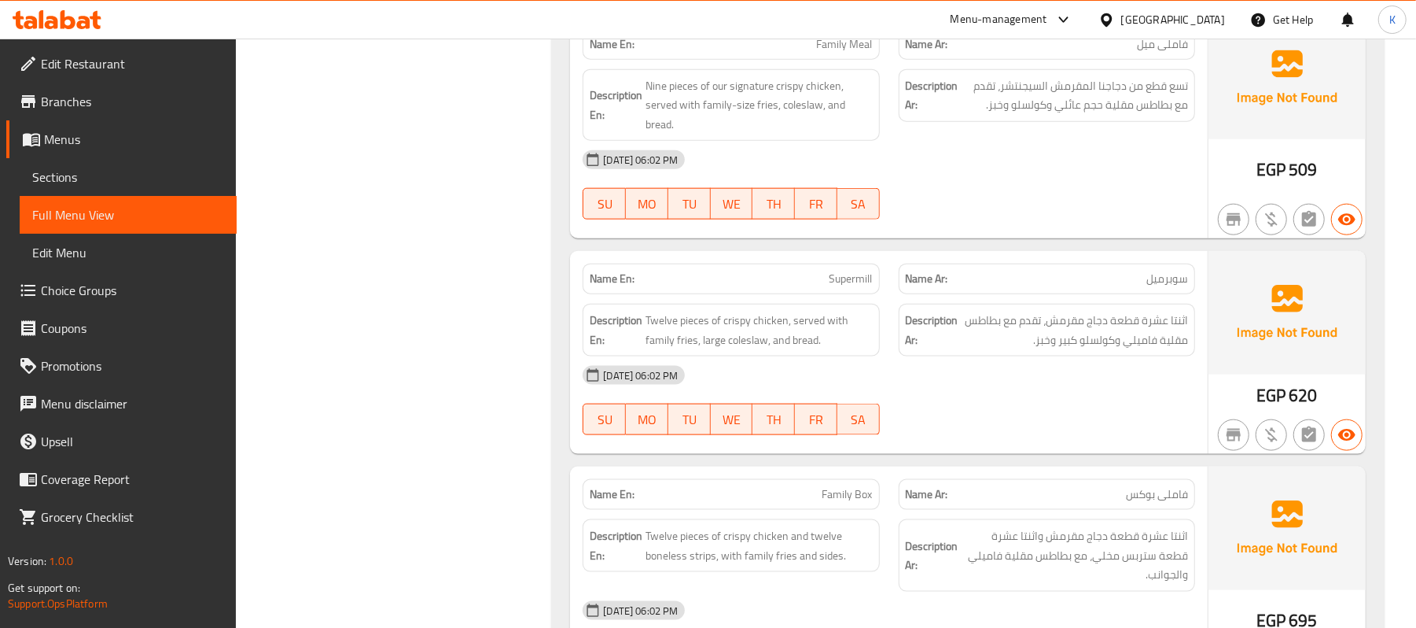
scroll to position [0, 0]
